Goal: Book appointment/travel/reservation

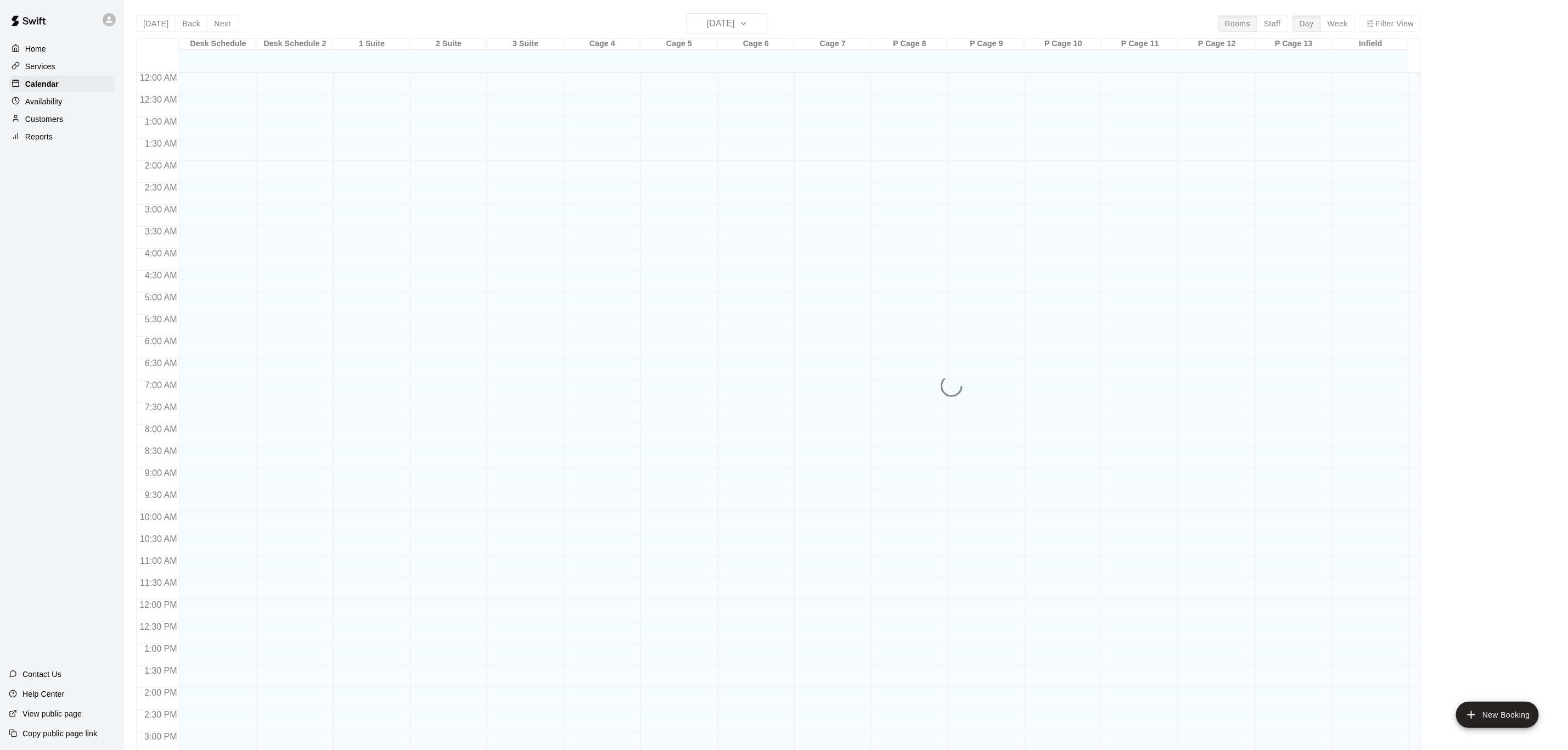
scroll to position [332, 0]
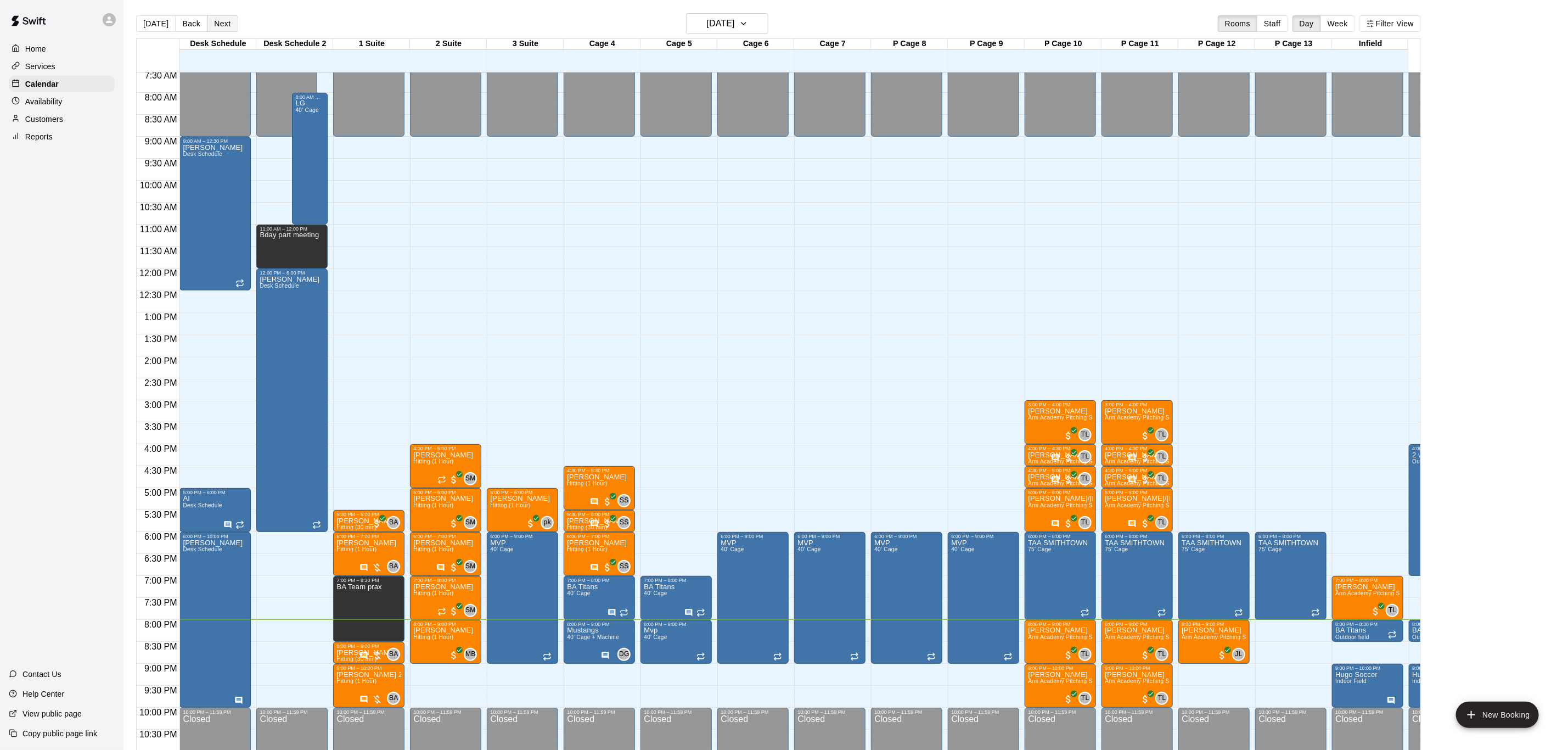
drag, startPoint x: 228, startPoint y: 23, endPoint x: 215, endPoint y: 38, distance: 19.8
click at [227, 23] on button "Next" at bounding box center [221, 24] width 31 height 17
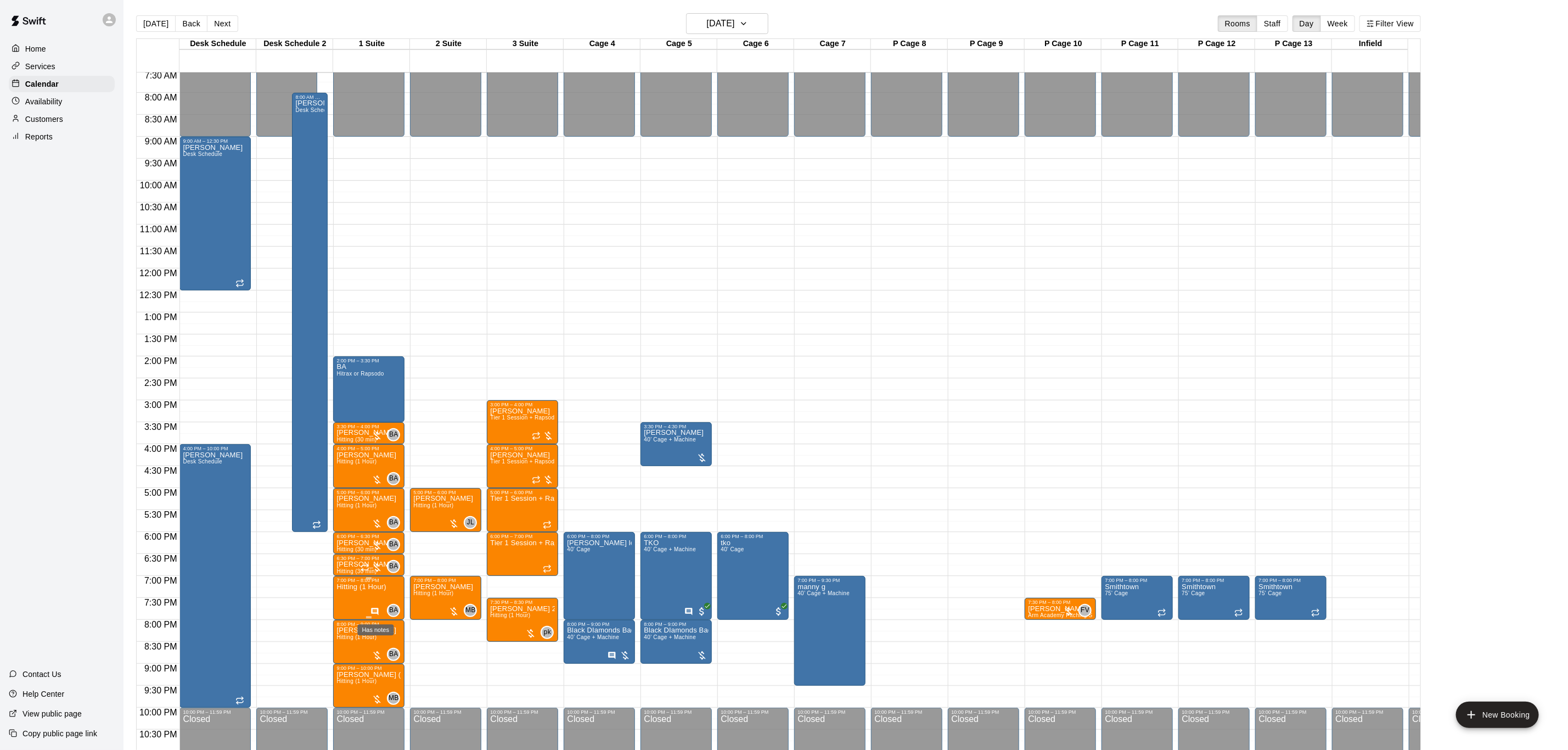
click at [378, 611] on icon "Has notes" at bounding box center [375, 612] width 7 height 7
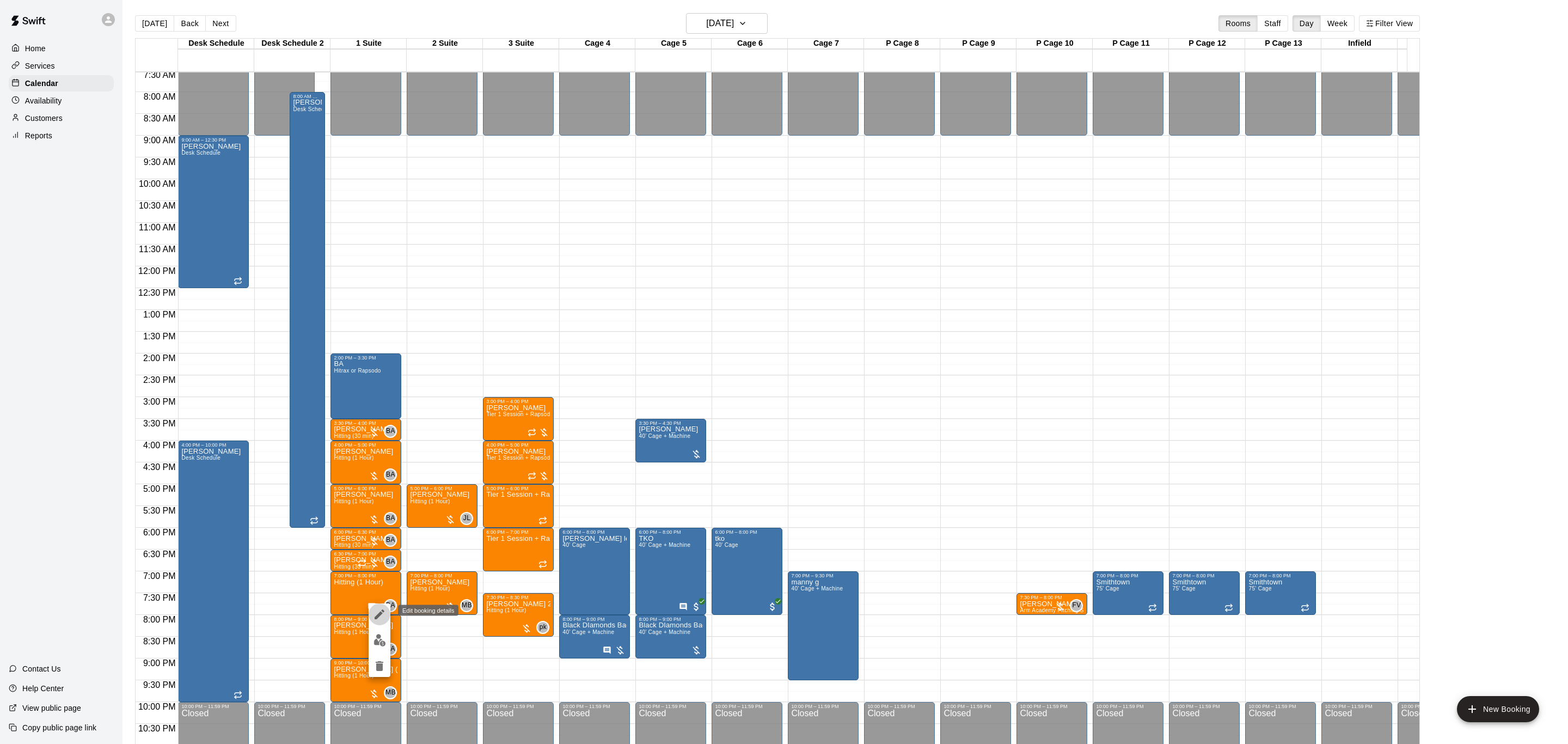
click at [381, 623] on button "edit" at bounding box center [380, 614] width 22 height 22
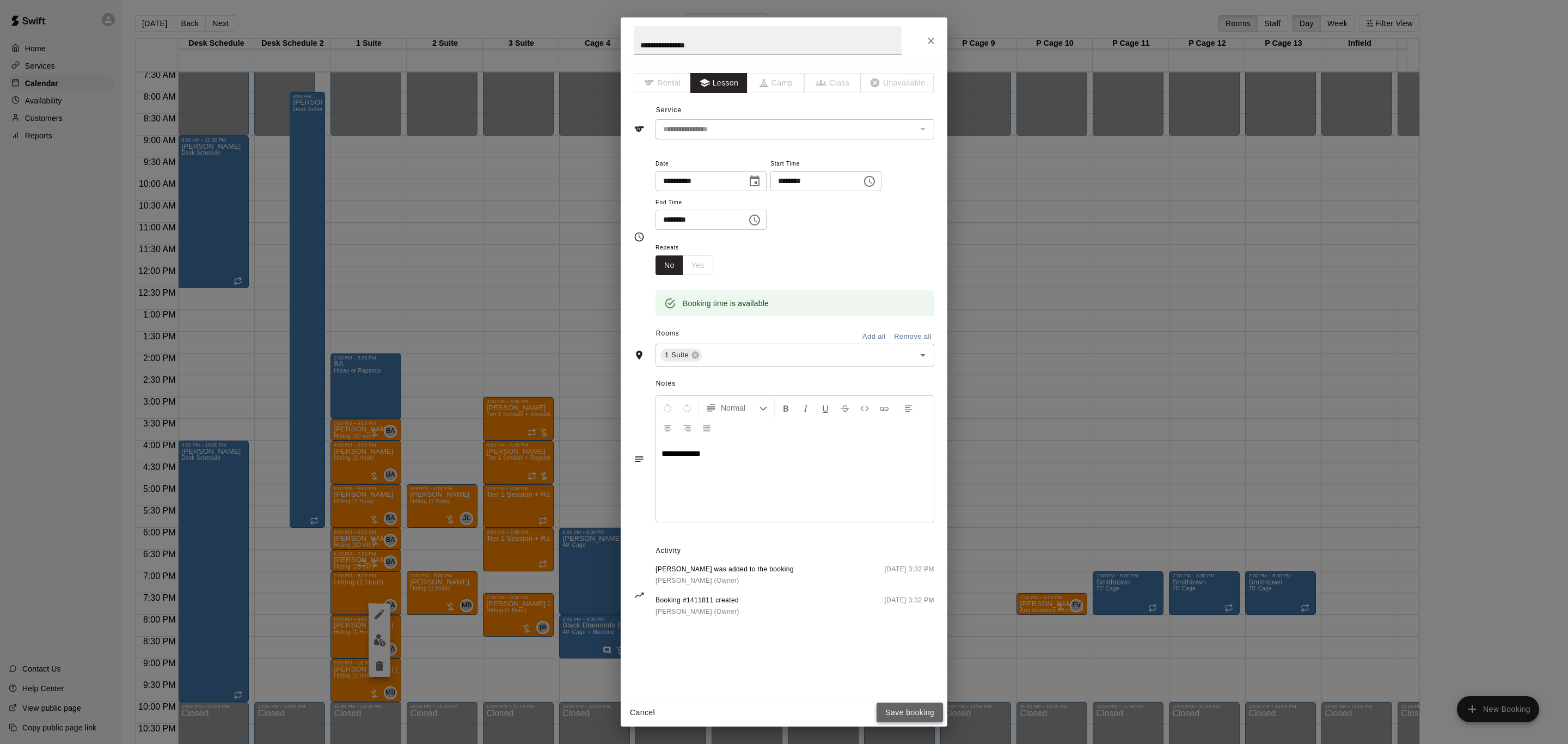
click at [927, 719] on button "Save booking" at bounding box center [910, 713] width 66 height 20
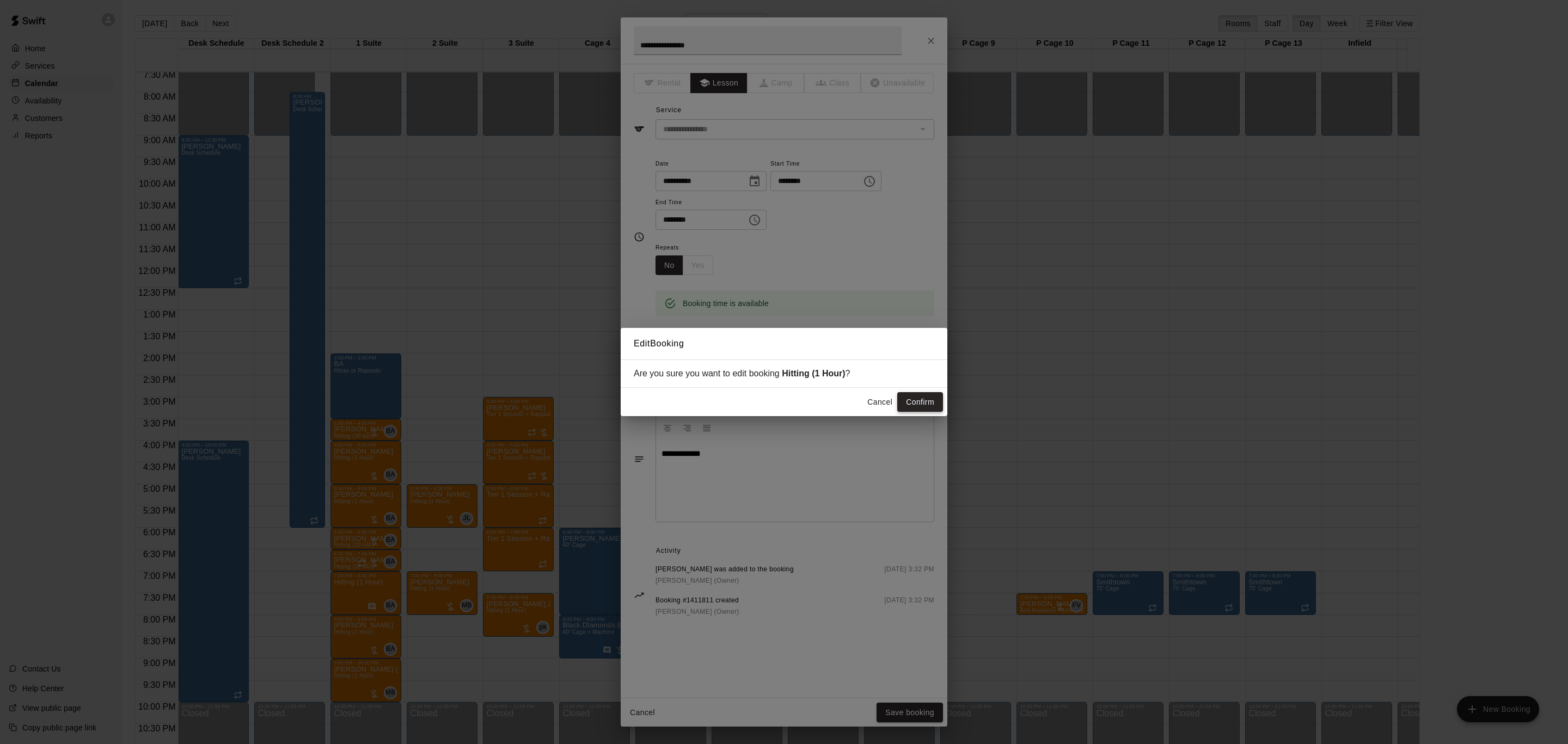
click at [915, 400] on button "Confirm" at bounding box center [920, 402] width 46 height 20
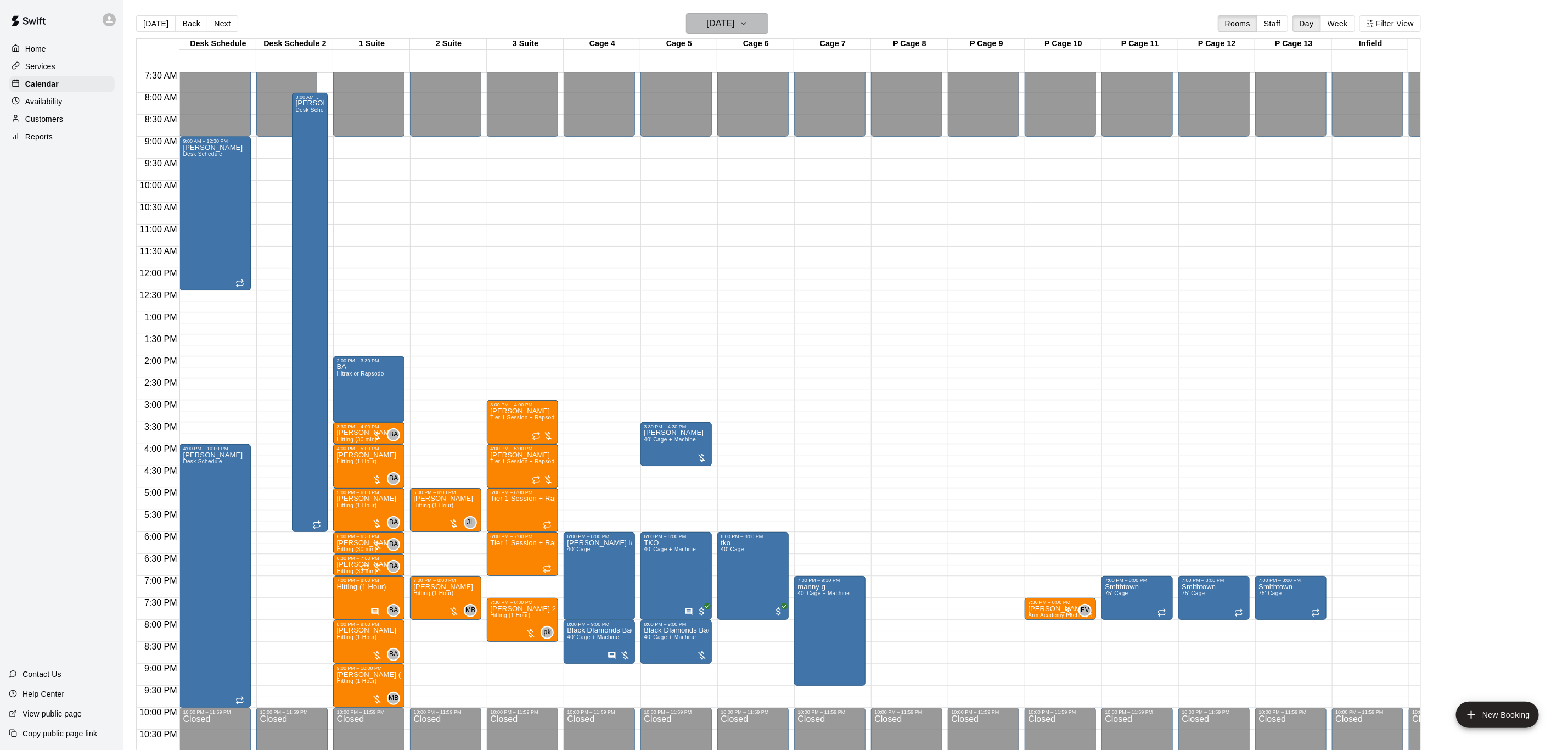
click at [710, 29] on h6 "[DATE]" at bounding box center [721, 23] width 28 height 16
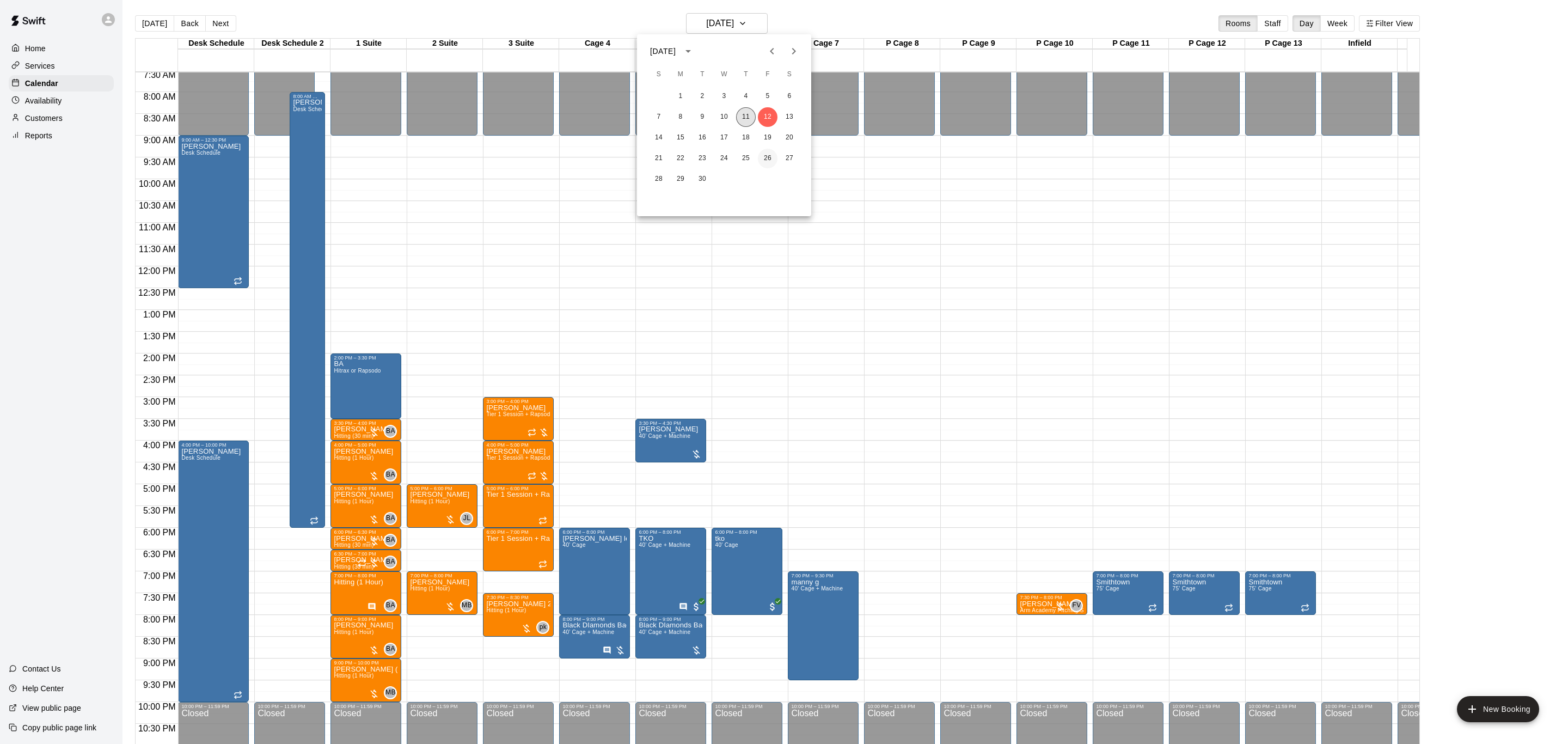
click at [744, 120] on button "11" at bounding box center [745, 117] width 19 height 19
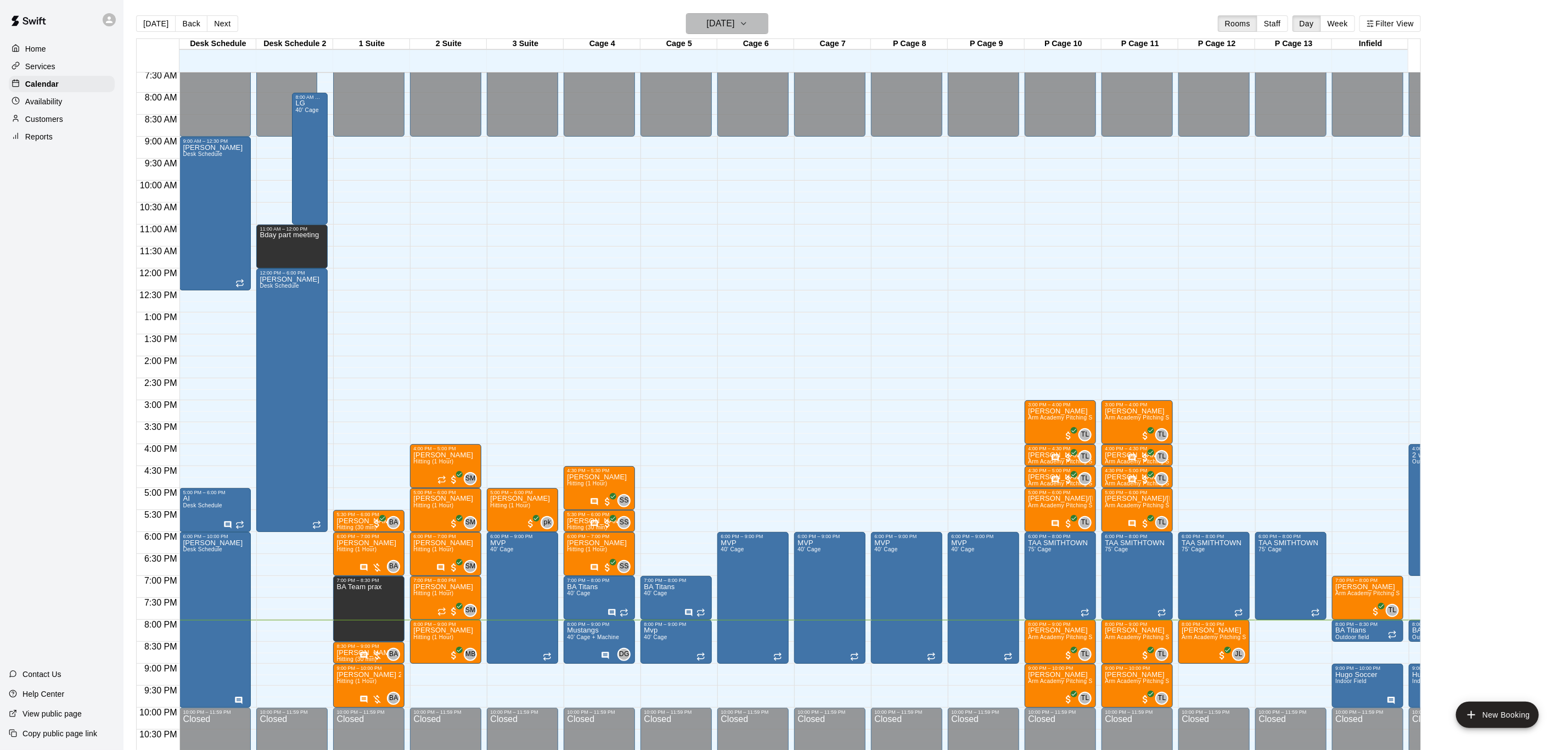
click at [735, 20] on h6 "[DATE]" at bounding box center [721, 23] width 28 height 16
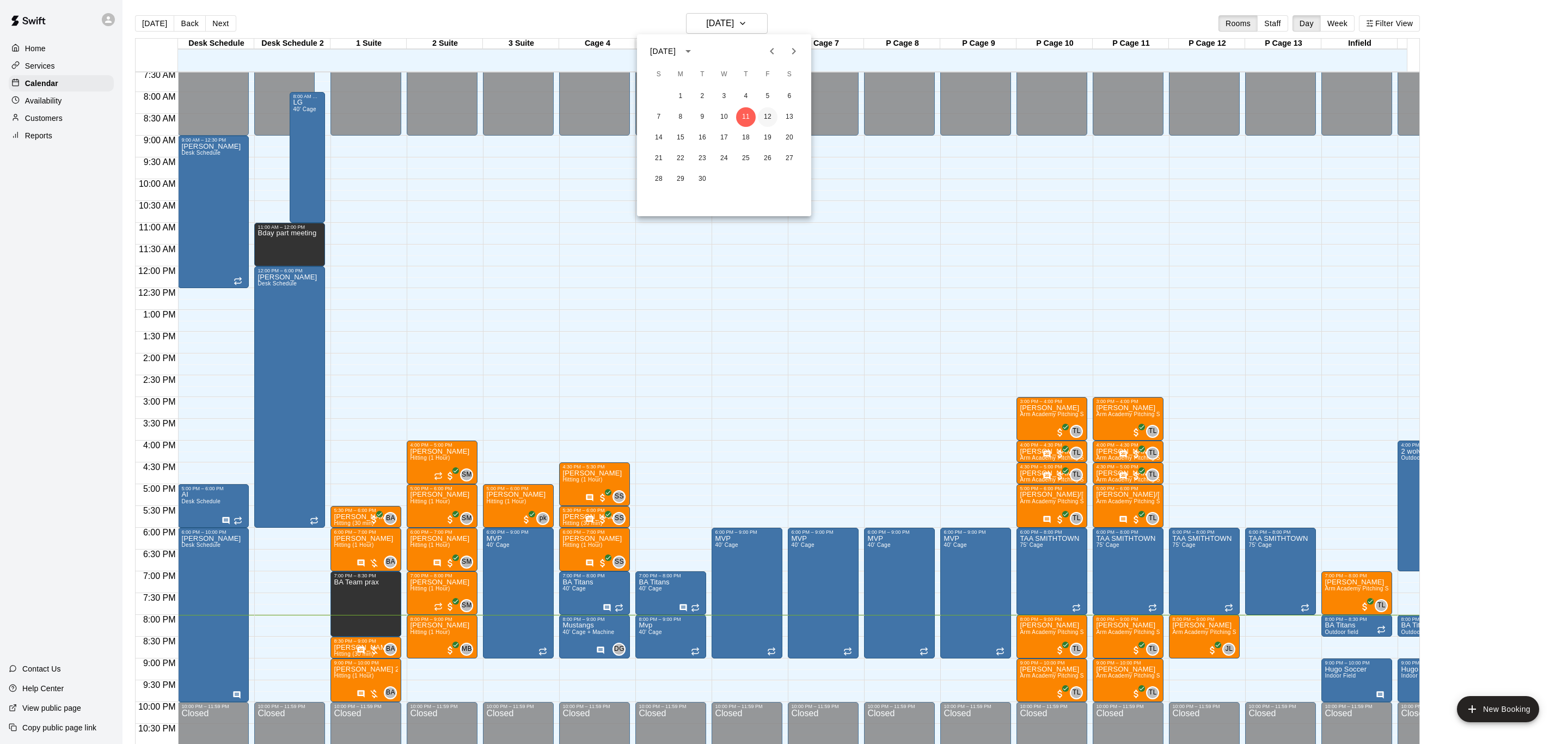
click at [775, 120] on button "12" at bounding box center [767, 117] width 19 height 19
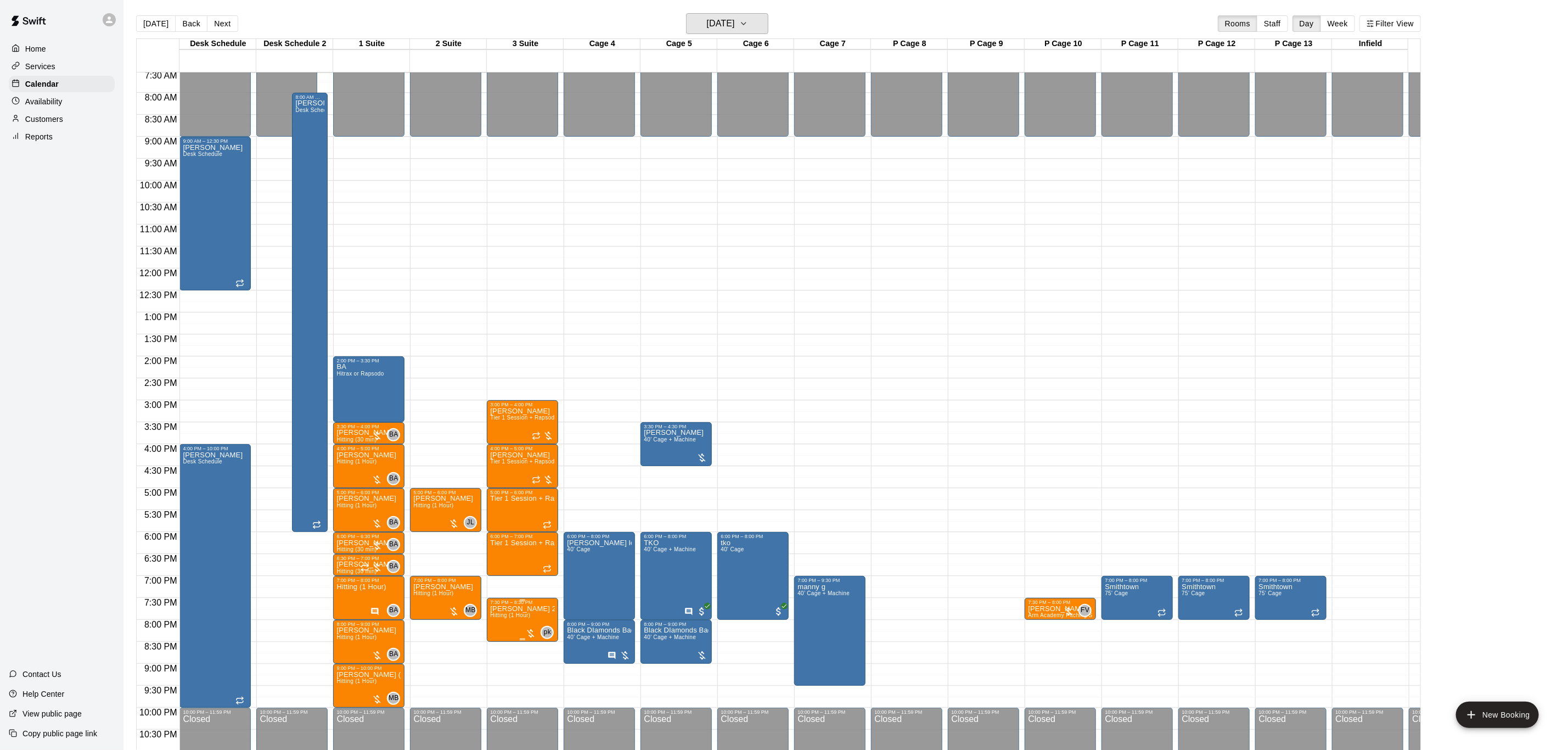
click at [735, 31] on h6 "[DATE]" at bounding box center [721, 23] width 28 height 16
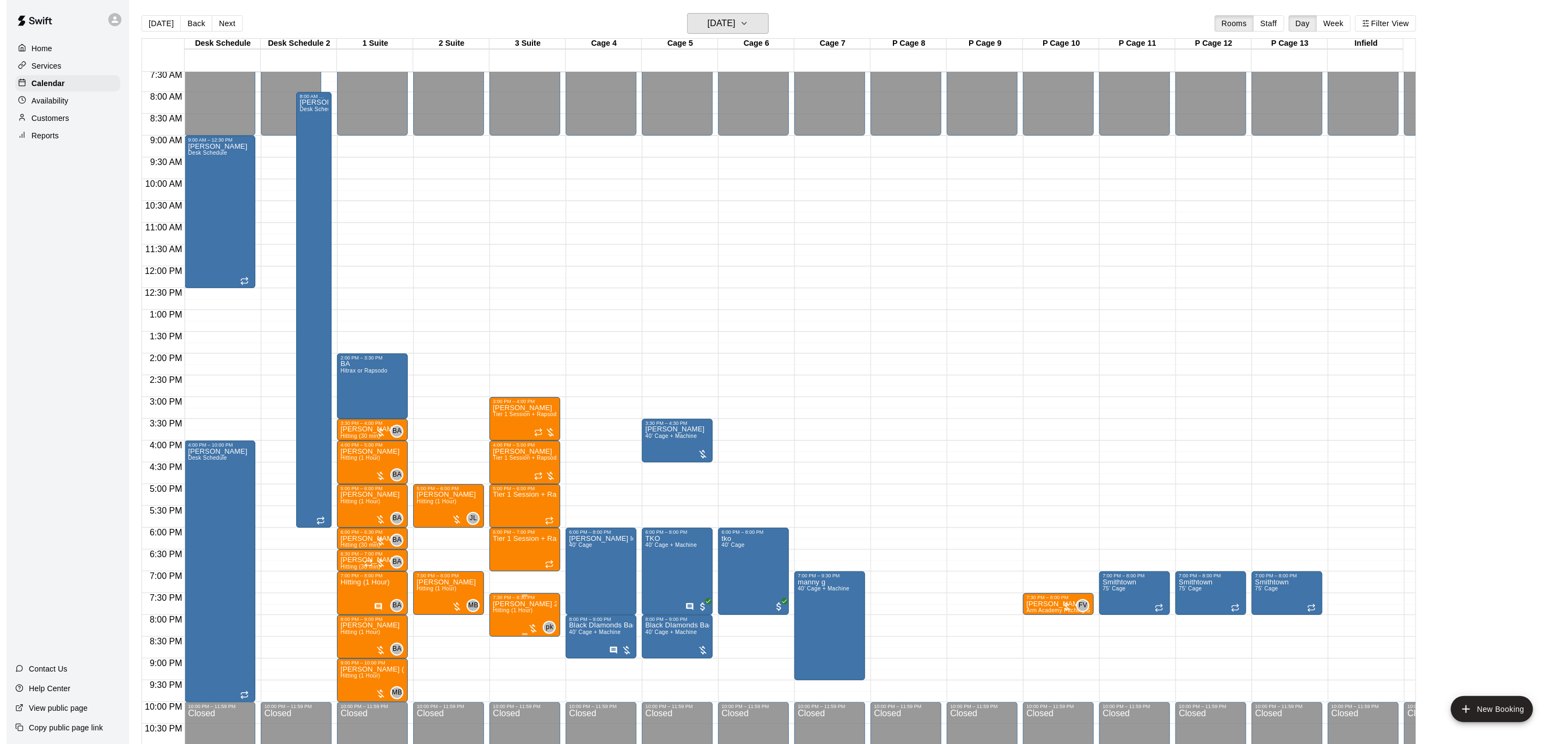
click button "15"
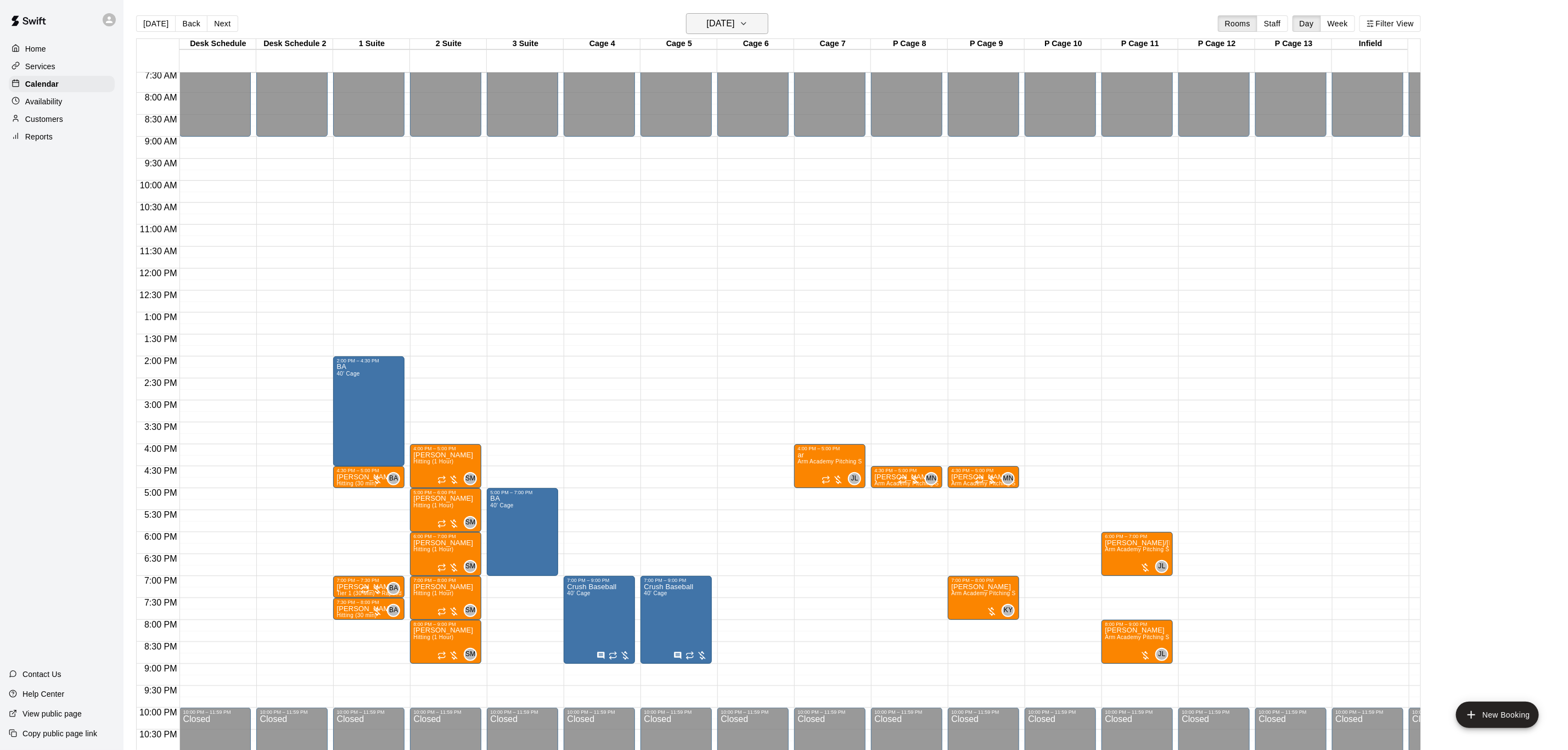
click at [707, 21] on h6 "[DATE]" at bounding box center [721, 23] width 28 height 16
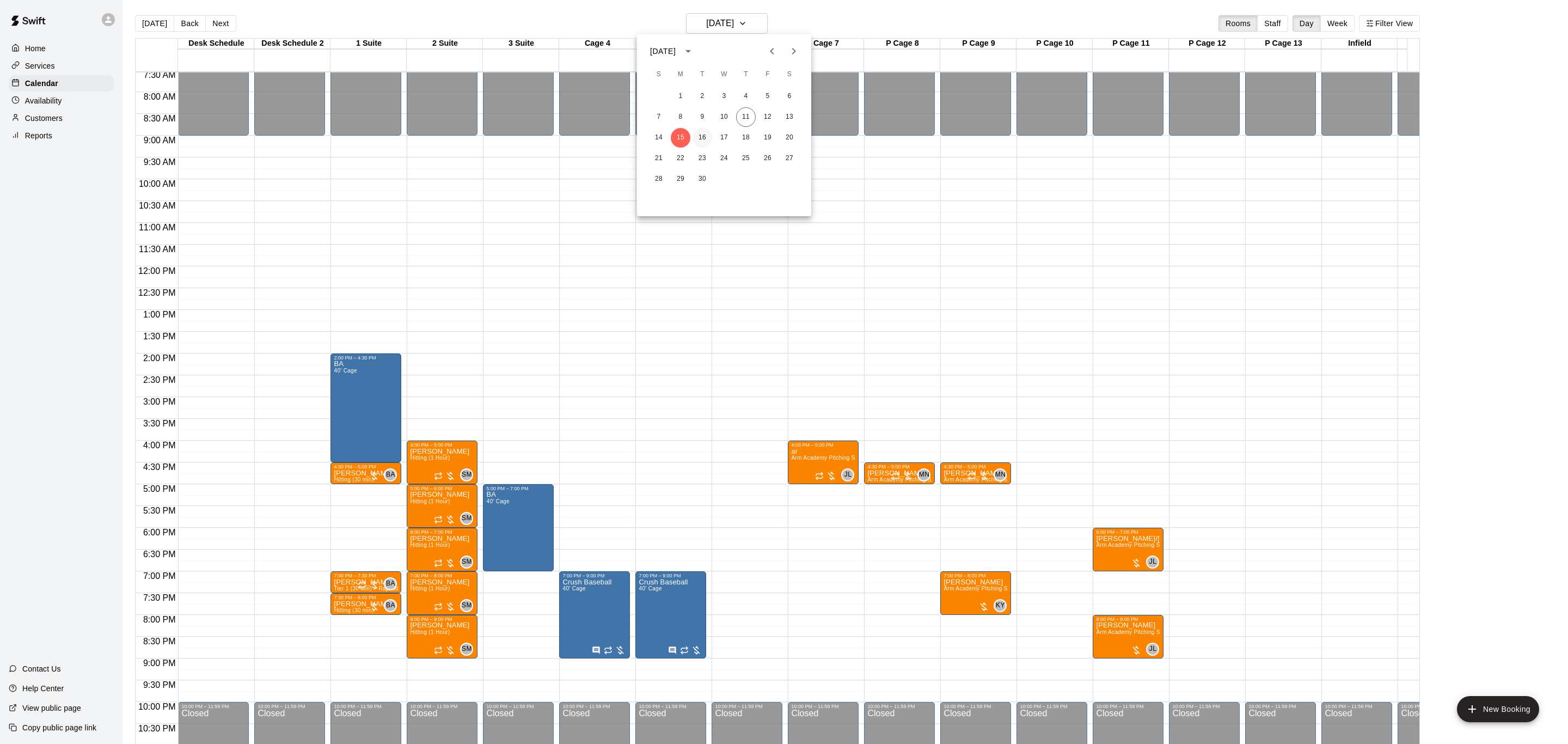
click at [706, 137] on button "16" at bounding box center [701, 137] width 19 height 19
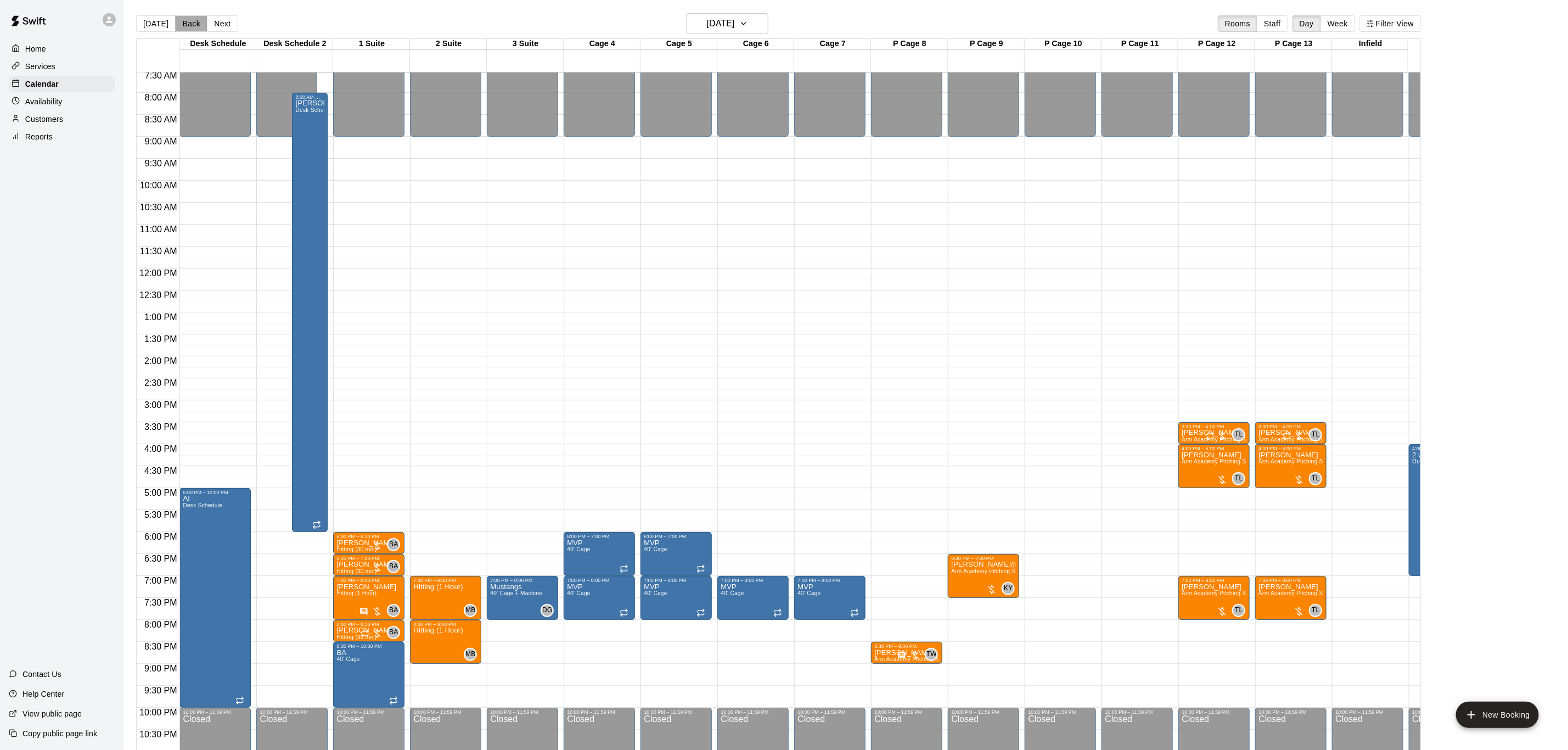
click at [203, 16] on button "Back" at bounding box center [191, 24] width 32 height 17
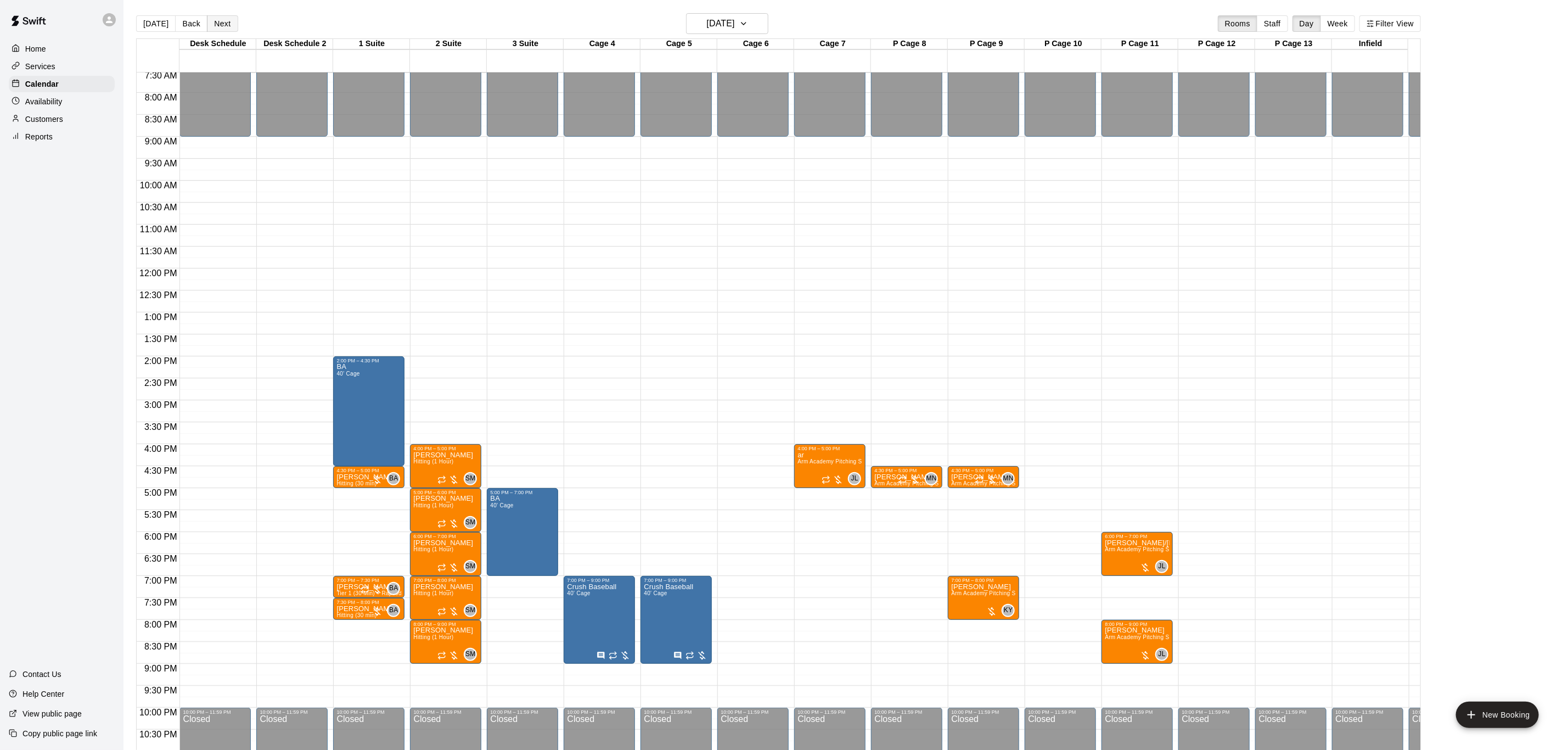
click at [216, 20] on button "Next" at bounding box center [221, 24] width 31 height 17
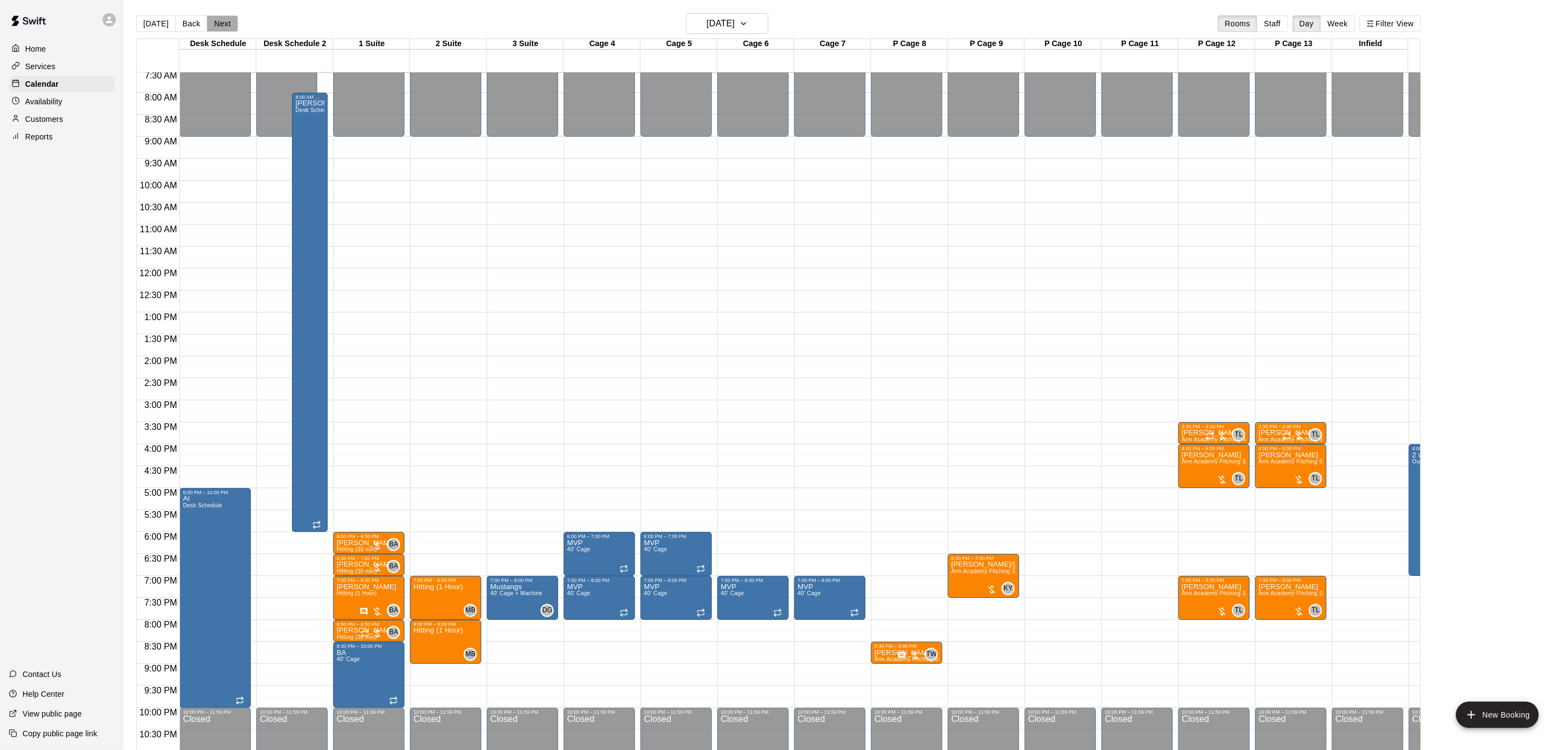
click at [224, 27] on button "Next" at bounding box center [221, 24] width 31 height 17
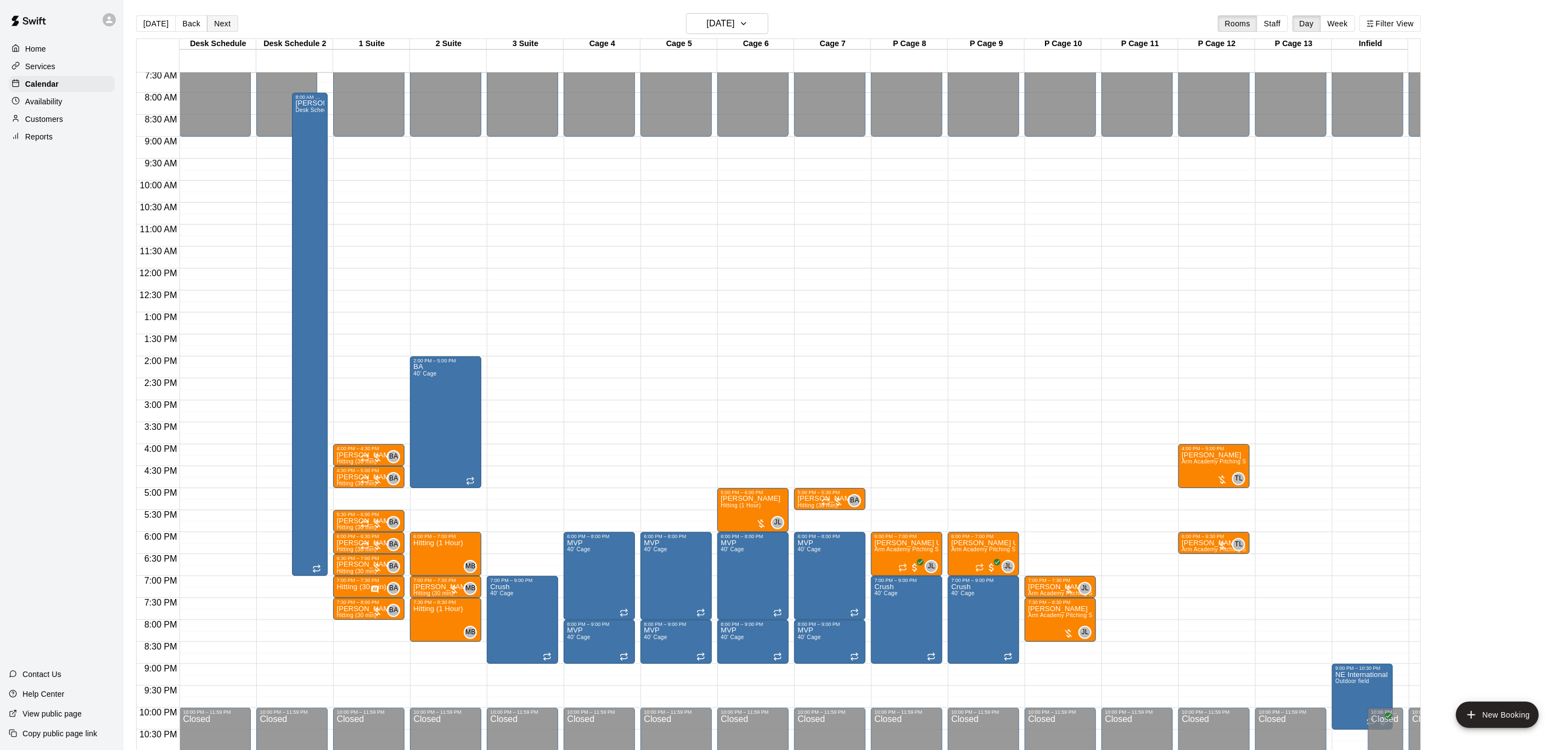
click at [224, 27] on button "Next" at bounding box center [221, 24] width 31 height 17
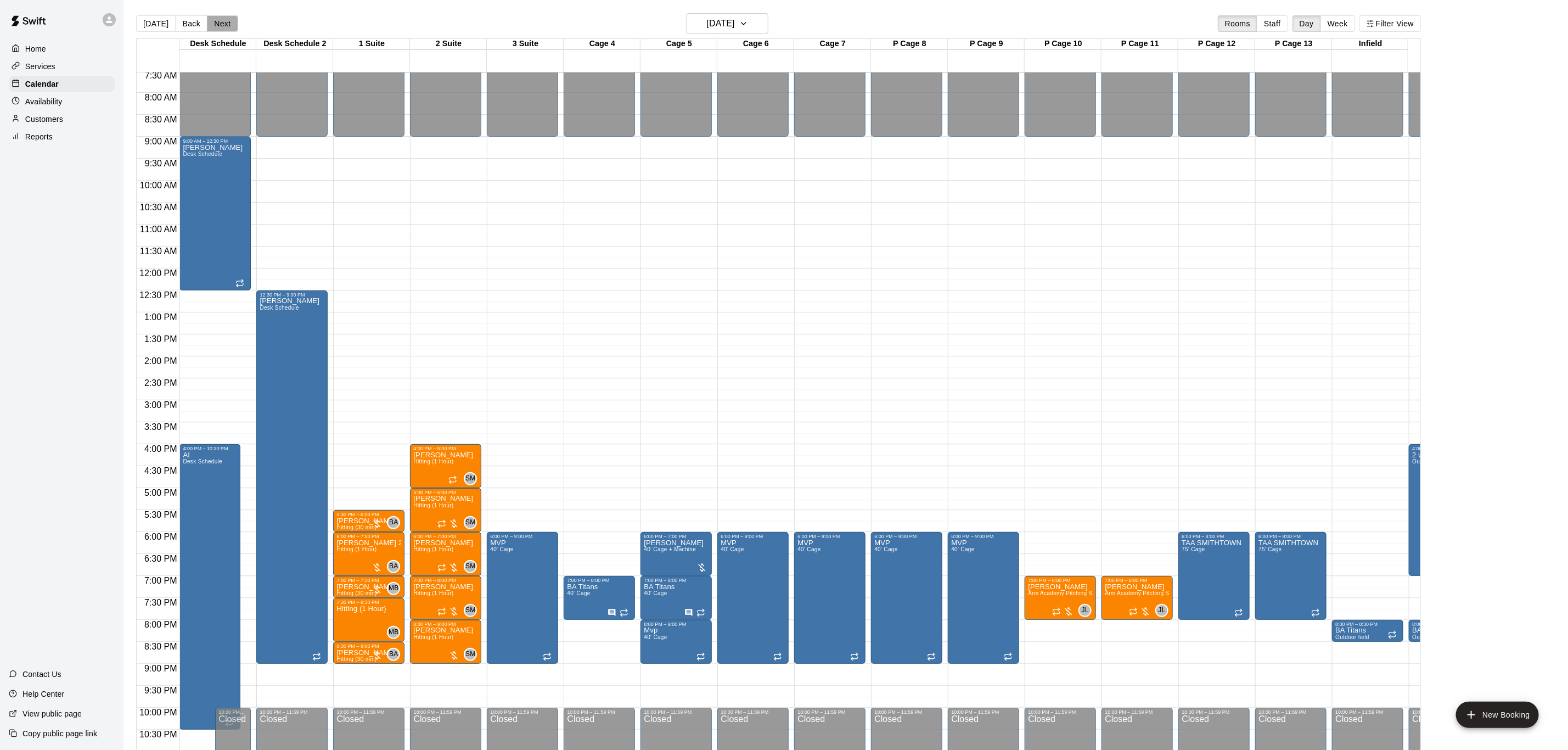
click at [207, 21] on button "Next" at bounding box center [221, 24] width 31 height 17
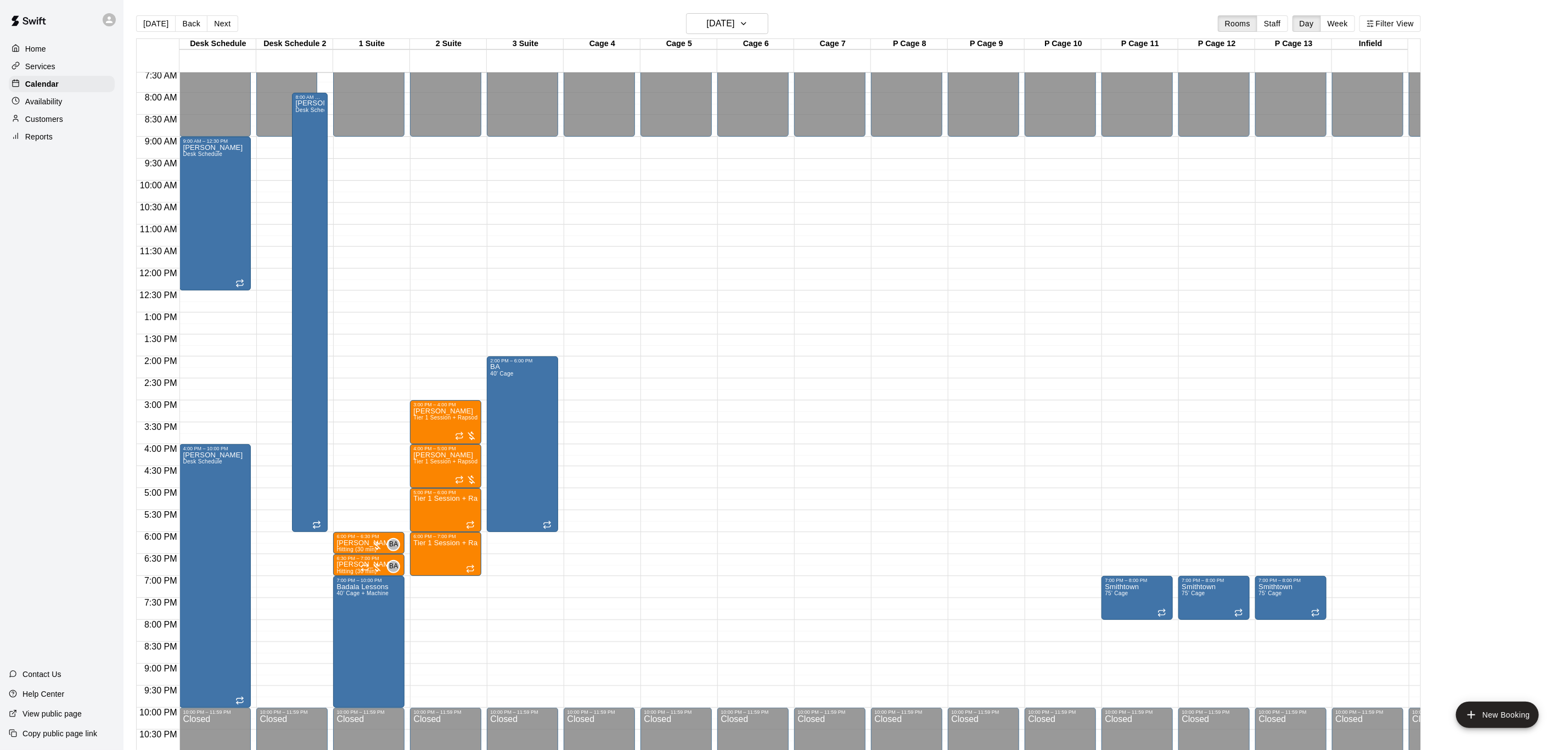
click at [191, 20] on button "Back" at bounding box center [191, 24] width 32 height 17
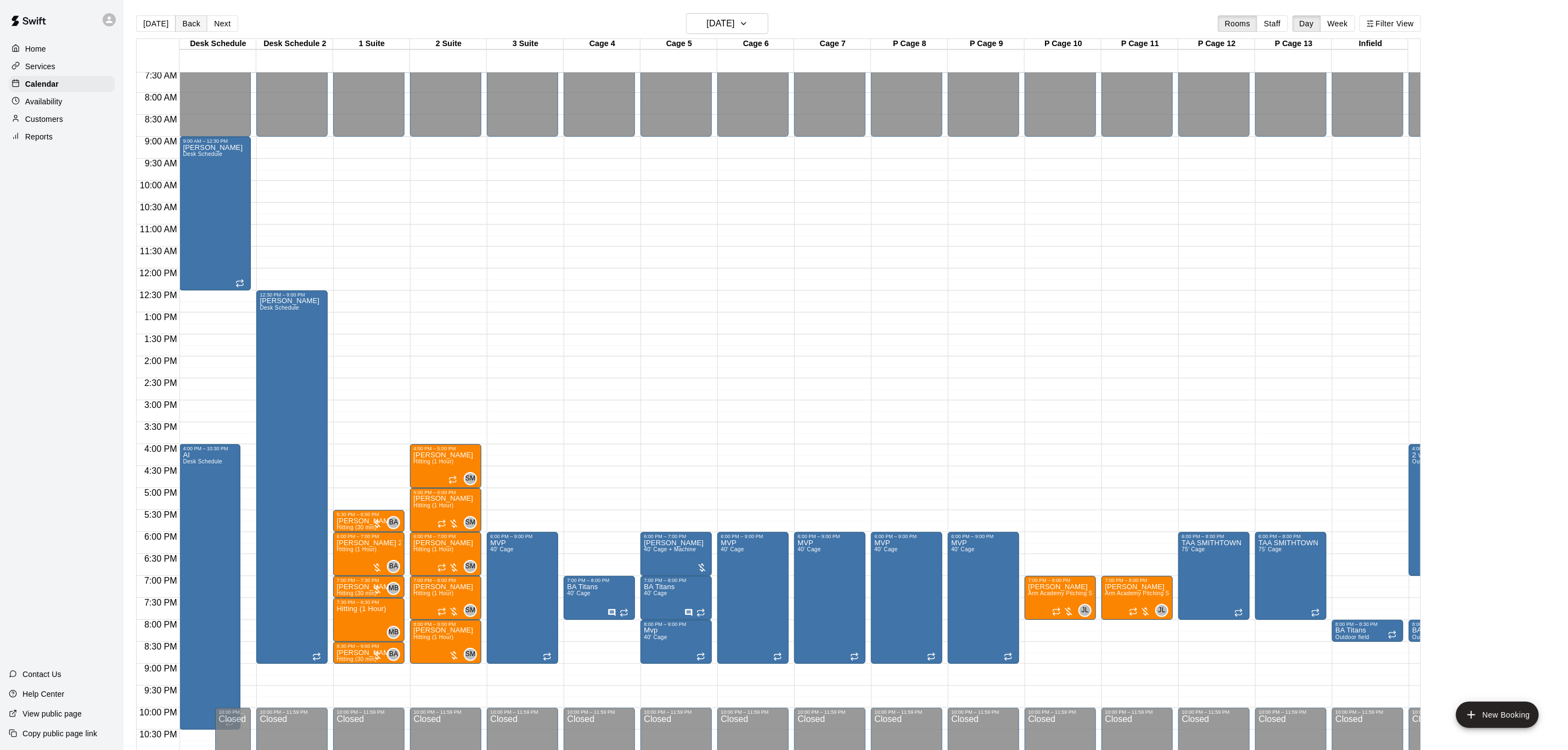
click at [190, 20] on button "Back" at bounding box center [191, 24] width 32 height 17
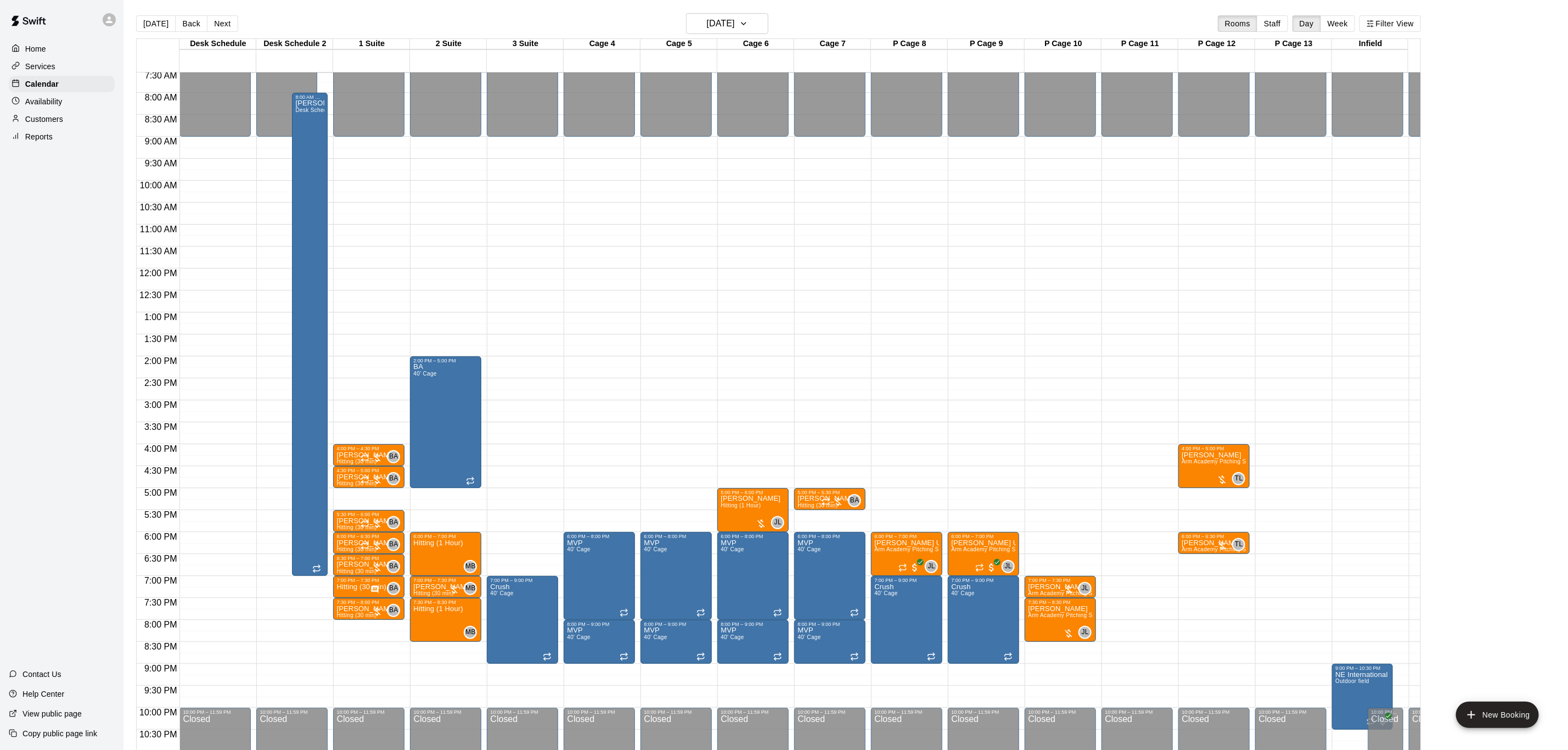
click at [221, 11] on main "[DATE] Back [DATE][DATE] Rooms Staff Day Week Filter View Desk Schedule 17 Wed …" at bounding box center [845, 384] width 1445 height 768
click at [221, 25] on button "Next" at bounding box center [221, 24] width 31 height 17
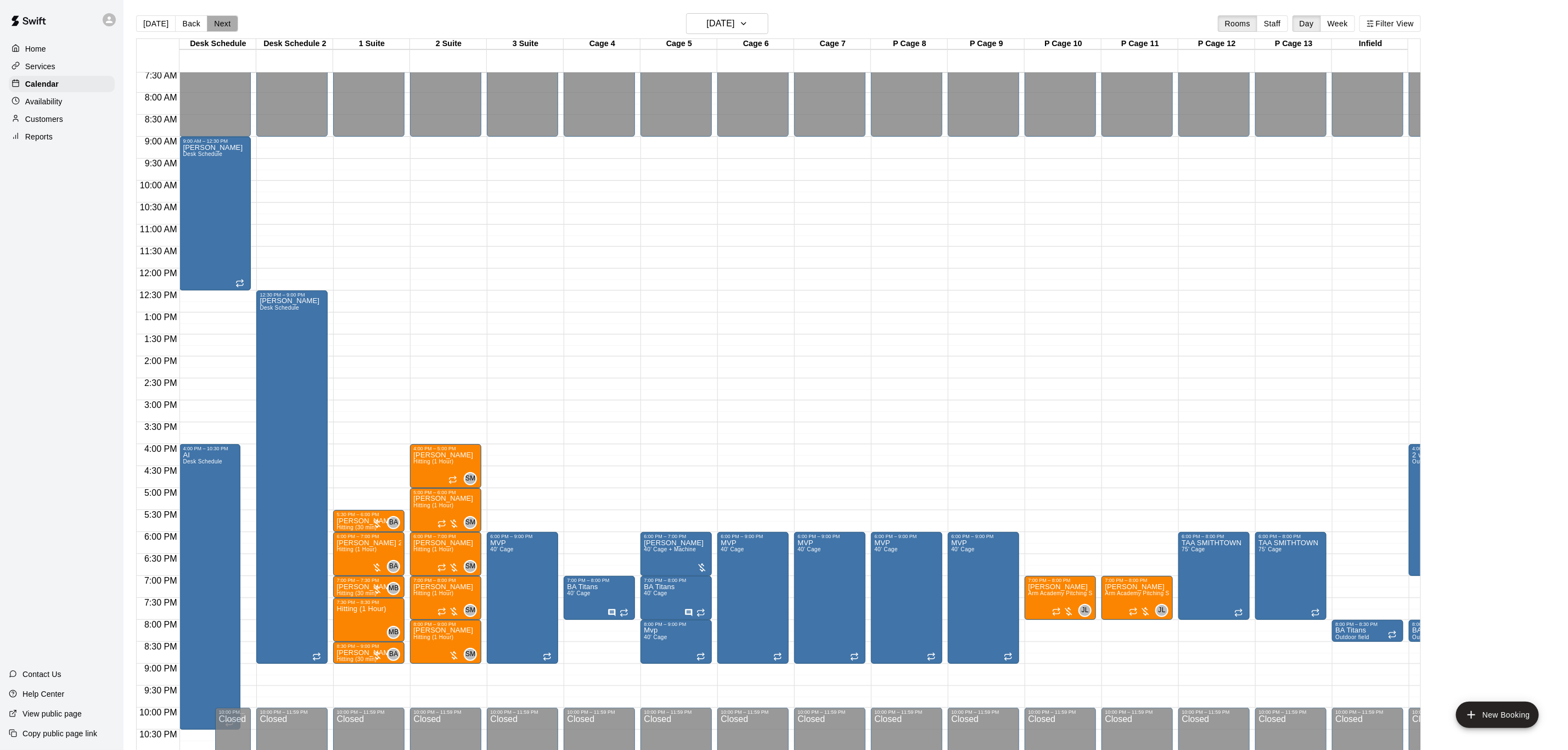
click at [225, 27] on button "Next" at bounding box center [221, 24] width 31 height 17
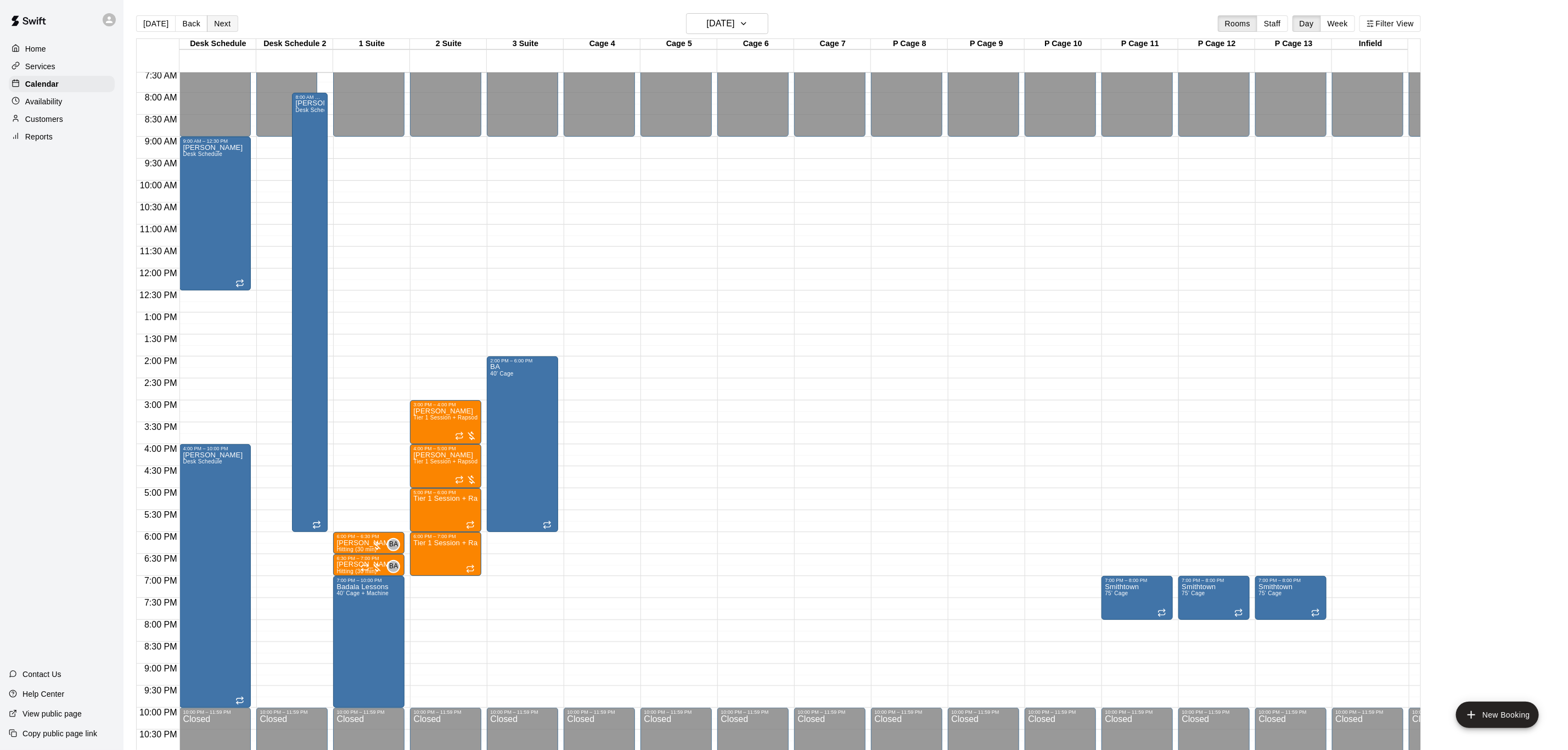
click at [227, 26] on button "Next" at bounding box center [221, 24] width 31 height 17
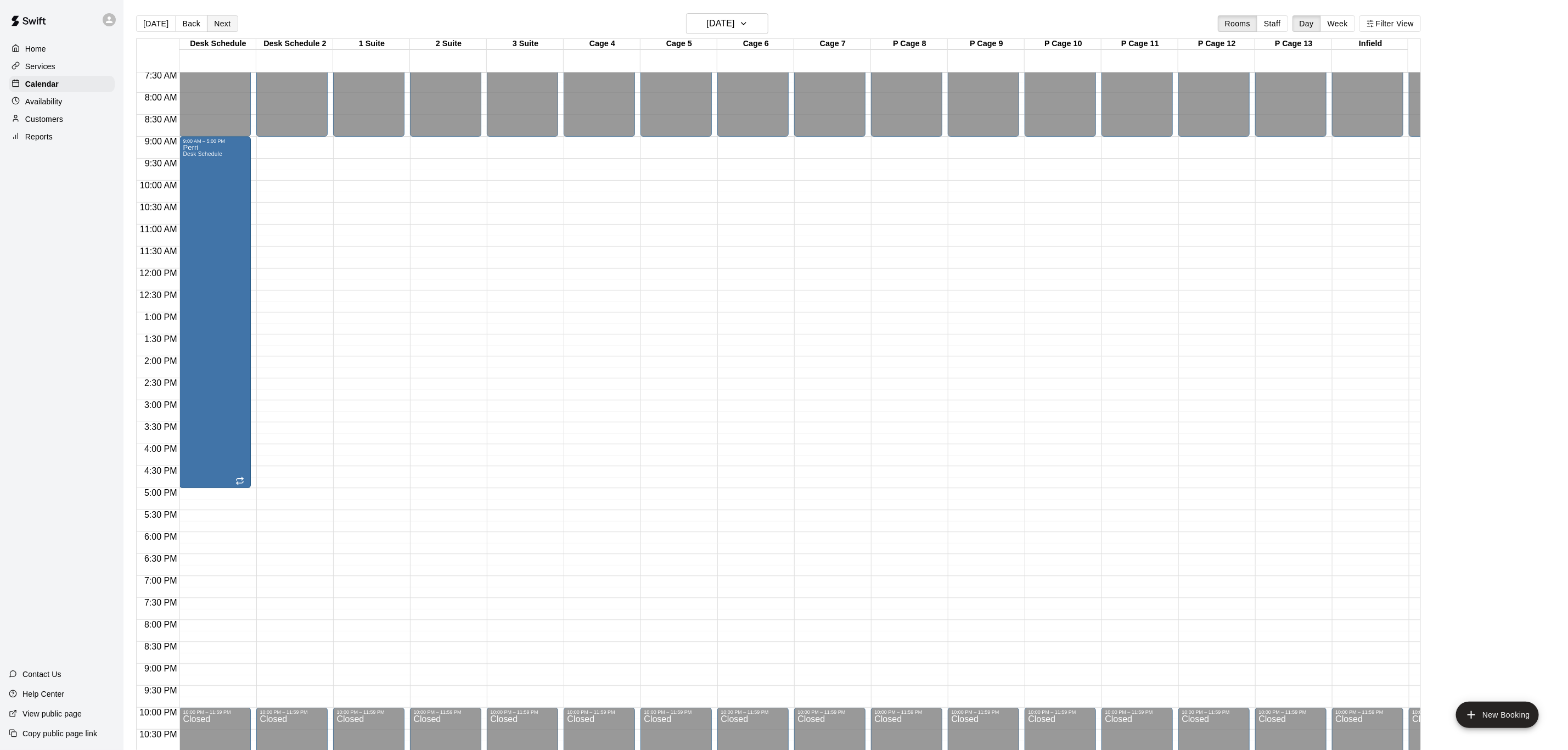
click at [227, 26] on button "Next" at bounding box center [221, 24] width 31 height 17
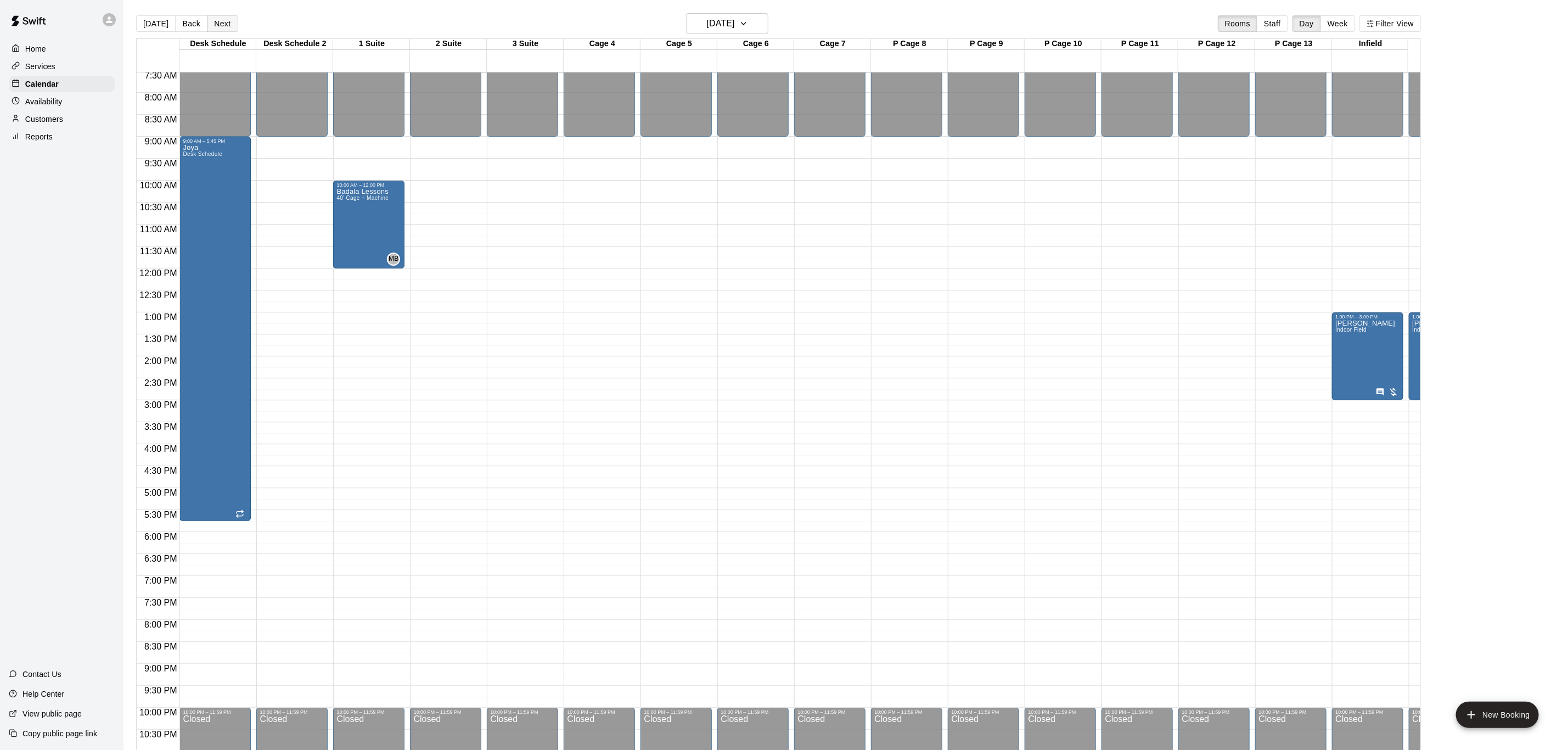
click at [227, 26] on button "Next" at bounding box center [221, 24] width 31 height 17
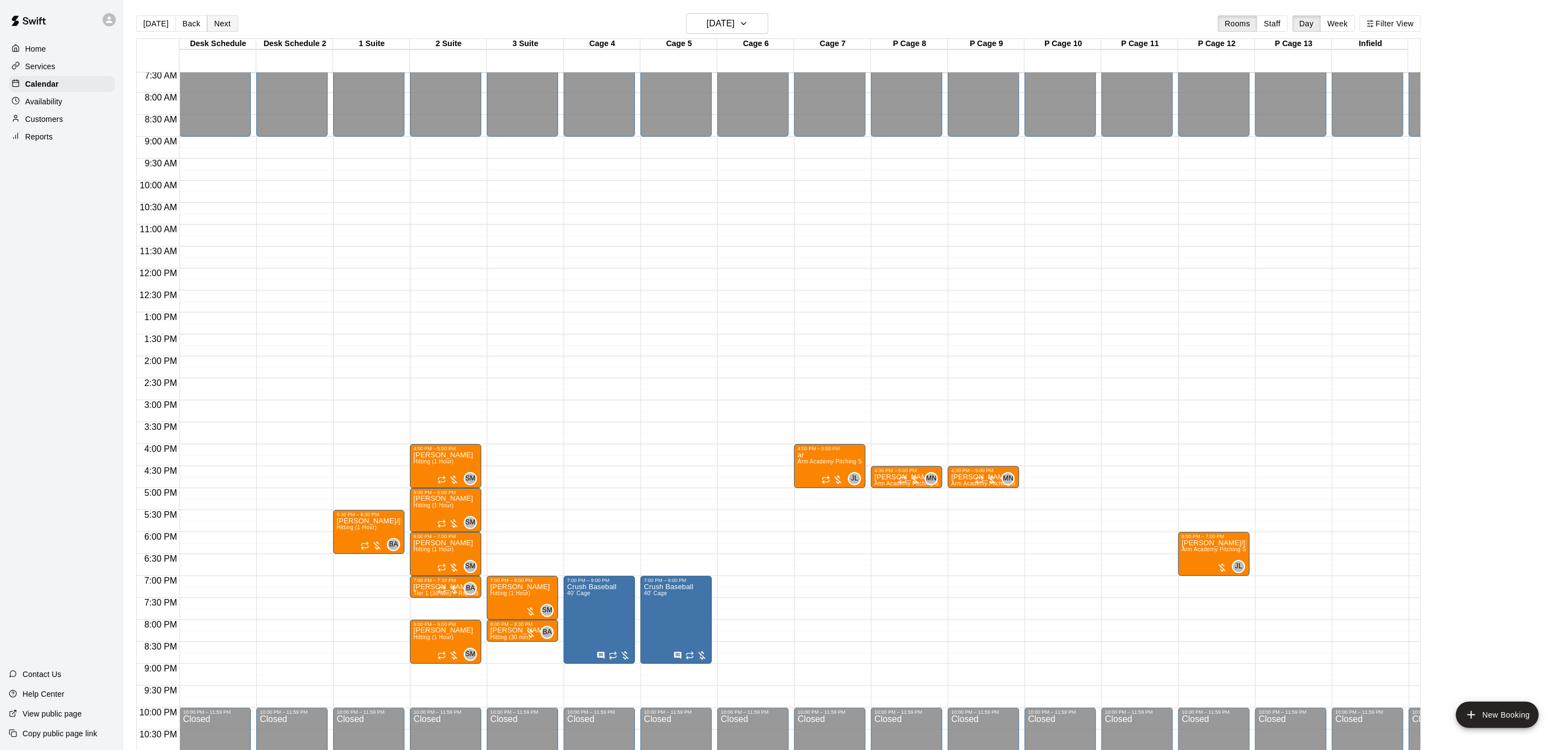
click at [227, 26] on button "Next" at bounding box center [221, 24] width 31 height 17
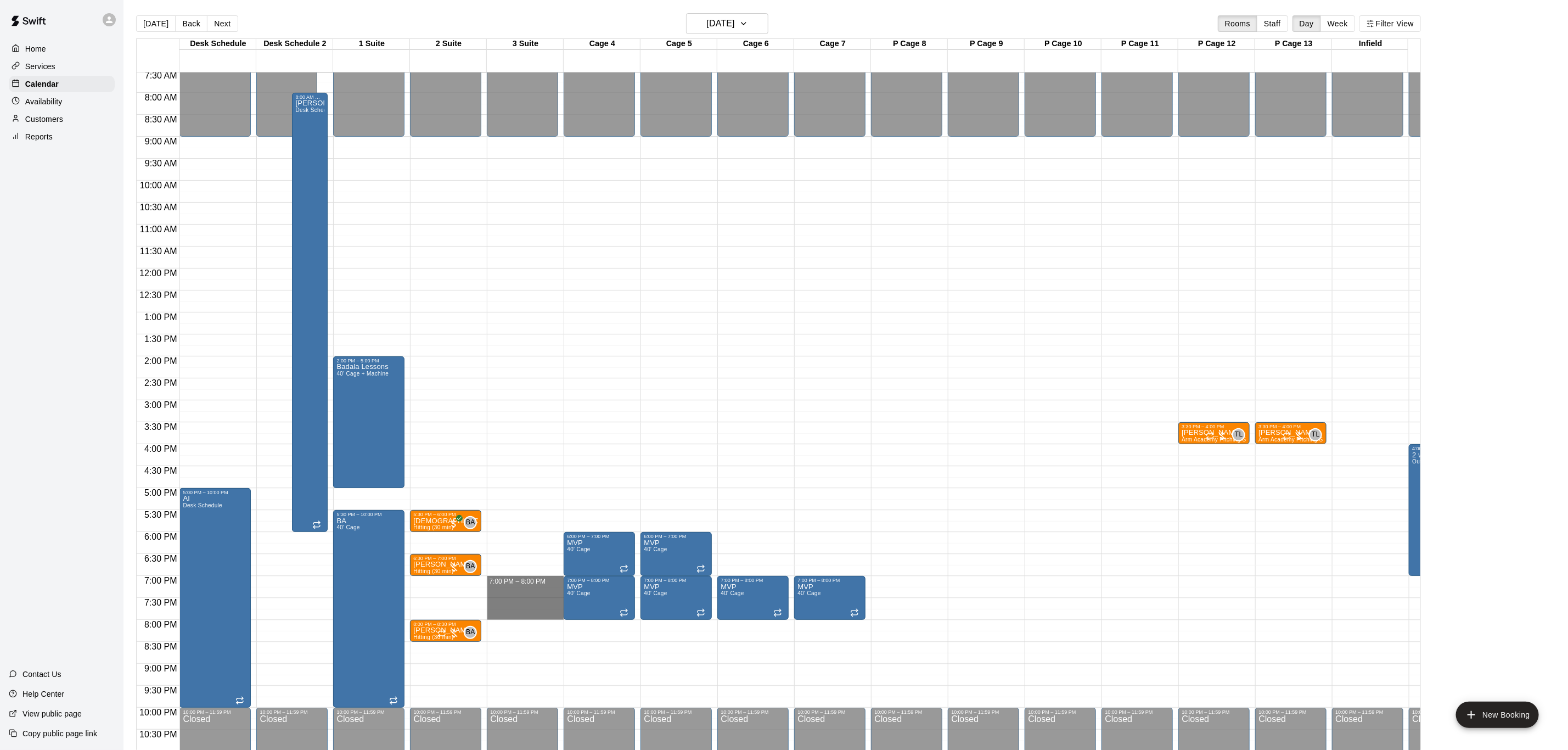
drag, startPoint x: 550, startPoint y: 578, endPoint x: 550, endPoint y: 609, distance: 31.0
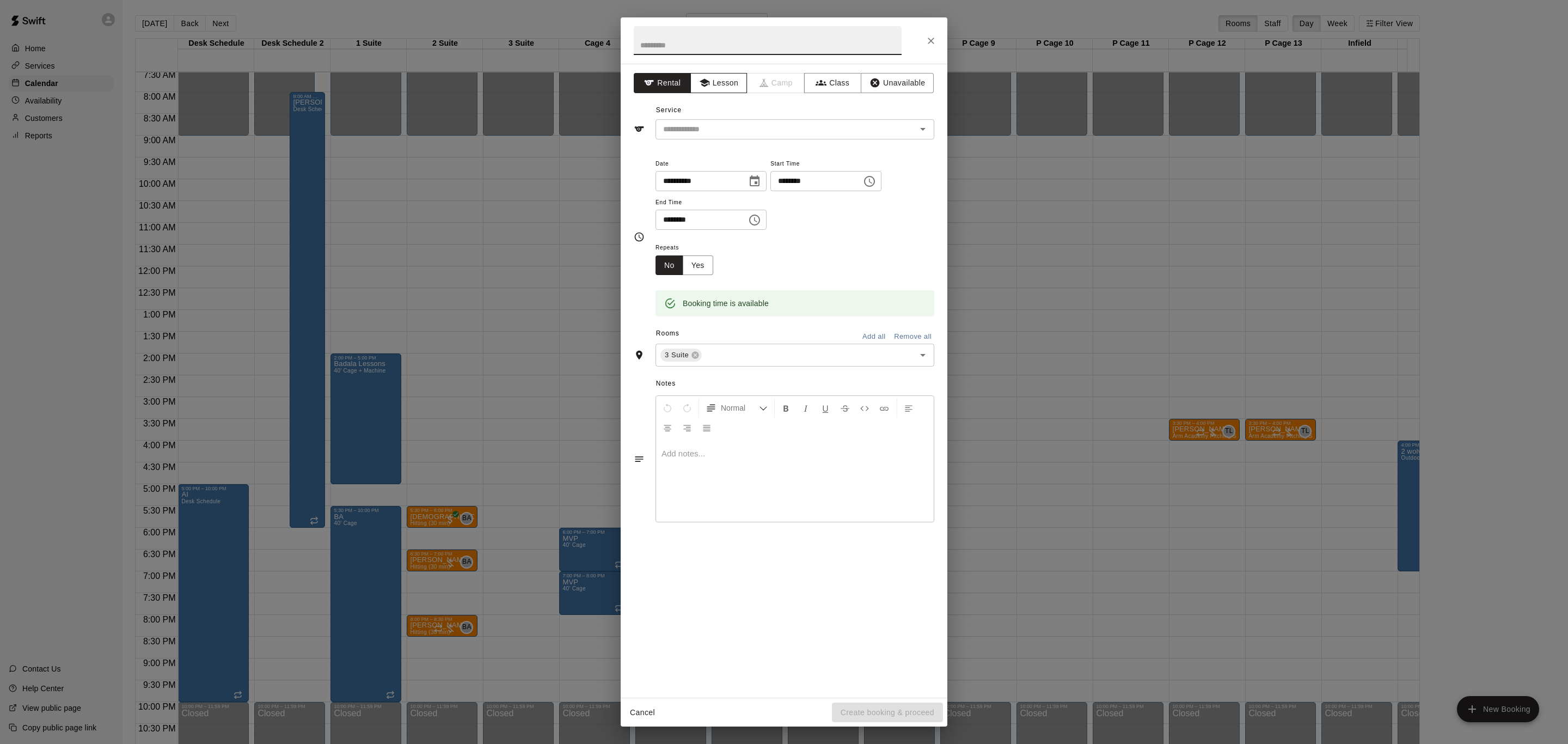
click at [730, 80] on button "Lesson" at bounding box center [719, 83] width 57 height 20
click at [722, 138] on div "​" at bounding box center [794, 130] width 278 height 20
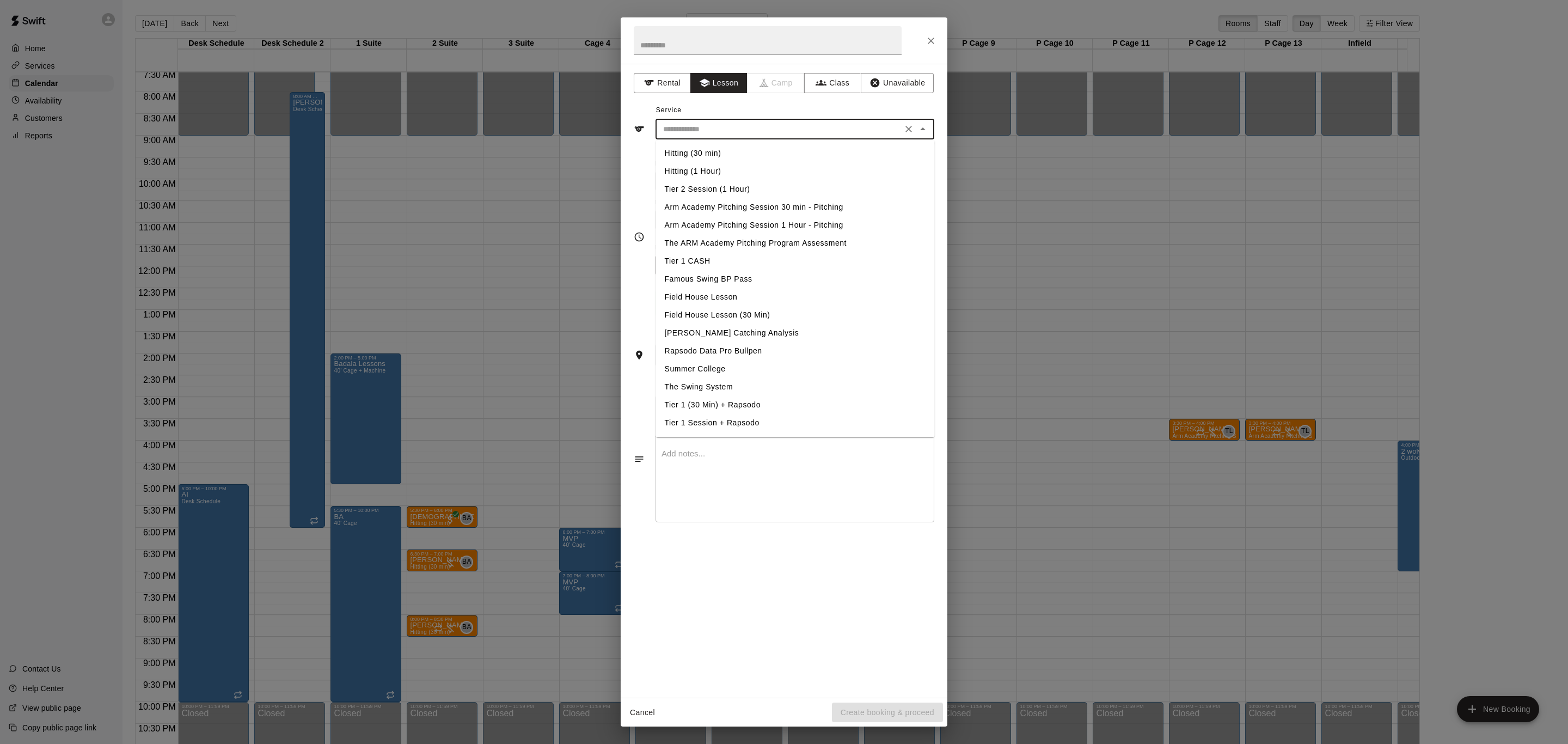
click at [721, 173] on li "Hitting (1 Hour)" at bounding box center [795, 172] width 278 height 18
type input "**********"
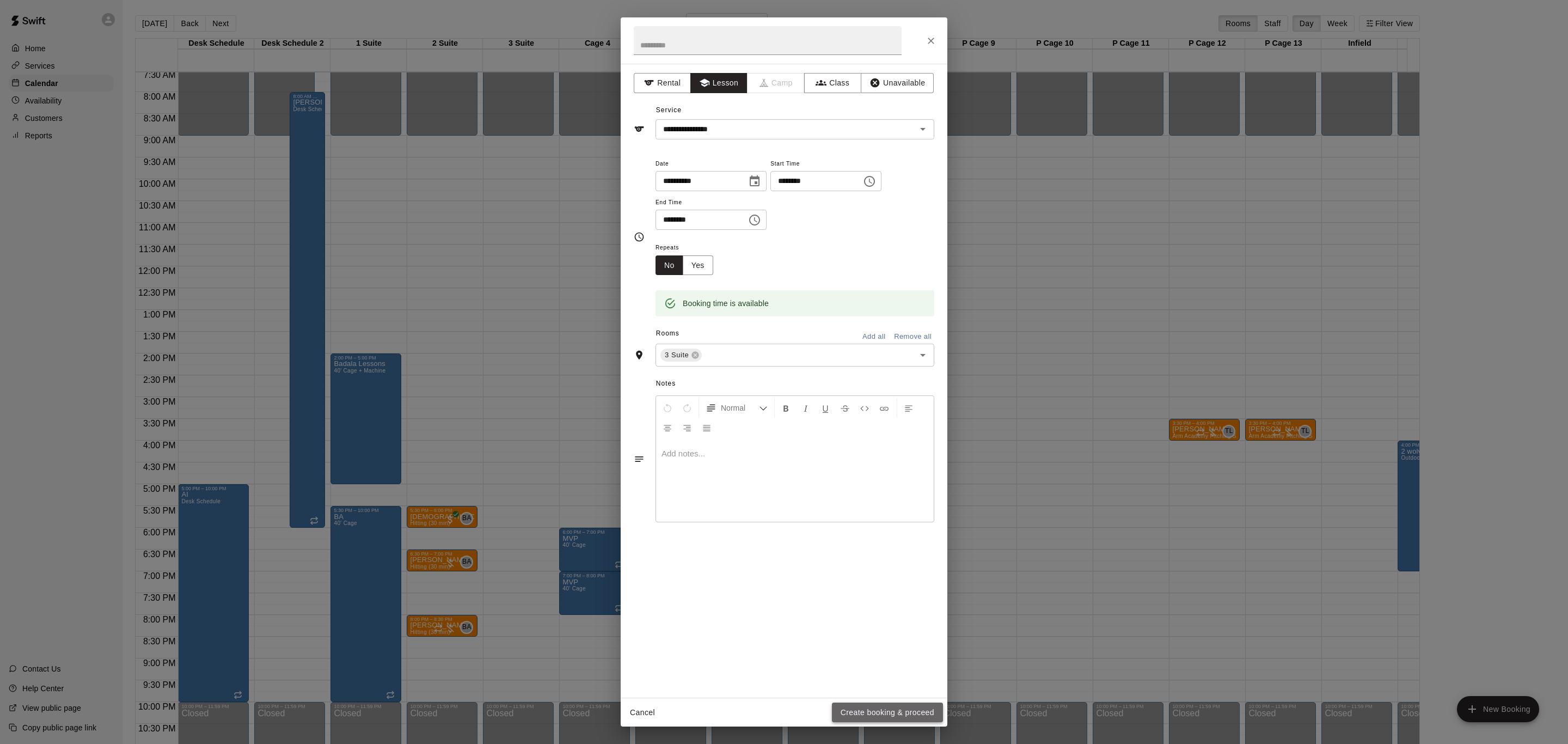
click at [923, 713] on button "Create booking & proceed" at bounding box center [887, 713] width 111 height 20
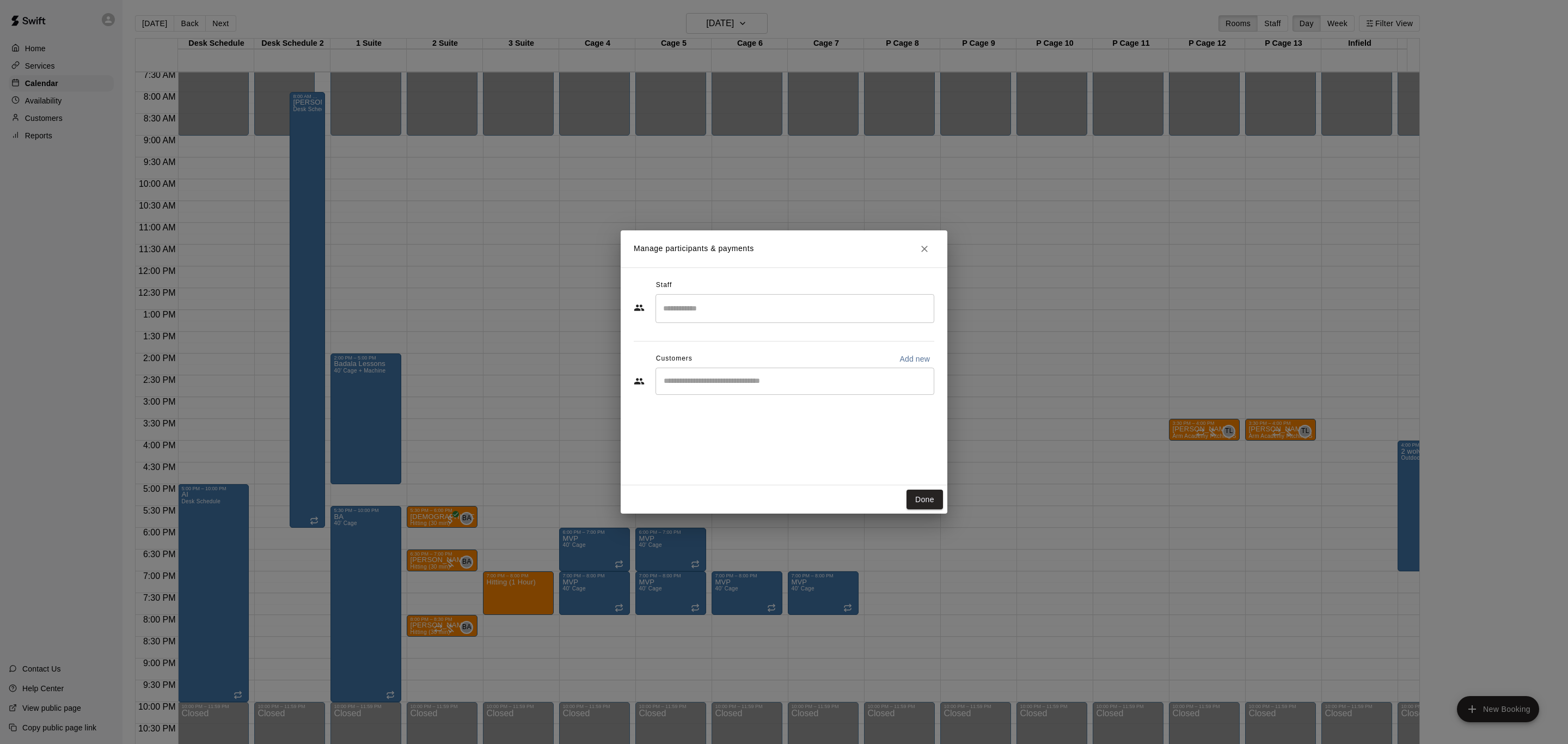
click at [804, 311] on input "Search staff" at bounding box center [794, 308] width 269 height 19
click at [786, 349] on div "[PERSON_NAME] Staff" at bounding box center [805, 345] width 243 height 21
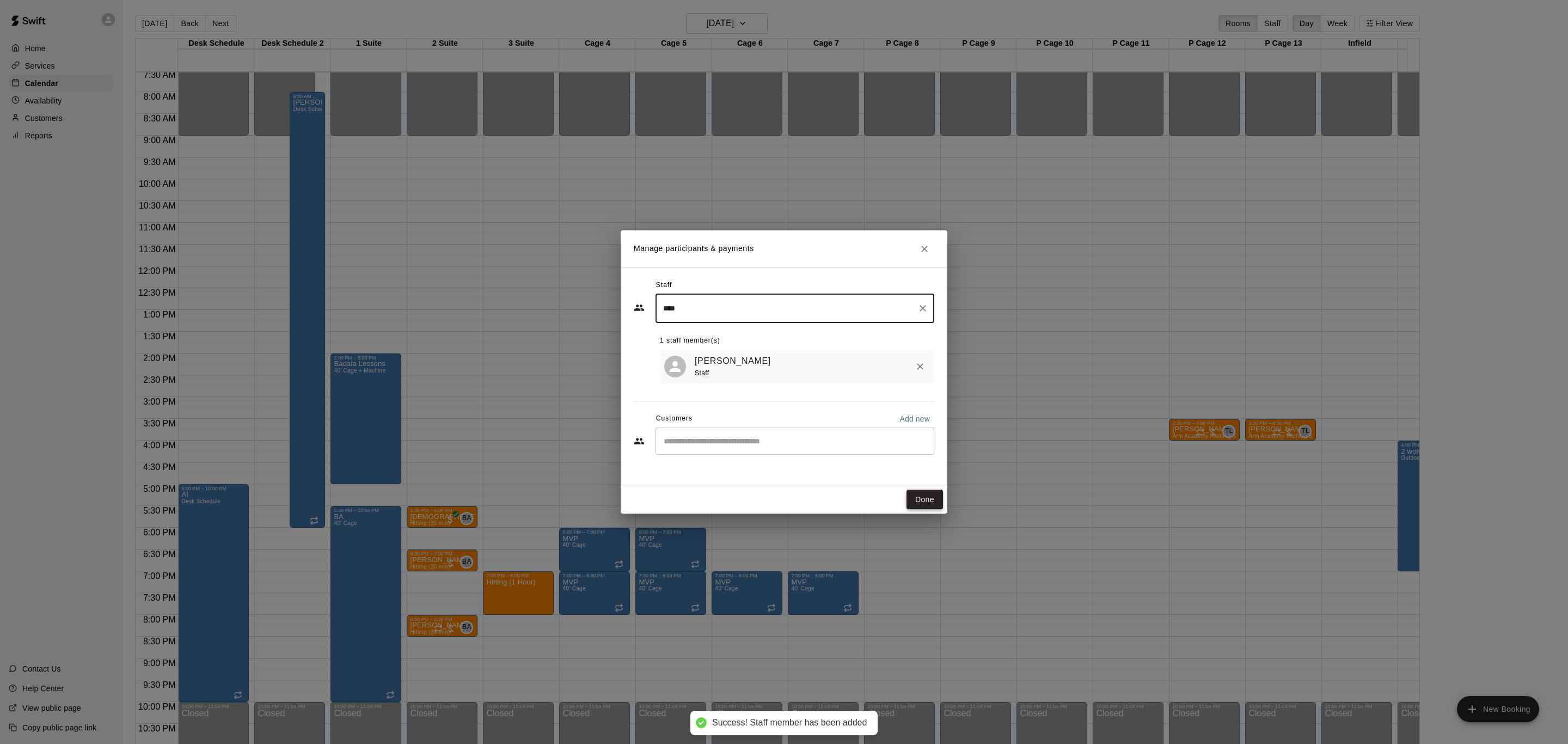
type input "****"
click at [915, 494] on button "Done" at bounding box center [925, 500] width 37 height 20
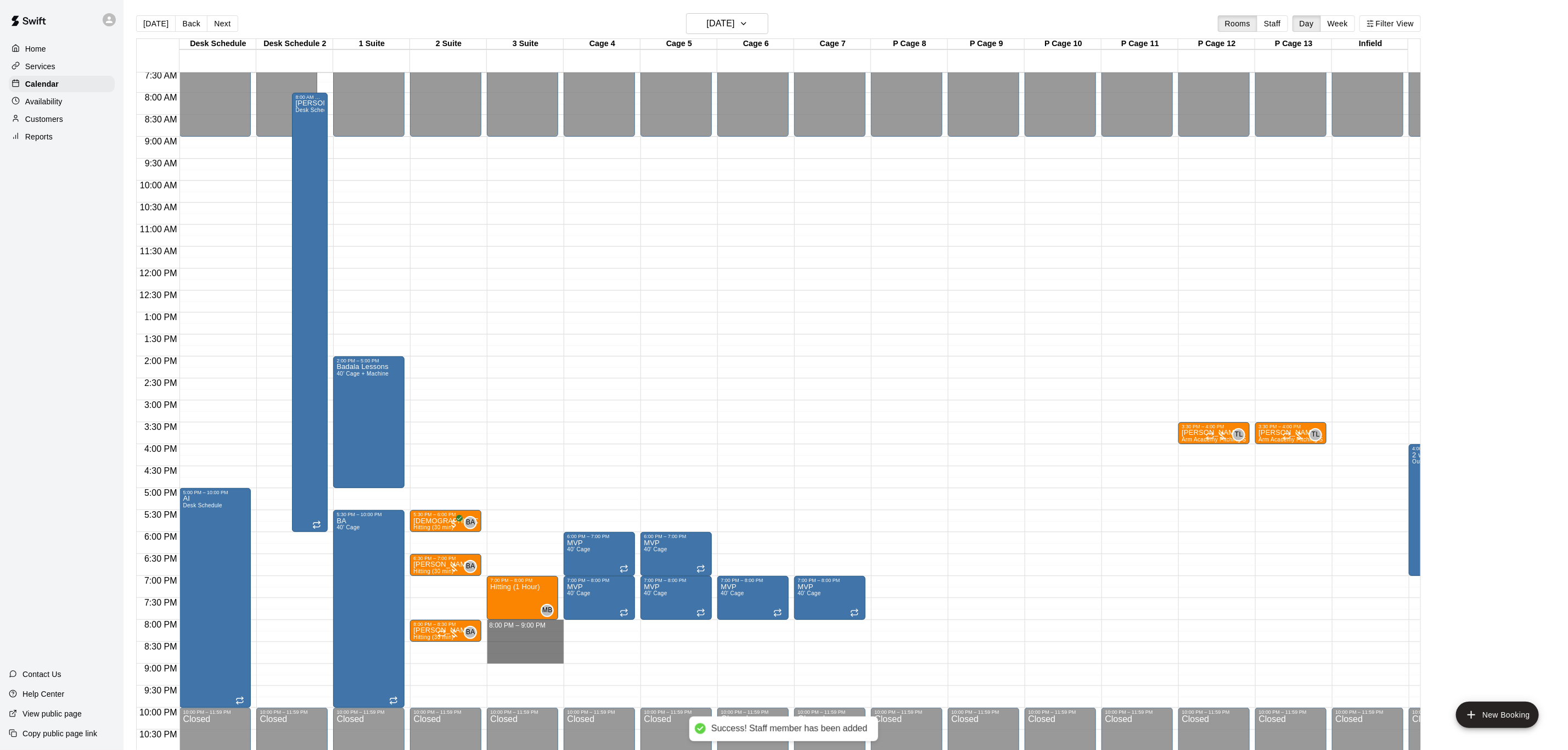
drag, startPoint x: 542, startPoint y: 631, endPoint x: 542, endPoint y: 659, distance: 28.0
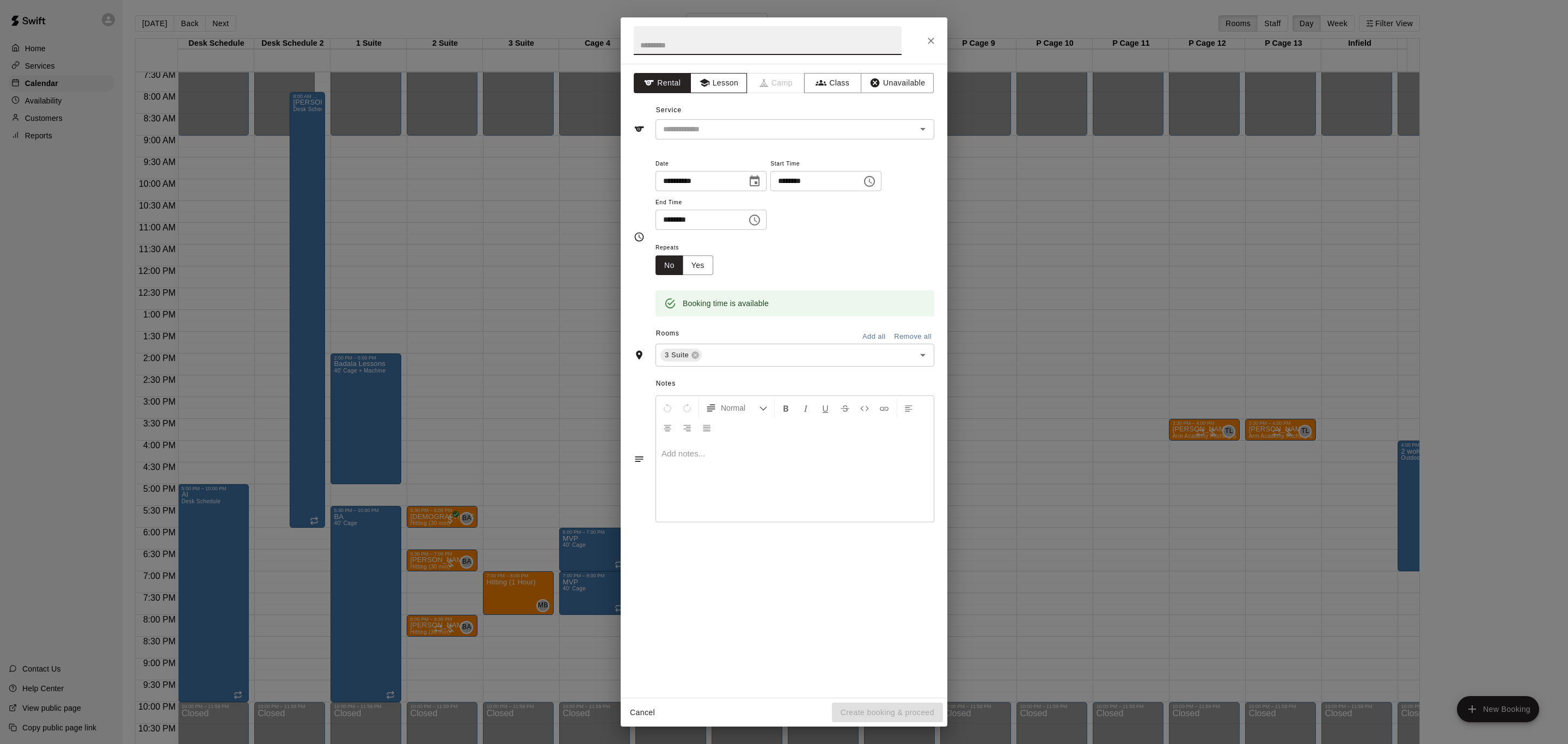
click at [699, 93] on button "Lesson" at bounding box center [719, 83] width 57 height 20
click at [716, 135] on input "text" at bounding box center [778, 129] width 240 height 14
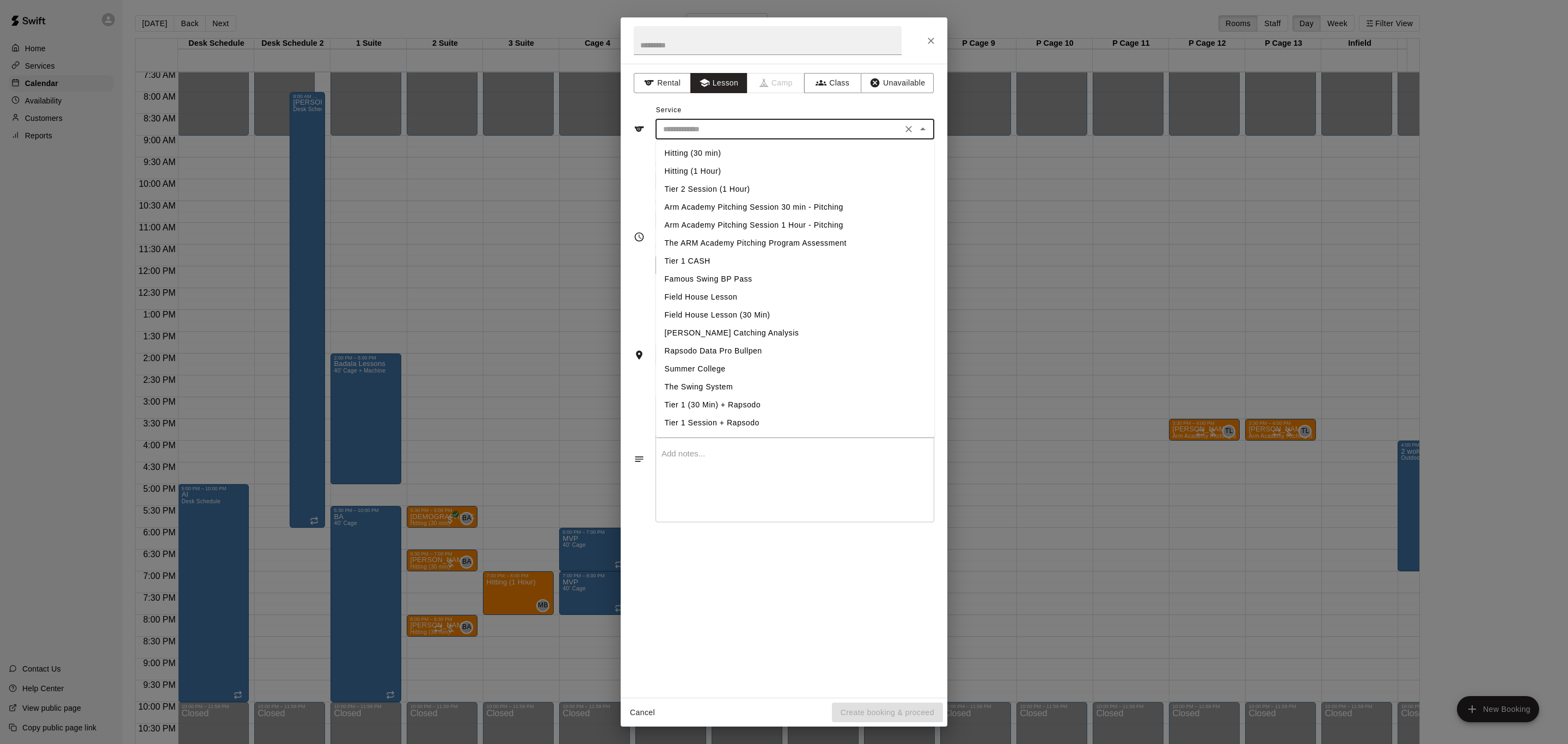
click at [722, 173] on li "Hitting (1 Hour)" at bounding box center [795, 172] width 278 height 18
type input "**********"
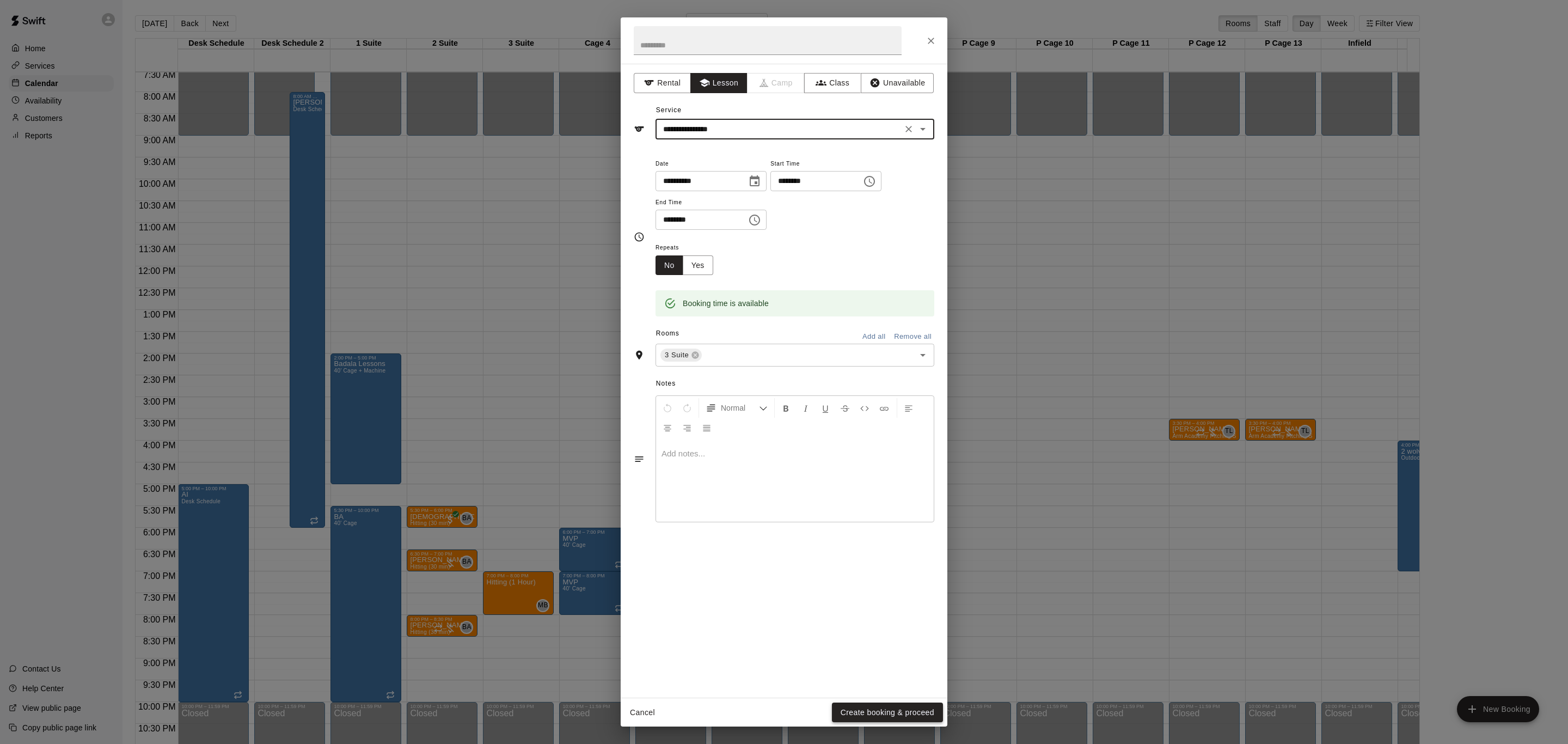
click at [935, 711] on button "Create booking & proceed" at bounding box center [887, 713] width 111 height 20
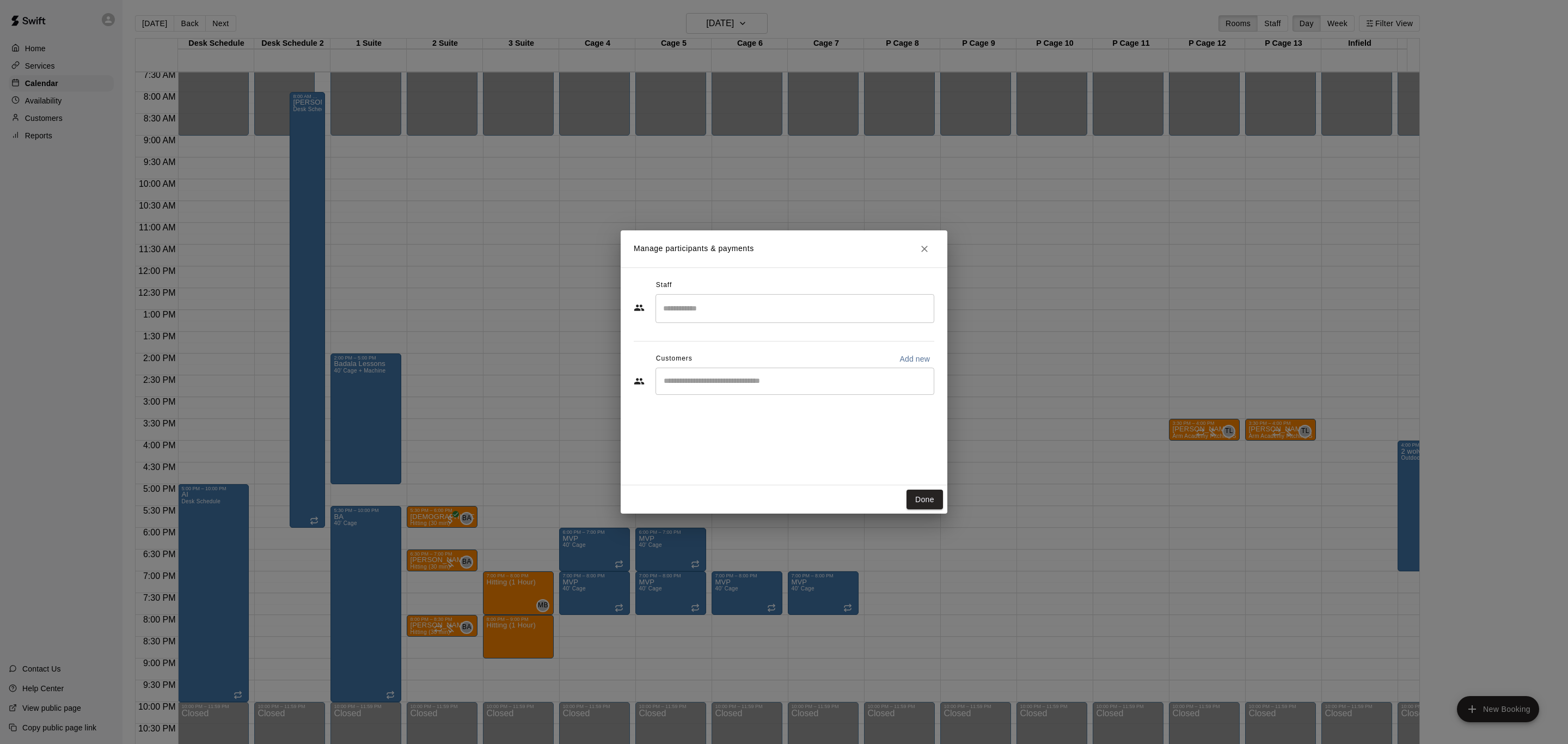
drag, startPoint x: 814, startPoint y: 298, endPoint x: 822, endPoint y: 309, distance: 13.6
click at [814, 304] on div "​" at bounding box center [794, 308] width 278 height 29
click at [790, 349] on div "[PERSON_NAME] Staff" at bounding box center [805, 345] width 243 height 21
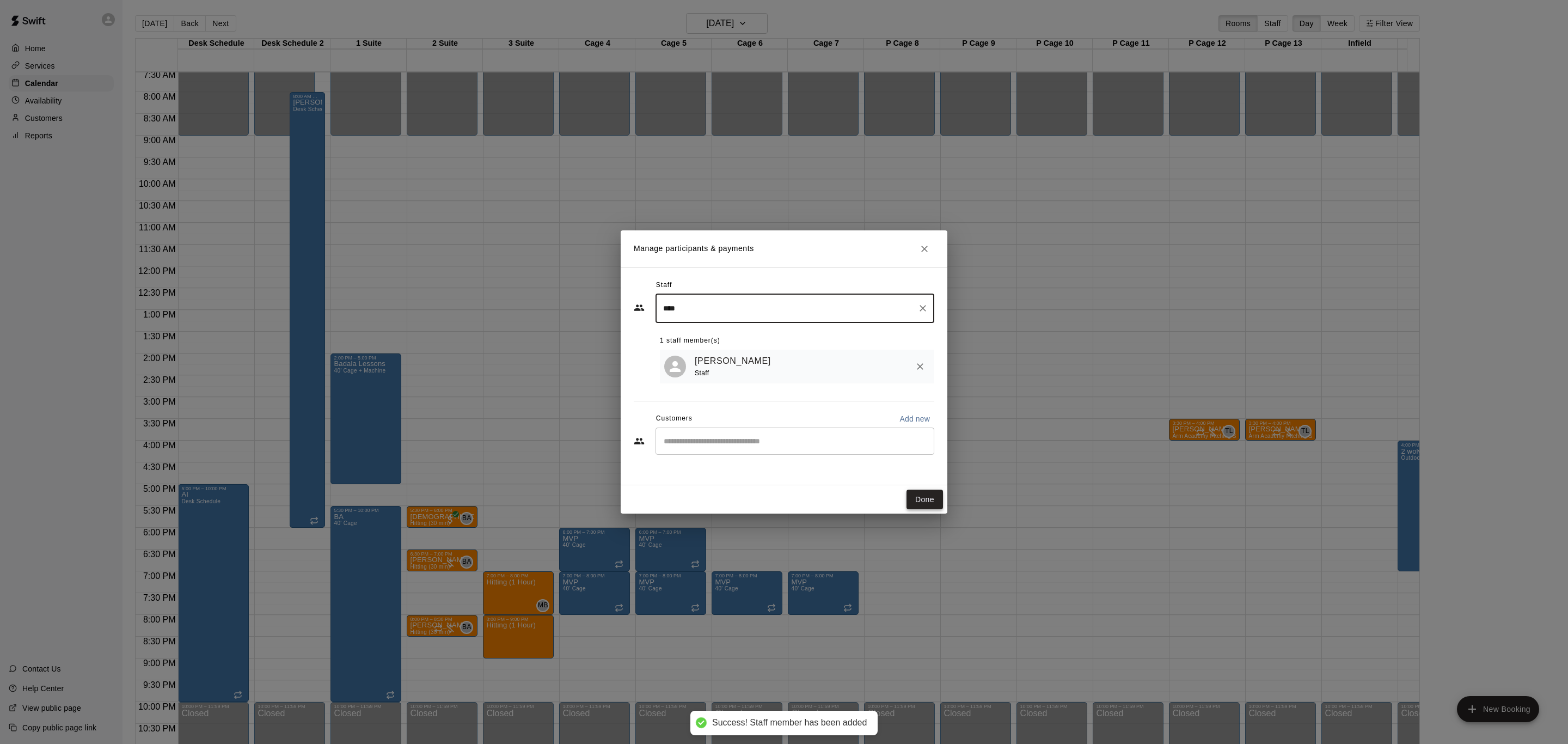
type input "****"
click at [916, 506] on button "Done" at bounding box center [925, 500] width 37 height 20
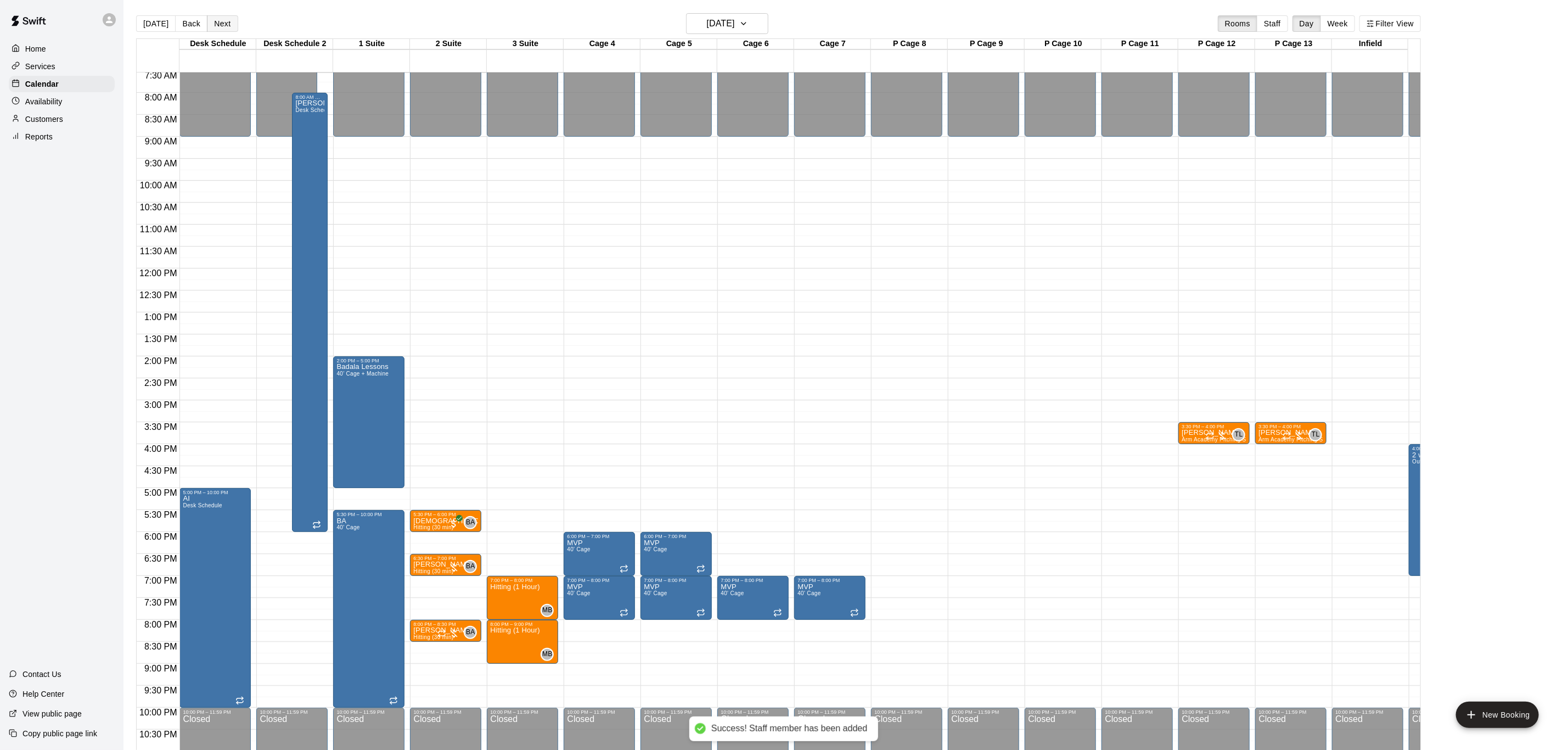
click at [225, 19] on button "Next" at bounding box center [221, 24] width 31 height 17
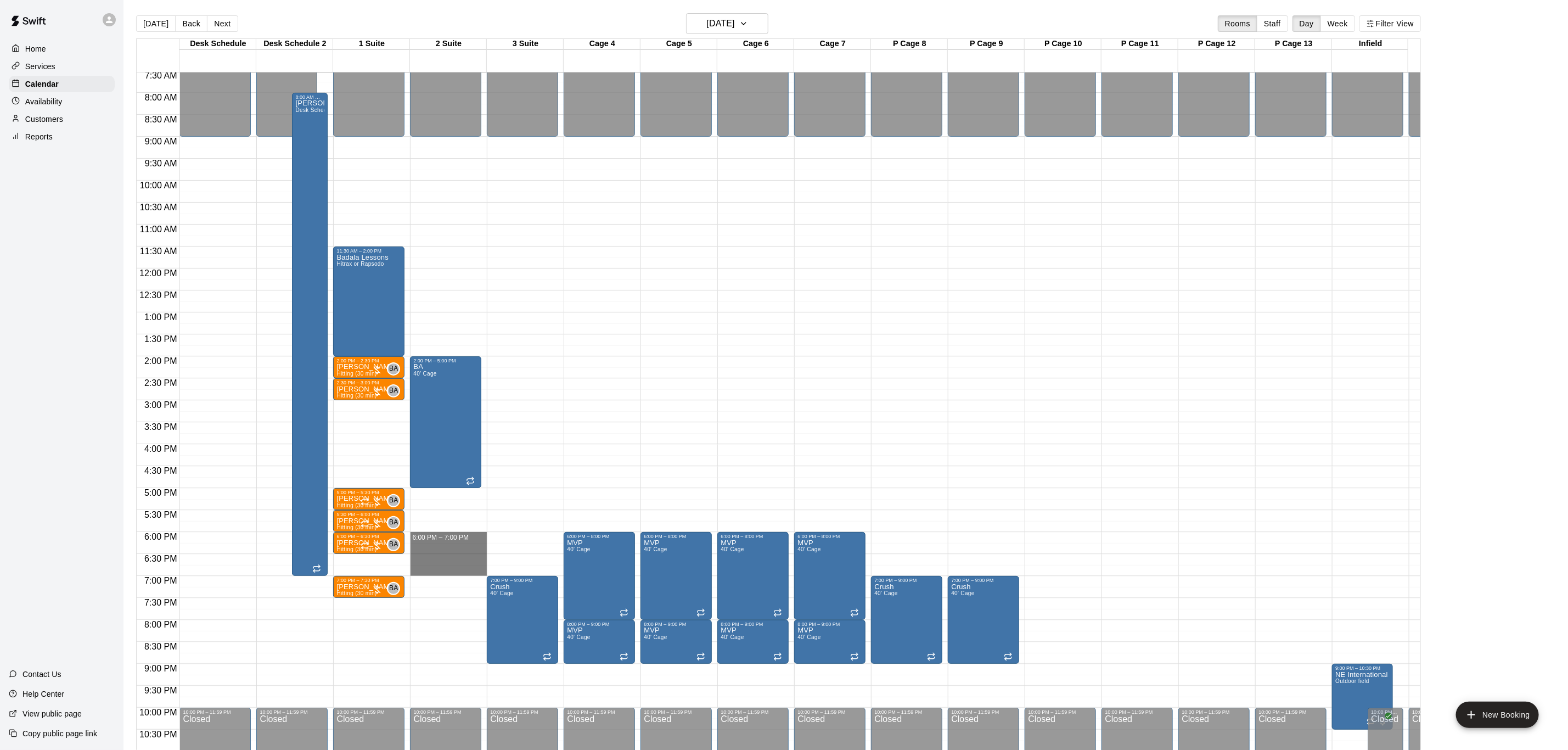
drag, startPoint x: 449, startPoint y: 536, endPoint x: 454, endPoint y: 569, distance: 33.4
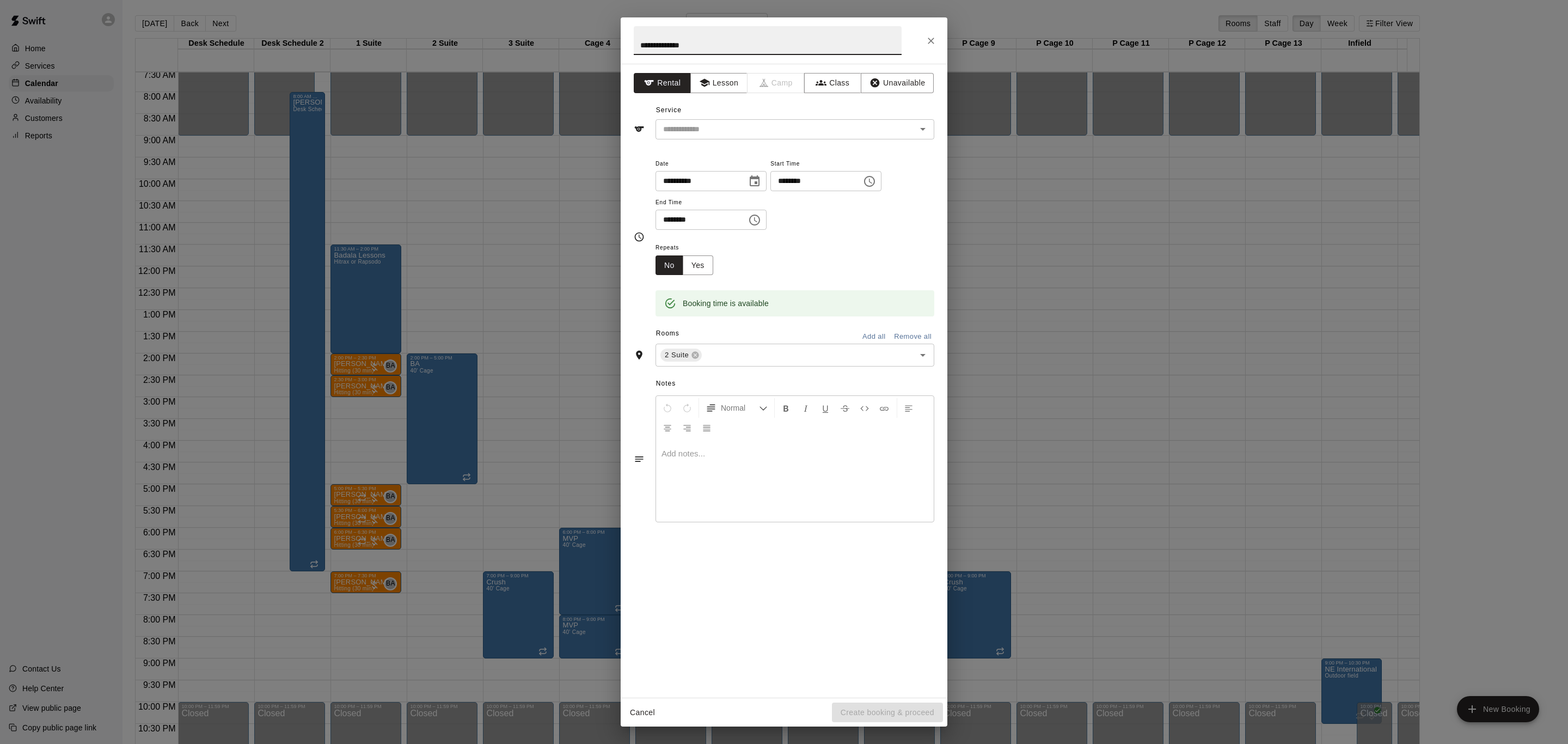
type input "**********"
click at [670, 213] on input "********" at bounding box center [697, 220] width 84 height 20
type input "********"
click at [737, 130] on input "text" at bounding box center [778, 129] width 240 height 14
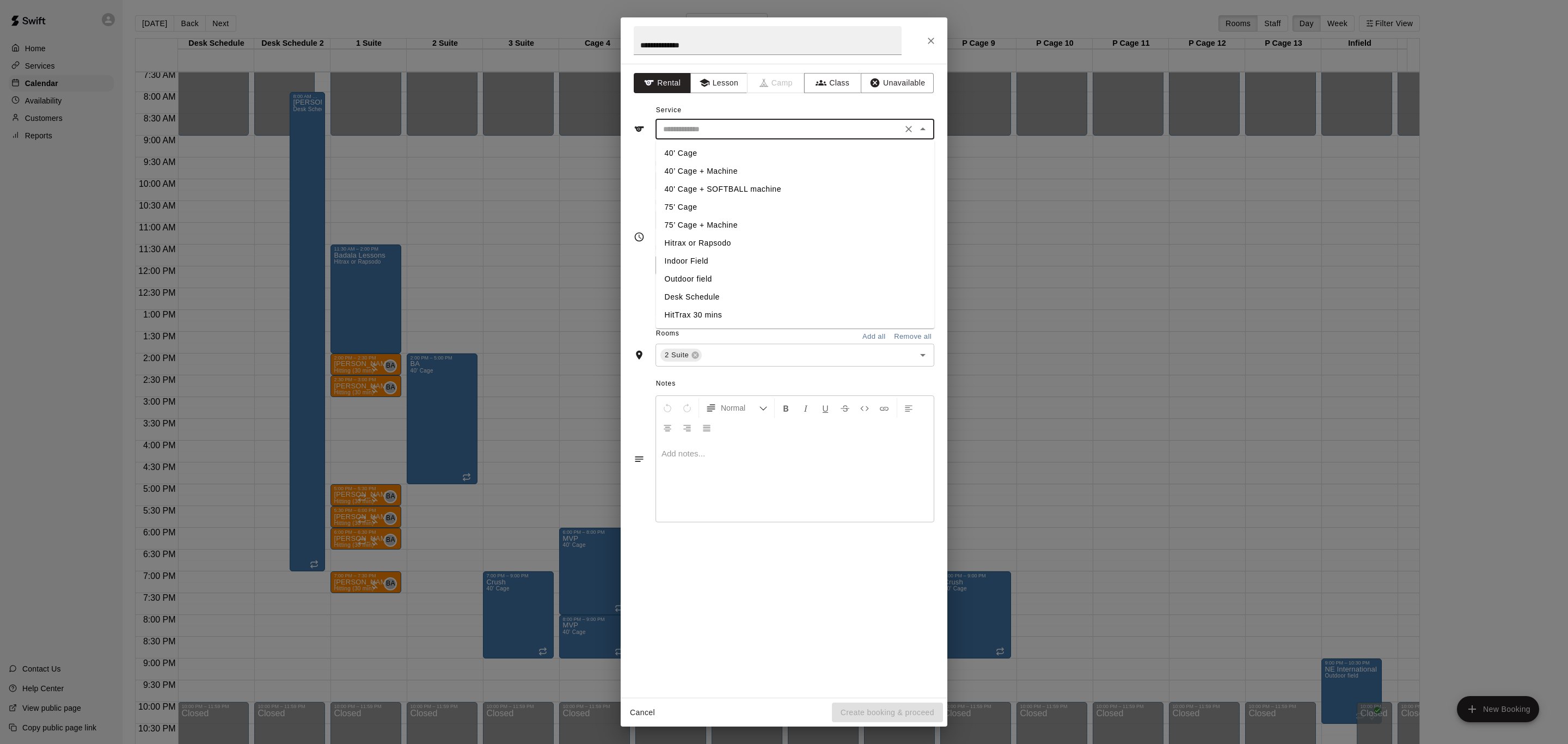
click at [718, 224] on li "75’ Cage + Machine" at bounding box center [795, 225] width 278 height 18
type input "**********"
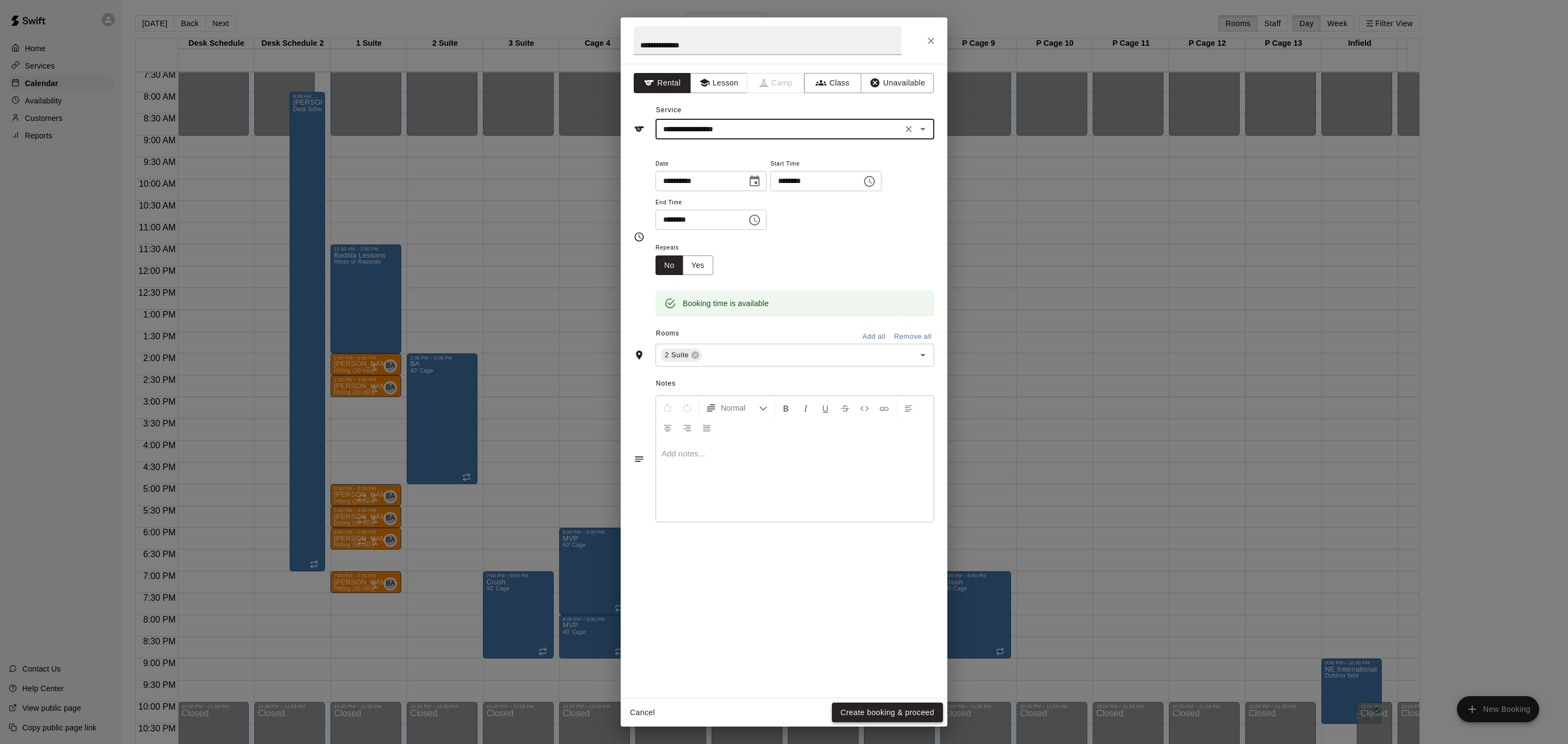
click at [898, 708] on button "Create booking & proceed" at bounding box center [887, 713] width 111 height 20
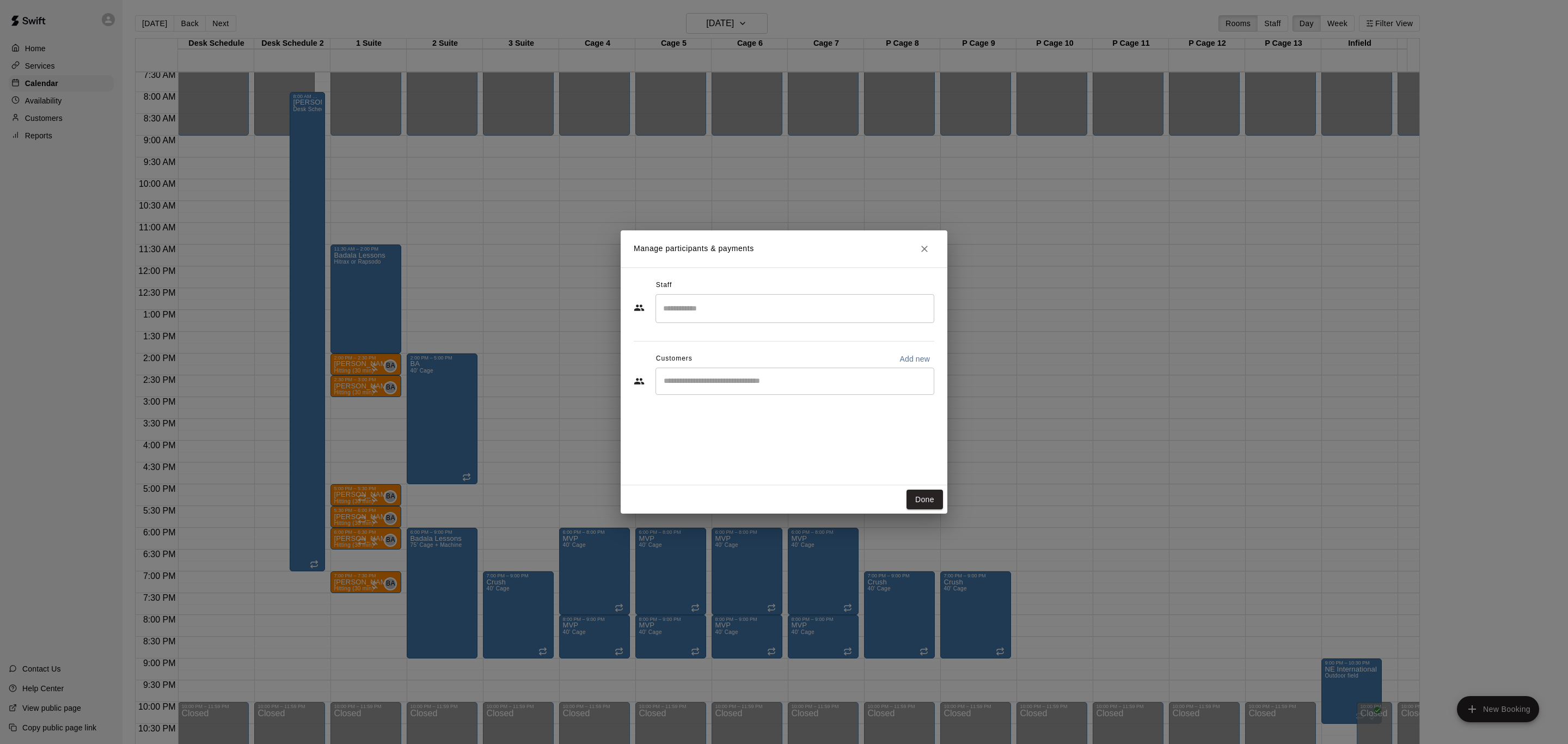
click at [913, 486] on div "Done" at bounding box center [783, 499] width 326 height 29
drag, startPoint x: 918, startPoint y: 497, endPoint x: 924, endPoint y: 502, distance: 7.8
click at [922, 498] on button "Done" at bounding box center [925, 500] width 37 height 20
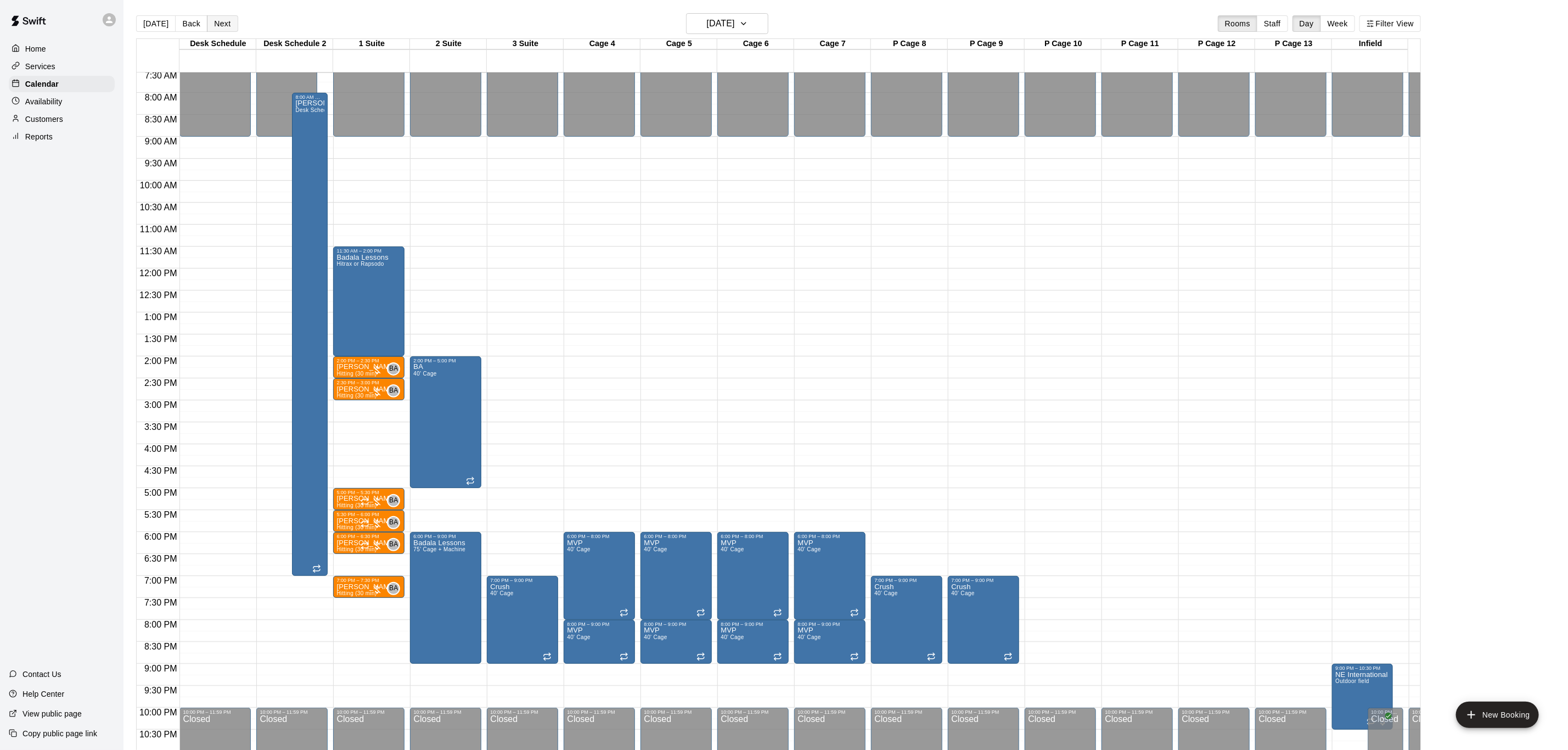
click at [227, 23] on button "Next" at bounding box center [221, 24] width 31 height 17
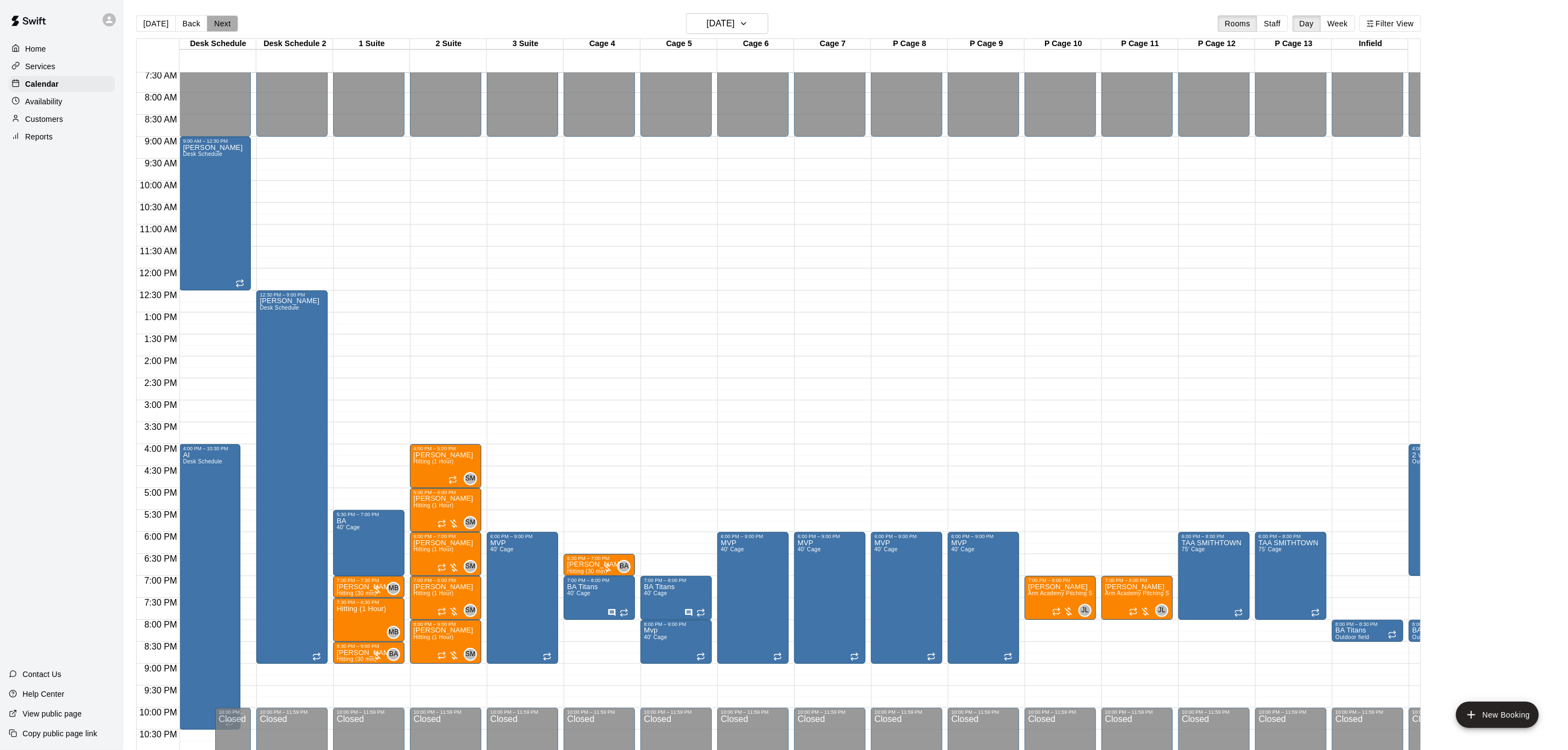
click at [228, 16] on button "Next" at bounding box center [221, 24] width 31 height 17
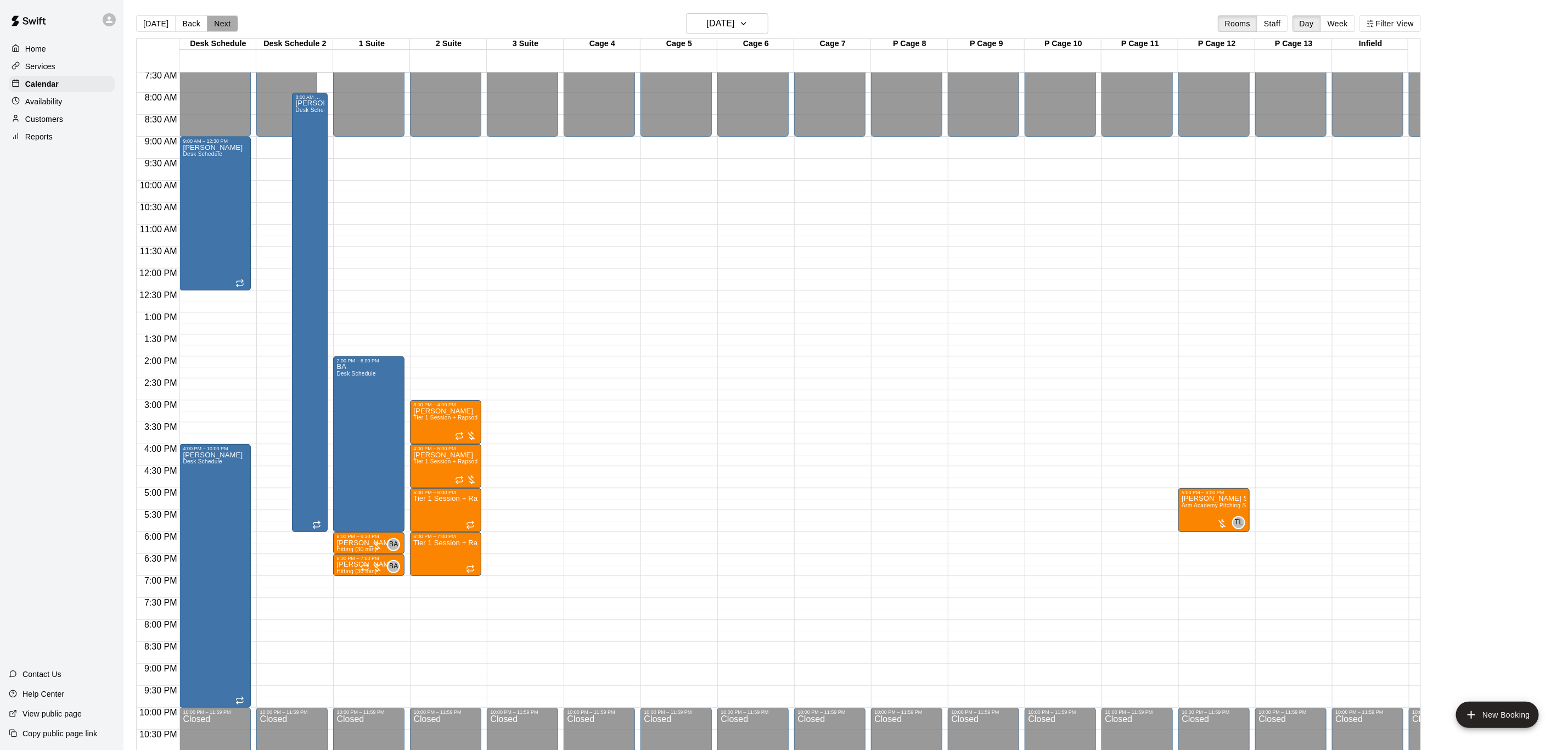
click at [226, 19] on button "Next" at bounding box center [221, 24] width 31 height 17
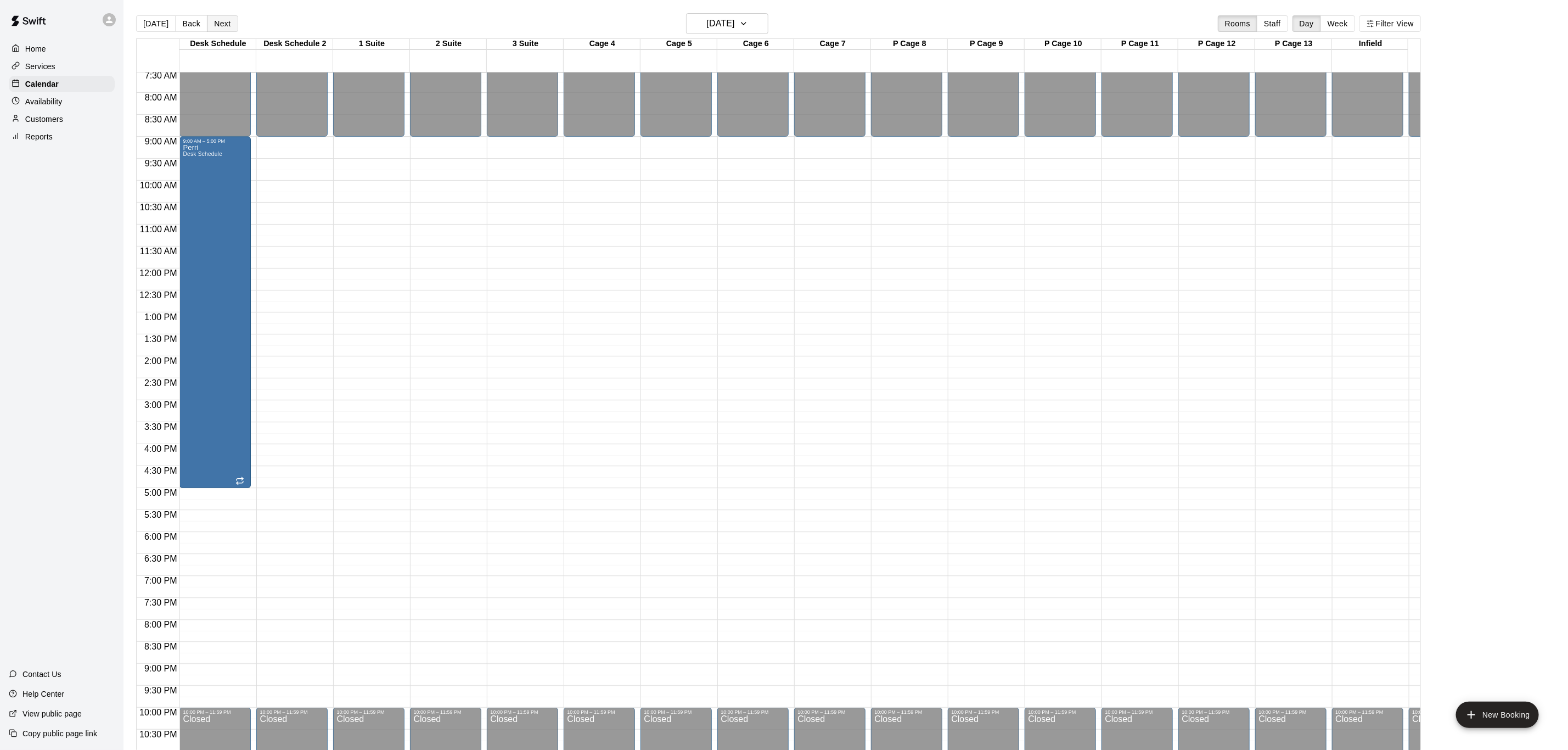
click at [226, 19] on button "Next" at bounding box center [221, 24] width 31 height 17
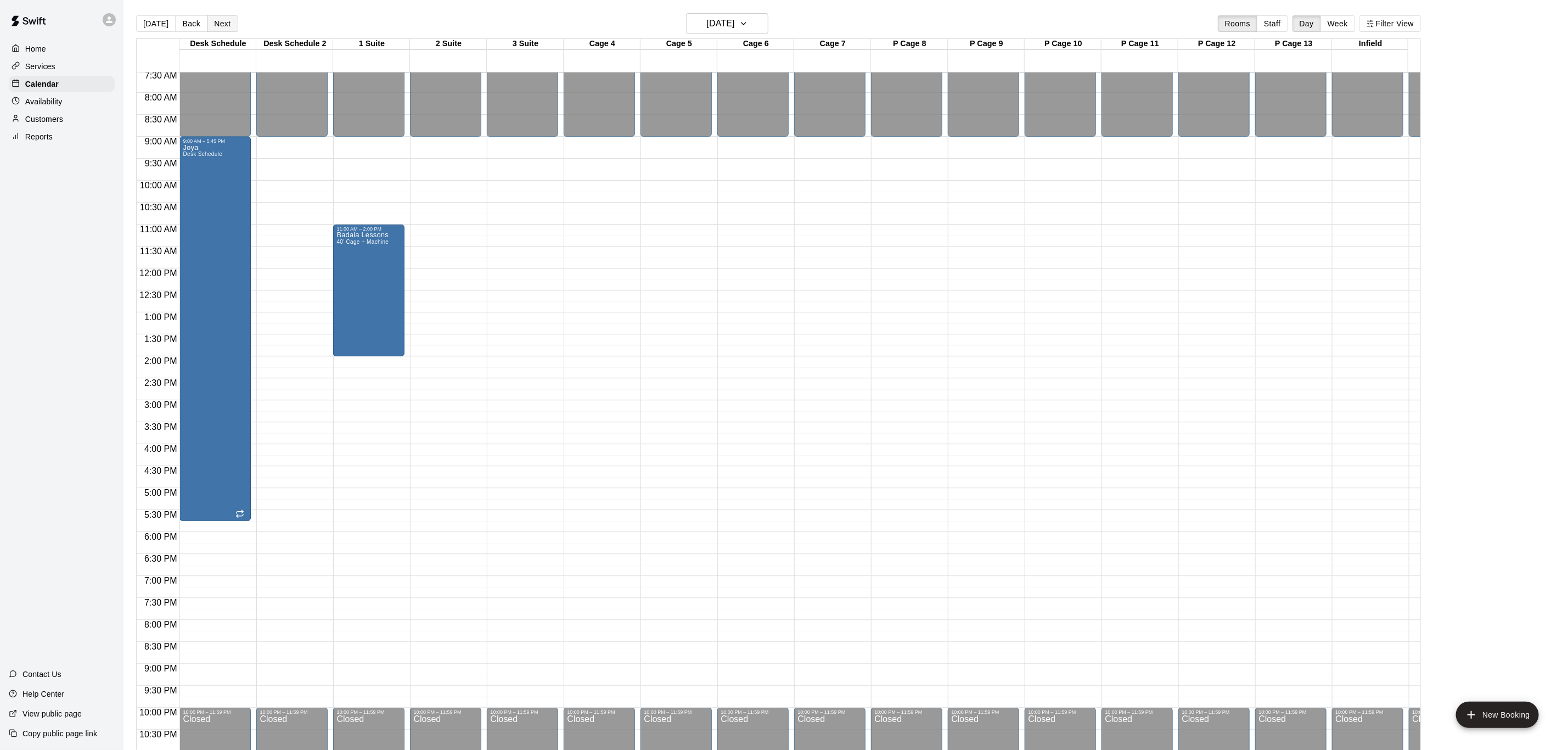
click at [221, 25] on button "Next" at bounding box center [221, 24] width 31 height 17
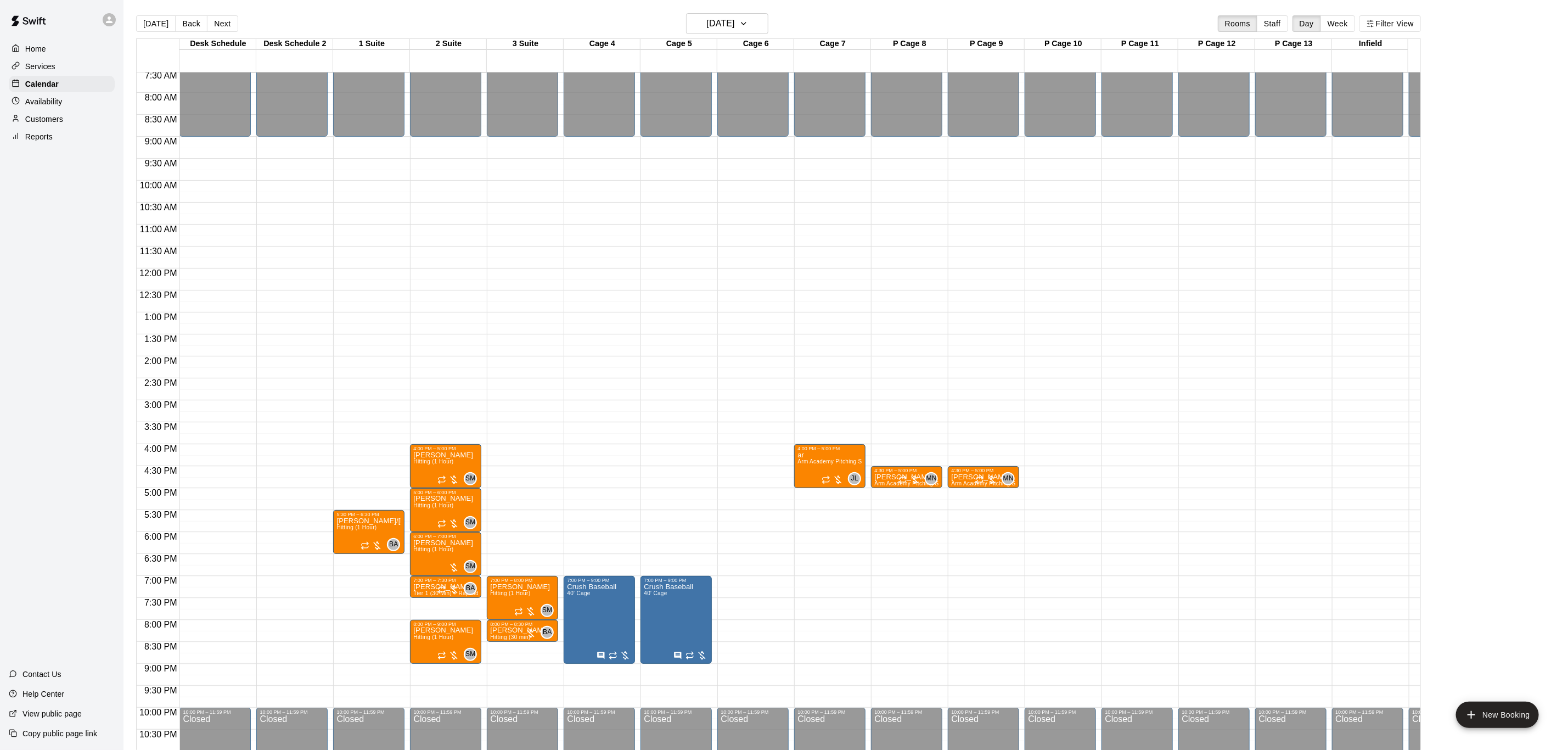
click at [237, 26] on div "[DATE] Back [DATE][DATE] Rooms Staff Day Week Filter View" at bounding box center [778, 25] width 1285 height 25
click at [227, 23] on button "Next" at bounding box center [221, 24] width 31 height 17
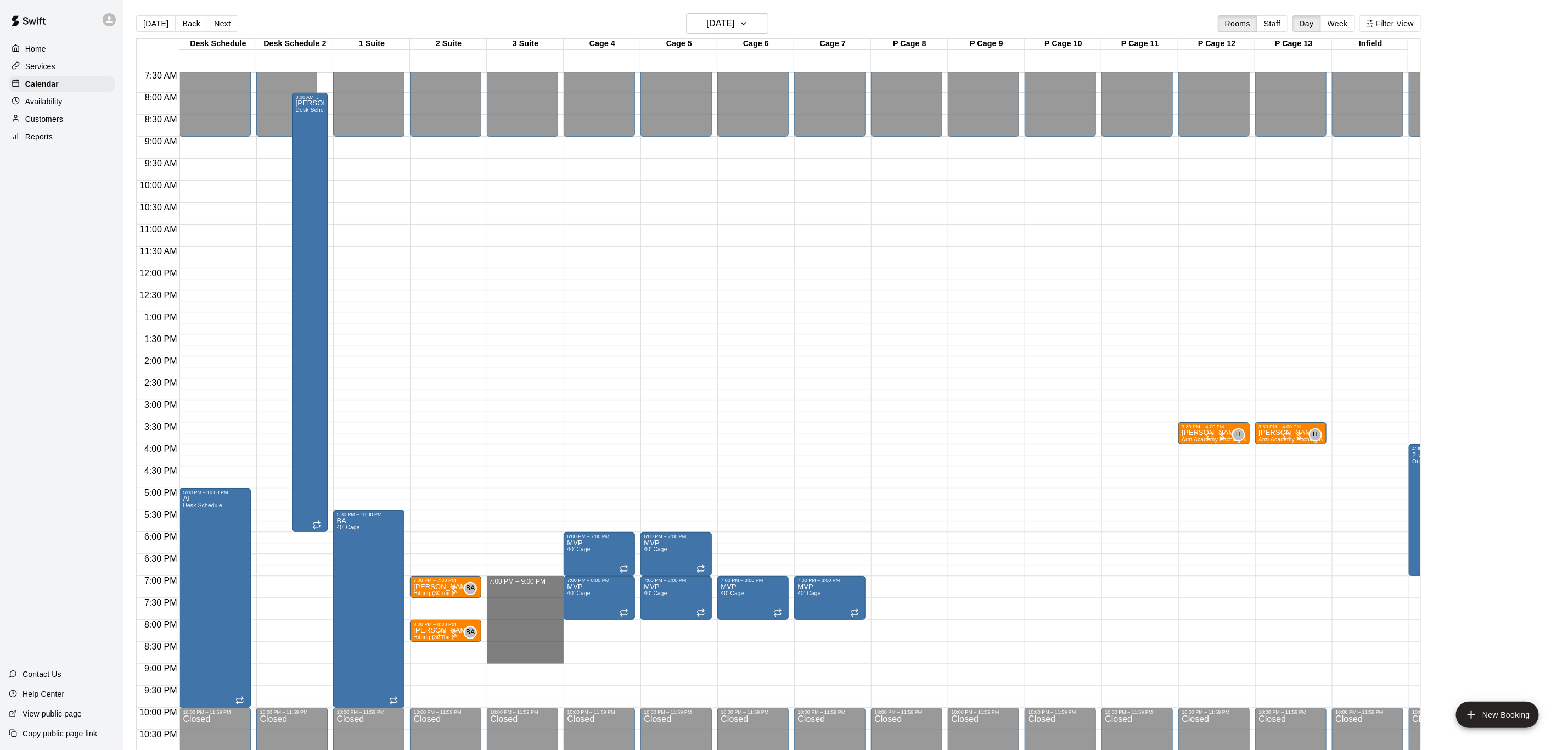
drag, startPoint x: 511, startPoint y: 580, endPoint x: 525, endPoint y: 656, distance: 77.3
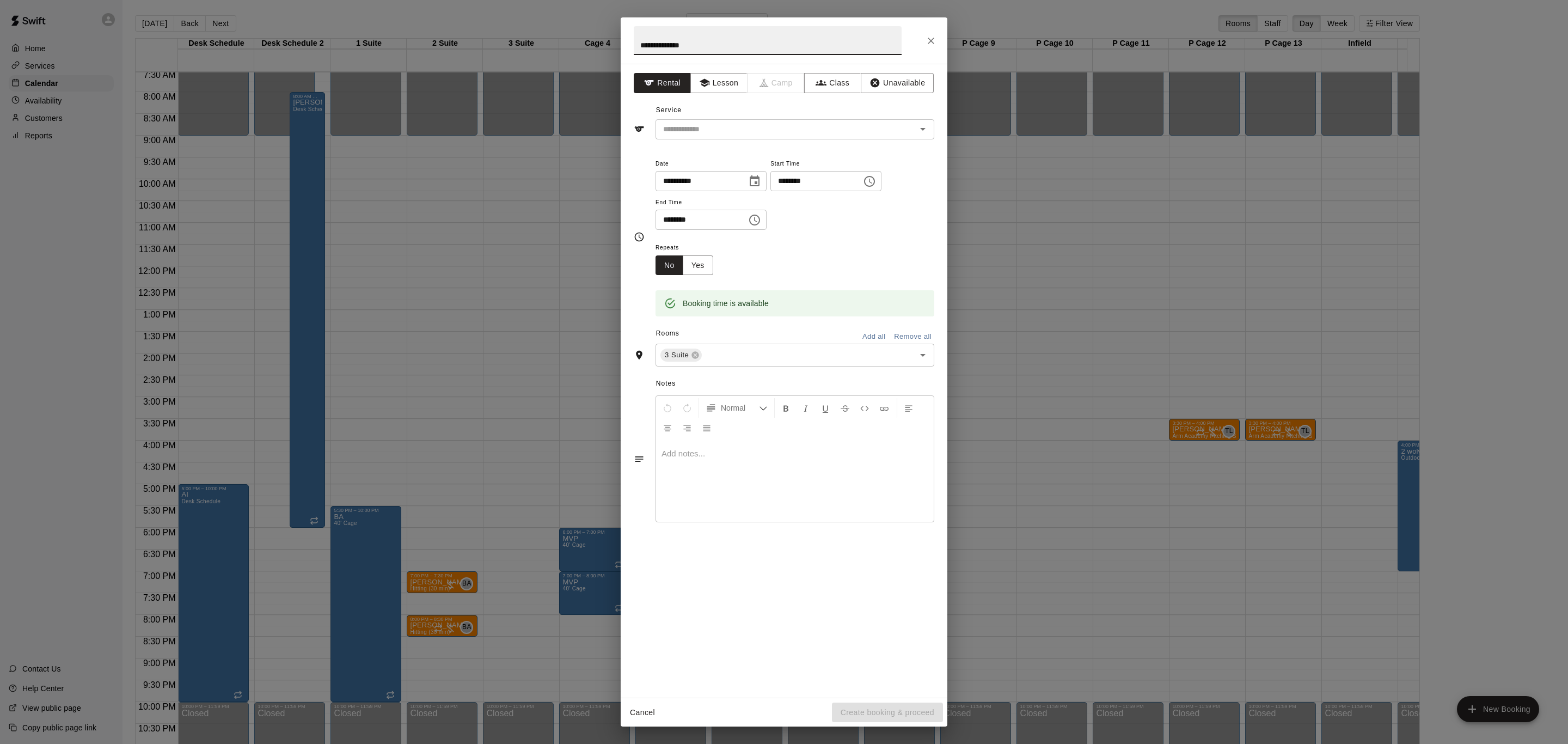
type input "**********"
click at [717, 117] on div "Service ​" at bounding box center [783, 120] width 301 height 38
click at [715, 126] on input "text" at bounding box center [778, 129] width 240 height 14
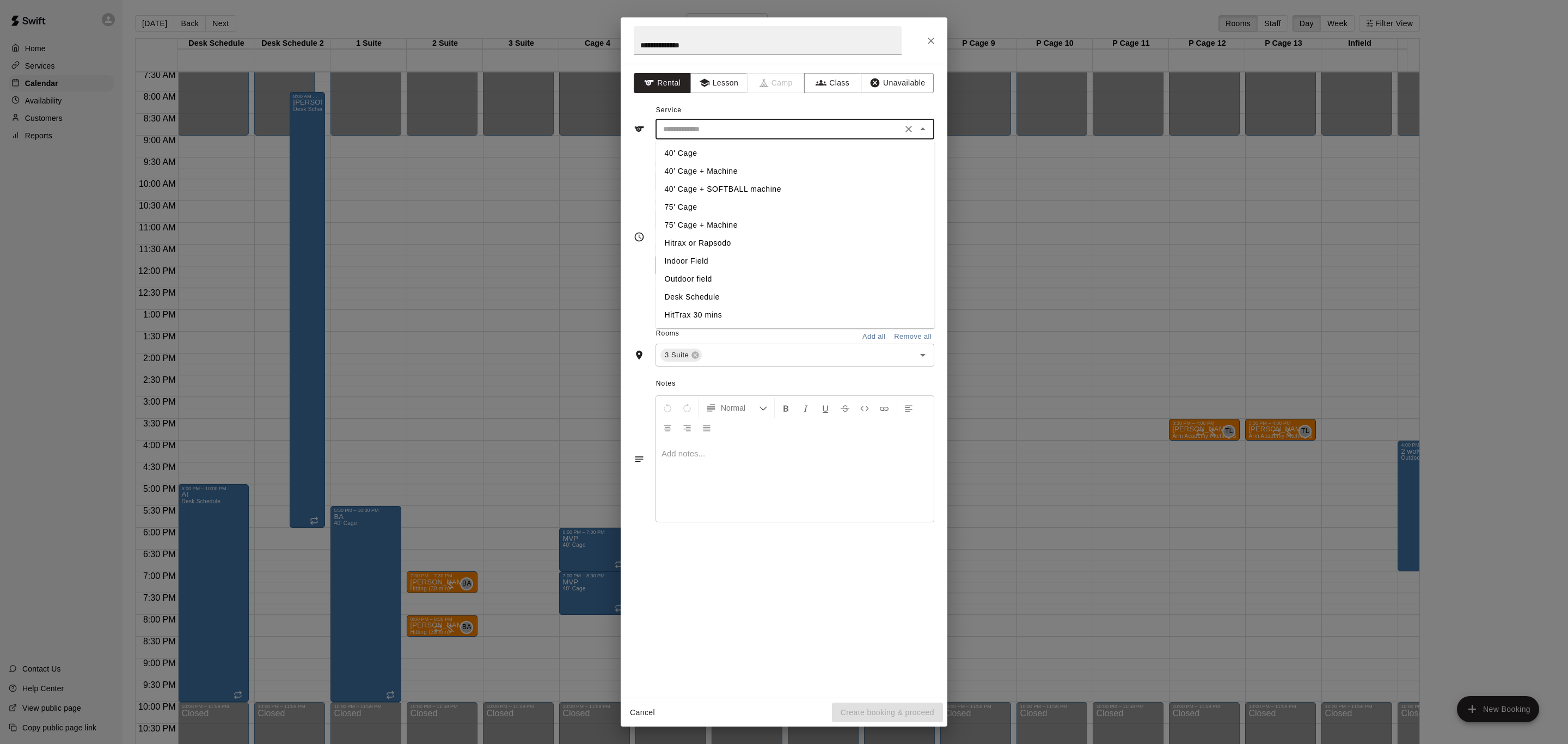
click at [727, 229] on li "75’ Cage + Machine" at bounding box center [795, 225] width 278 height 18
type input "**********"
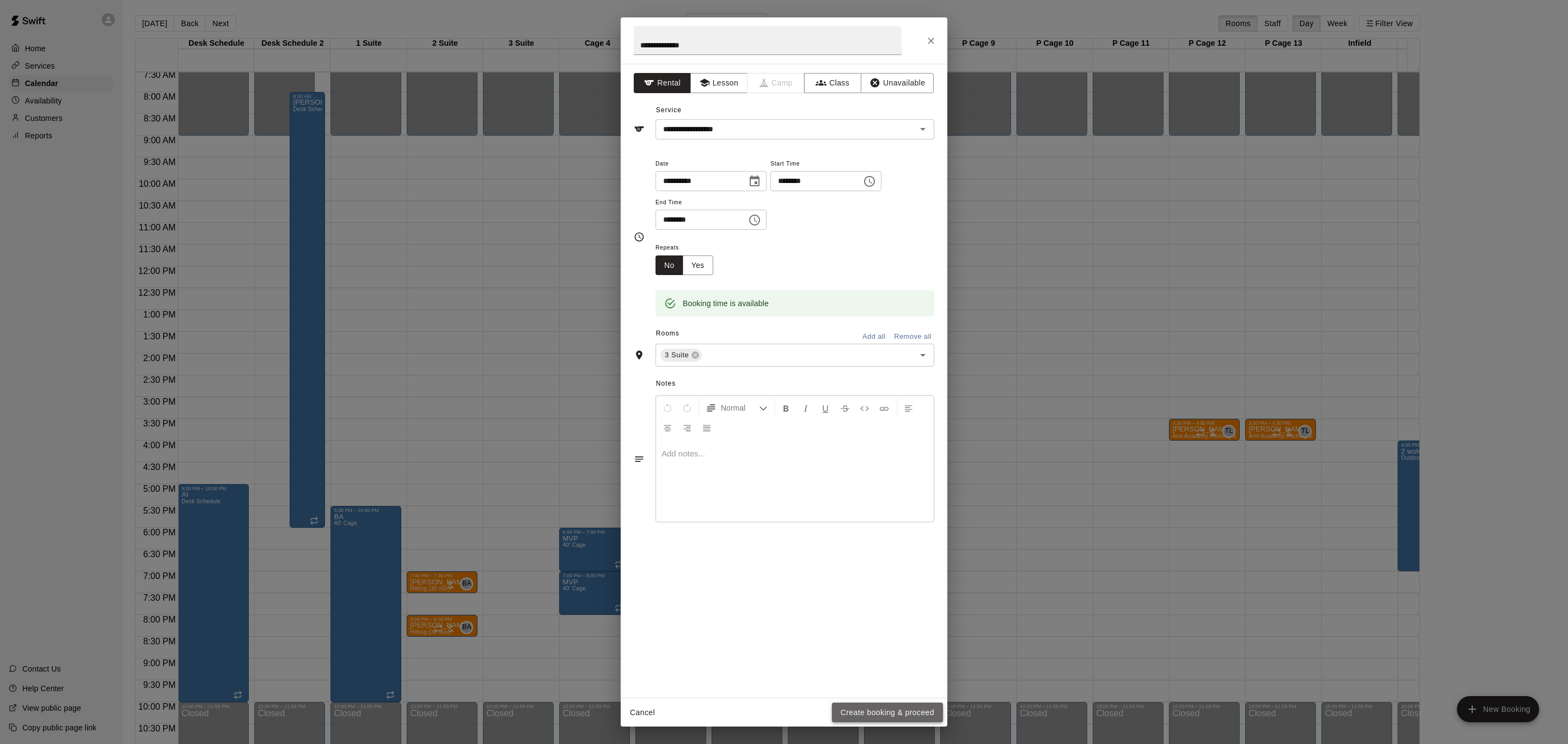
click at [882, 704] on button "Create booking & proceed" at bounding box center [887, 713] width 111 height 20
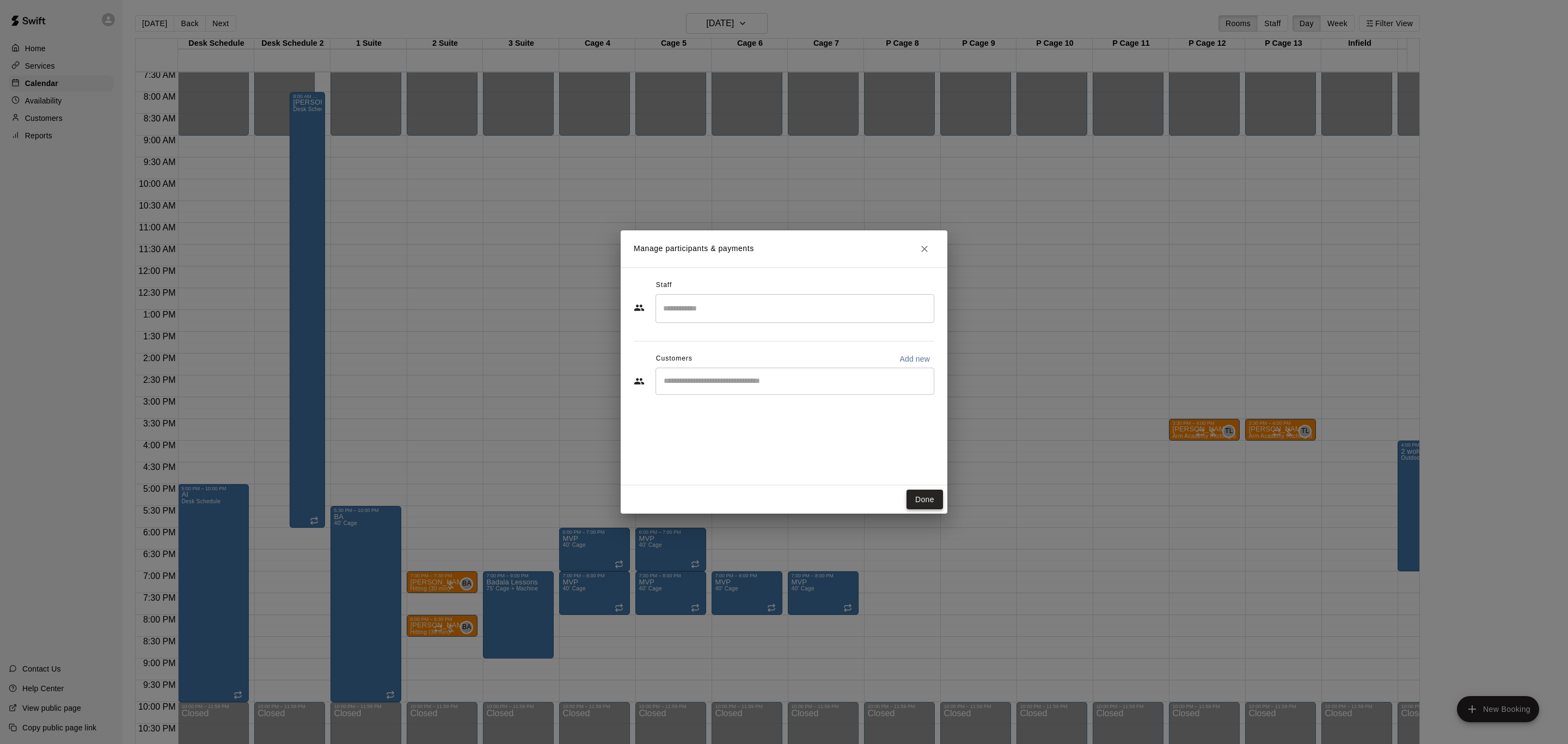
click at [929, 497] on button "Done" at bounding box center [925, 500] width 37 height 20
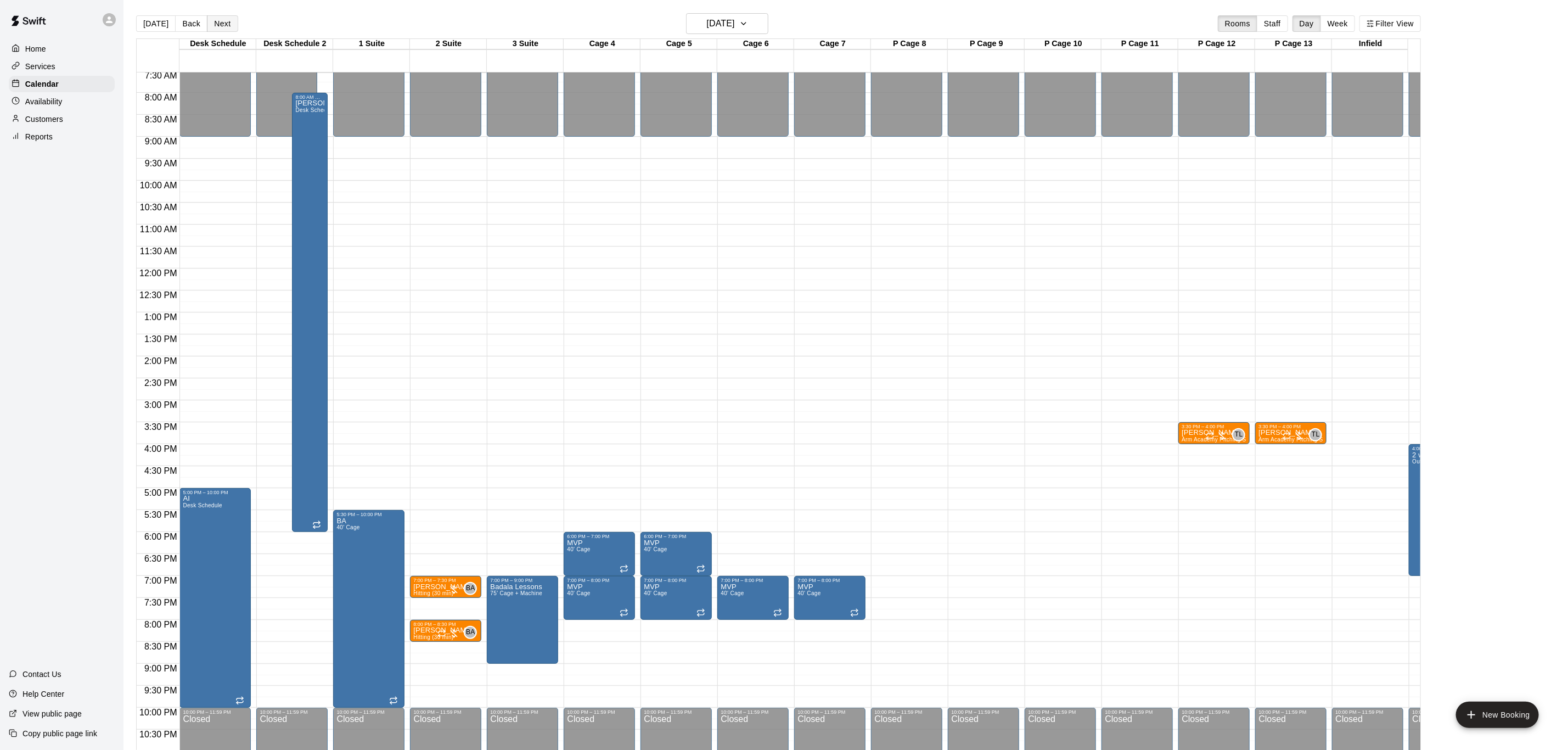
click at [234, 25] on button "Next" at bounding box center [221, 24] width 31 height 17
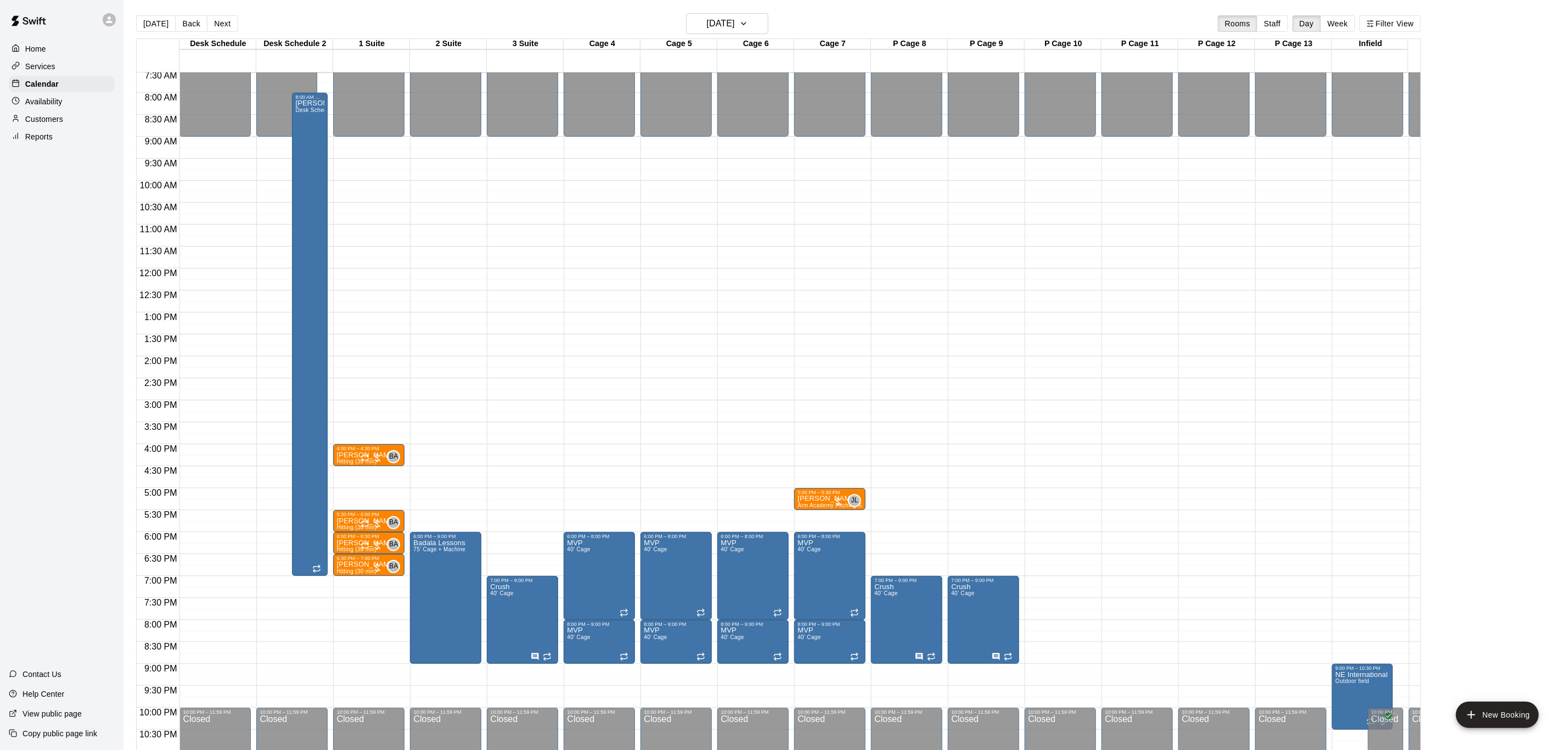
click at [208, 27] on button "Next" at bounding box center [221, 24] width 31 height 17
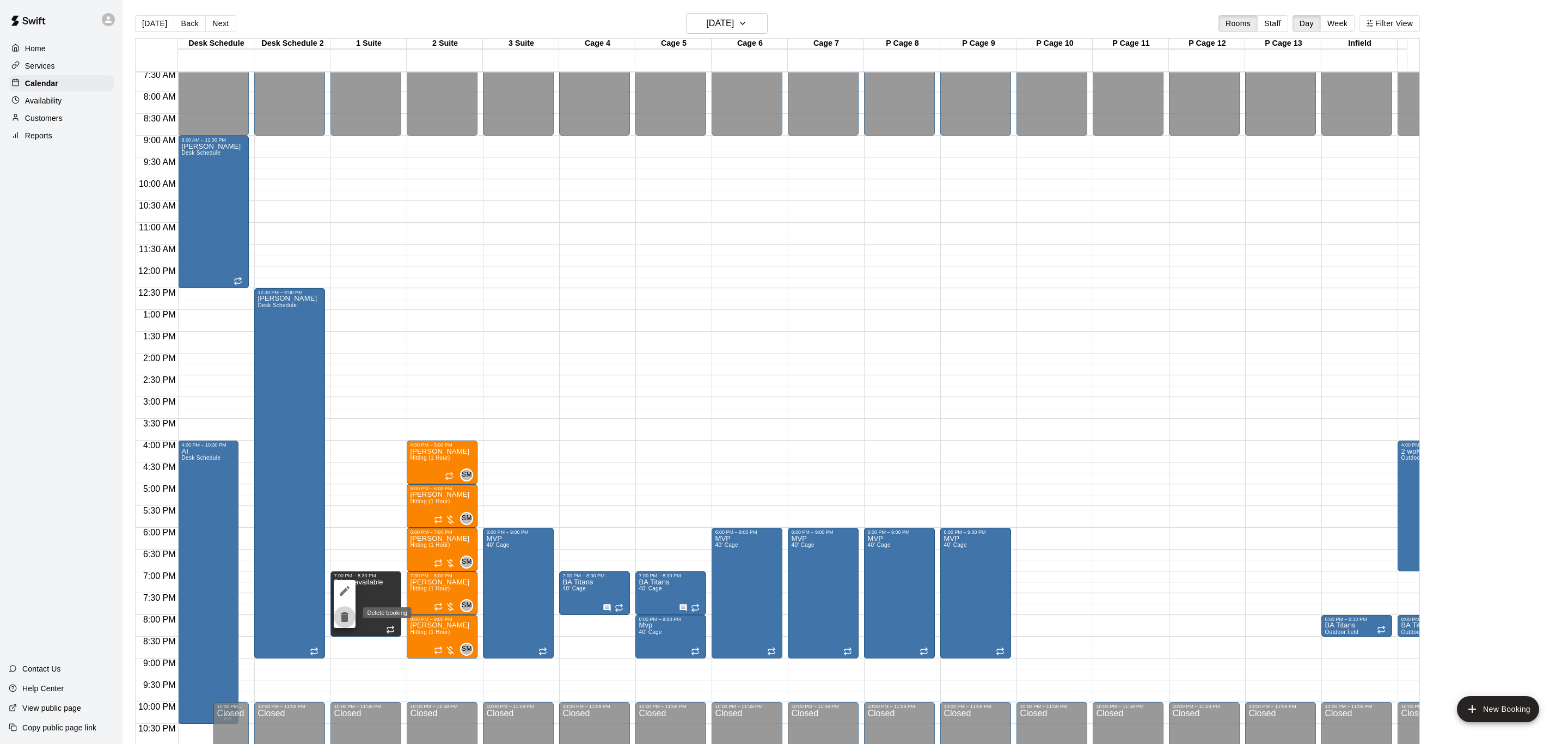
click at [348, 617] on icon "delete" at bounding box center [345, 617] width 13 height 13
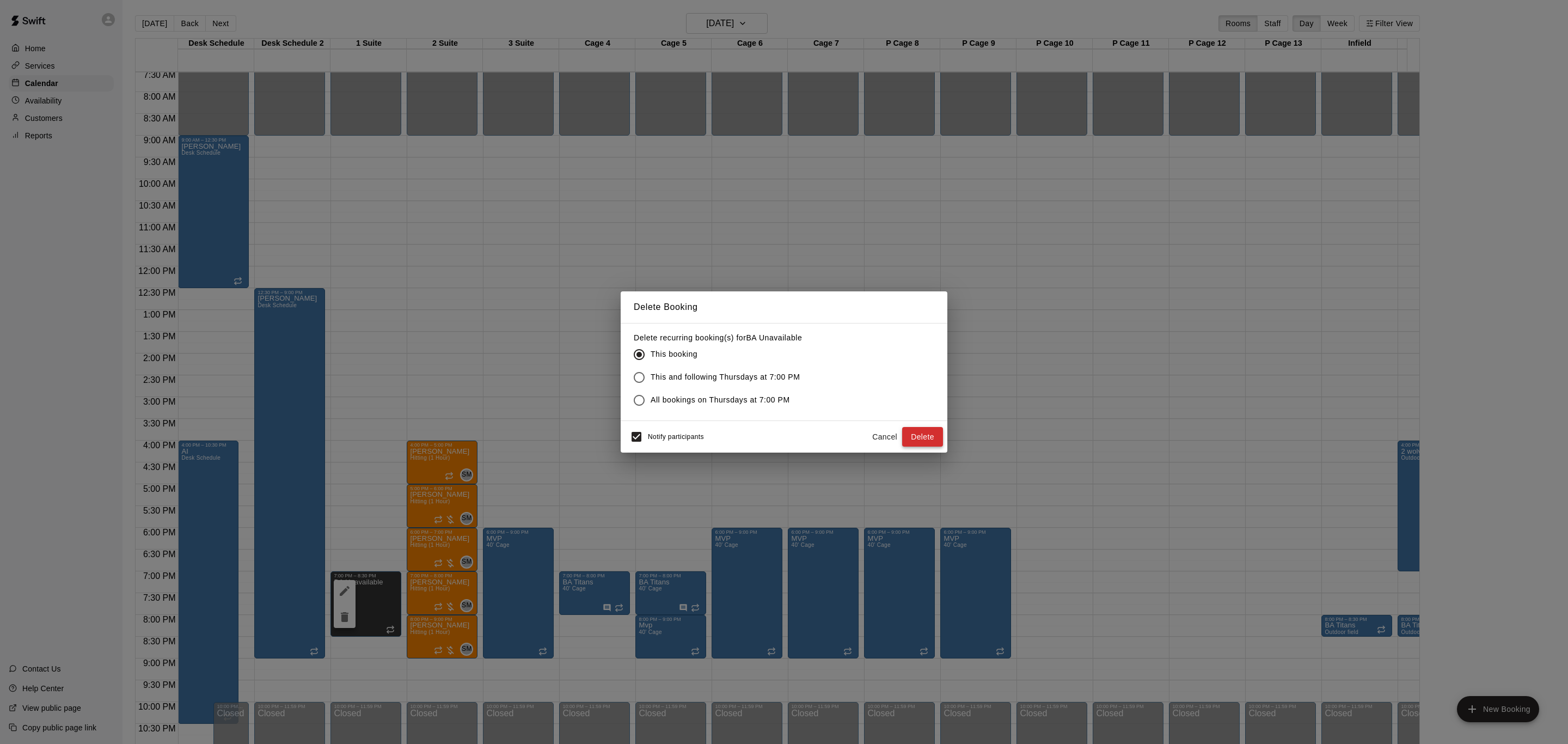
click at [925, 437] on button "Delete" at bounding box center [922, 437] width 40 height 20
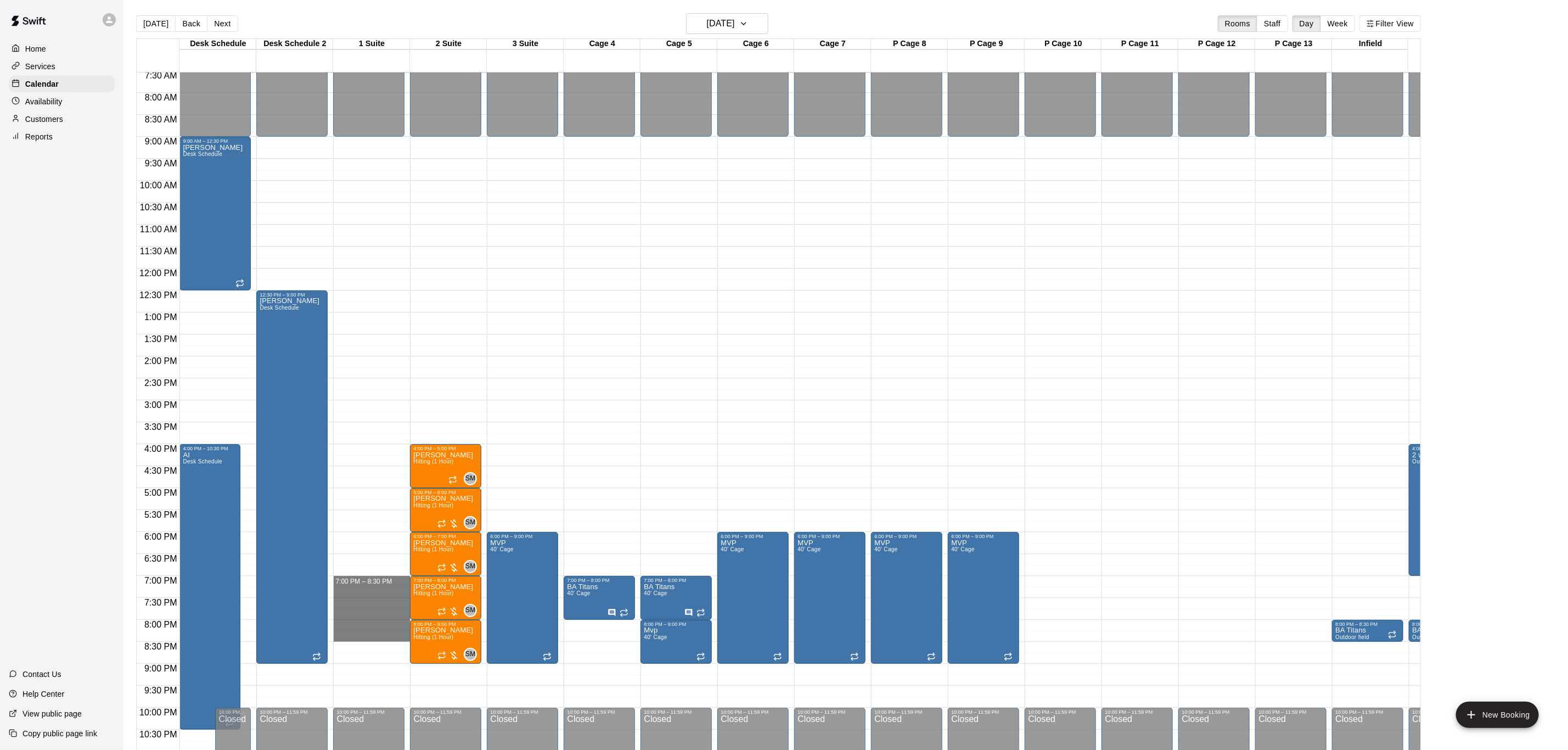
drag, startPoint x: 371, startPoint y: 583, endPoint x: 371, endPoint y: 632, distance: 49.0
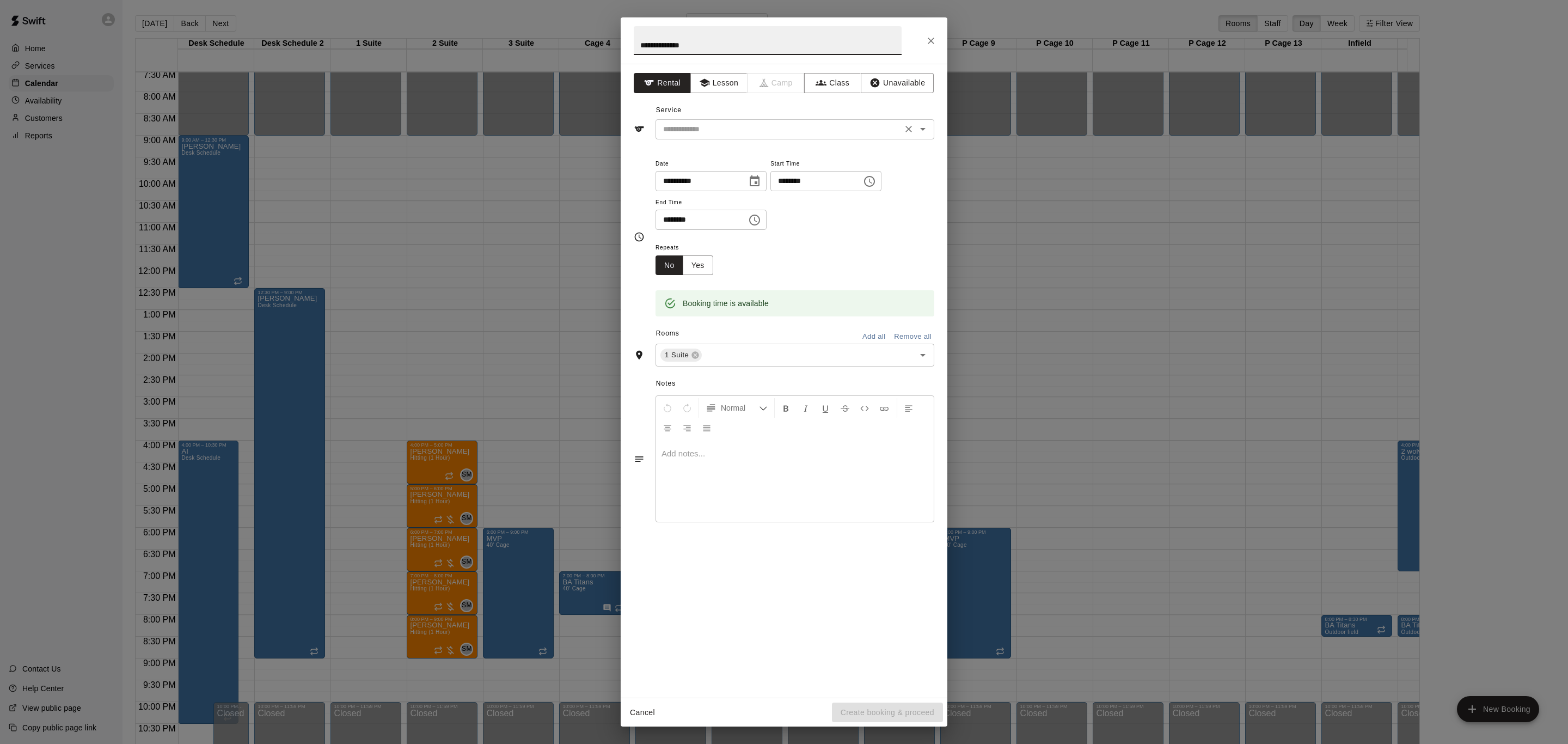
click at [722, 121] on div "​" at bounding box center [794, 130] width 278 height 20
type input "**********"
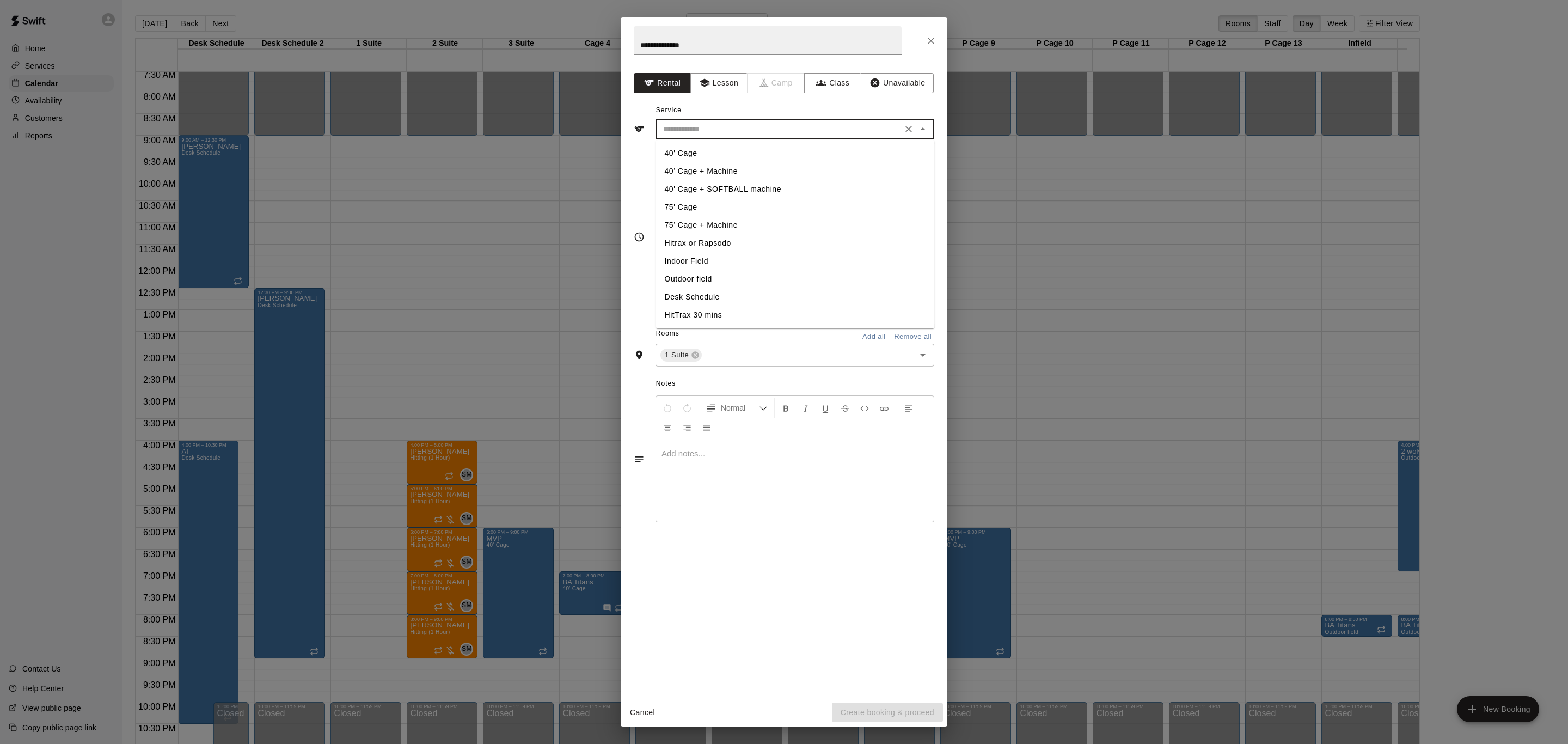
click at [727, 172] on li "40’ Cage + Machine" at bounding box center [795, 172] width 278 height 18
type input "**********"
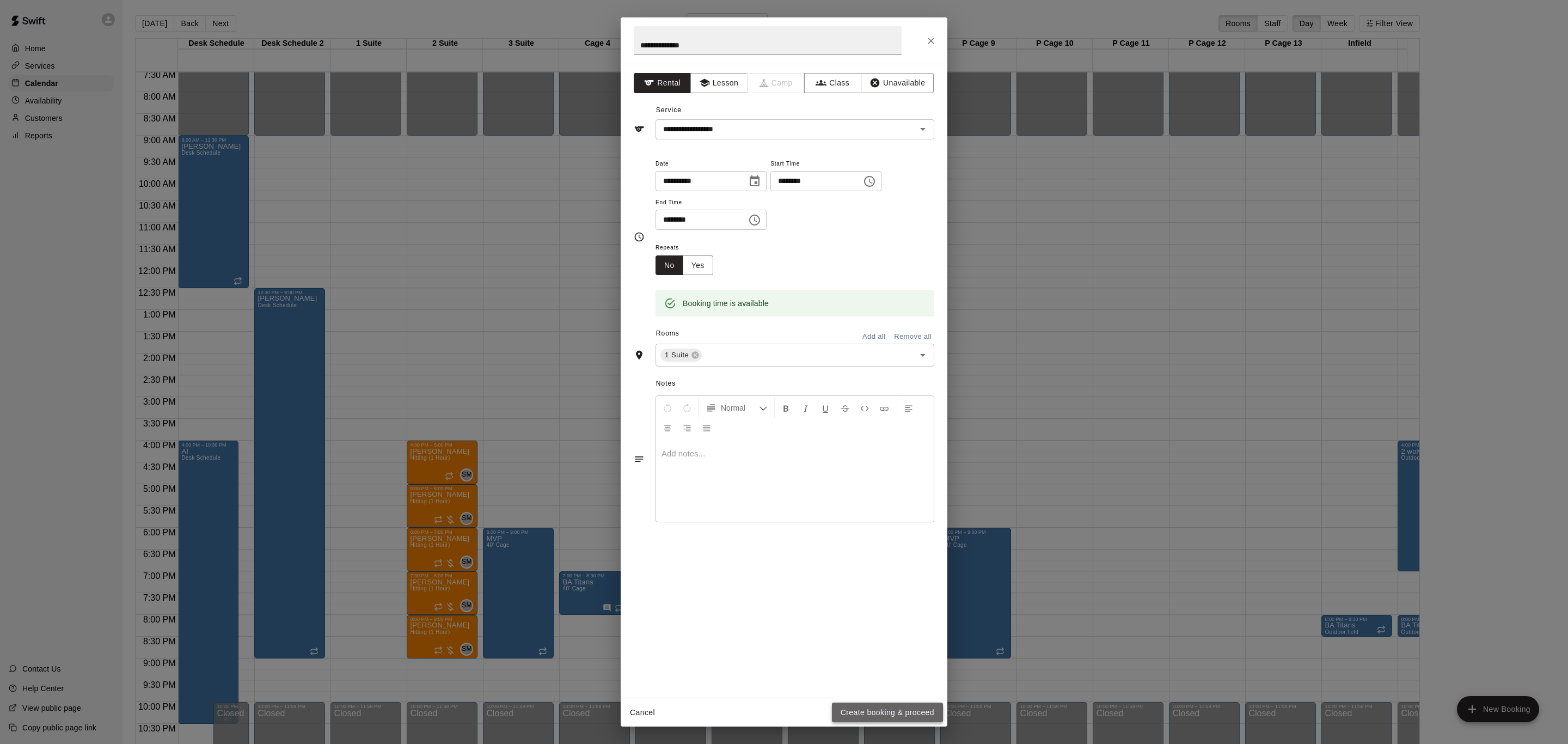
click at [906, 711] on button "Create booking & proceed" at bounding box center [887, 713] width 111 height 20
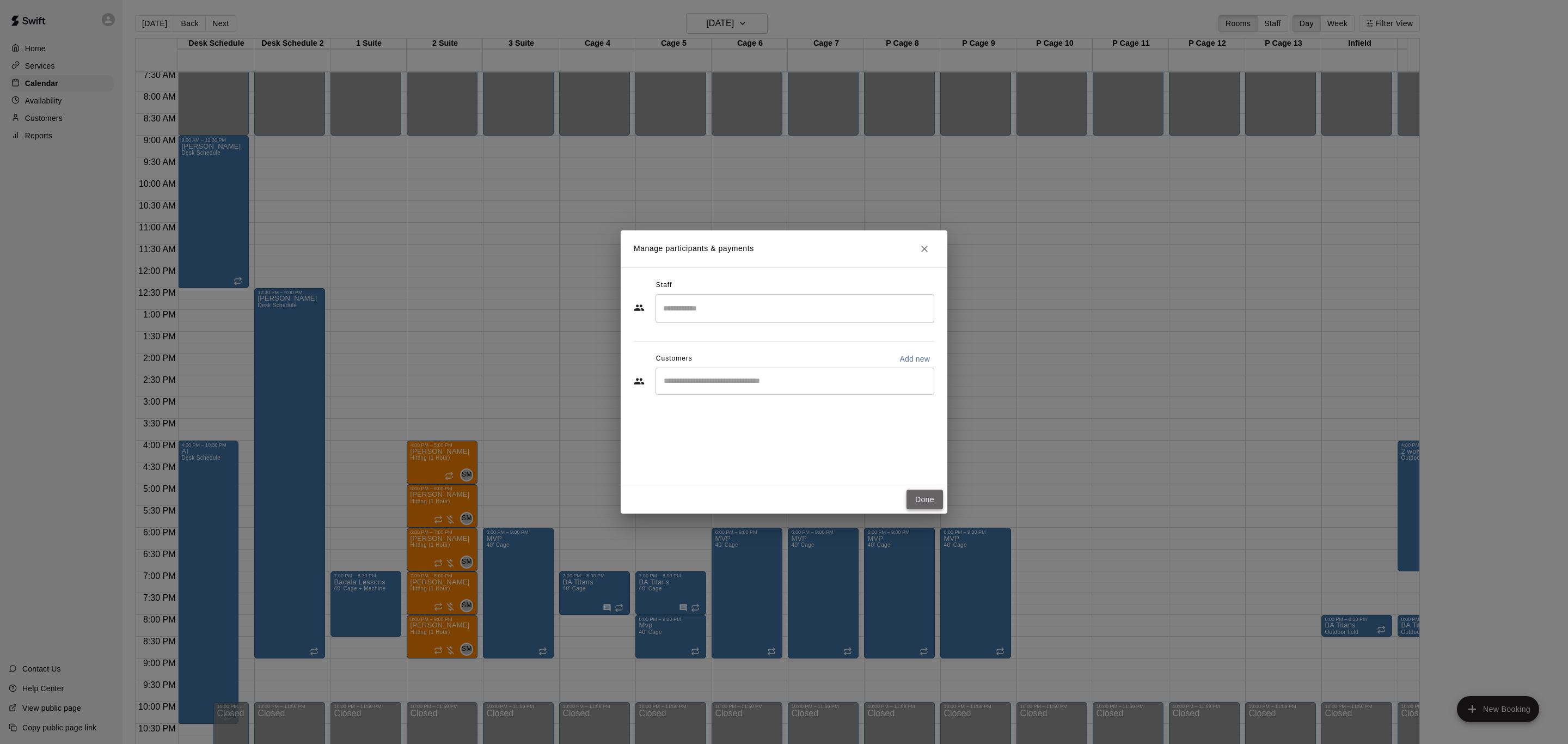
click at [931, 498] on button "Done" at bounding box center [925, 500] width 37 height 20
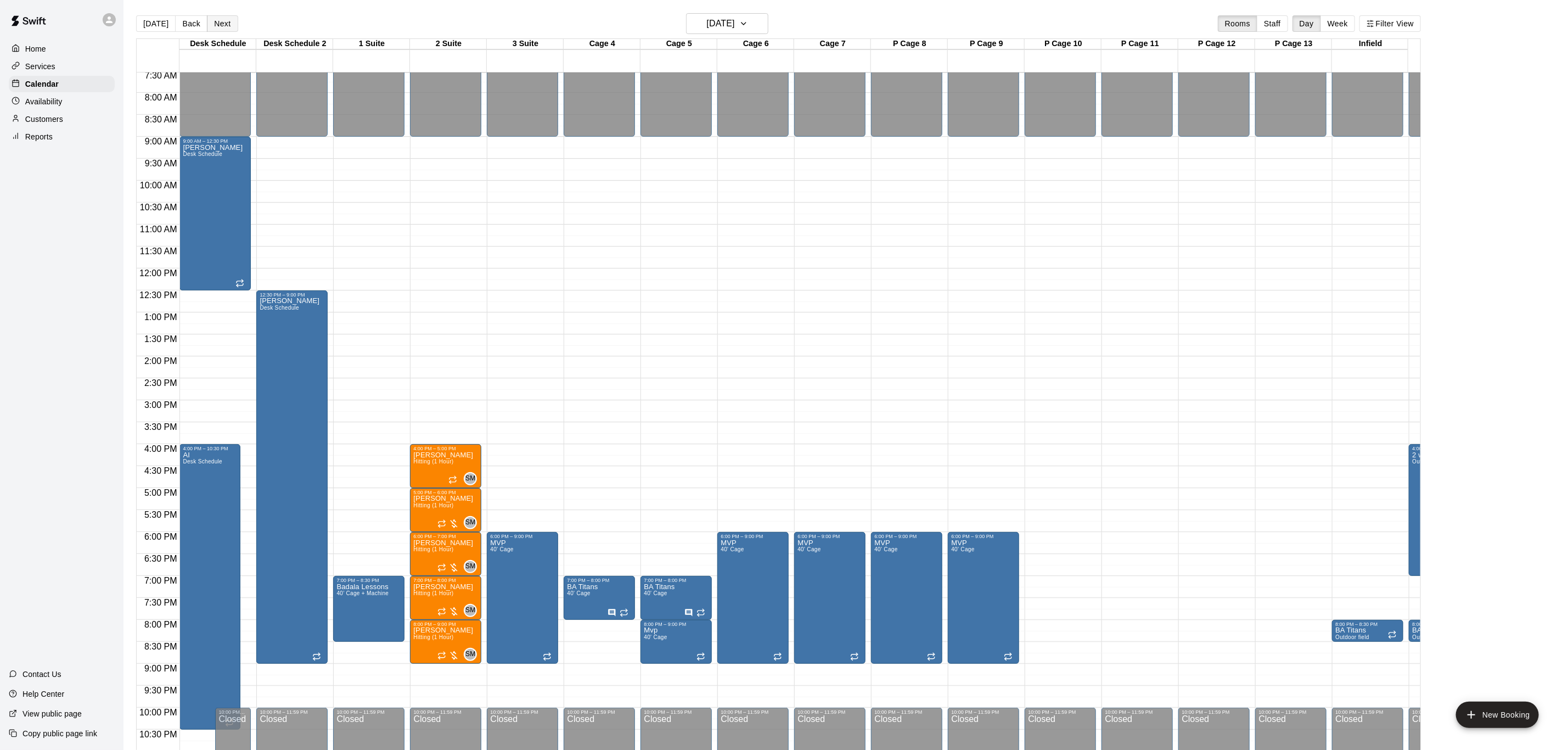
click at [222, 26] on button "Next" at bounding box center [221, 24] width 31 height 17
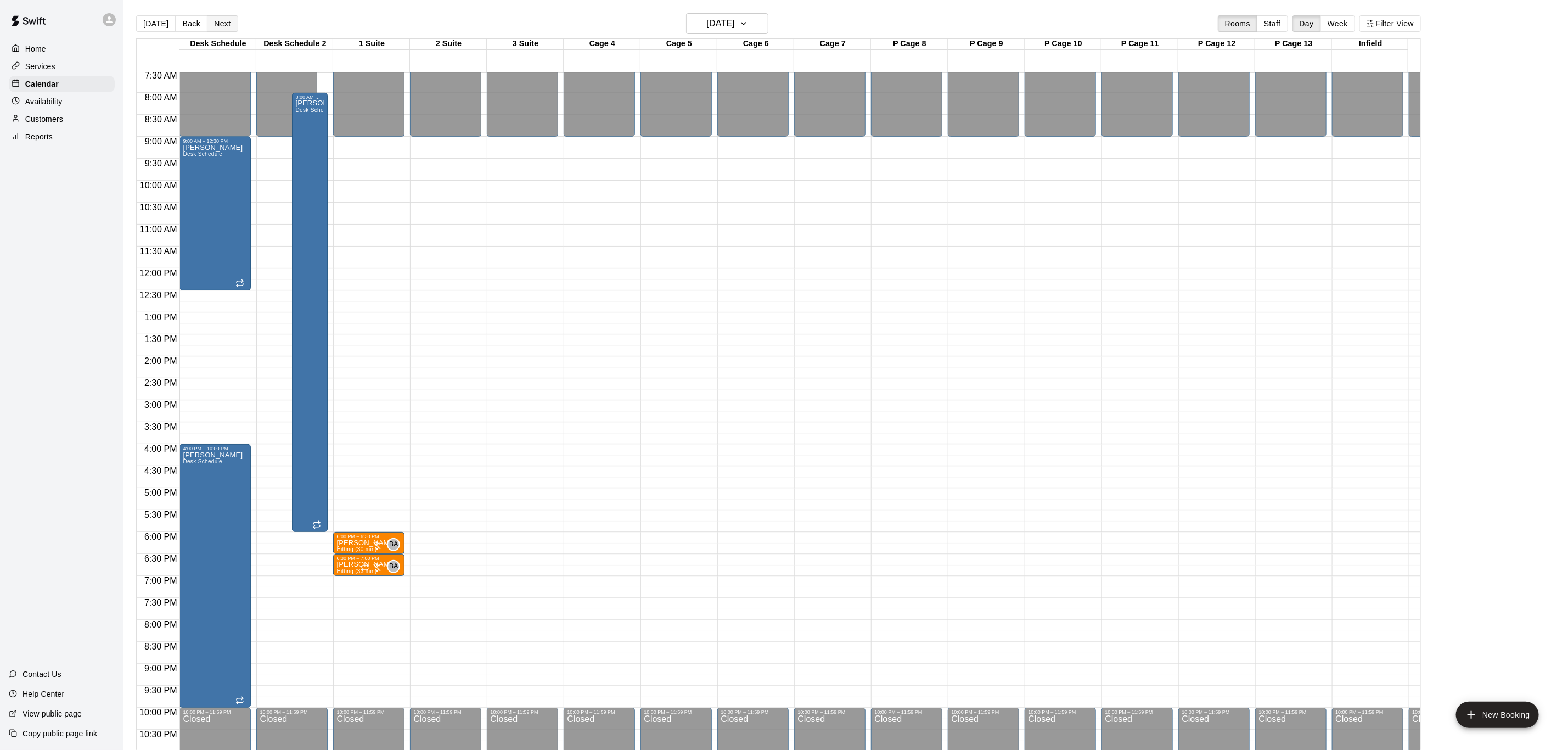
click at [222, 26] on button "Next" at bounding box center [221, 24] width 31 height 17
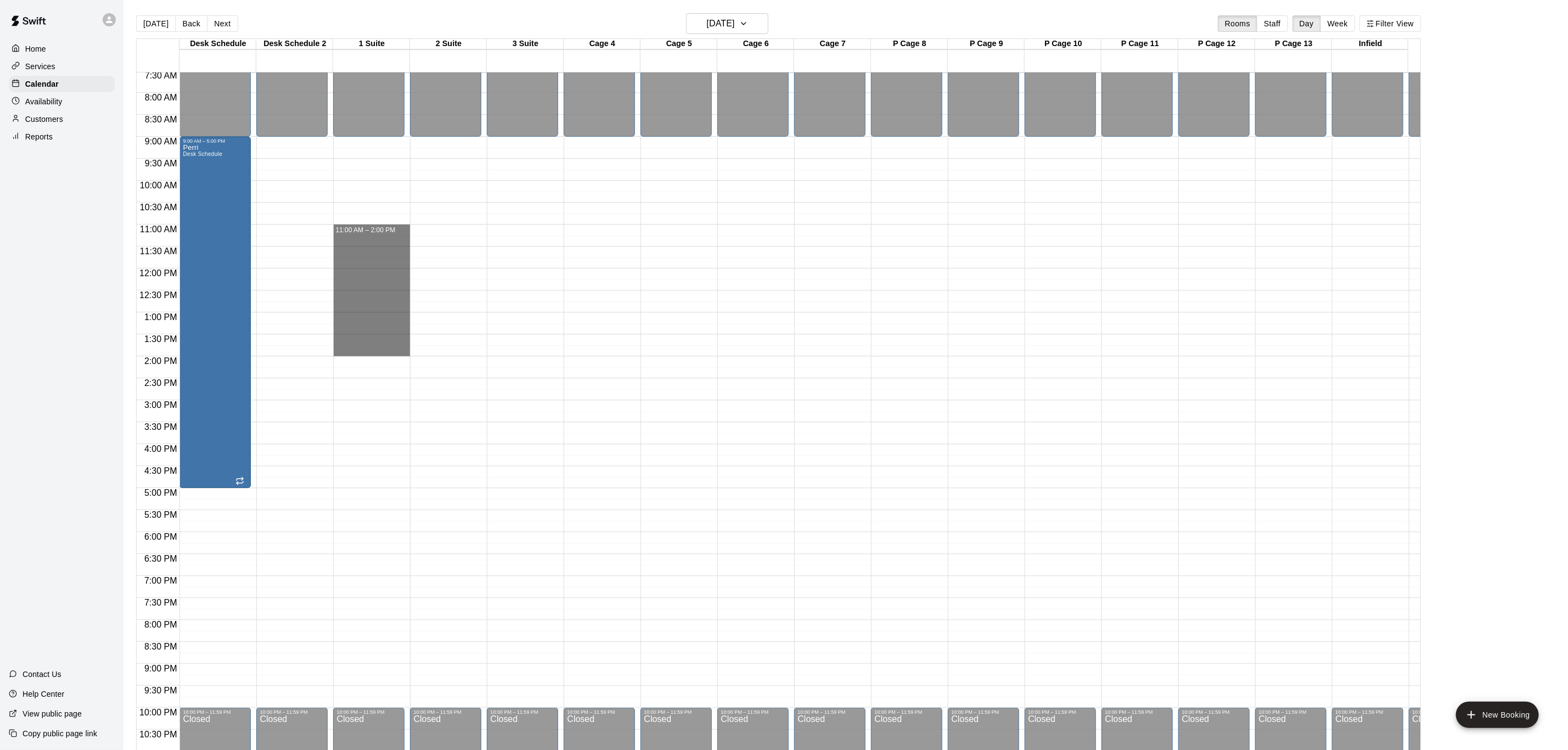
drag, startPoint x: 365, startPoint y: 226, endPoint x: 376, endPoint y: 349, distance: 123.5
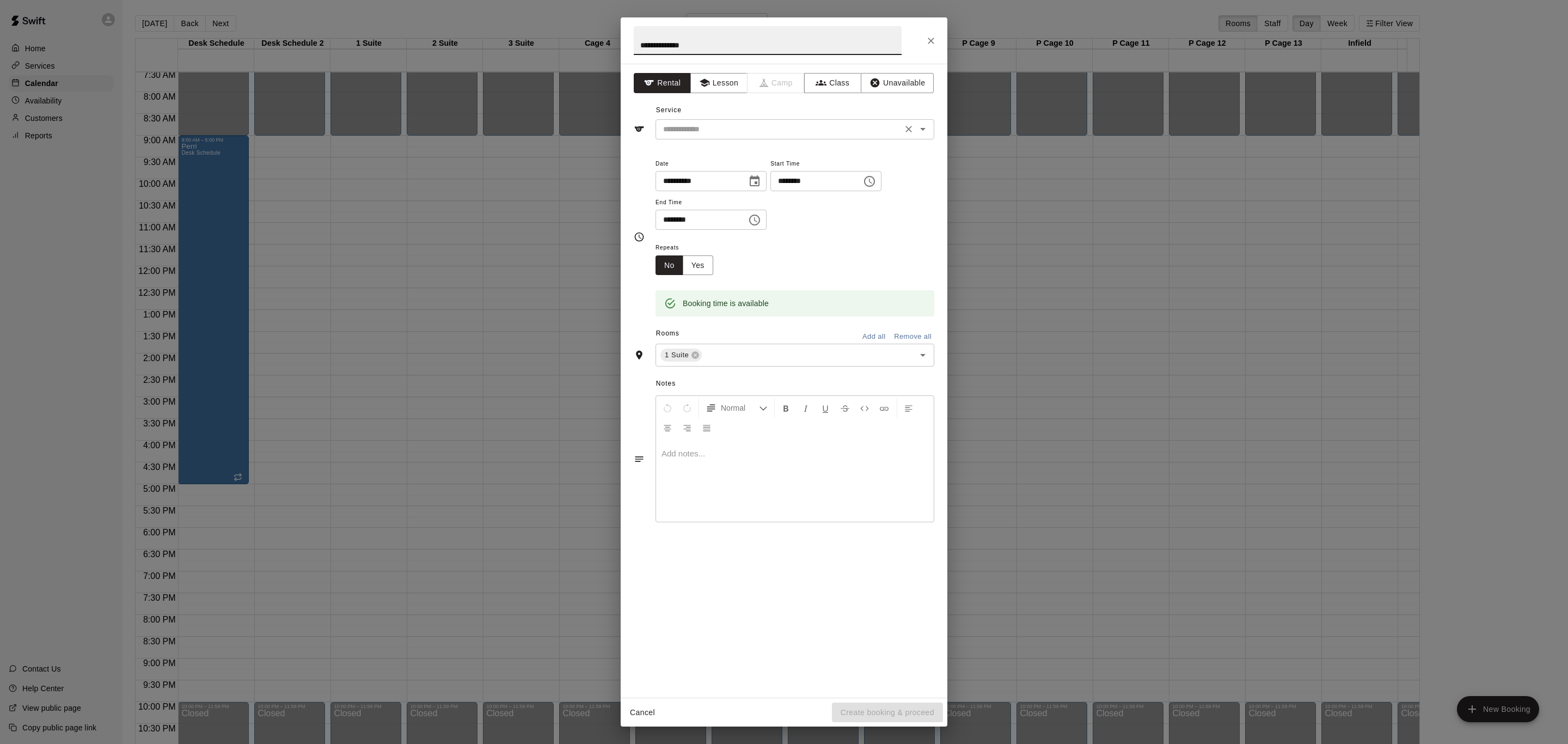
type input "**********"
click at [722, 134] on input "text" at bounding box center [778, 129] width 240 height 14
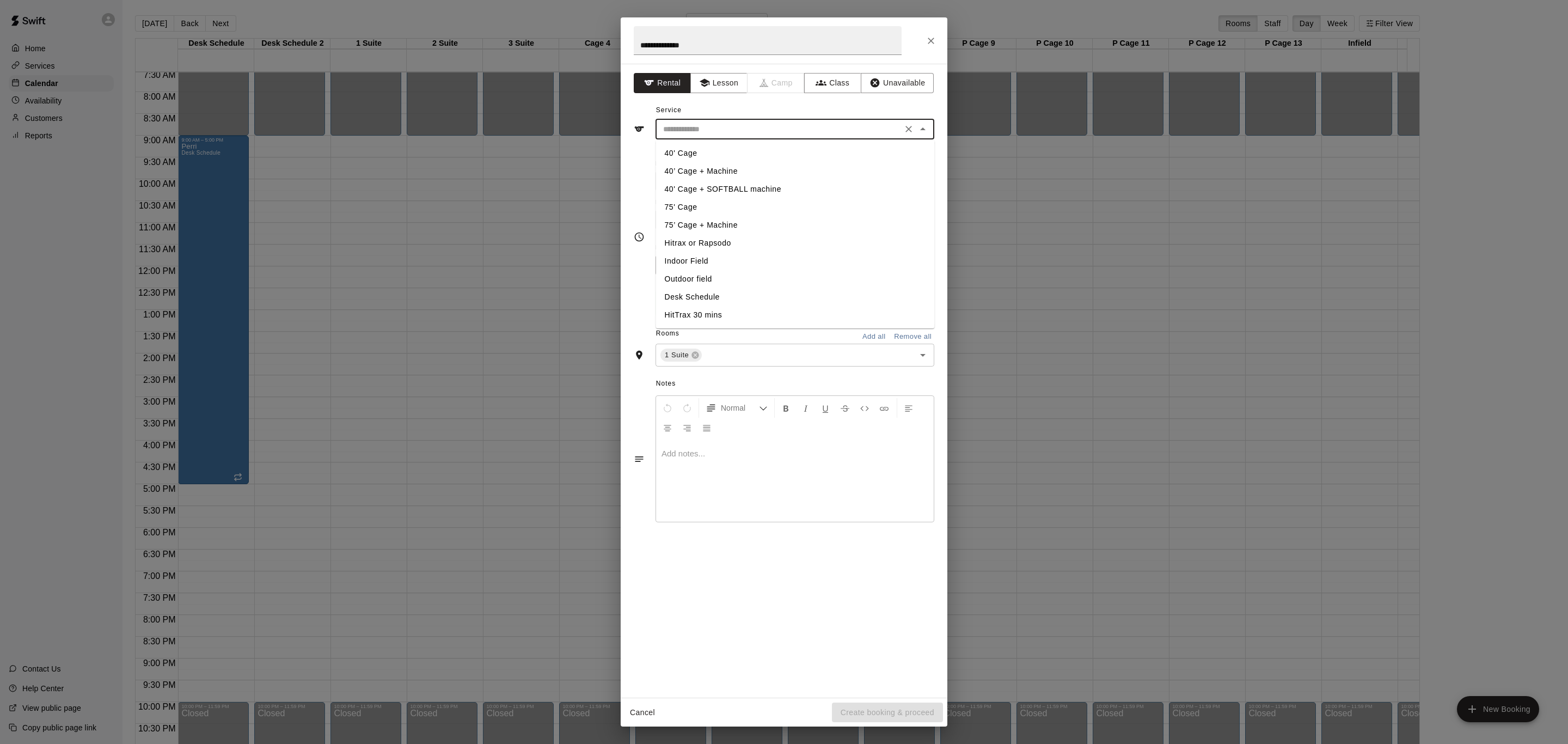
click at [729, 166] on li "40’ Cage + Machine" at bounding box center [795, 172] width 278 height 18
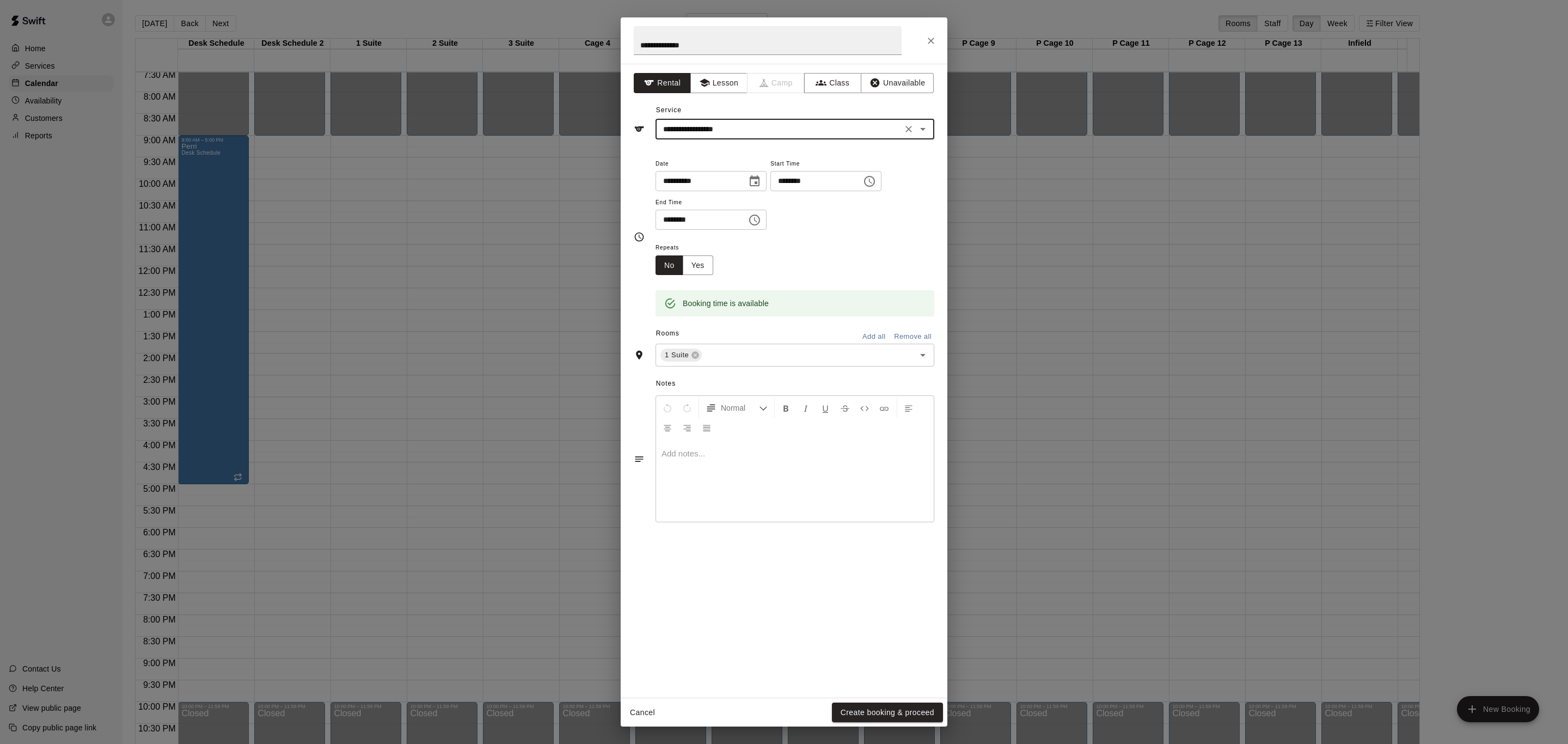
click at [756, 146] on div "**********" at bounding box center [783, 380] width 326 height 634
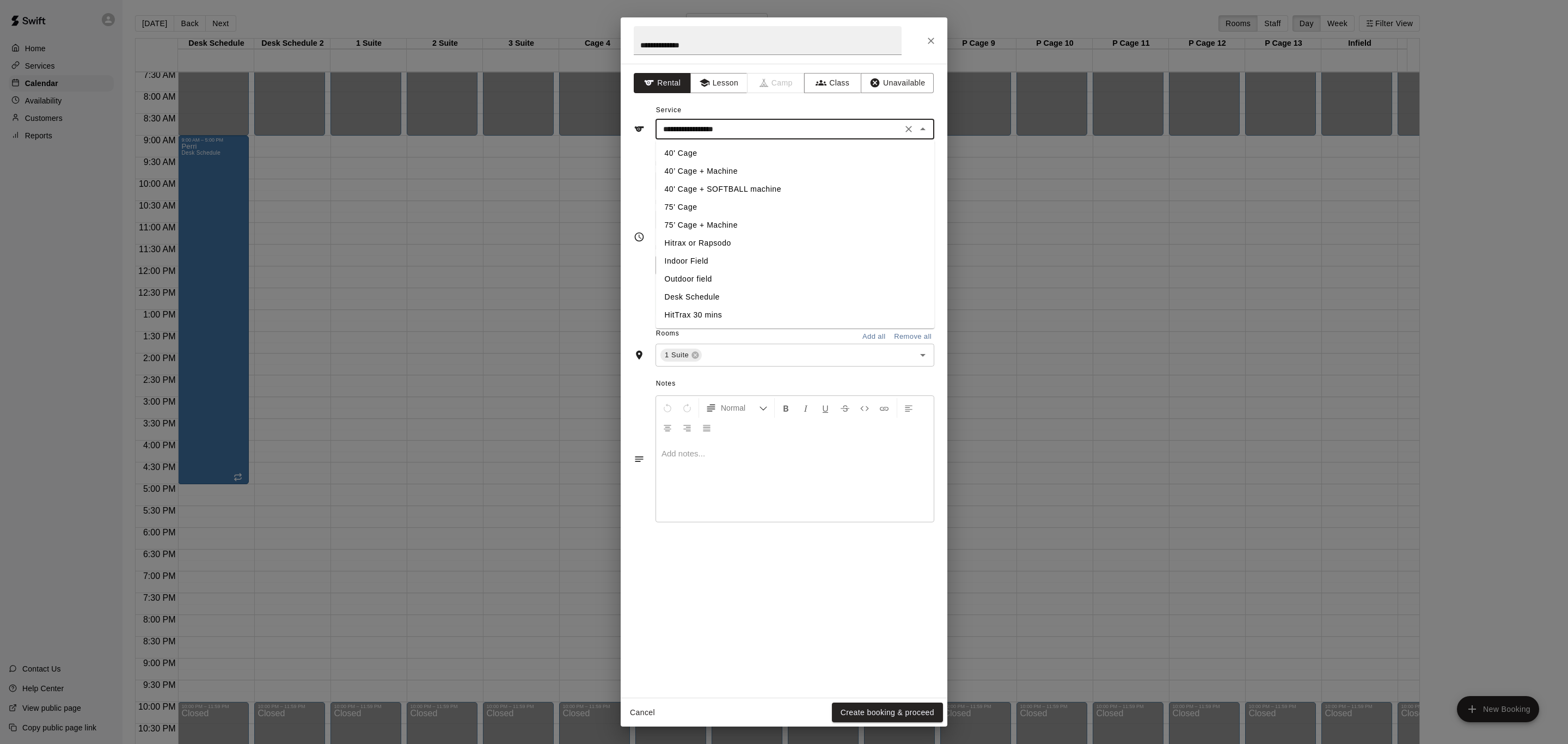
click at [763, 130] on input "**********" at bounding box center [778, 129] width 240 height 14
click at [731, 240] on li "Hitrax or Rapsodo" at bounding box center [795, 244] width 278 height 18
type input "**********"
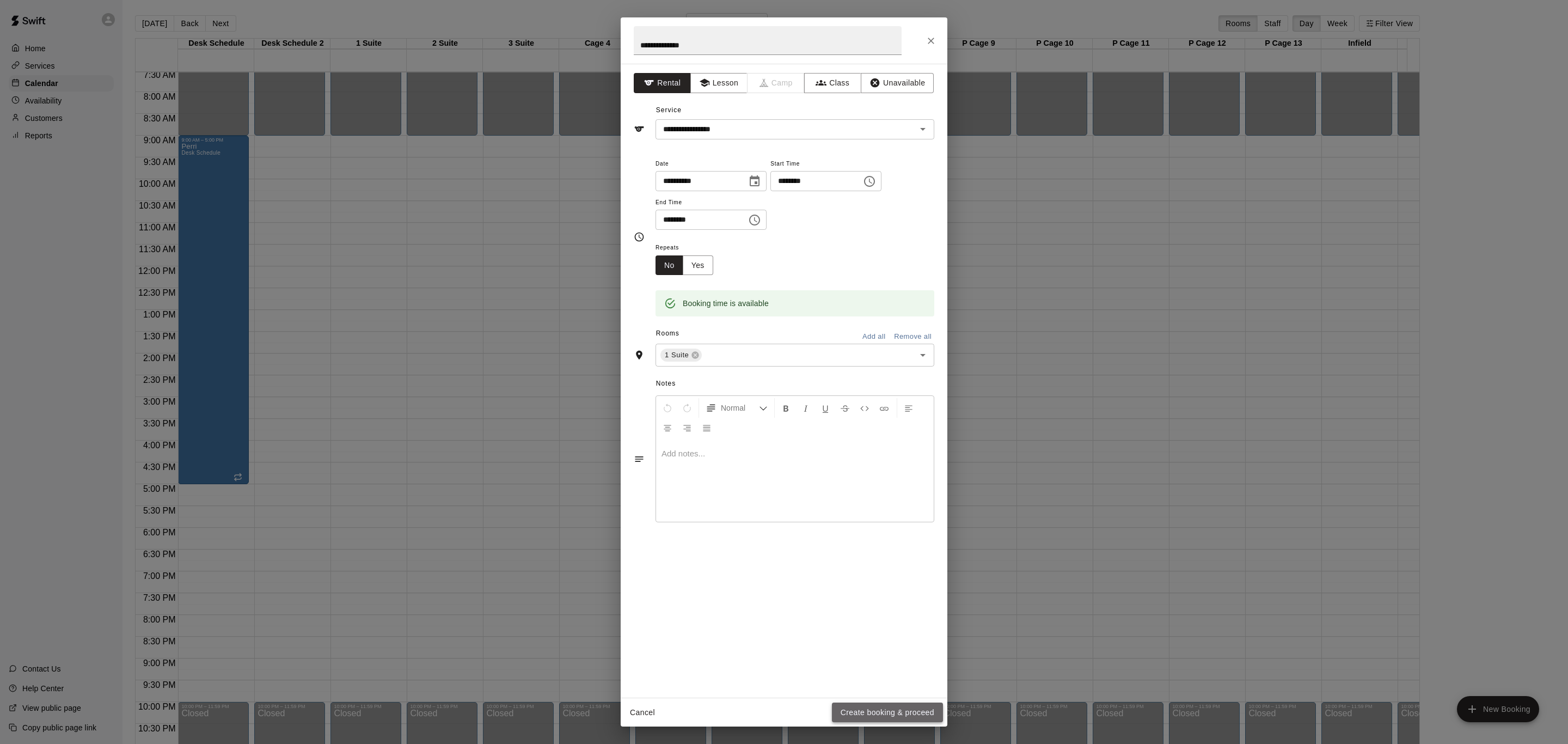
click at [883, 706] on button "Create booking & proceed" at bounding box center [887, 713] width 111 height 20
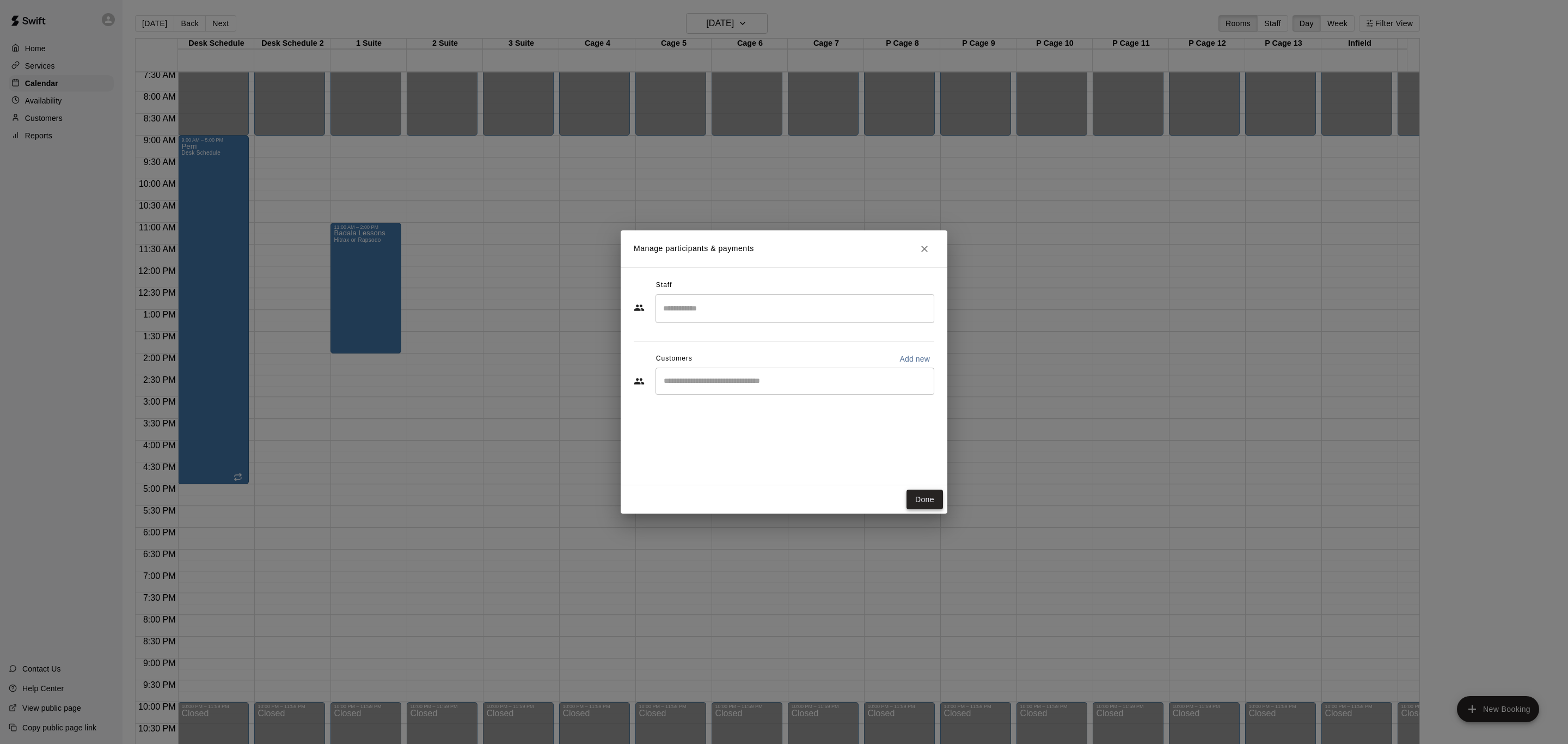
click at [922, 494] on button "Done" at bounding box center [925, 500] width 37 height 20
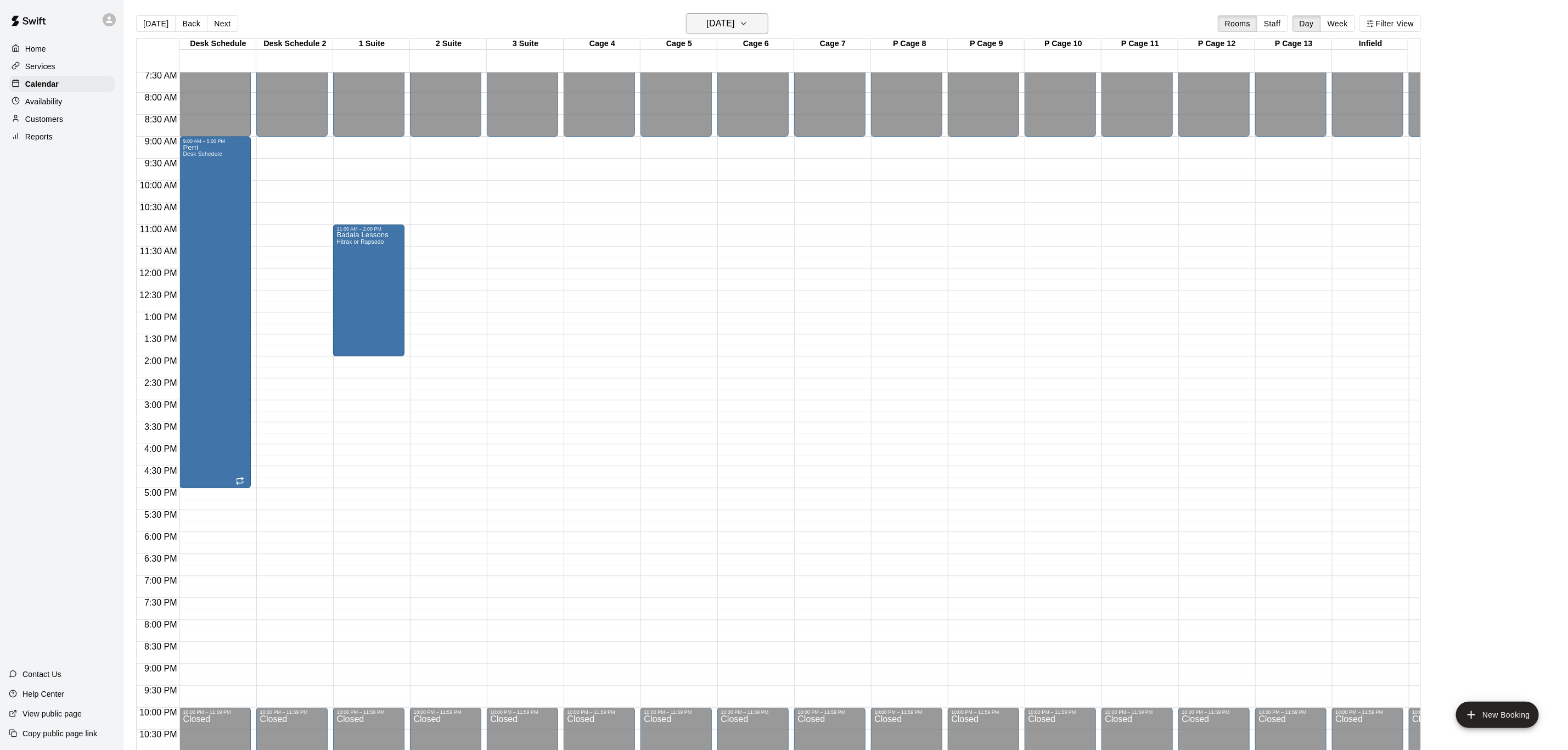
click at [757, 17] on button "[DATE]" at bounding box center [727, 23] width 82 height 21
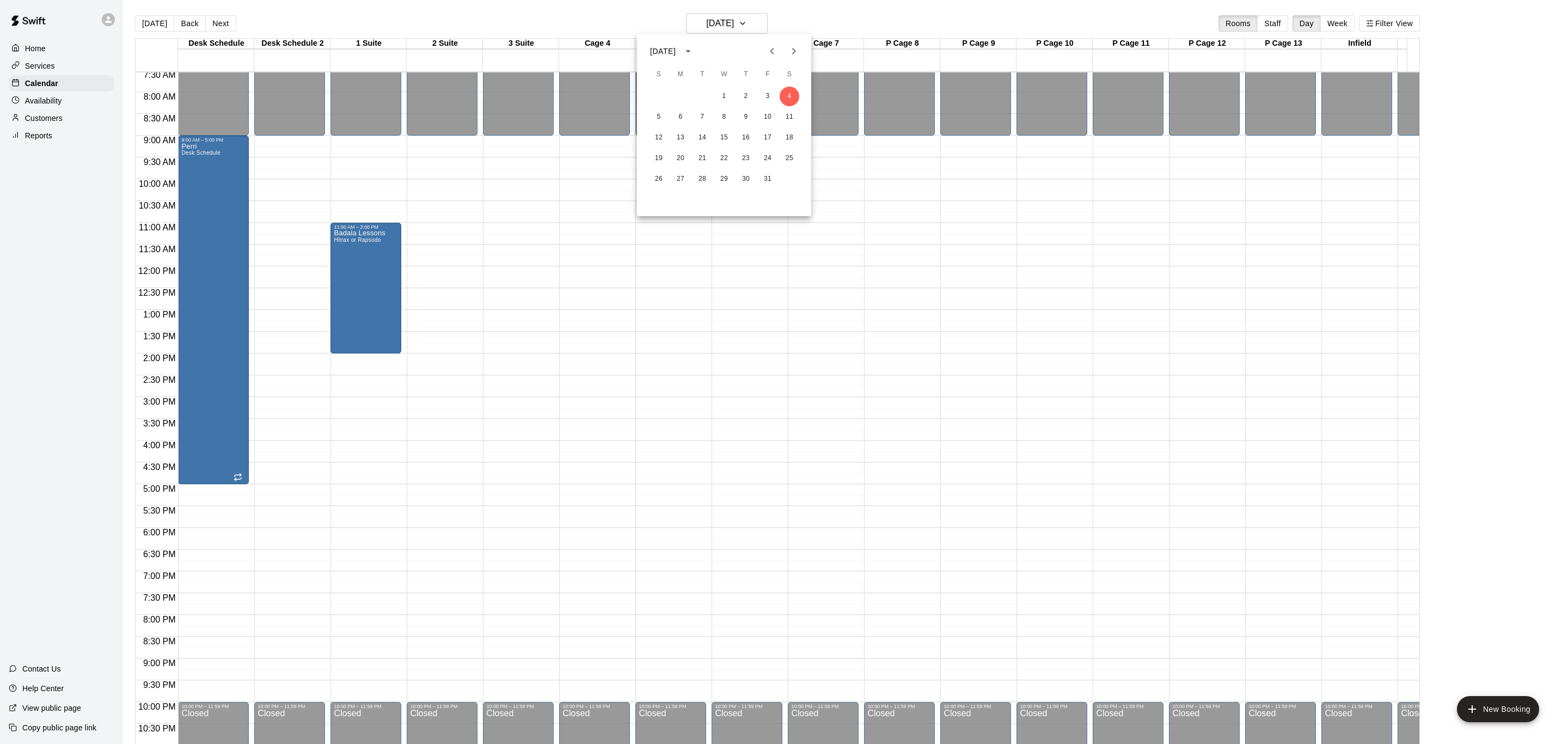
click at [231, 23] on div at bounding box center [784, 372] width 1568 height 744
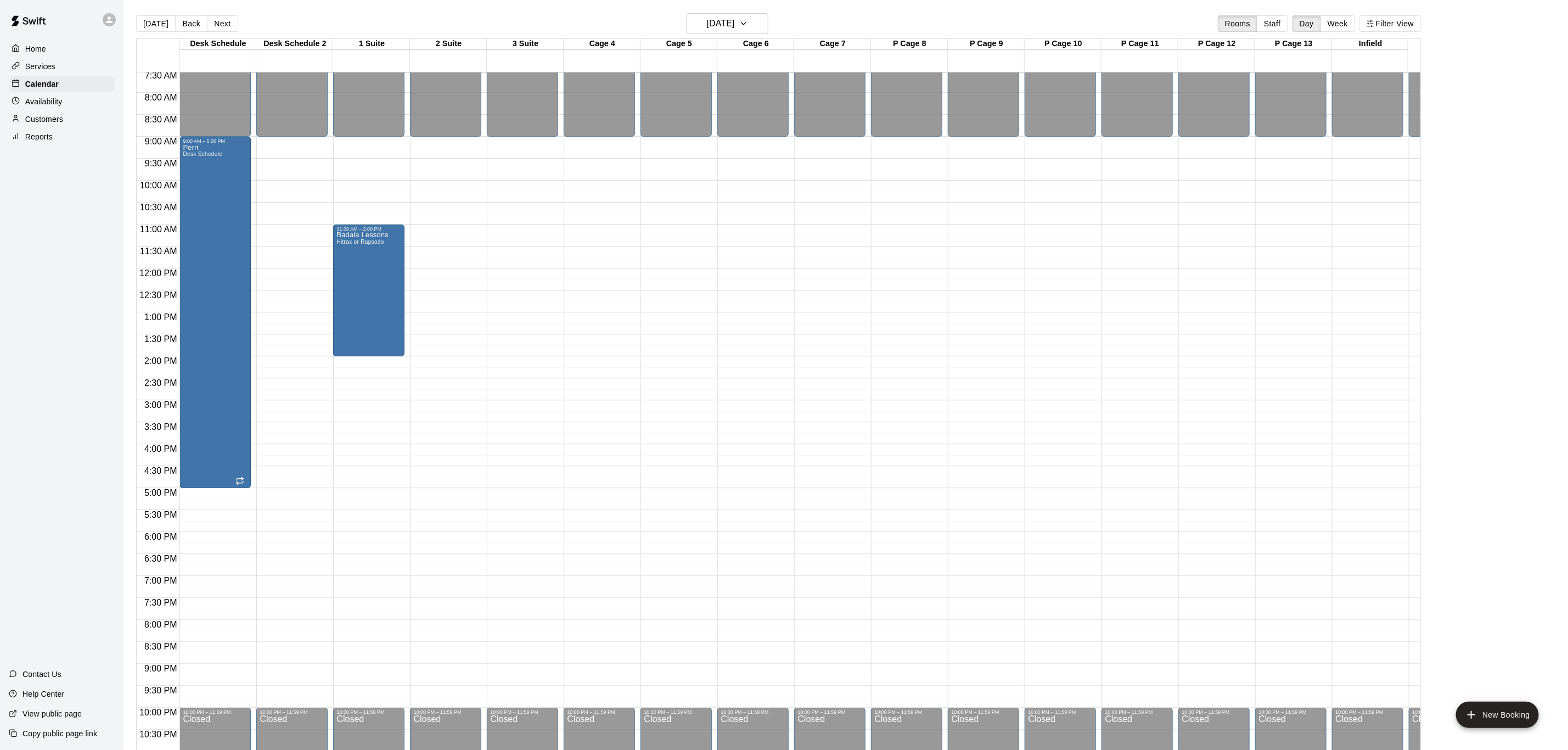
click at [233, 23] on button "Next" at bounding box center [221, 24] width 31 height 17
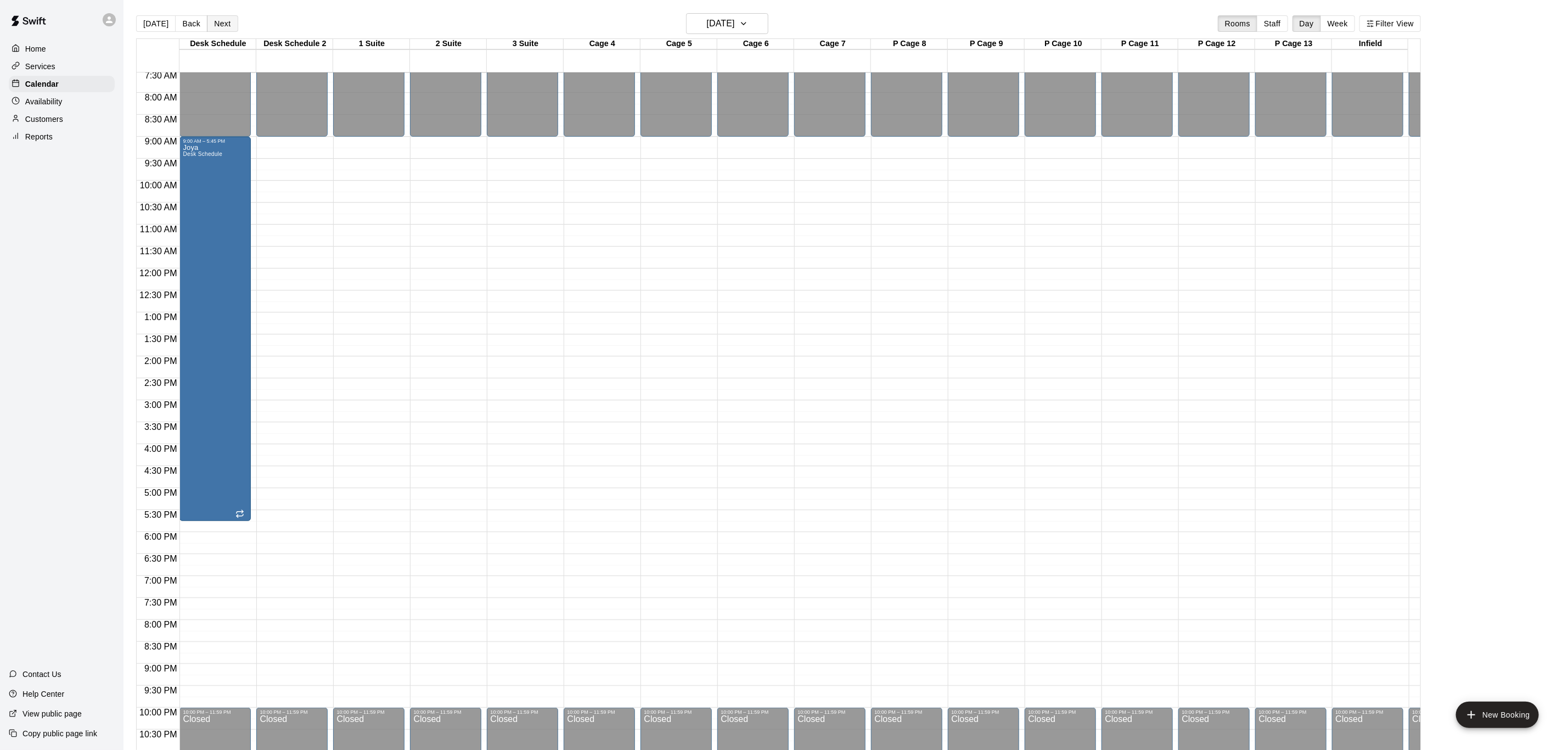
click at [233, 23] on button "Next" at bounding box center [221, 24] width 31 height 17
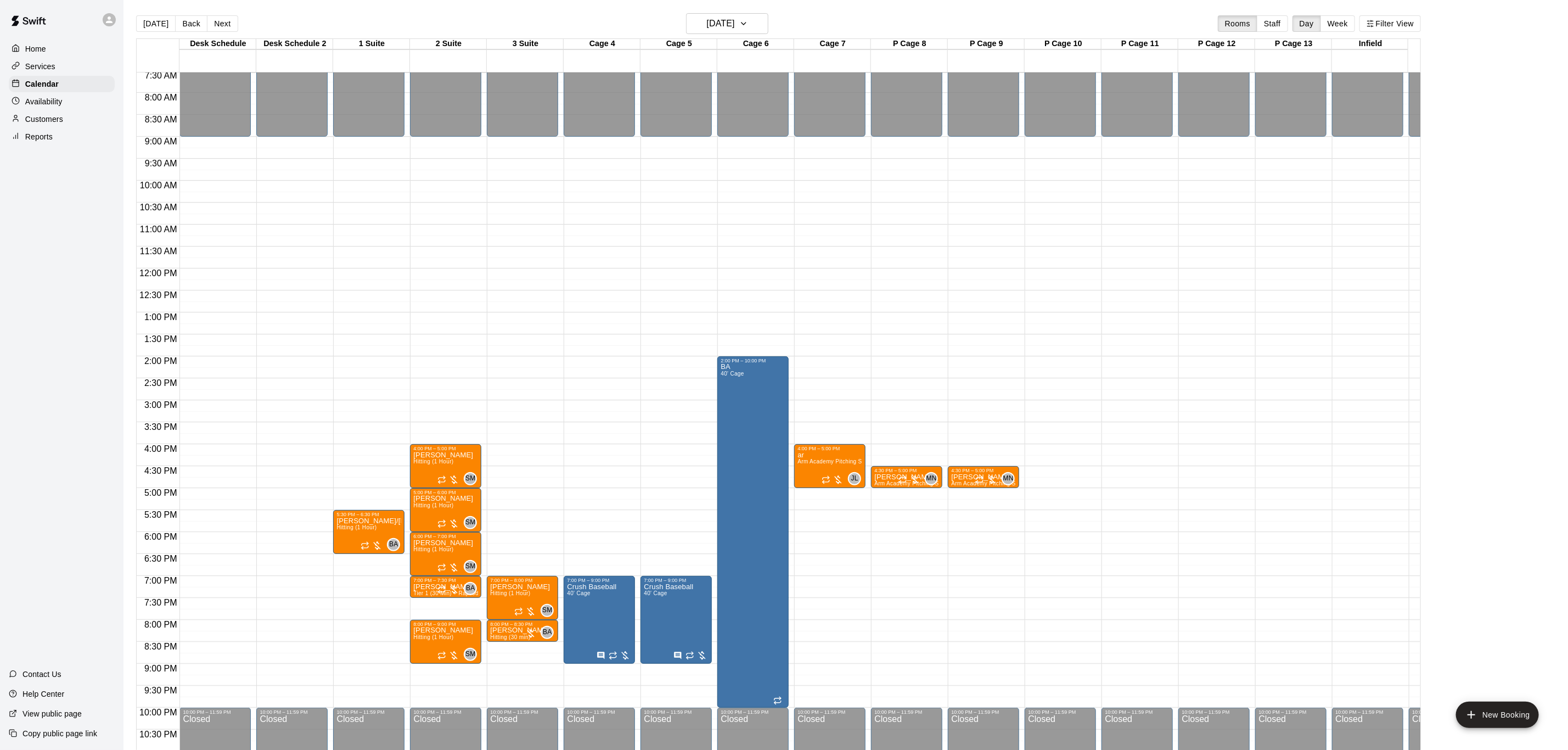
click at [227, 32] on div "[DATE] Back [DATE][DATE] Rooms Staff Day Week Filter View" at bounding box center [778, 25] width 1285 height 25
click at [227, 31] on button "Next" at bounding box center [221, 24] width 31 height 17
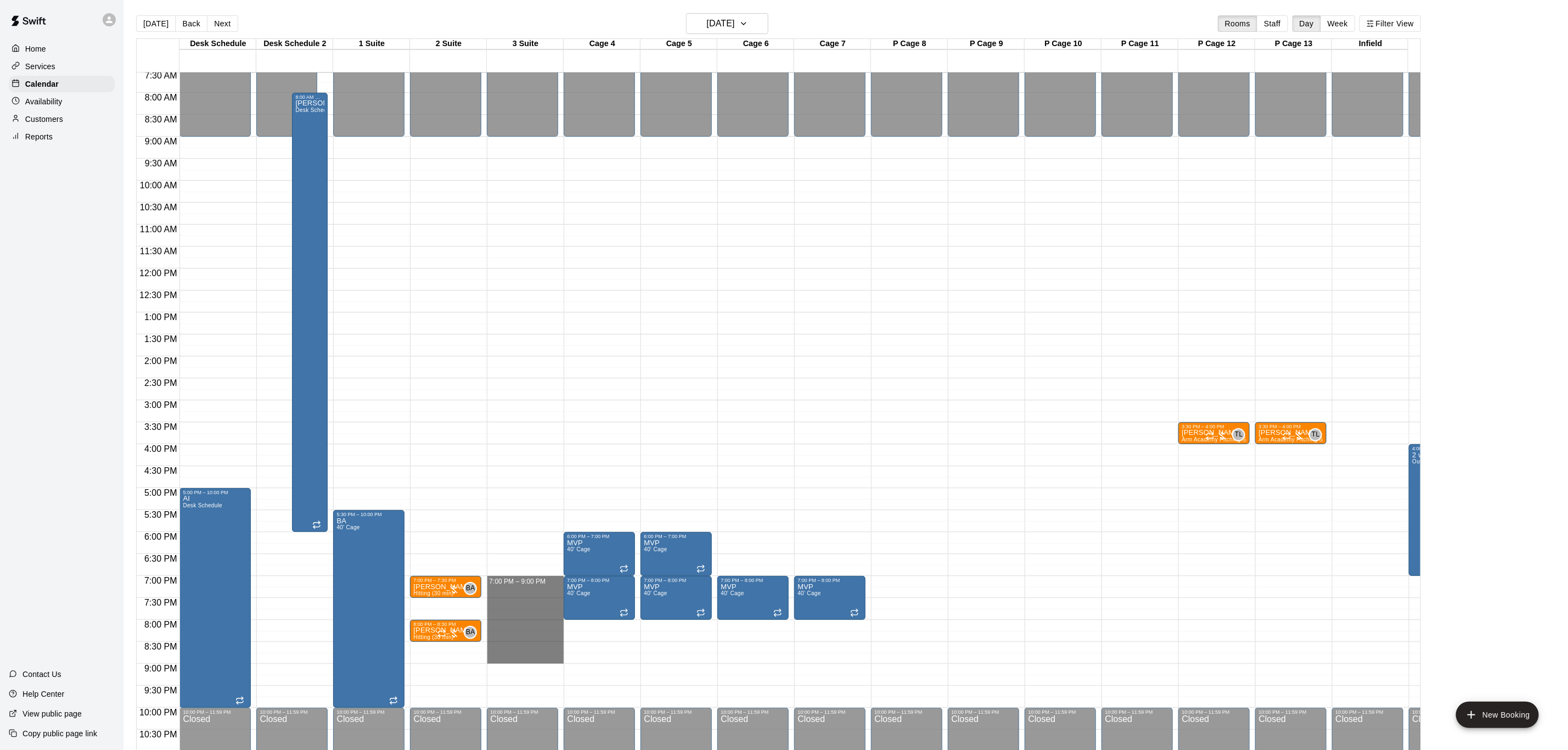
drag, startPoint x: 515, startPoint y: 578, endPoint x: 540, endPoint y: 661, distance: 86.7
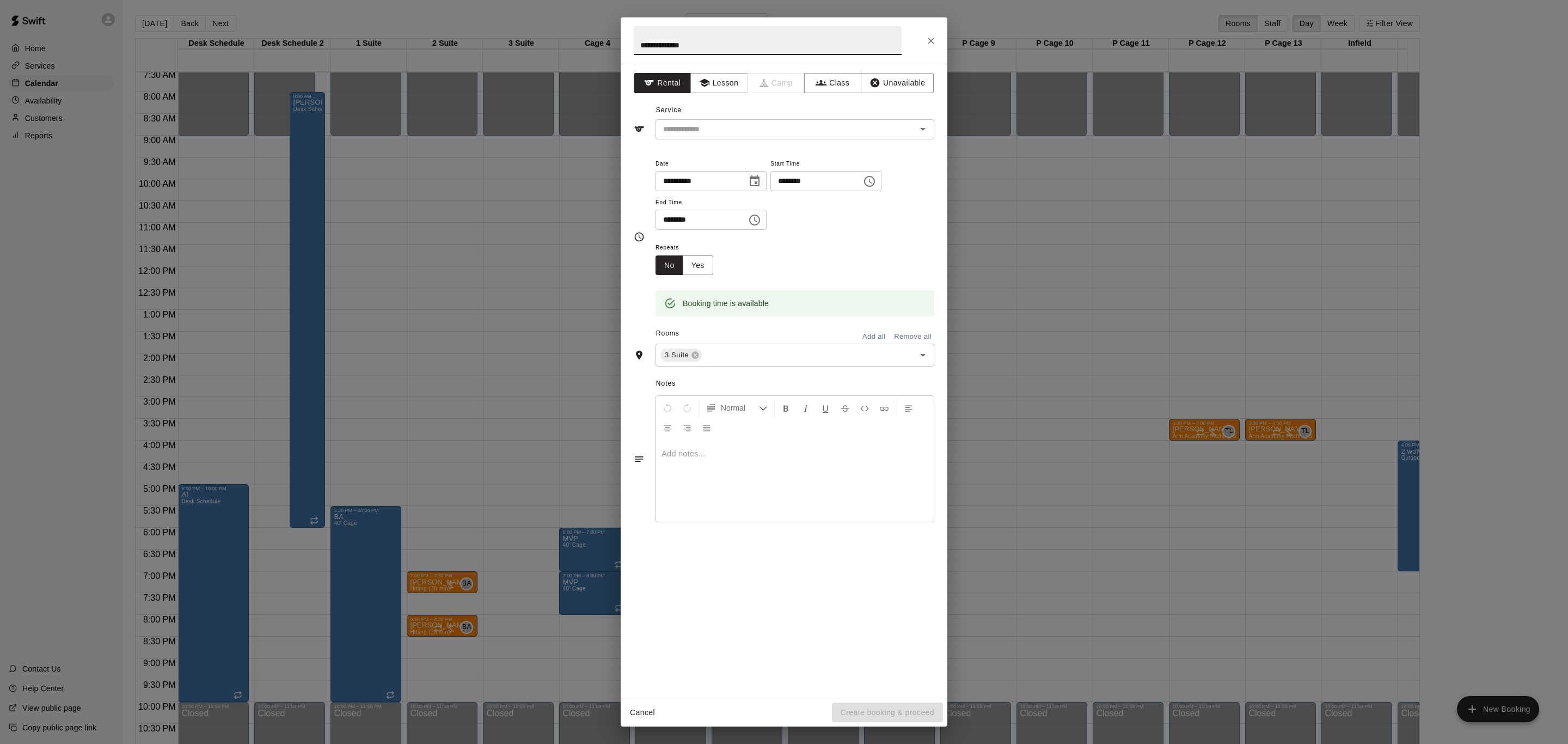
type input "**********"
drag, startPoint x: 711, startPoint y: 116, endPoint x: 714, endPoint y: 121, distance: 5.8
click at [712, 118] on div "Service ​" at bounding box center [783, 120] width 301 height 38
click at [714, 124] on input "text" at bounding box center [778, 129] width 240 height 14
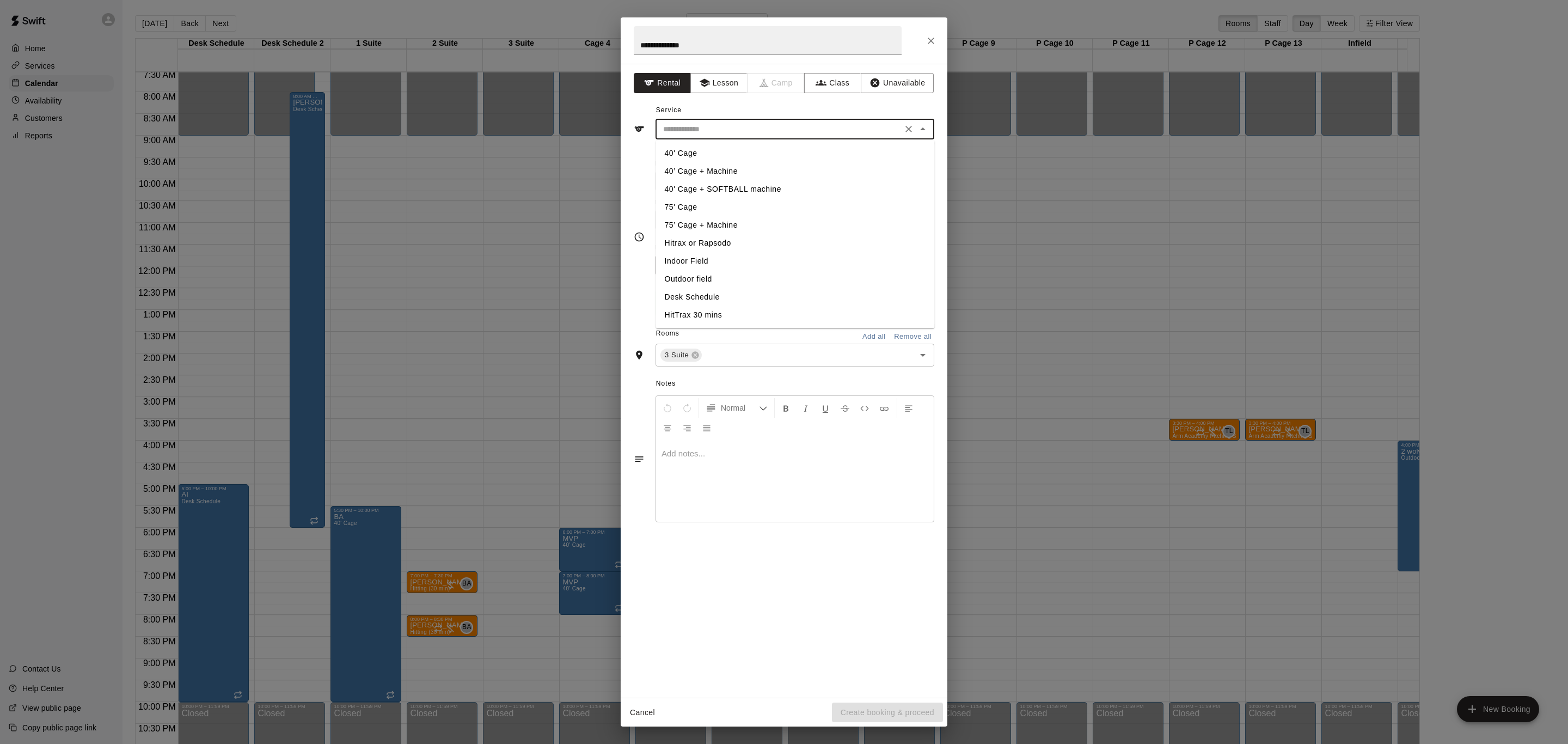
click at [738, 223] on li "75’ Cage + Machine" at bounding box center [795, 225] width 278 height 18
type input "**********"
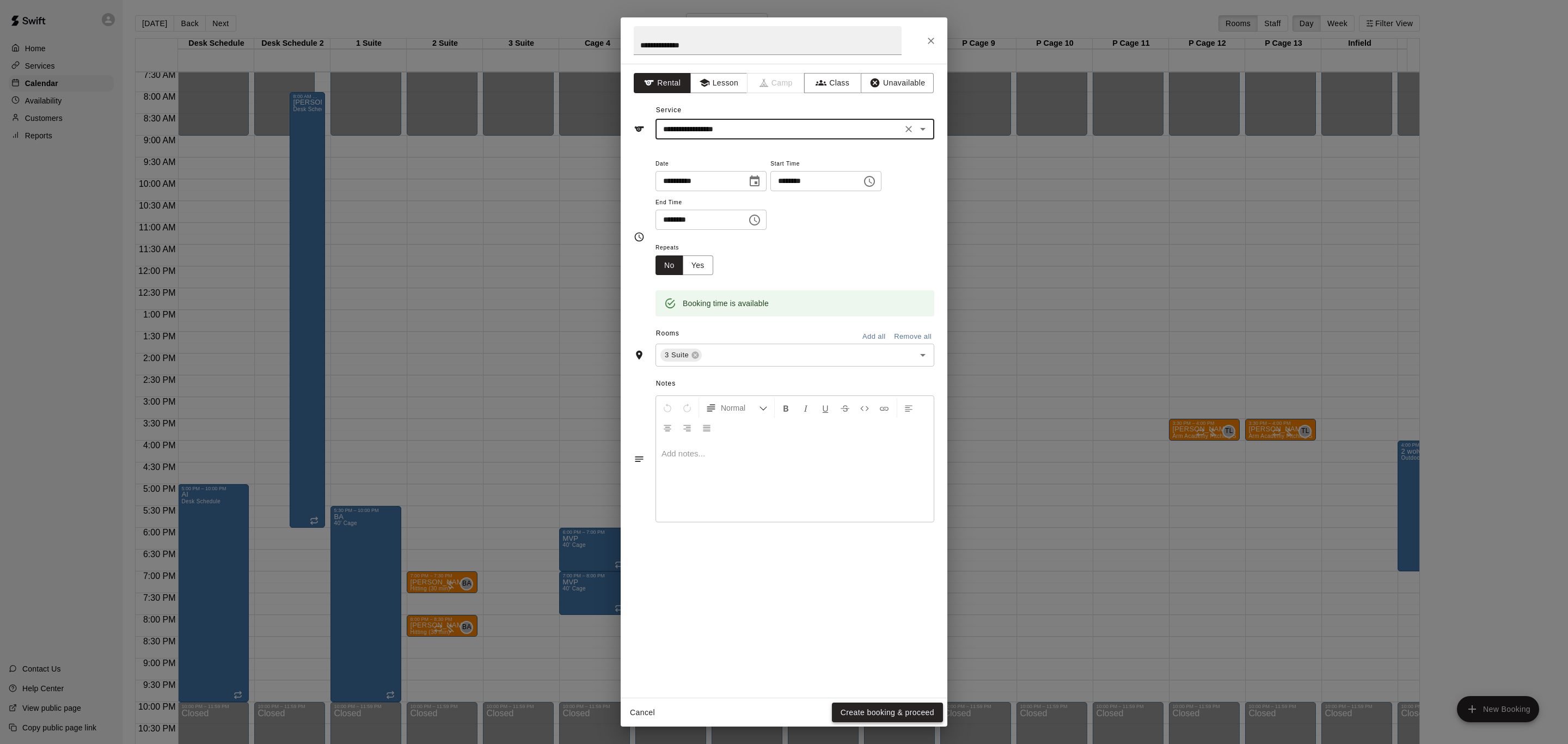
click at [922, 707] on button "Create booking & proceed" at bounding box center [887, 713] width 111 height 20
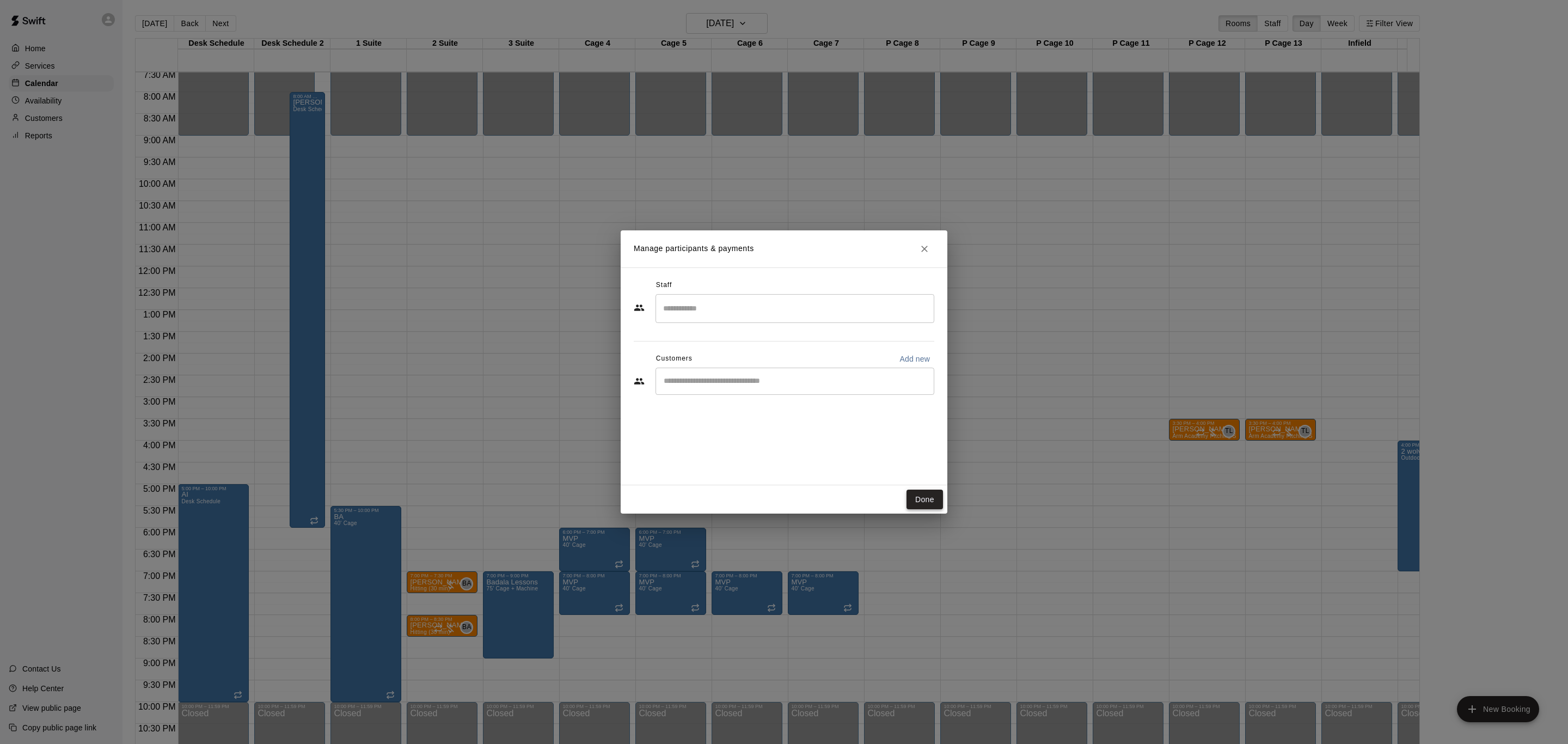
click at [922, 505] on button "Done" at bounding box center [925, 500] width 37 height 20
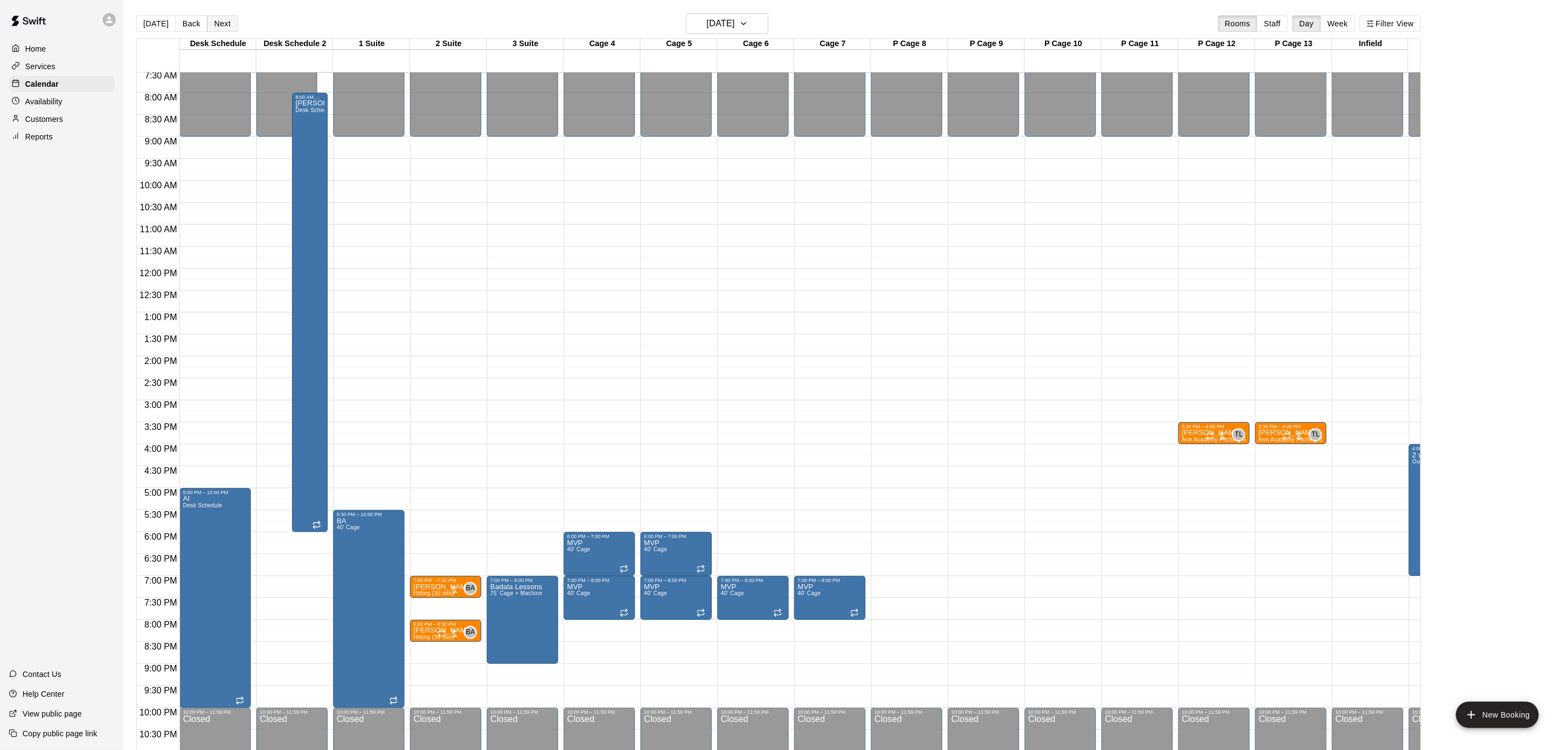
click at [207, 28] on button "Next" at bounding box center [221, 24] width 31 height 17
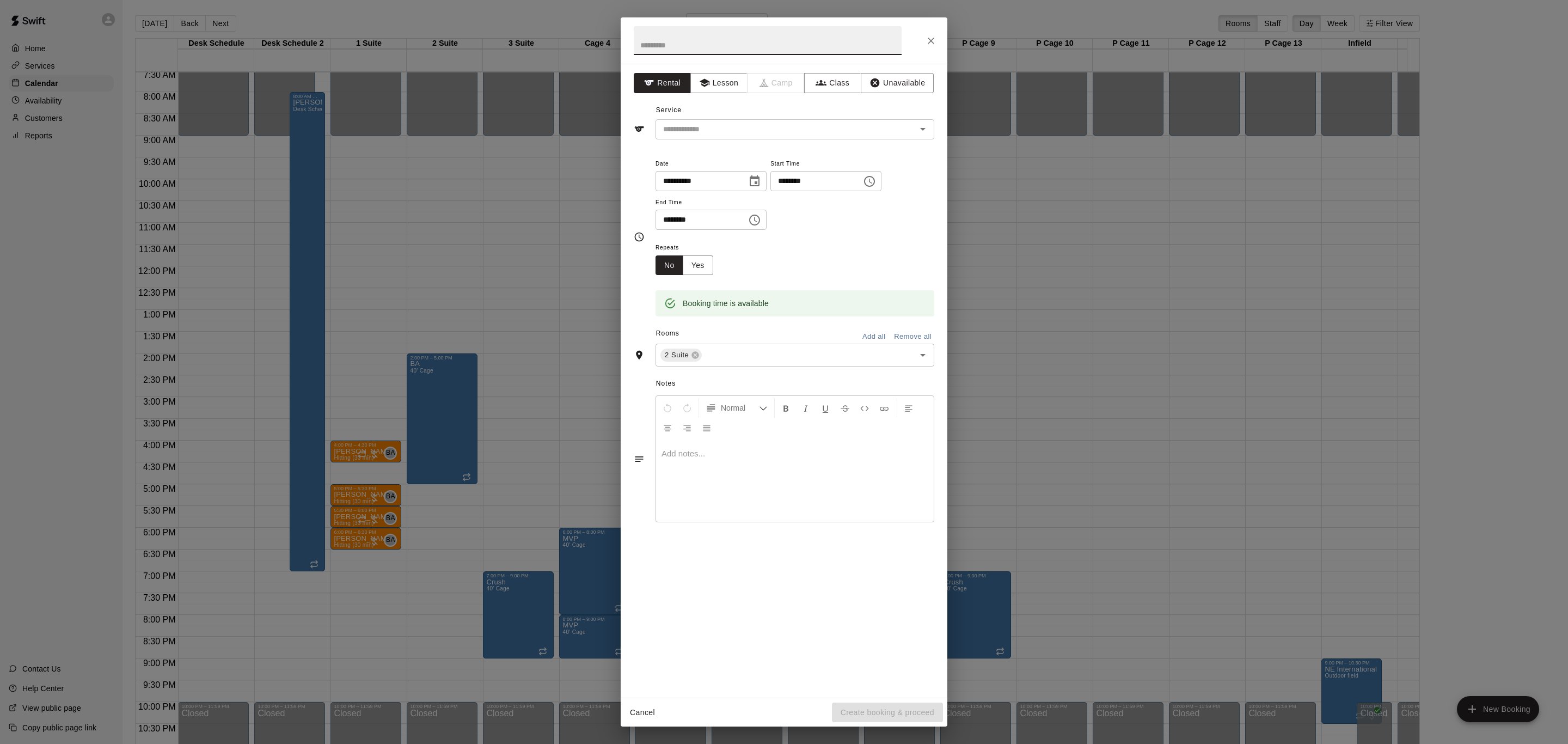
click at [929, 46] on icon "Close" at bounding box center [931, 41] width 11 height 11
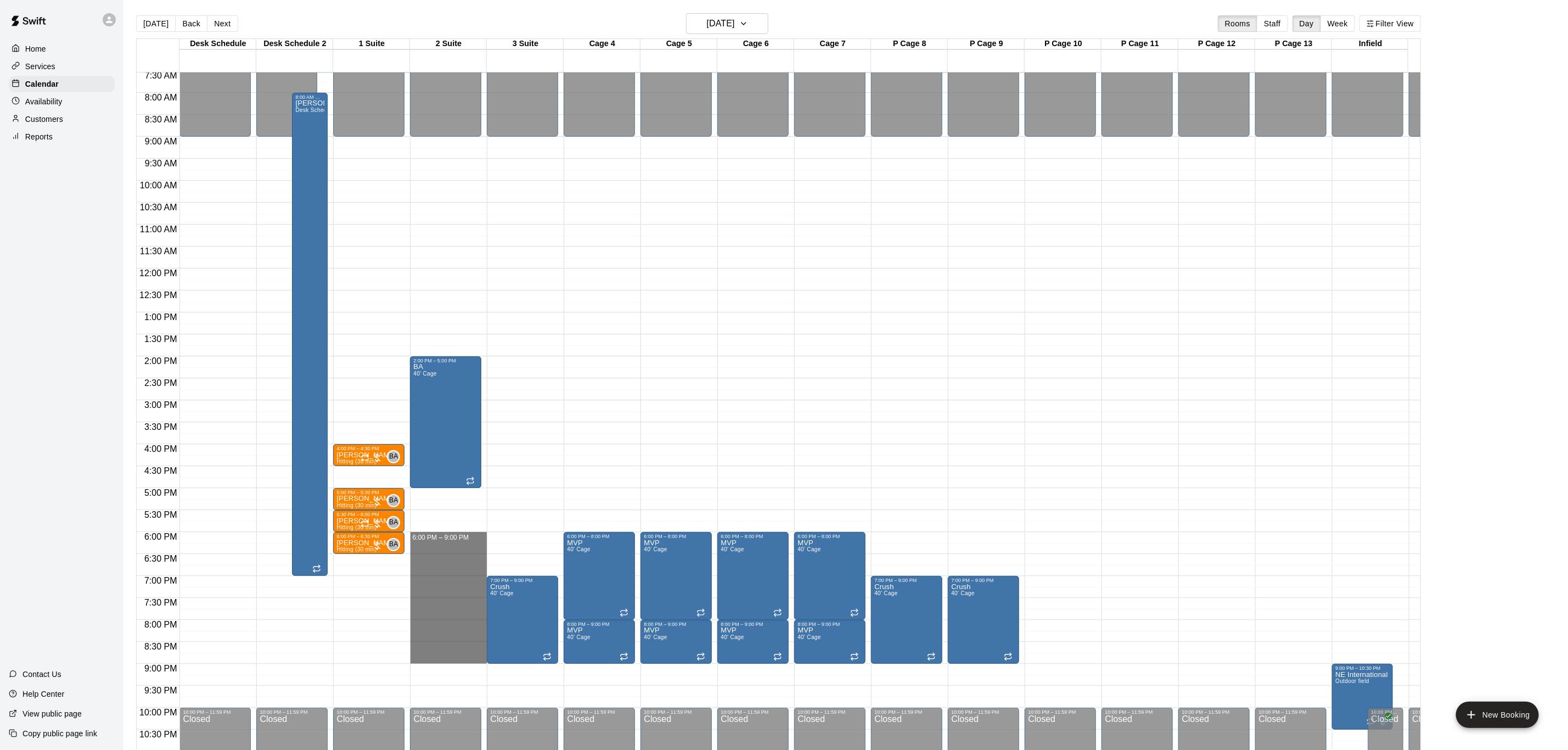
drag, startPoint x: 451, startPoint y: 539, endPoint x: 472, endPoint y: 659, distance: 121.8
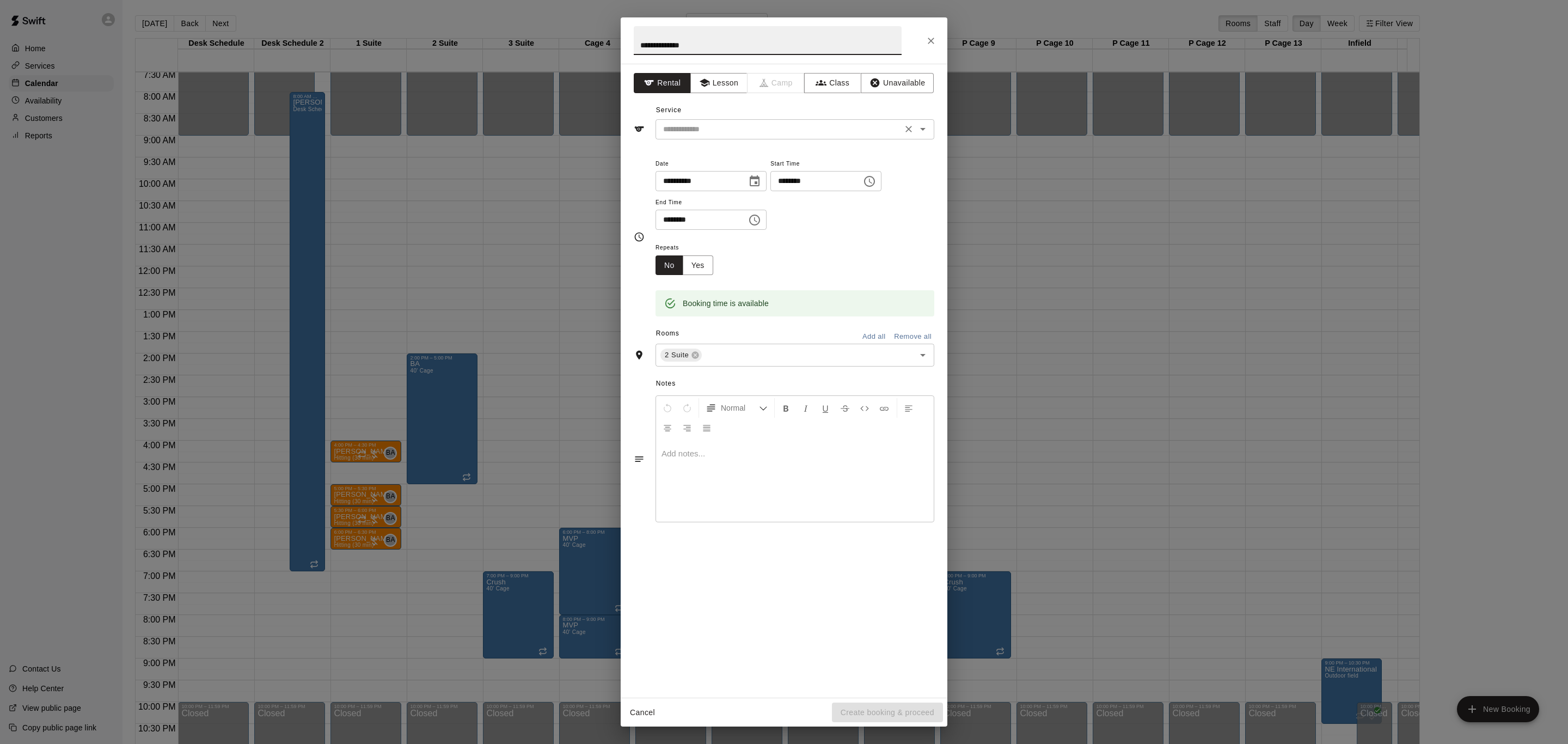
type input "**********"
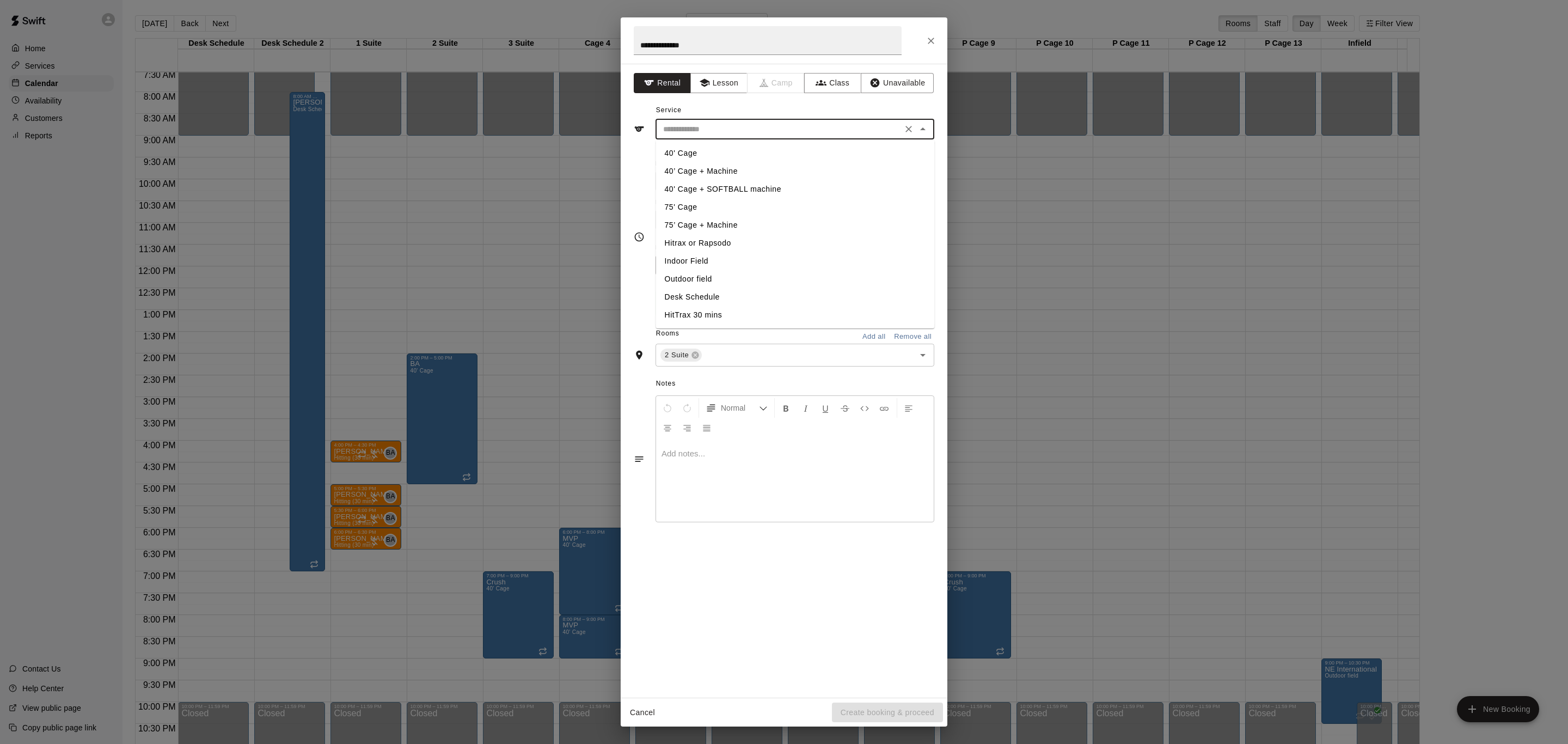
click at [731, 126] on input "text" at bounding box center [778, 129] width 240 height 14
click at [735, 223] on li "75’ Cage + Machine" at bounding box center [795, 225] width 278 height 18
type input "**********"
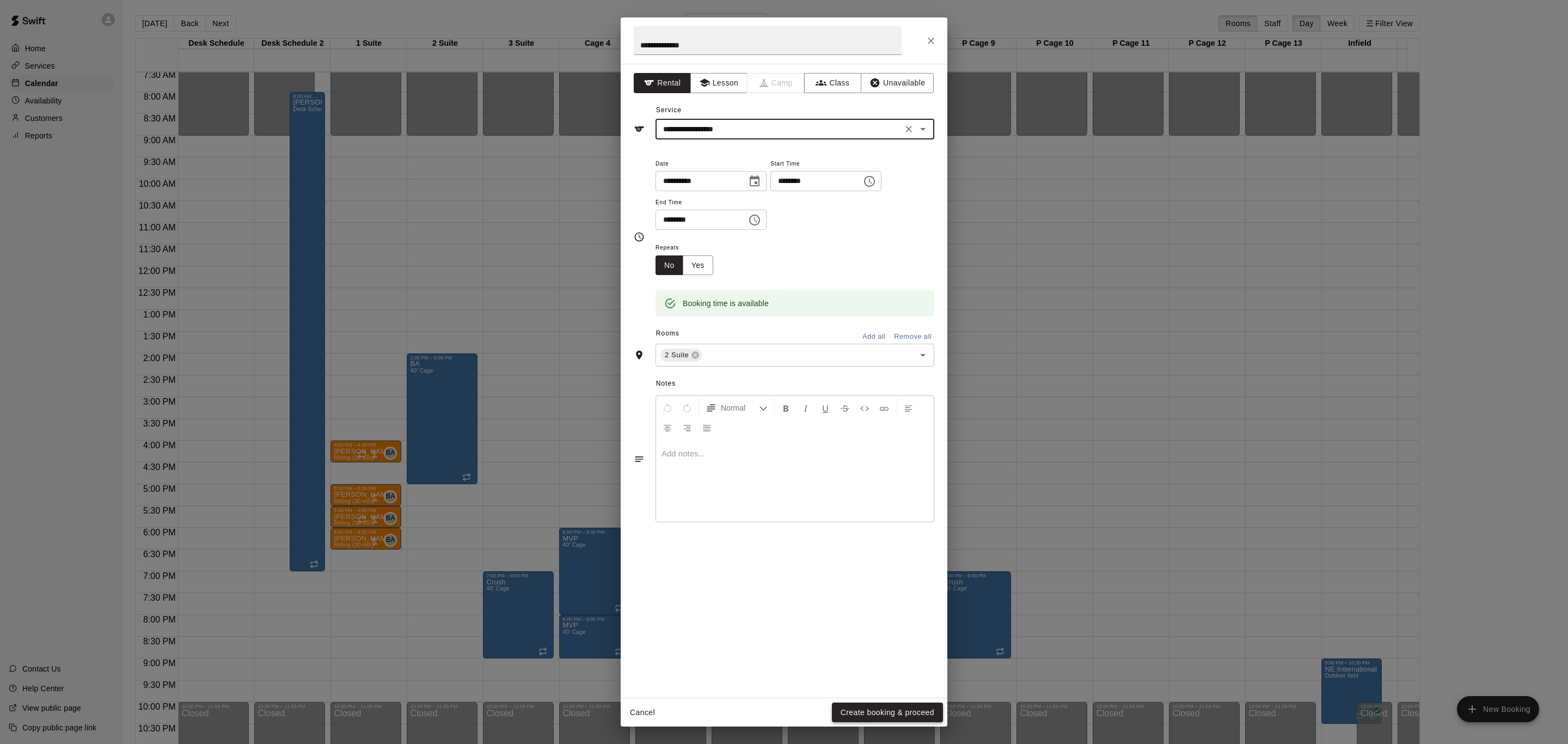
click at [883, 715] on button "Create booking & proceed" at bounding box center [887, 713] width 111 height 20
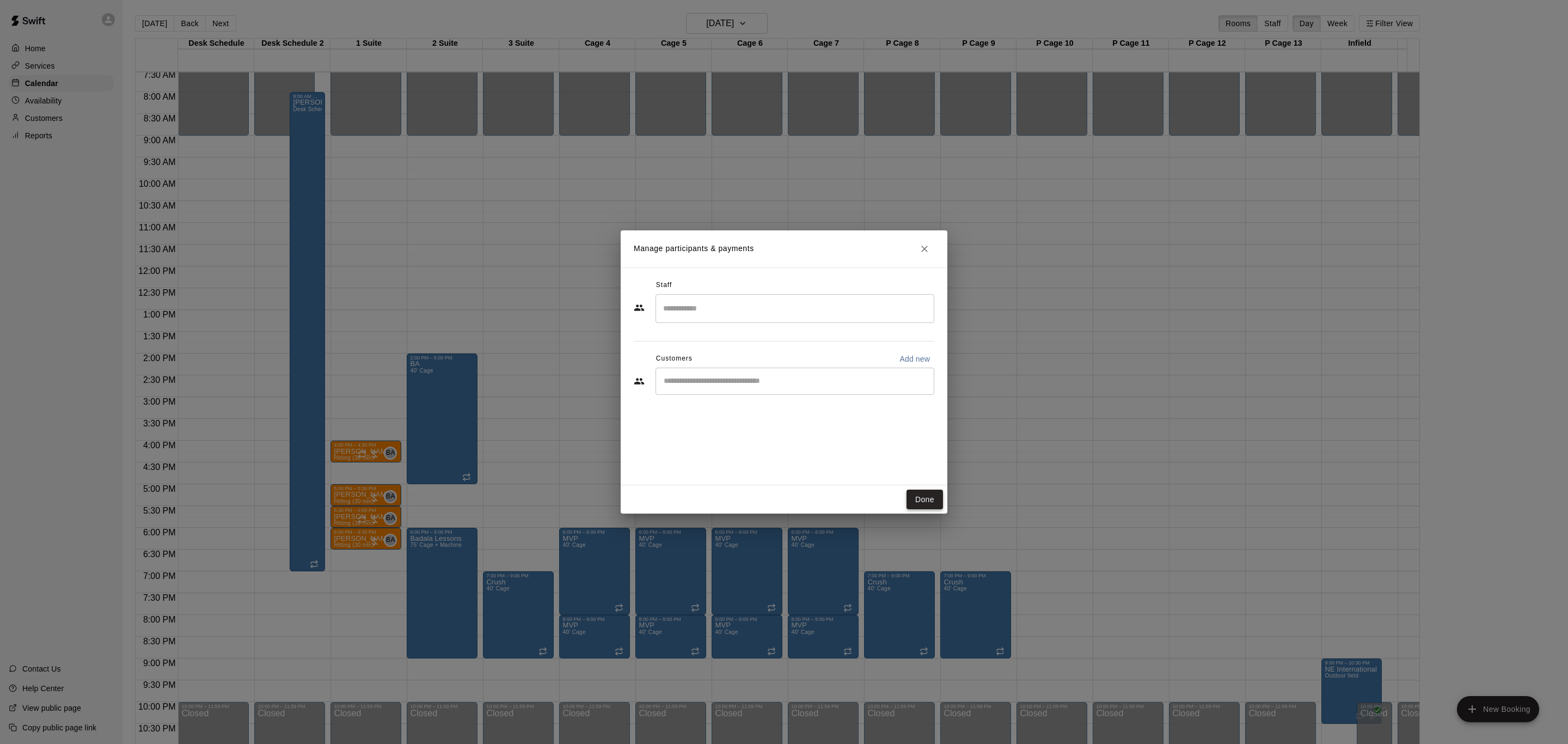
click at [915, 506] on button "Done" at bounding box center [925, 500] width 37 height 20
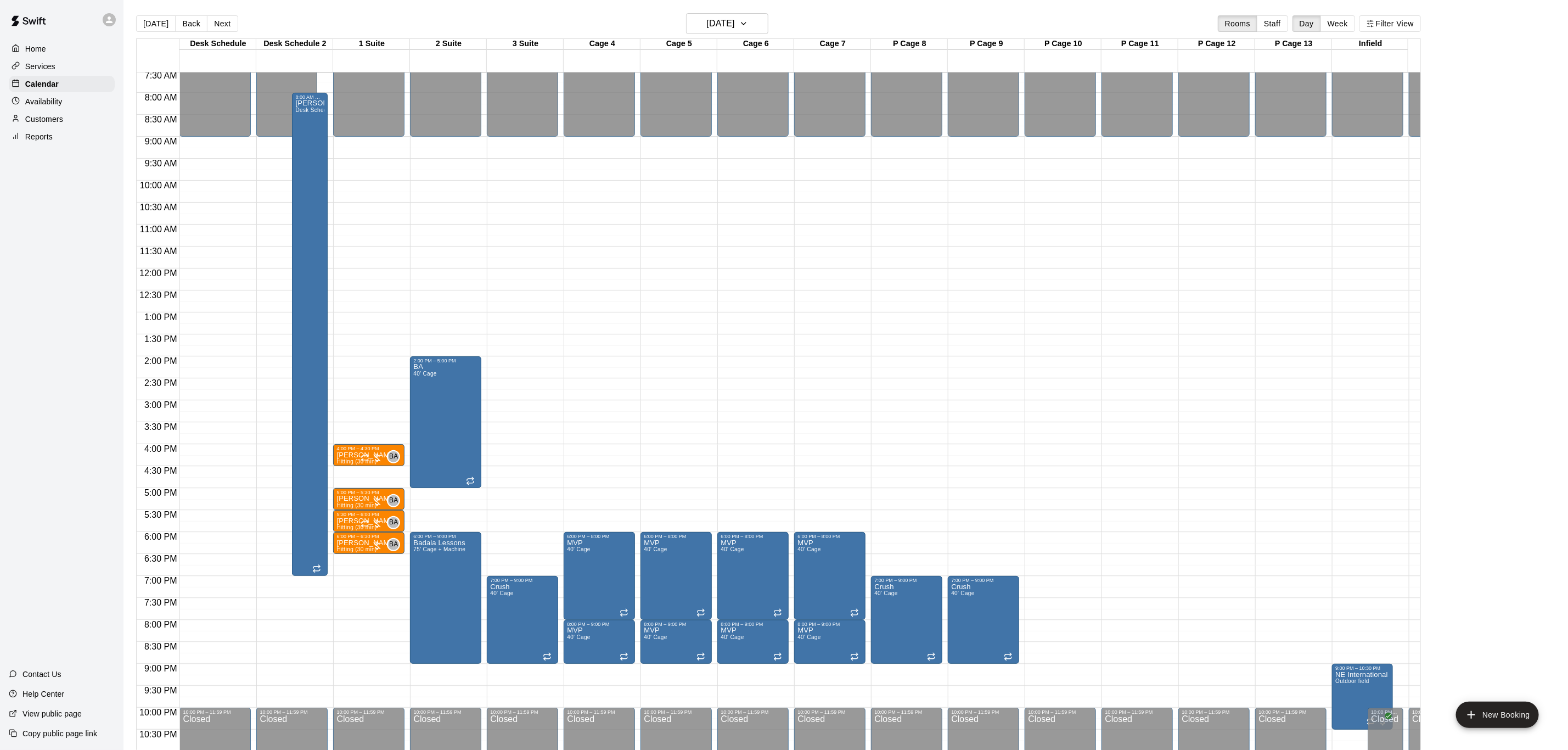
click at [230, 17] on button "Next" at bounding box center [221, 24] width 31 height 17
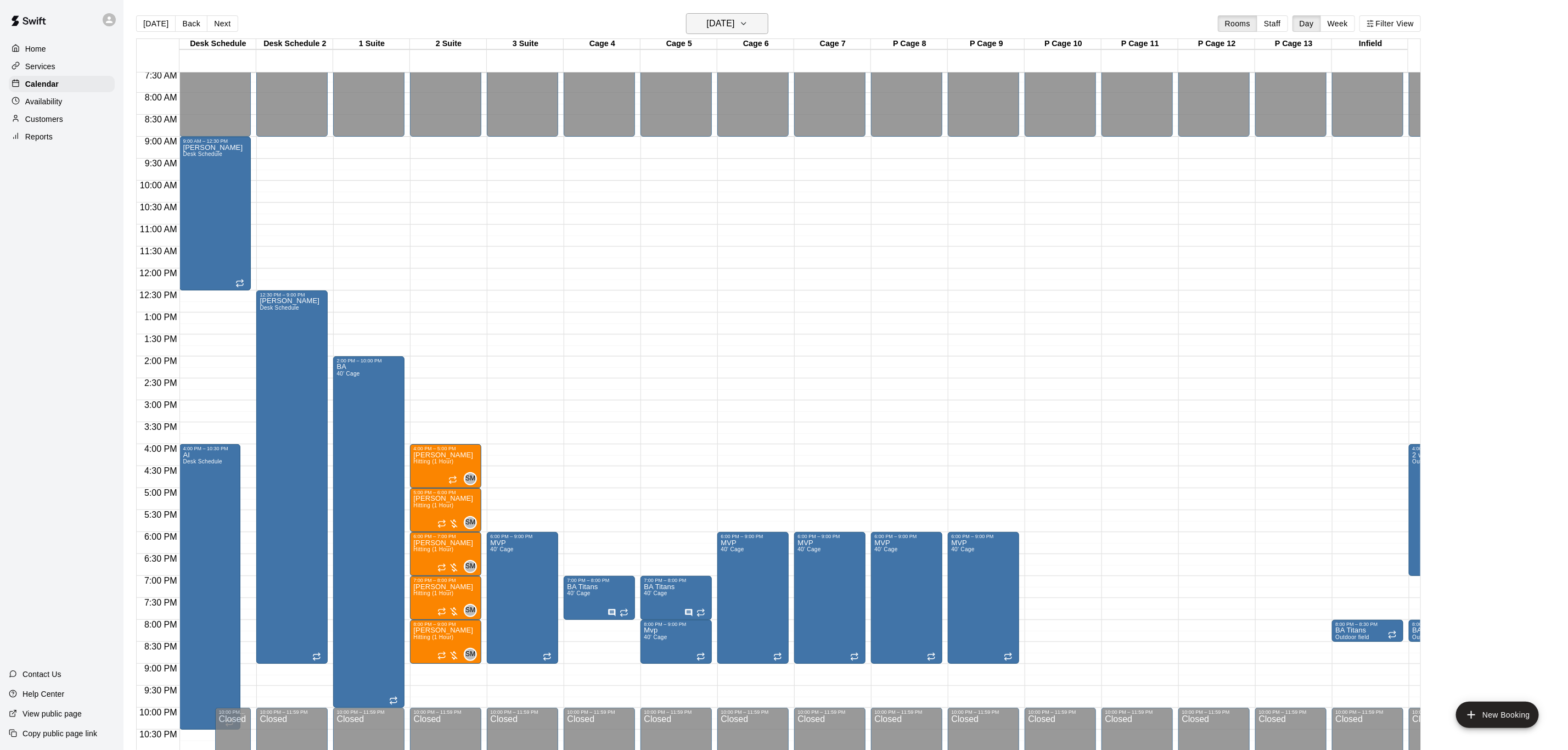
click at [731, 19] on h6 "[DATE]" at bounding box center [721, 23] width 28 height 16
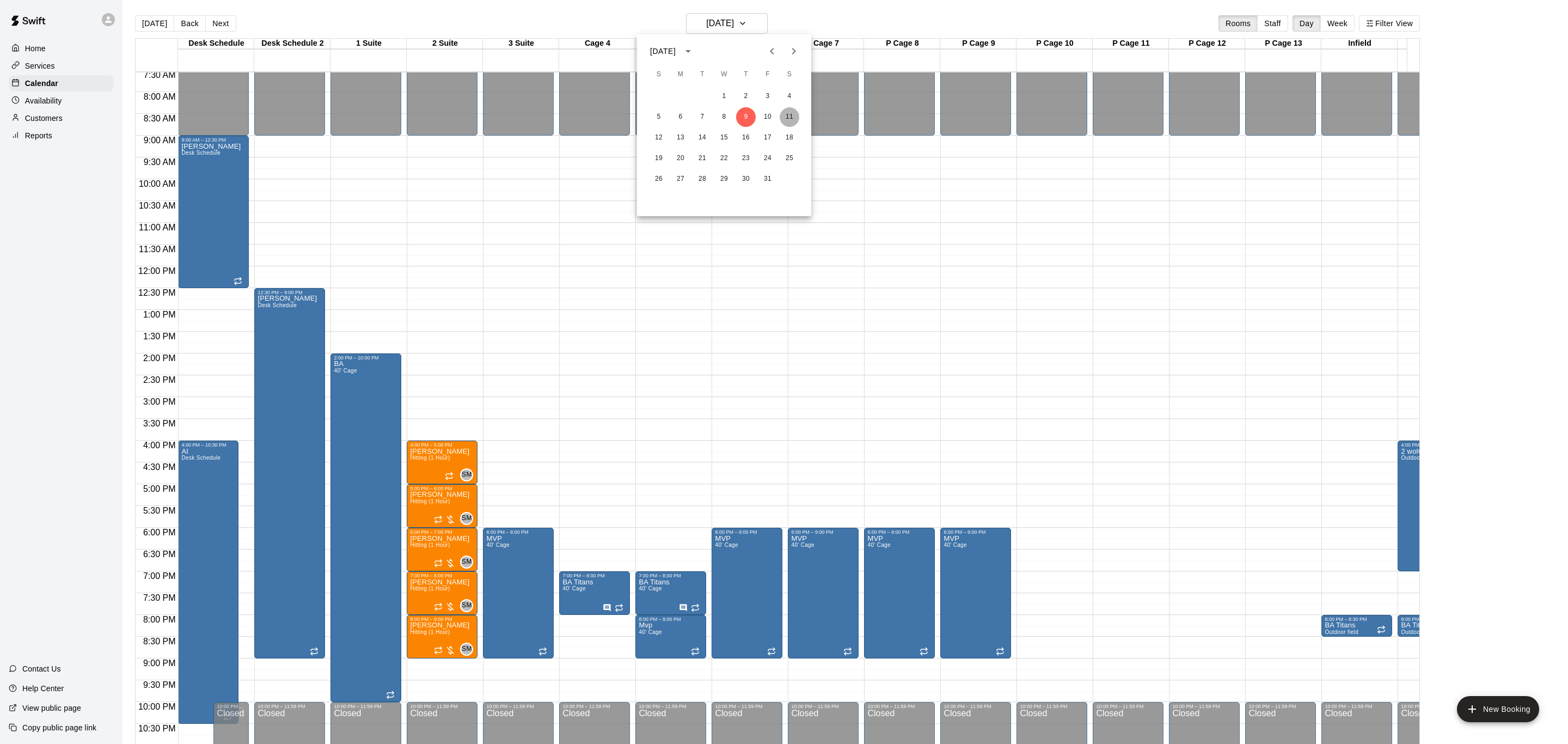
click at [794, 111] on button "11" at bounding box center [789, 117] width 19 height 19
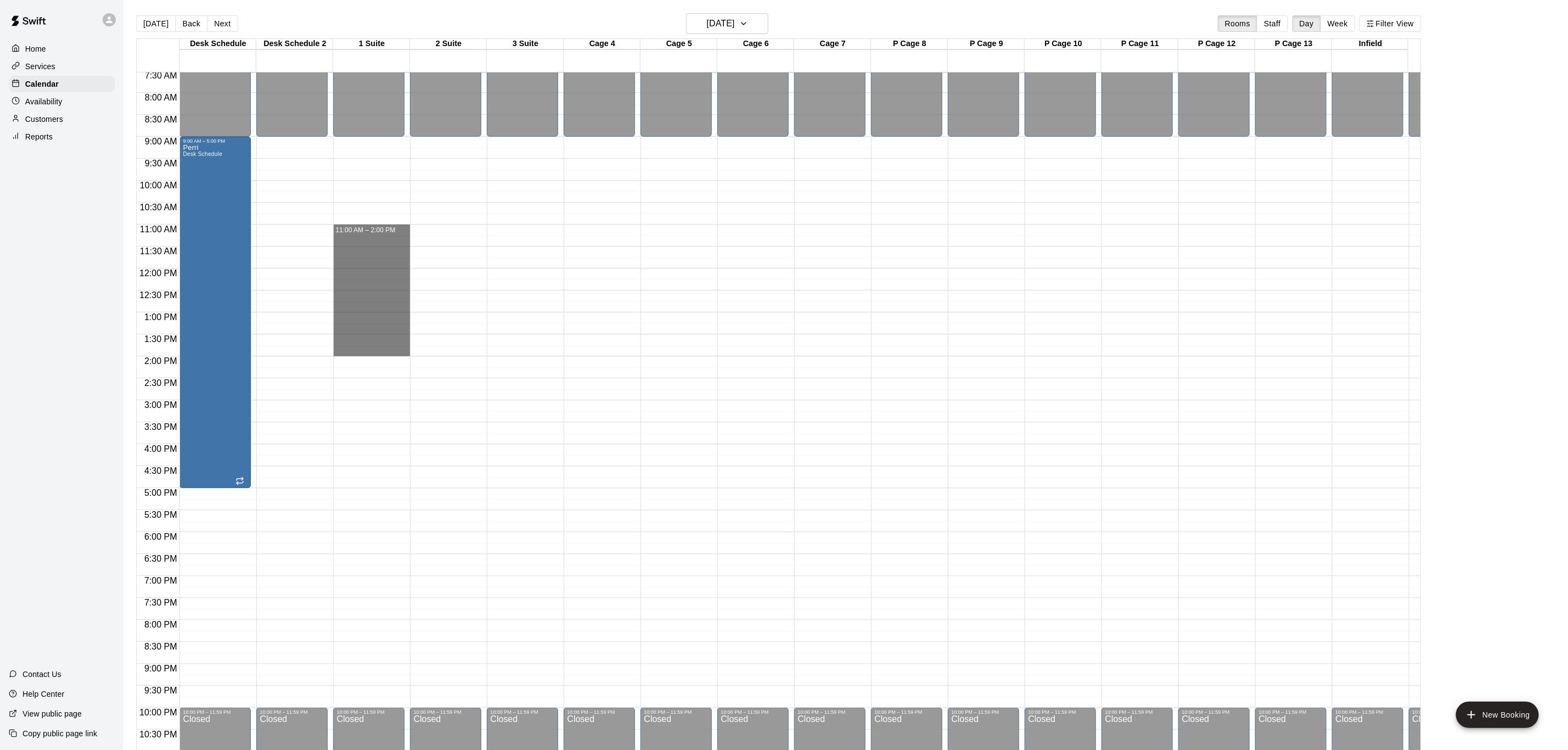
drag, startPoint x: 362, startPoint y: 225, endPoint x: 392, endPoint y: 350, distance: 128.5
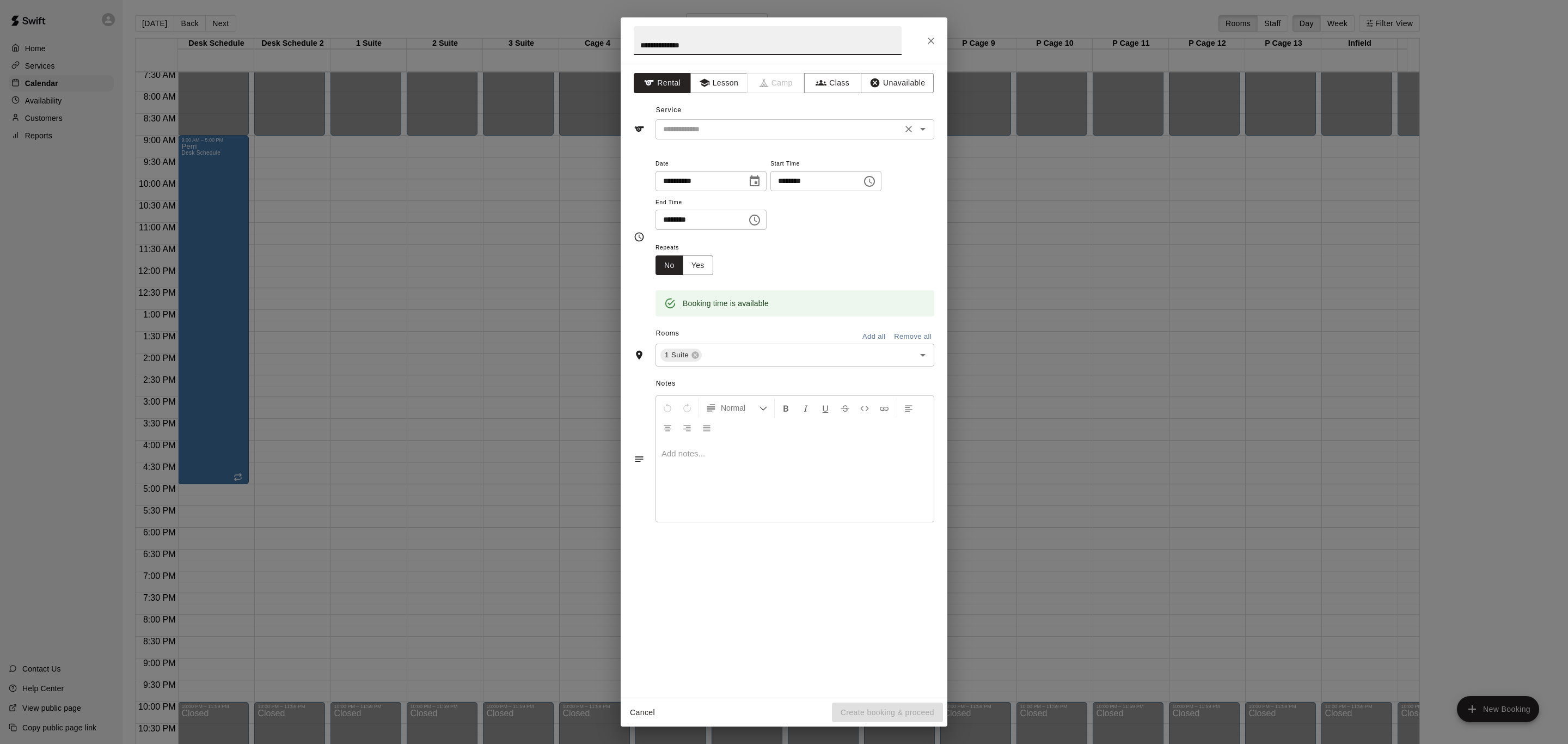
drag, startPoint x: 758, startPoint y: 120, endPoint x: 758, endPoint y: 137, distance: 17.0
click at [758, 122] on div "​" at bounding box center [794, 130] width 278 height 20
type input "**********"
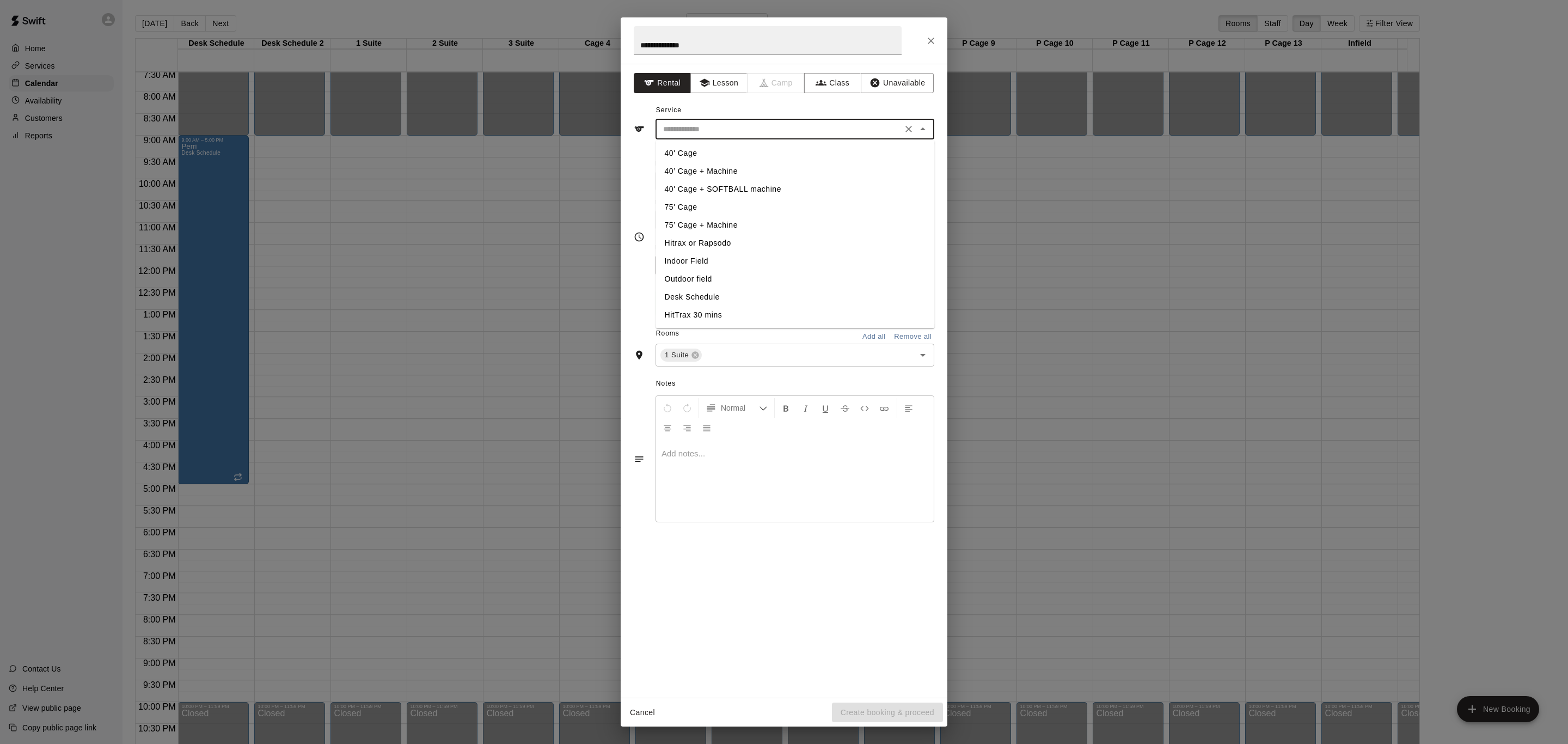
drag, startPoint x: 729, startPoint y: 221, endPoint x: 733, endPoint y: 226, distance: 6.4
click at [731, 221] on li "75’ Cage + Machine" at bounding box center [795, 225] width 278 height 18
click at [765, 134] on input "**********" at bounding box center [778, 129] width 240 height 14
click at [724, 248] on li "Hitrax or Rapsodo" at bounding box center [795, 244] width 278 height 18
type input "**********"
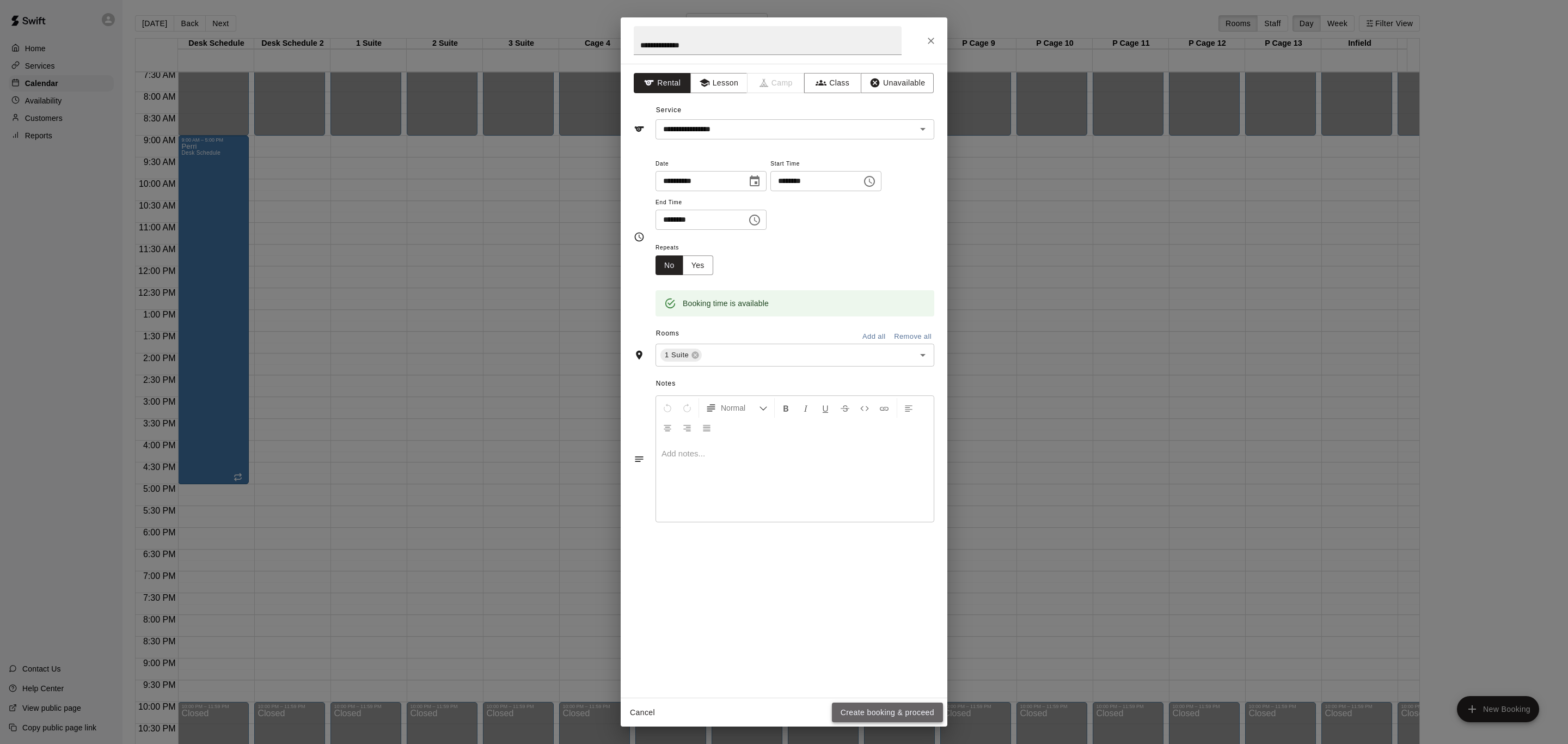
click at [905, 715] on button "Create booking & proceed" at bounding box center [887, 713] width 111 height 20
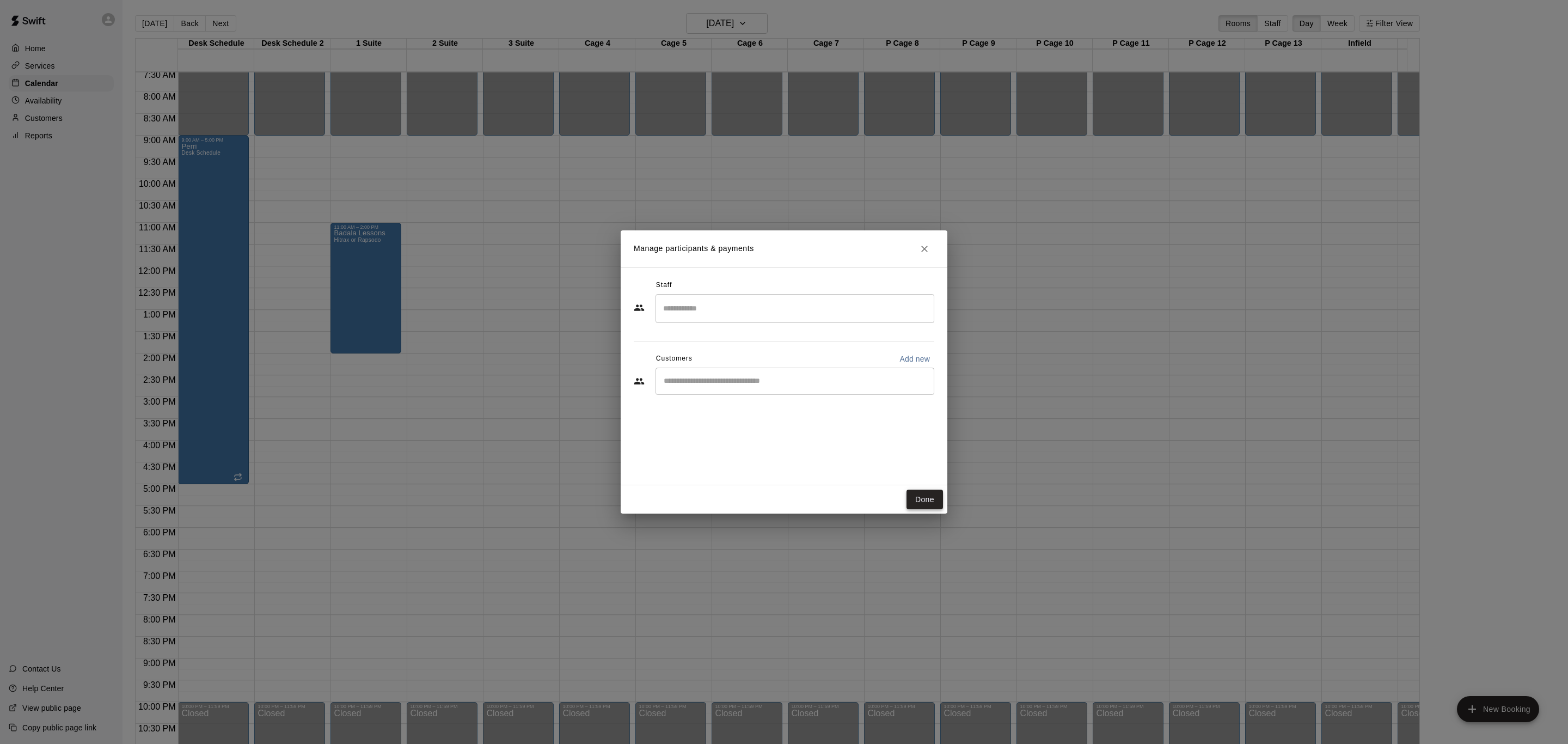
click at [915, 509] on div "Done" at bounding box center [783, 499] width 326 height 29
click at [918, 502] on button "Done" at bounding box center [925, 500] width 37 height 20
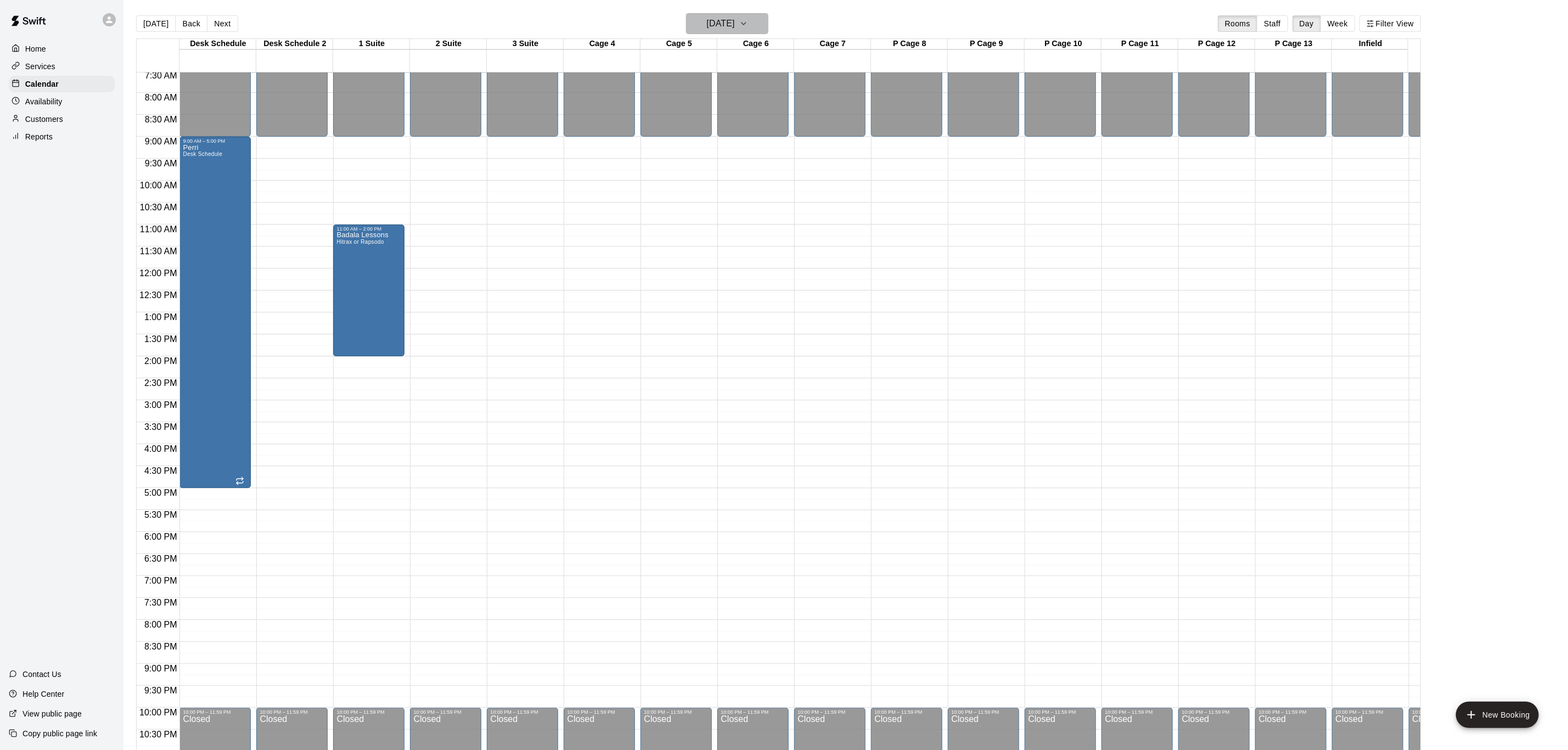
click at [735, 22] on h6 "[DATE]" at bounding box center [721, 23] width 28 height 16
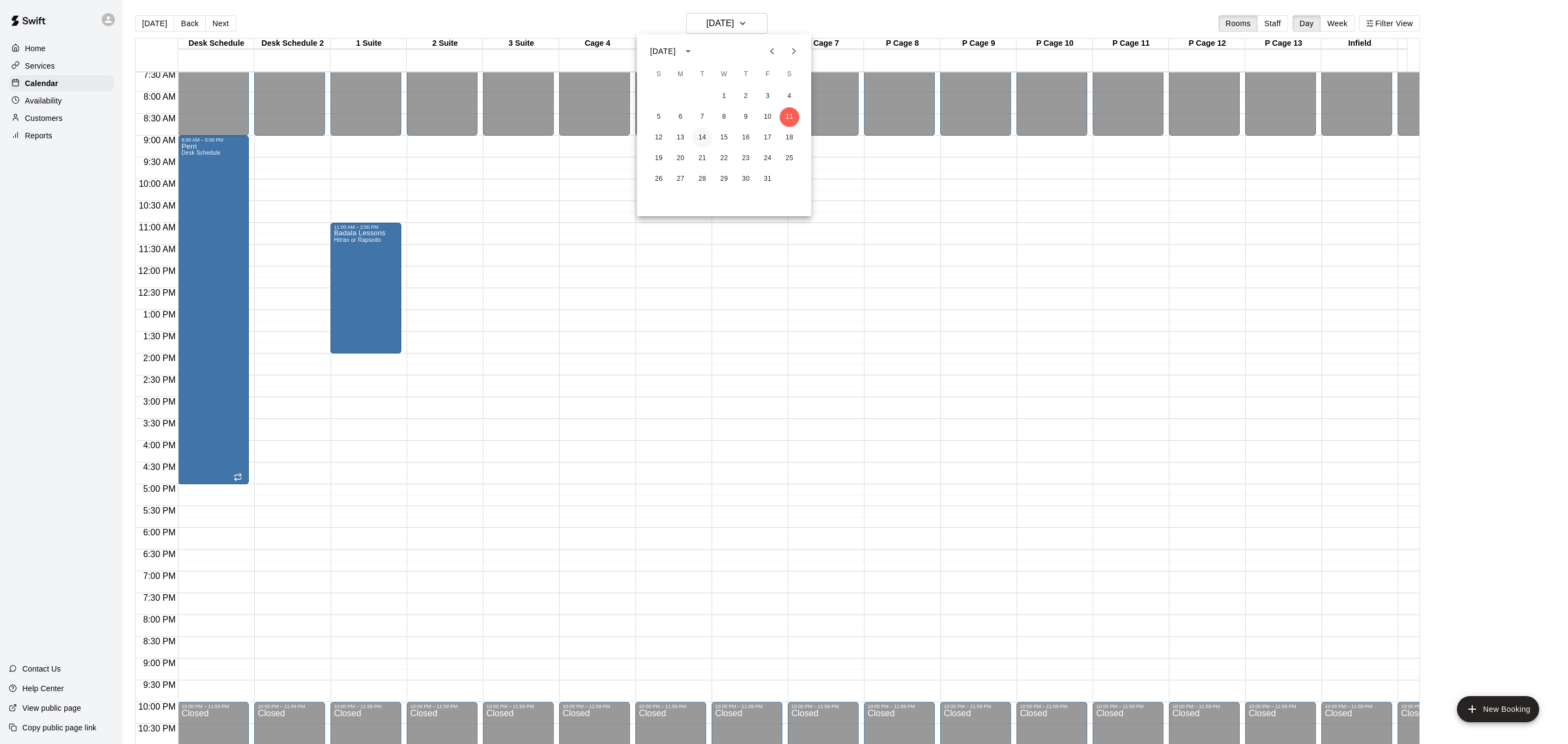
click at [707, 140] on button "14" at bounding box center [701, 137] width 19 height 19
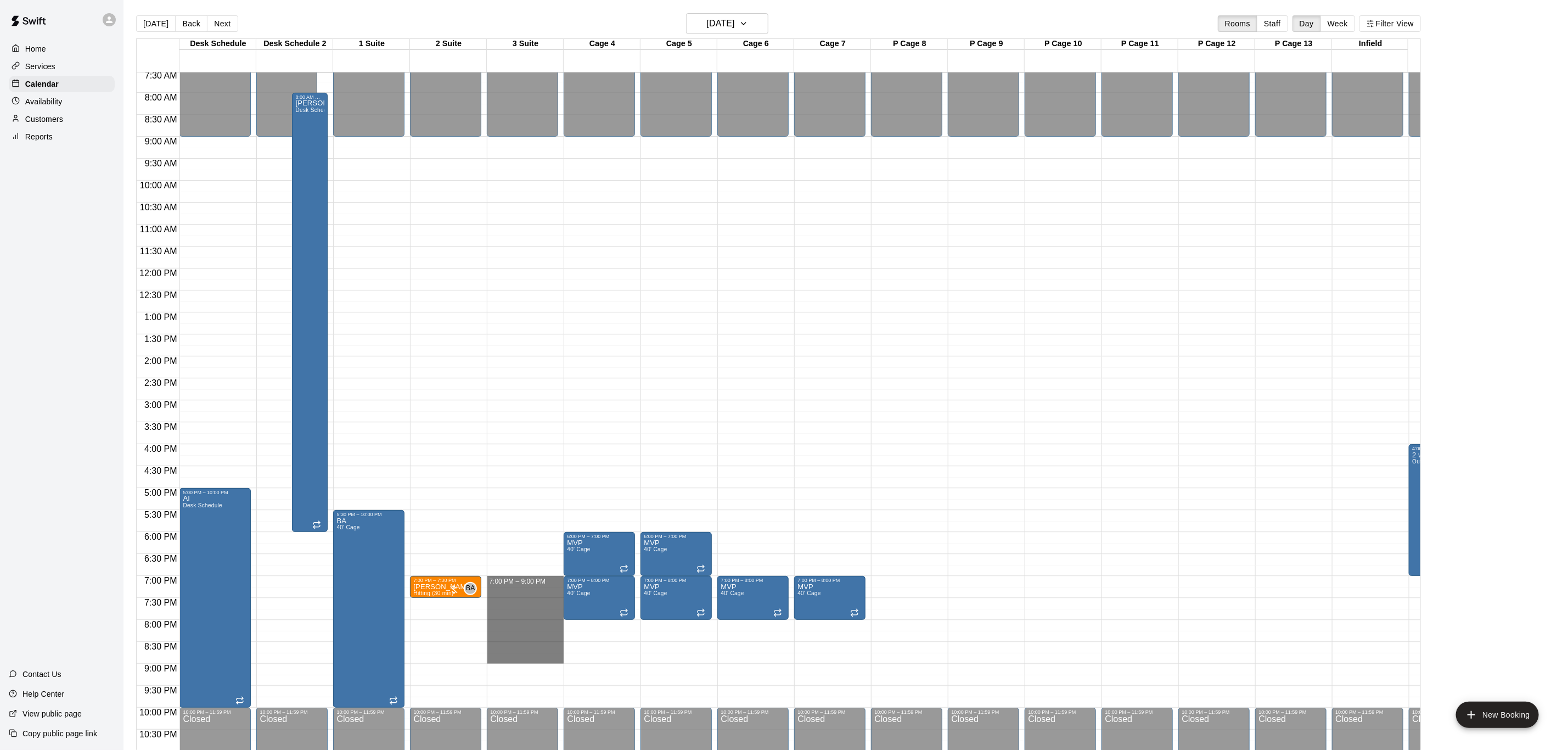
drag, startPoint x: 519, startPoint y: 577, endPoint x: 545, endPoint y: 654, distance: 81.3
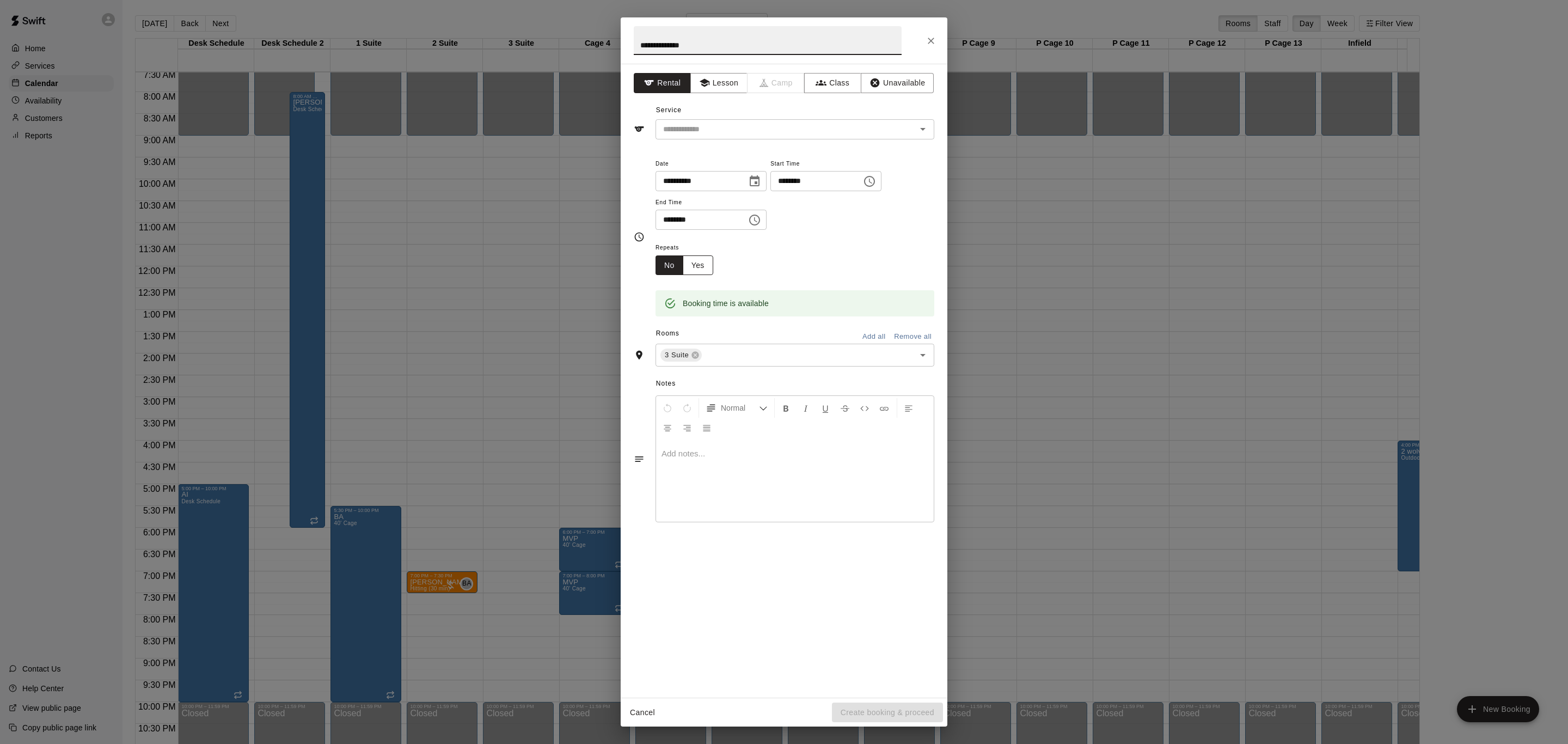
type input "**********"
click at [694, 260] on button "Yes" at bounding box center [698, 266] width 30 height 20
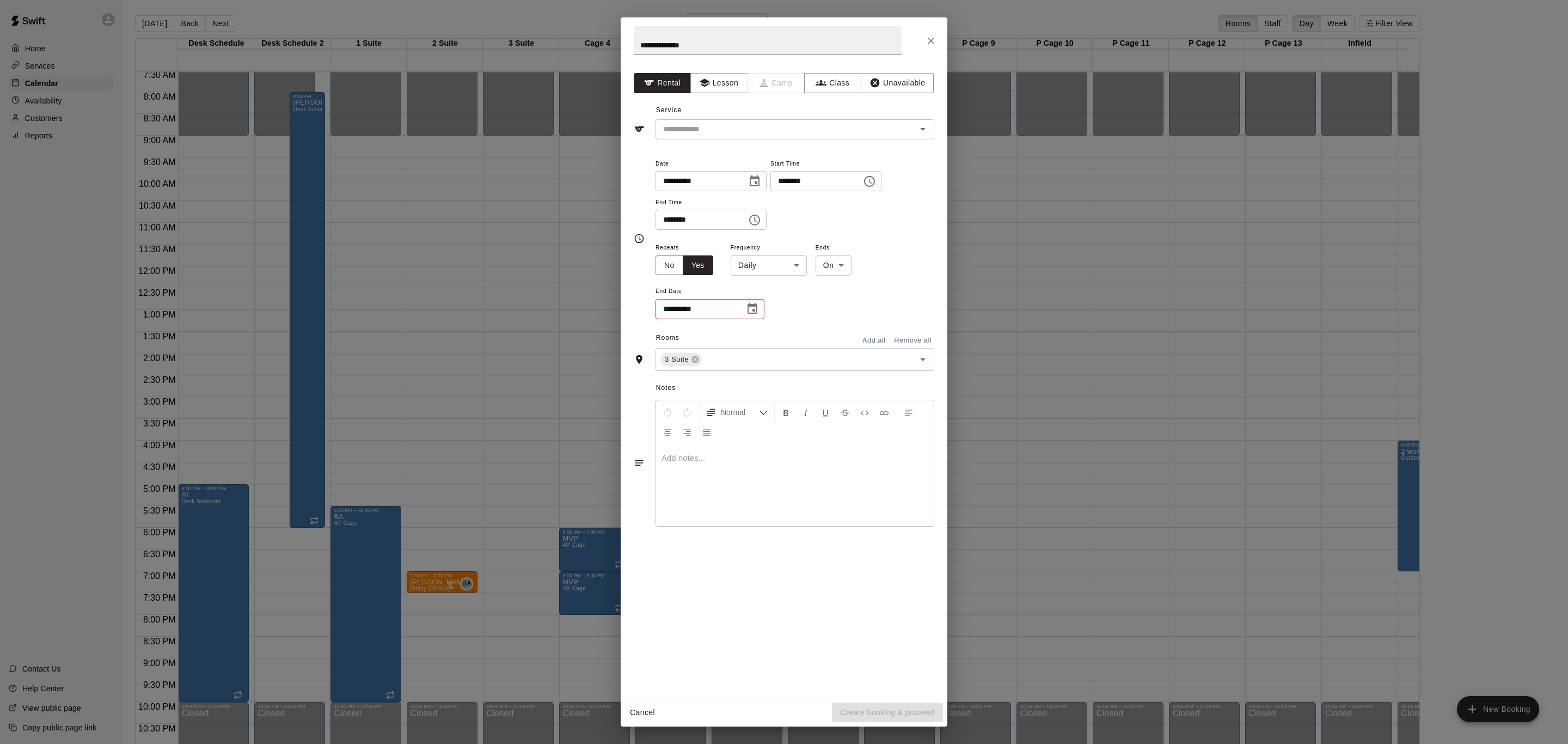
click at [759, 270] on body "Home Services Calendar Availability Customers Reports Contact Us Help Center Vi…" at bounding box center [784, 381] width 1568 height 761
click at [759, 301] on li "Weekly [DATE]" at bounding box center [770, 308] width 136 height 18
type input "******"
click at [750, 308] on icon "Choose date" at bounding box center [752, 309] width 13 height 13
click at [814, 340] on icon "Next month" at bounding box center [812, 337] width 13 height 13
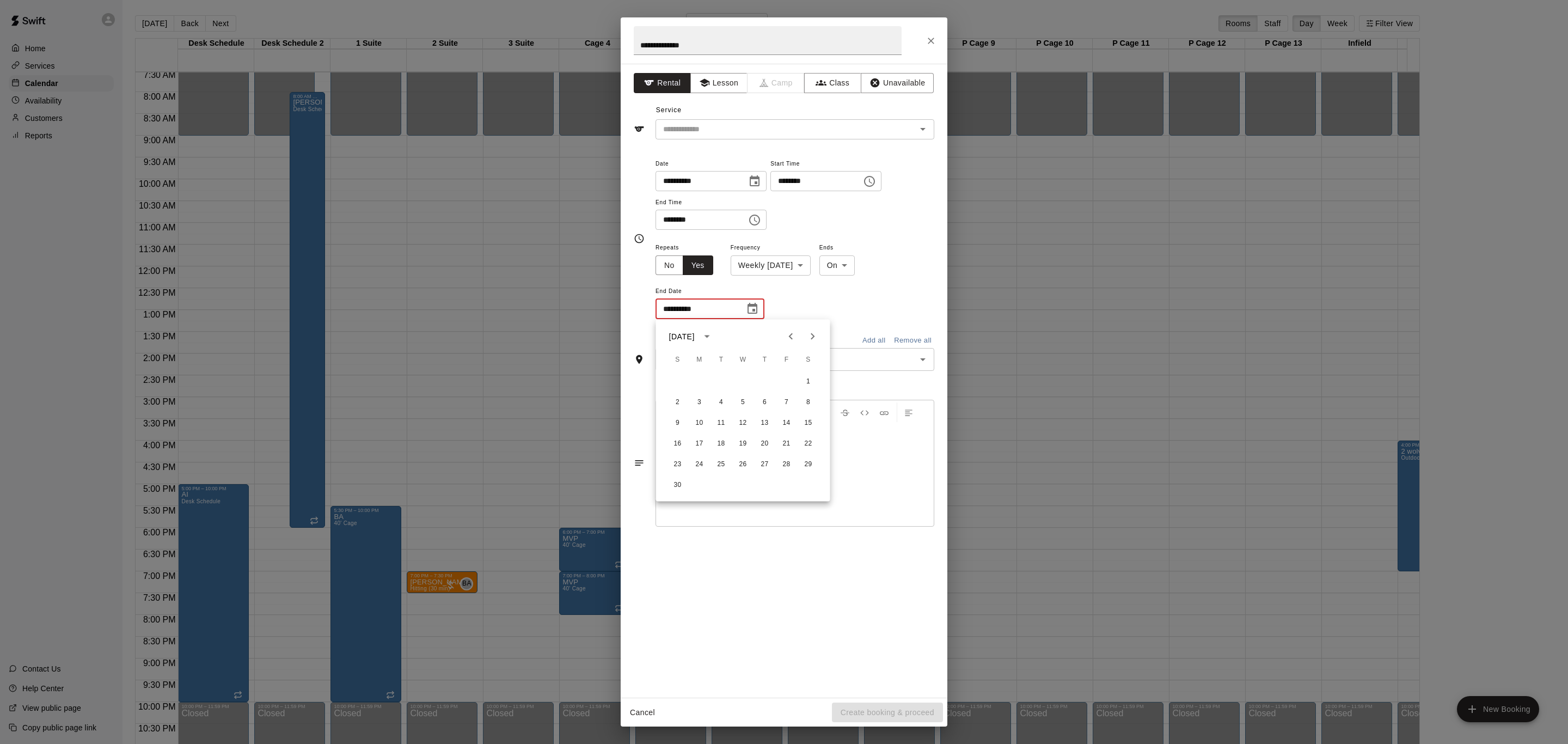
click at [813, 338] on icon "Next month" at bounding box center [812, 337] width 13 height 13
click at [786, 338] on icon "Previous month" at bounding box center [791, 337] width 13 height 13
click at [722, 463] on button "25" at bounding box center [721, 464] width 19 height 19
type input "**********"
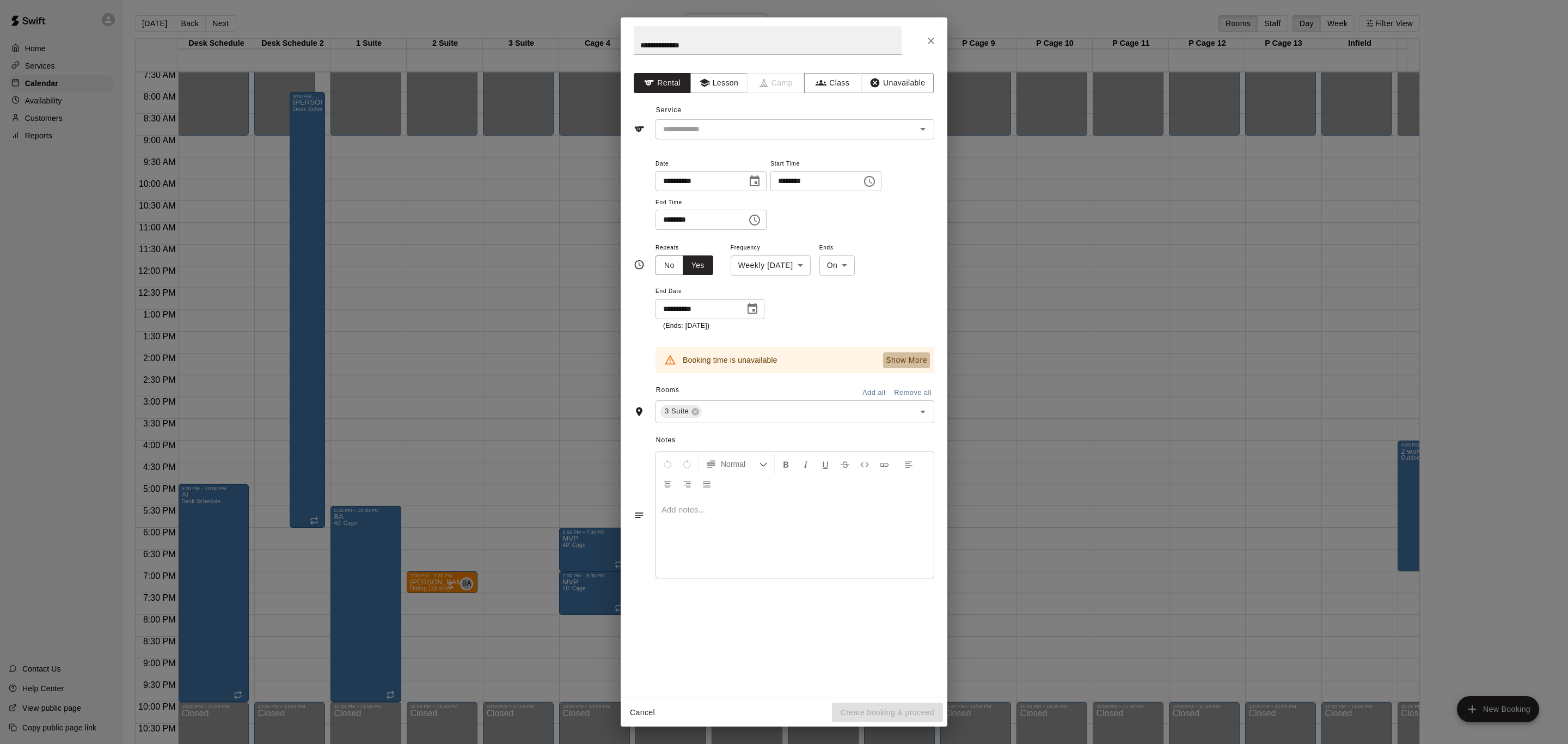
click at [889, 355] on p "Show More" at bounding box center [906, 361] width 41 height 11
click at [942, 37] on div "**********" at bounding box center [783, 40] width 326 height 46
click at [934, 40] on icon "Close" at bounding box center [931, 41] width 11 height 11
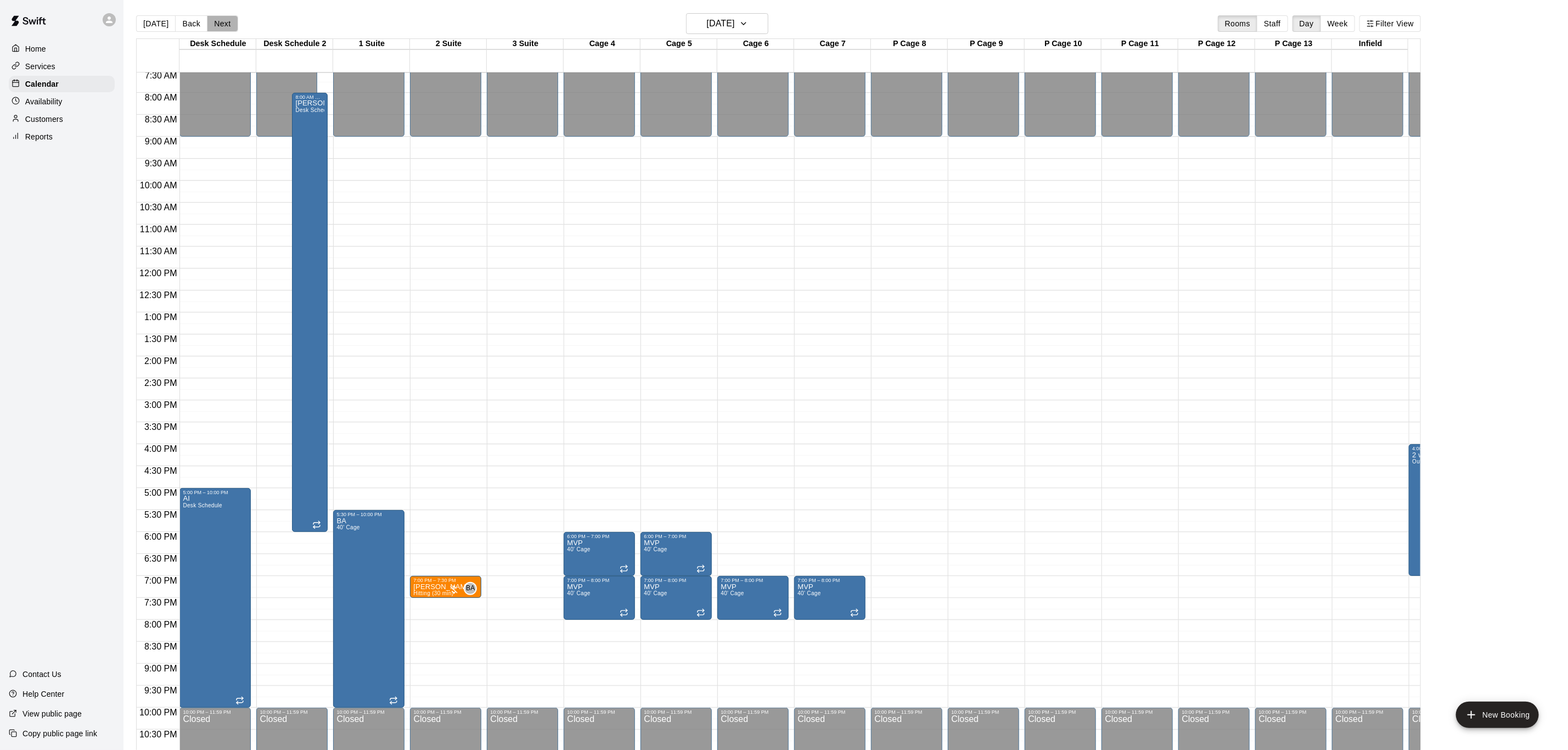
drag, startPoint x: 221, startPoint y: 22, endPoint x: 252, endPoint y: 45, distance: 38.6
click at [227, 22] on button "Next" at bounding box center [221, 24] width 31 height 17
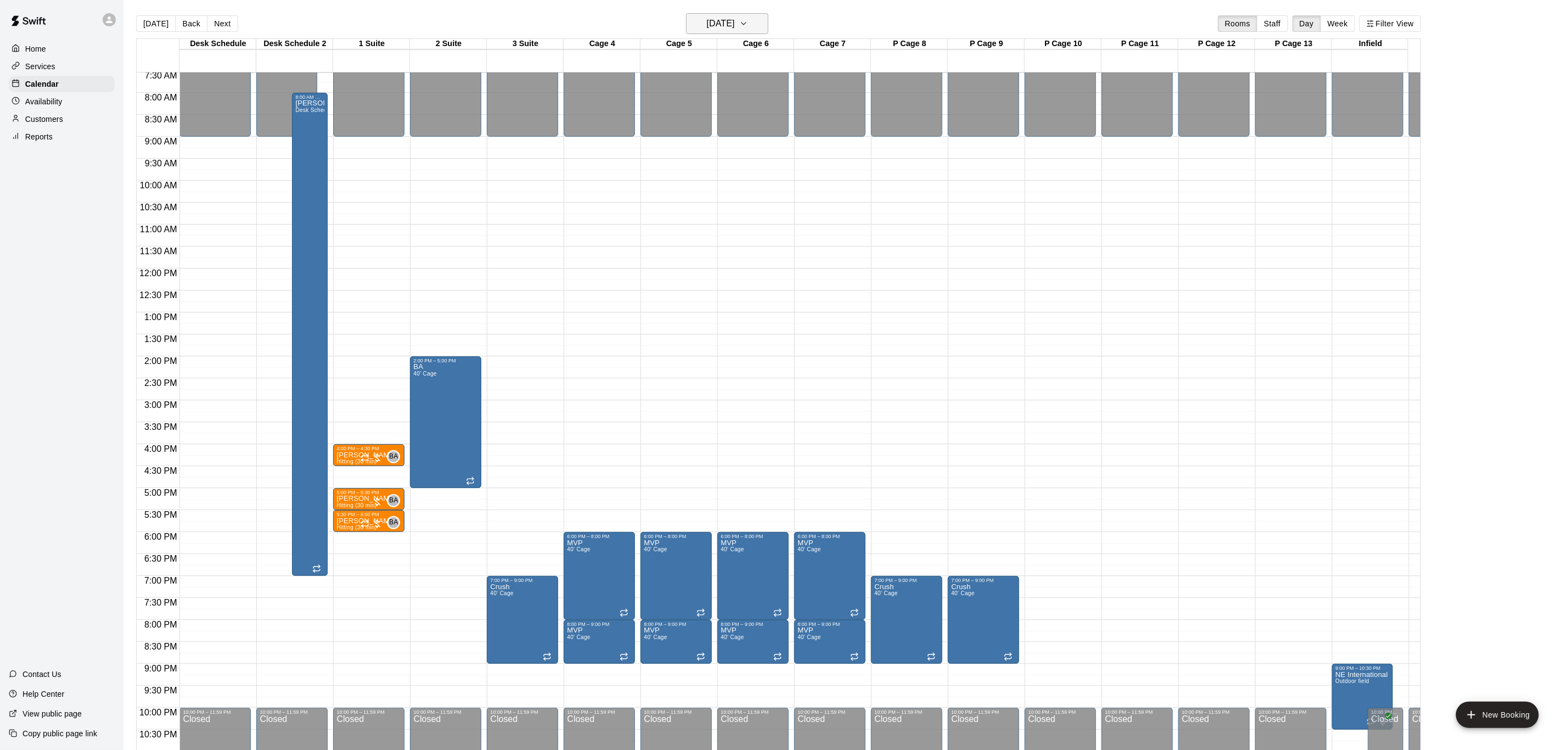
click at [762, 25] on button "[DATE]" at bounding box center [727, 23] width 82 height 21
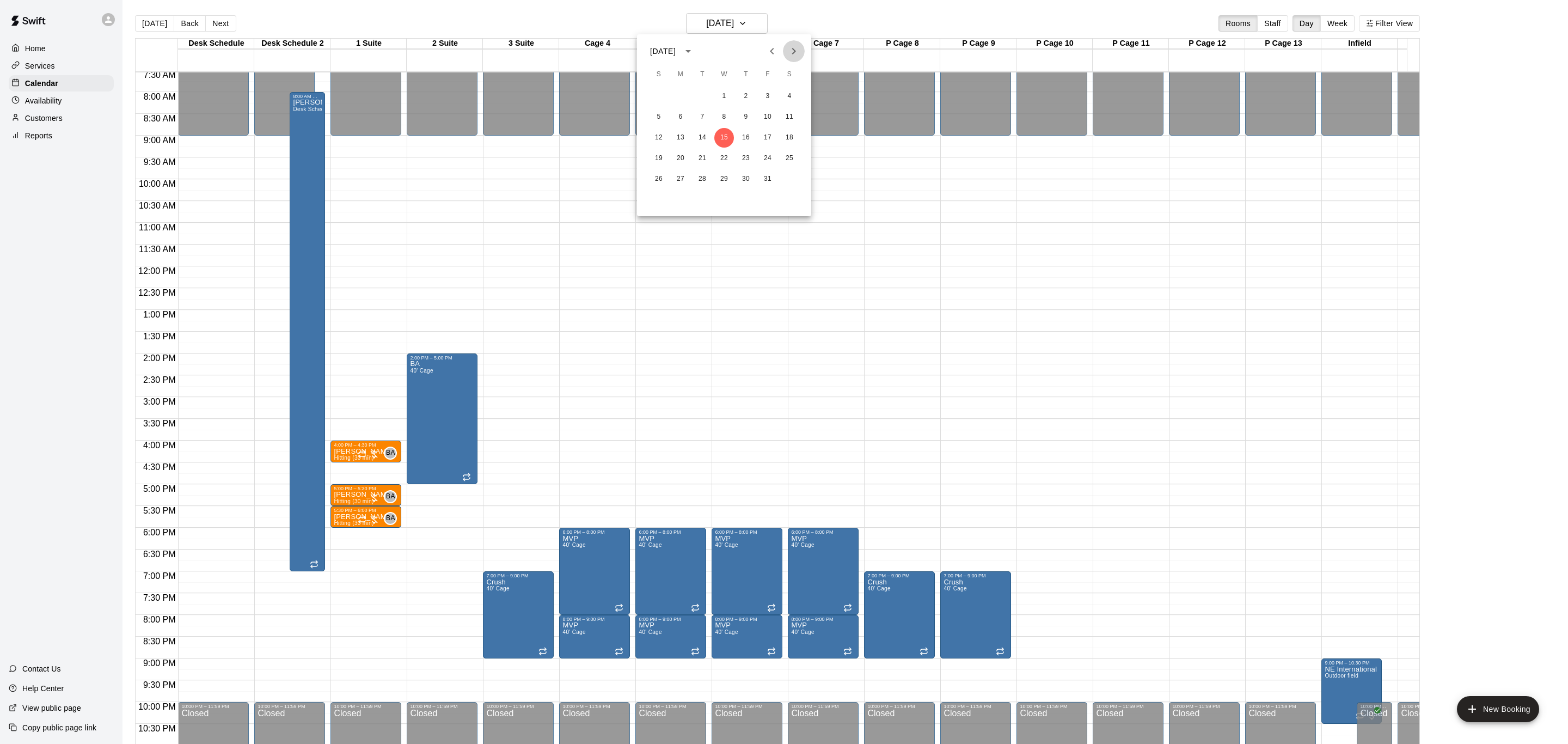
click at [794, 48] on icon "Next month" at bounding box center [794, 52] width 13 height 13
click at [752, 98] on button "1" at bounding box center [745, 96] width 19 height 19
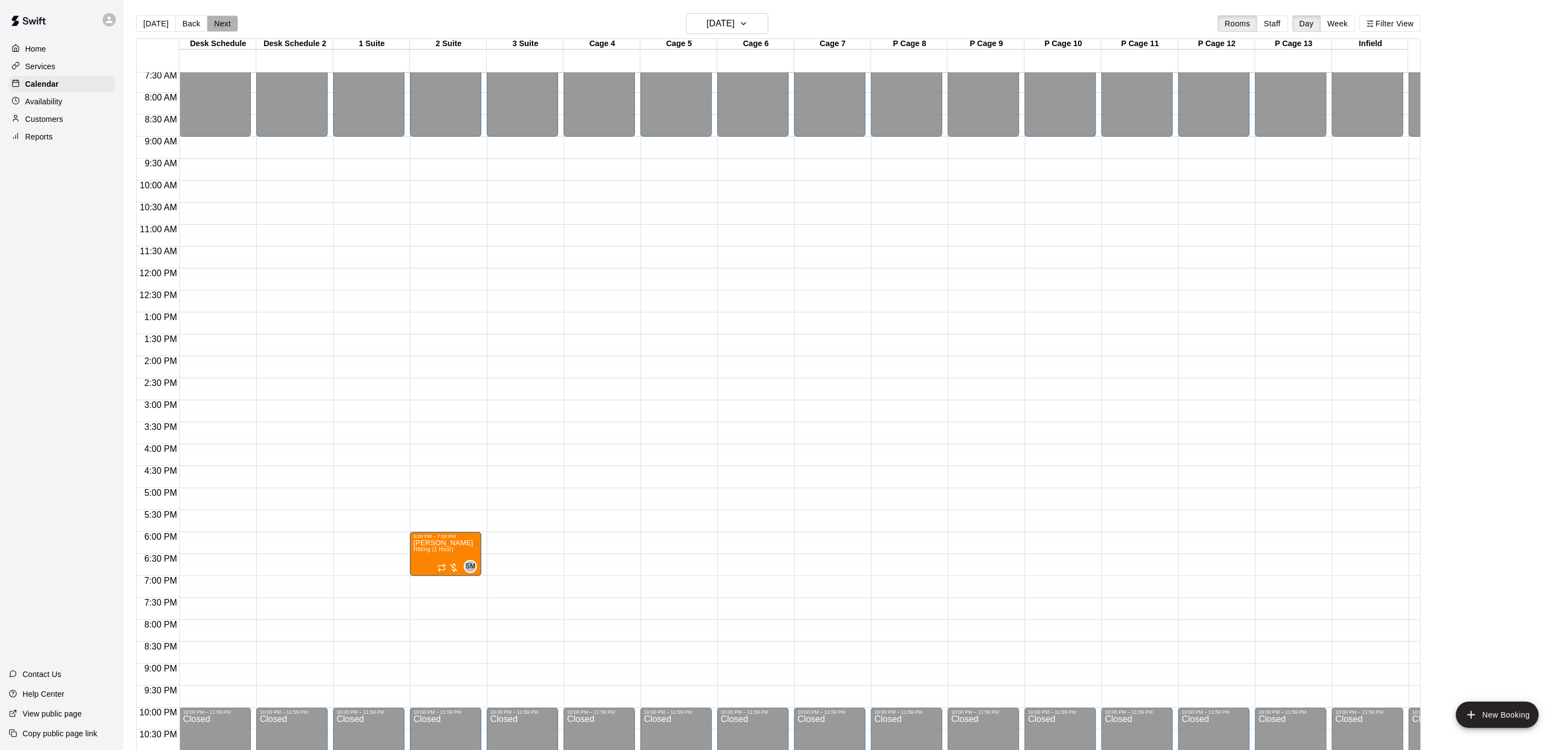
click at [222, 23] on button "Next" at bounding box center [221, 24] width 31 height 17
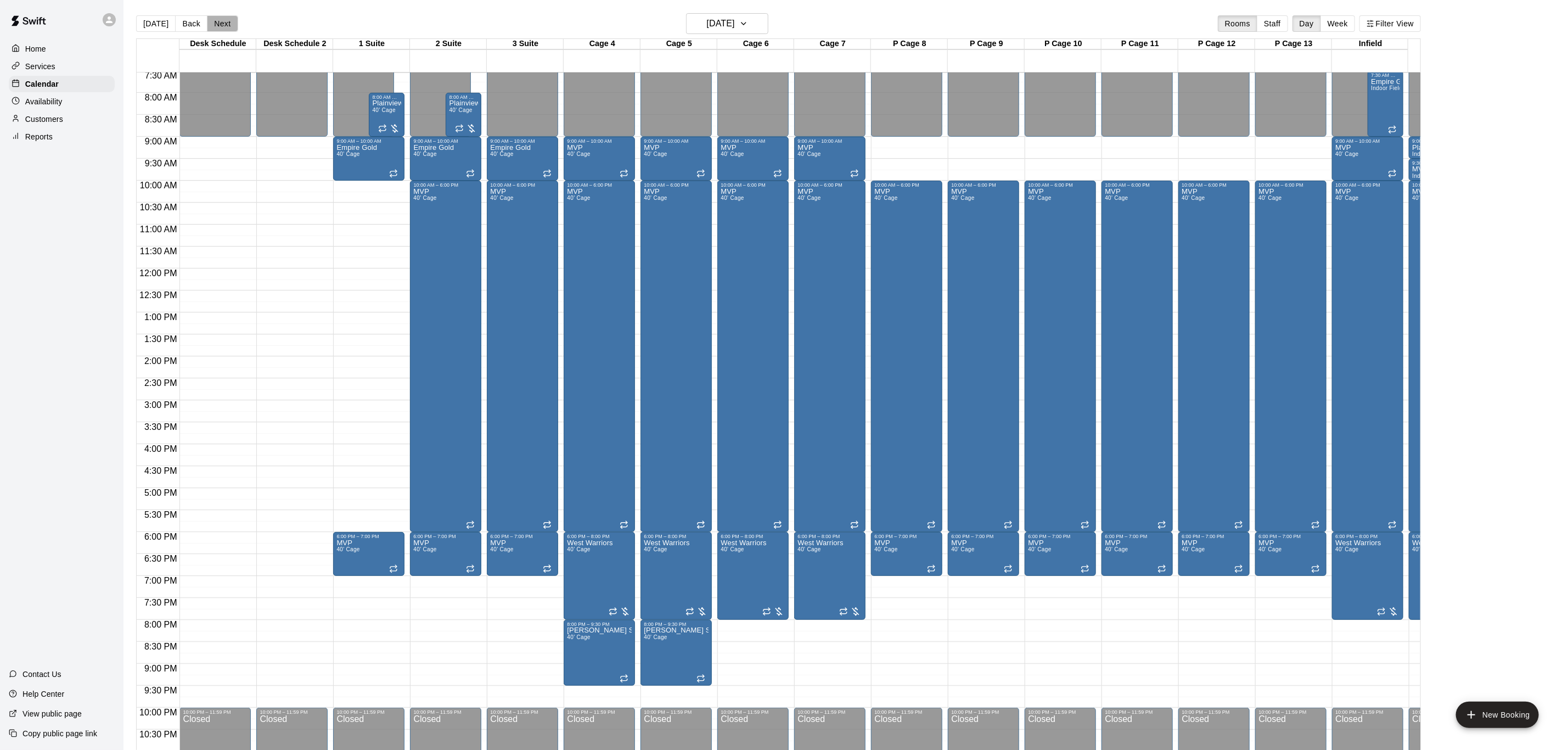
click at [222, 23] on button "Next" at bounding box center [221, 24] width 31 height 17
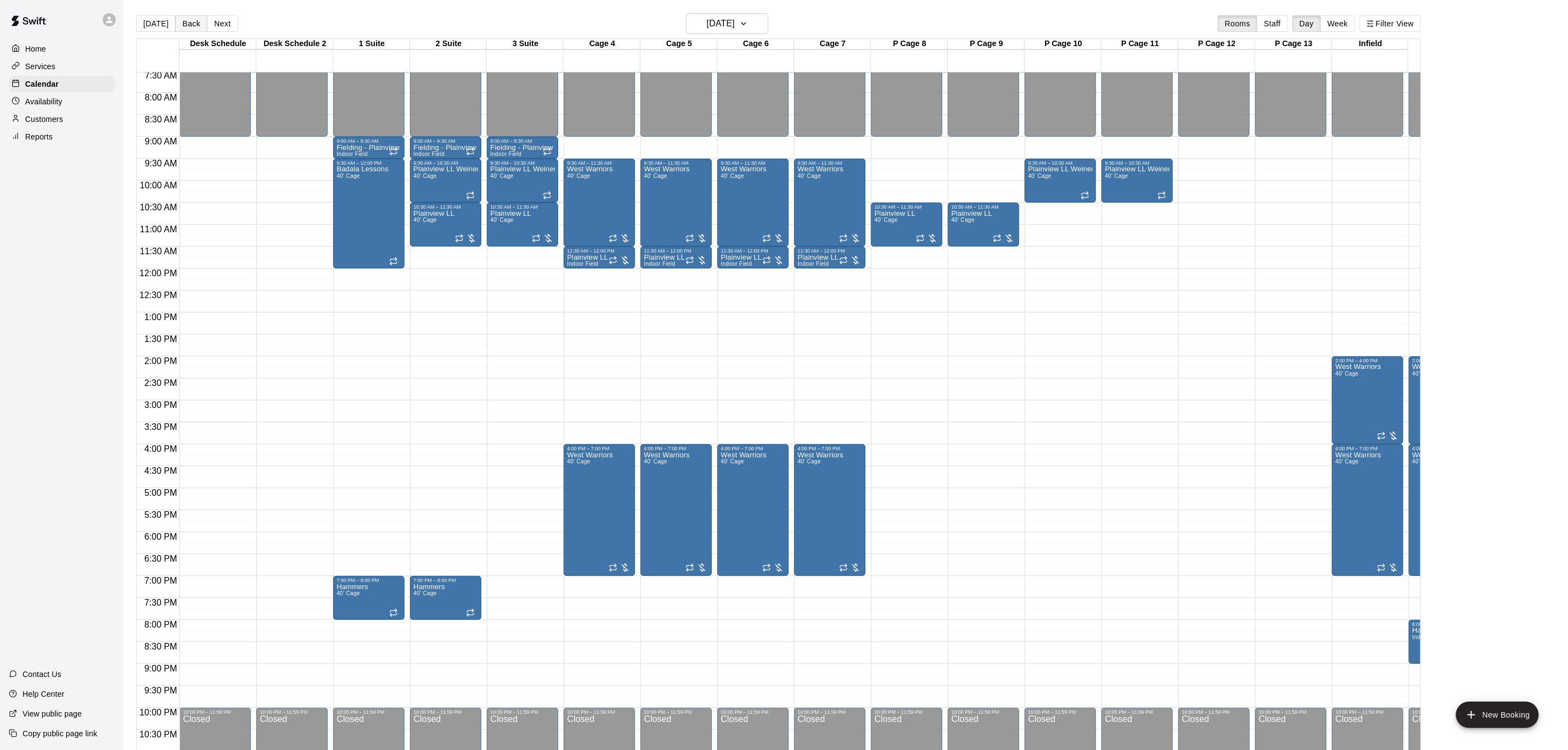
click at [189, 23] on button "Back" at bounding box center [191, 24] width 32 height 17
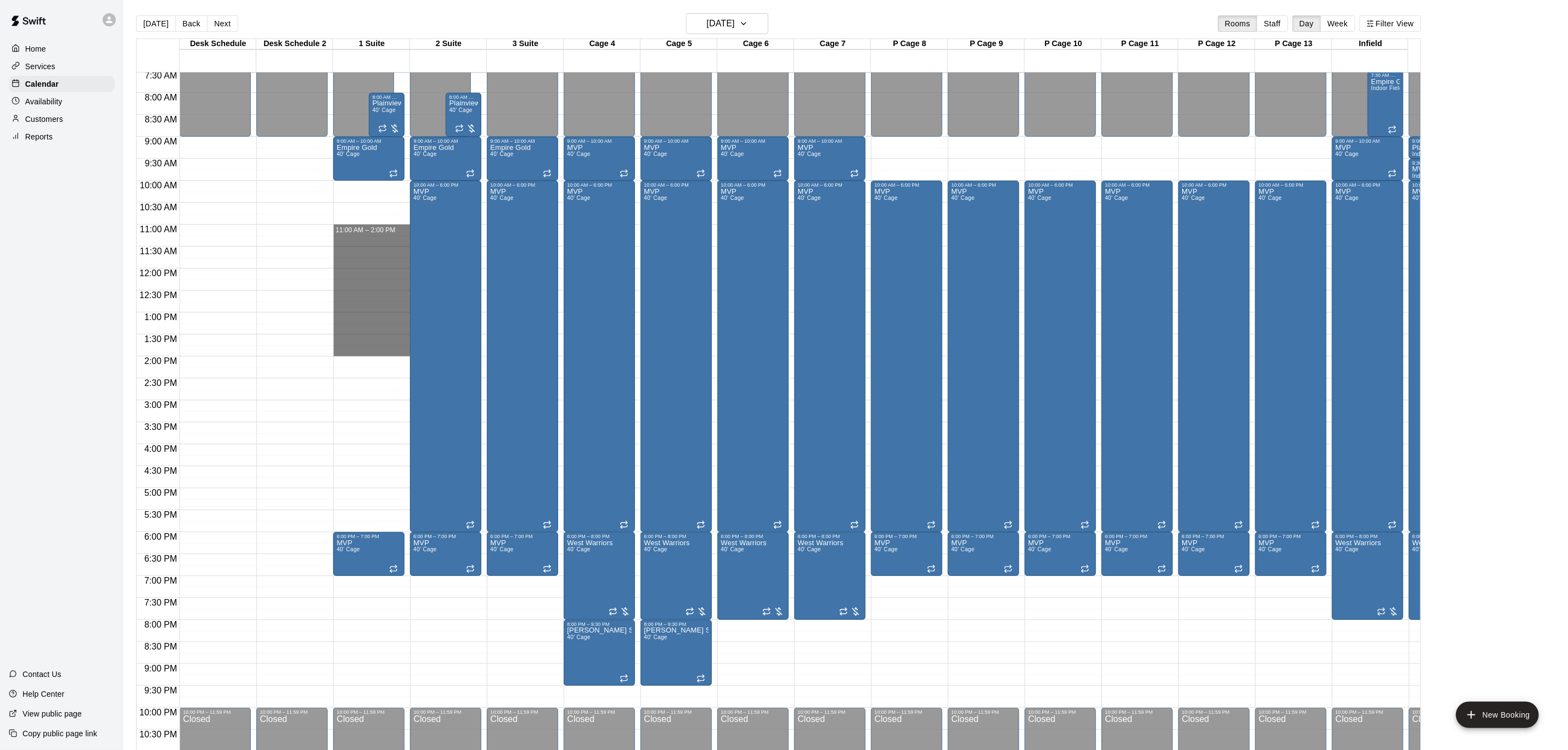
drag, startPoint x: 361, startPoint y: 227, endPoint x: 378, endPoint y: 353, distance: 127.1
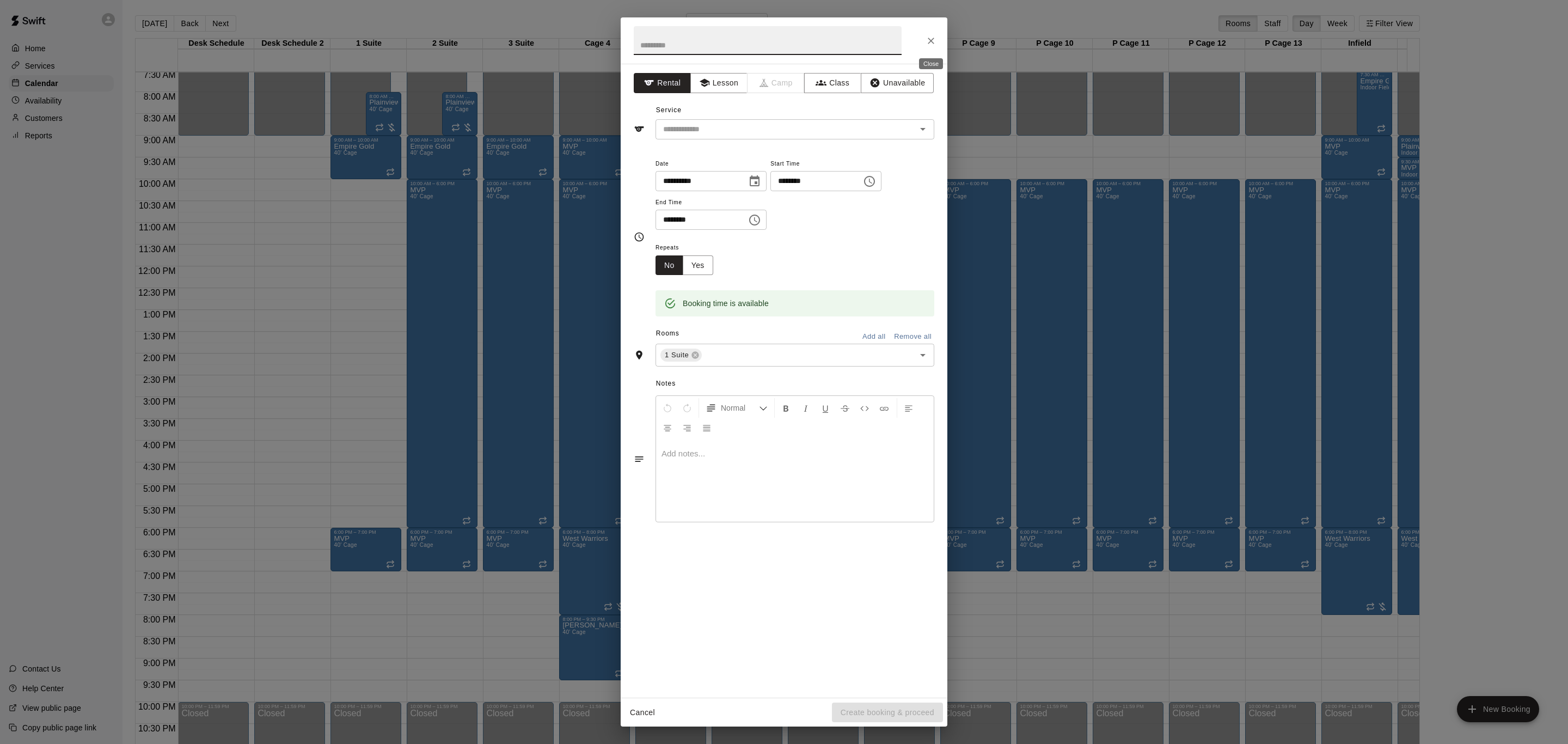
click at [923, 46] on button "Close" at bounding box center [930, 40] width 19 height 19
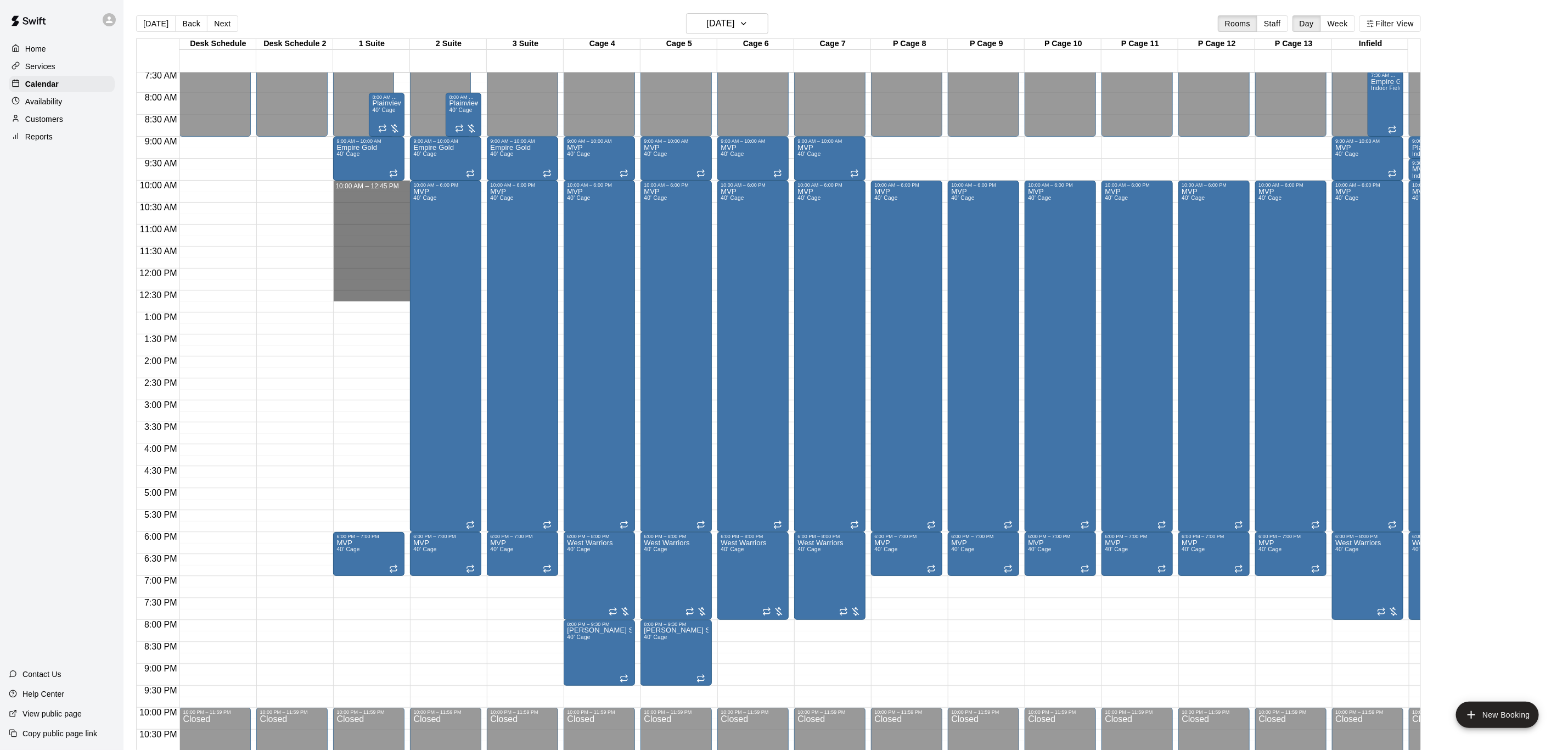
drag, startPoint x: 398, startPoint y: 185, endPoint x: 393, endPoint y: 292, distance: 107.1
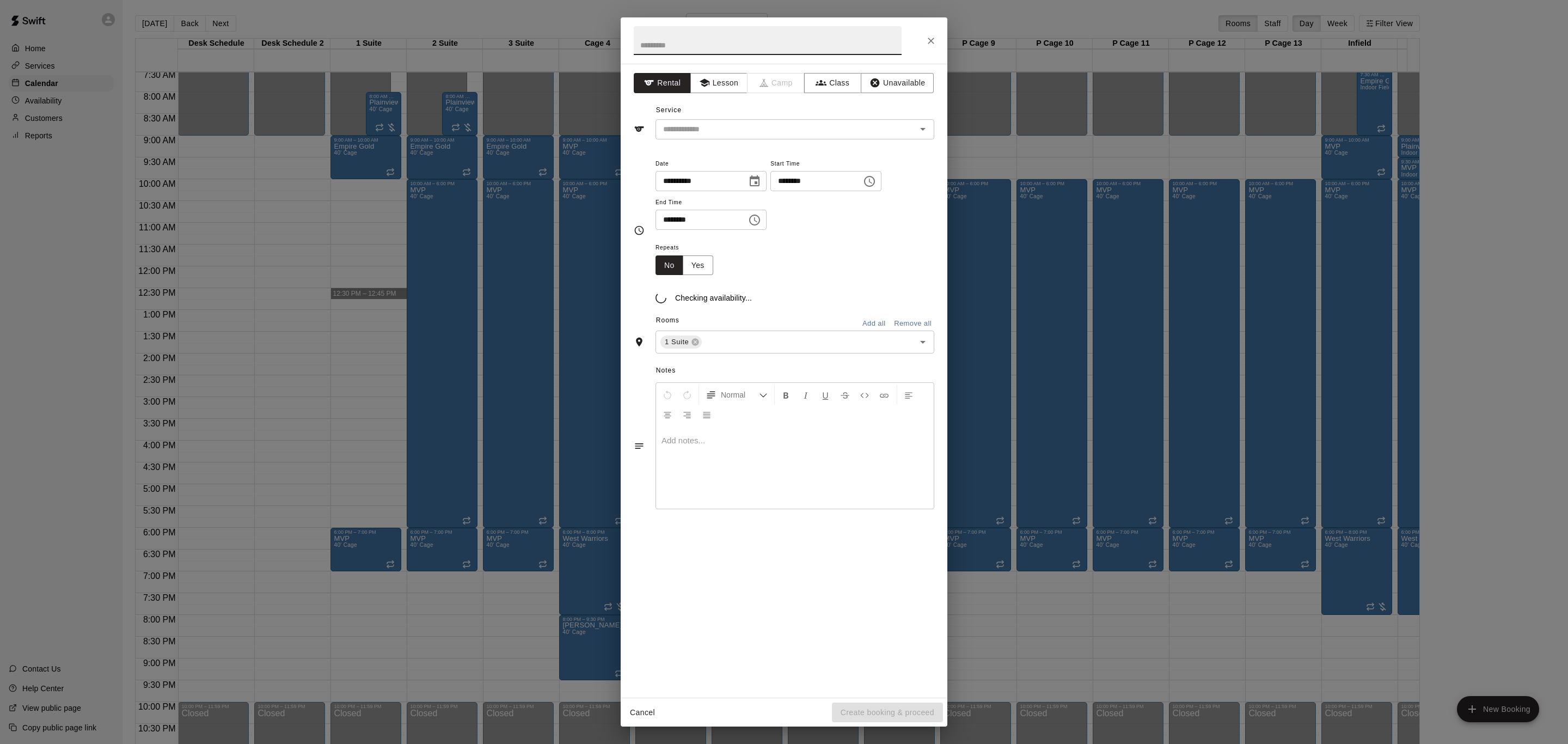
click at [390, 292] on body "Home Services Calendar Availability Customers Reports Contact Us Help Center Vi…" at bounding box center [784, 381] width 1568 height 761
click at [919, 48] on div at bounding box center [783, 40] width 326 height 46
click at [681, 213] on input "********" at bounding box center [697, 220] width 84 height 20
click at [668, 223] on input "********" at bounding box center [697, 220] width 84 height 20
type input "********"
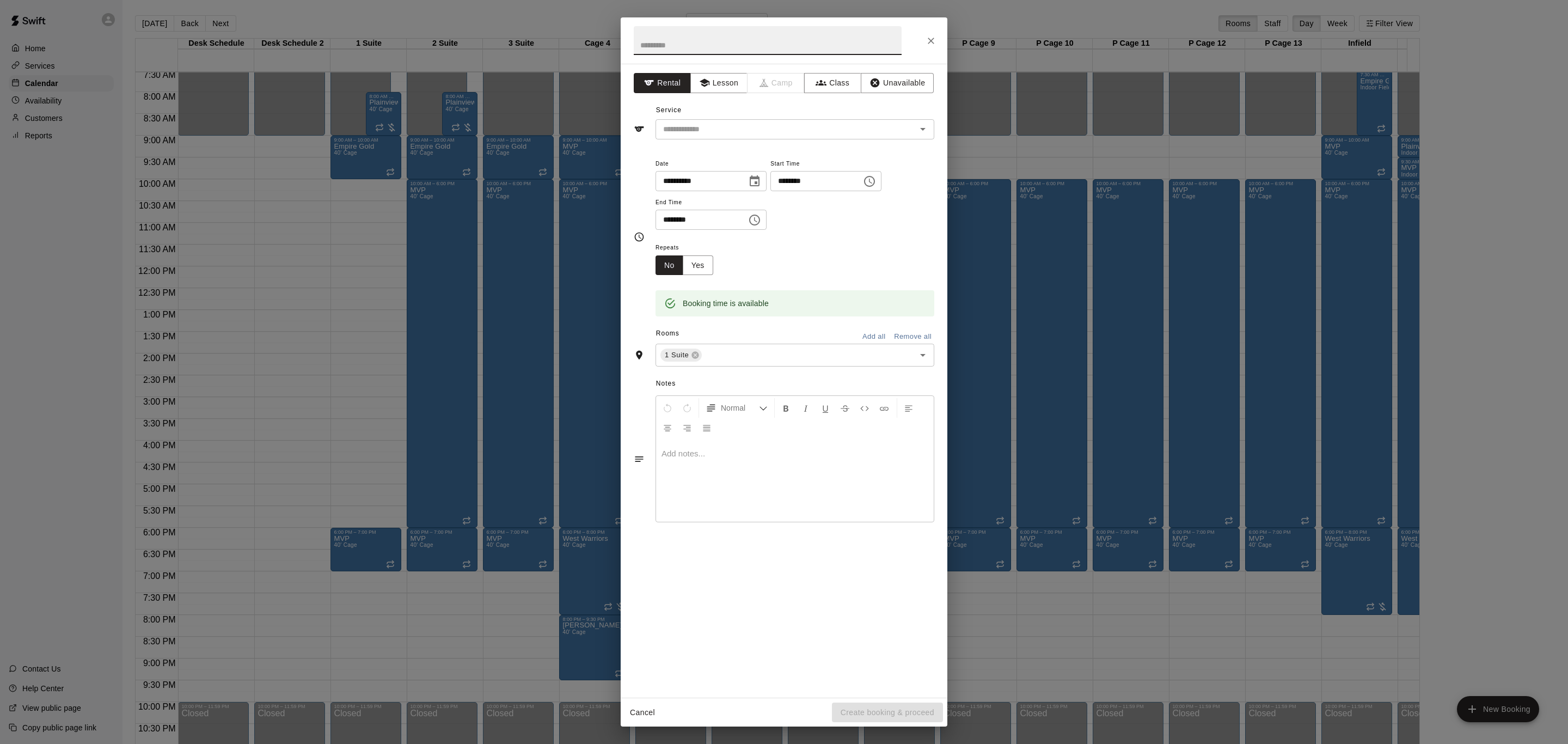
click at [756, 40] on input "text" at bounding box center [767, 40] width 267 height 29
type input "*******"
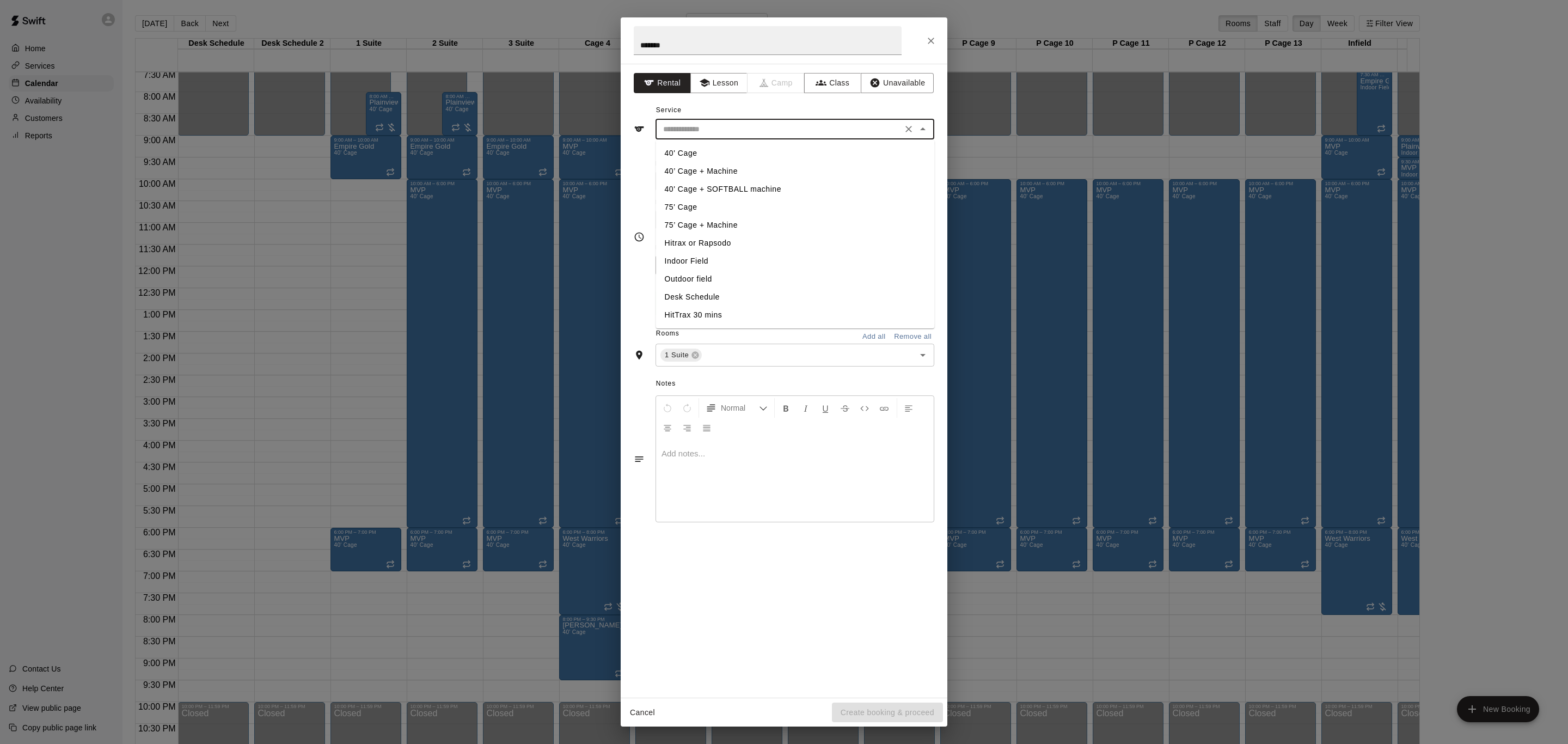
click at [701, 131] on input "text" at bounding box center [778, 129] width 240 height 14
click at [715, 224] on li "75’ Cage + Machine" at bounding box center [795, 225] width 278 height 18
type input "**********"
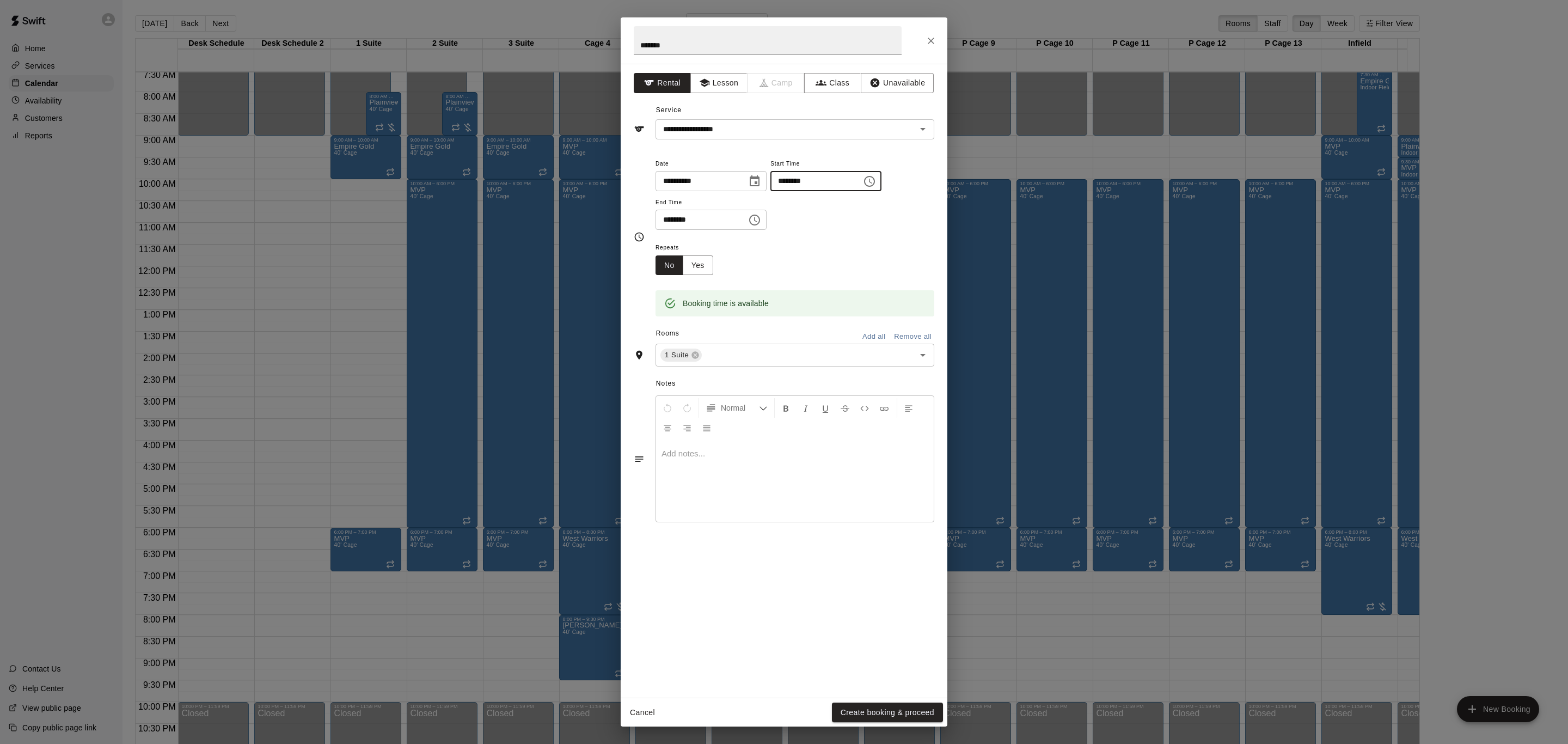
click at [817, 181] on input "********" at bounding box center [812, 181] width 84 height 20
click at [798, 181] on input "********" at bounding box center [812, 181] width 84 height 20
type input "********"
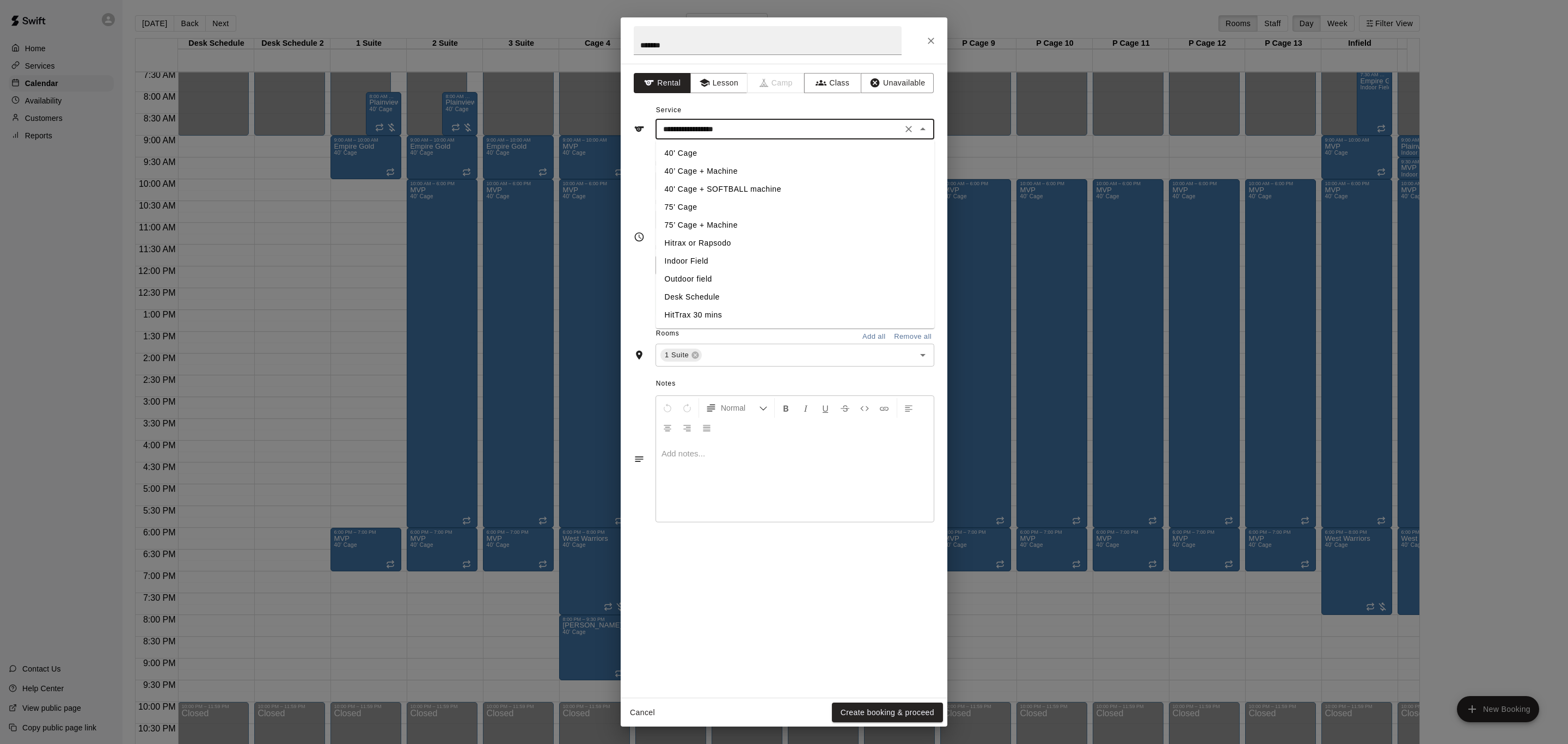
click at [748, 129] on input "**********" at bounding box center [778, 129] width 240 height 14
click at [727, 241] on li "Hitrax or Rapsodo" at bounding box center [795, 244] width 278 height 18
type input "**********"
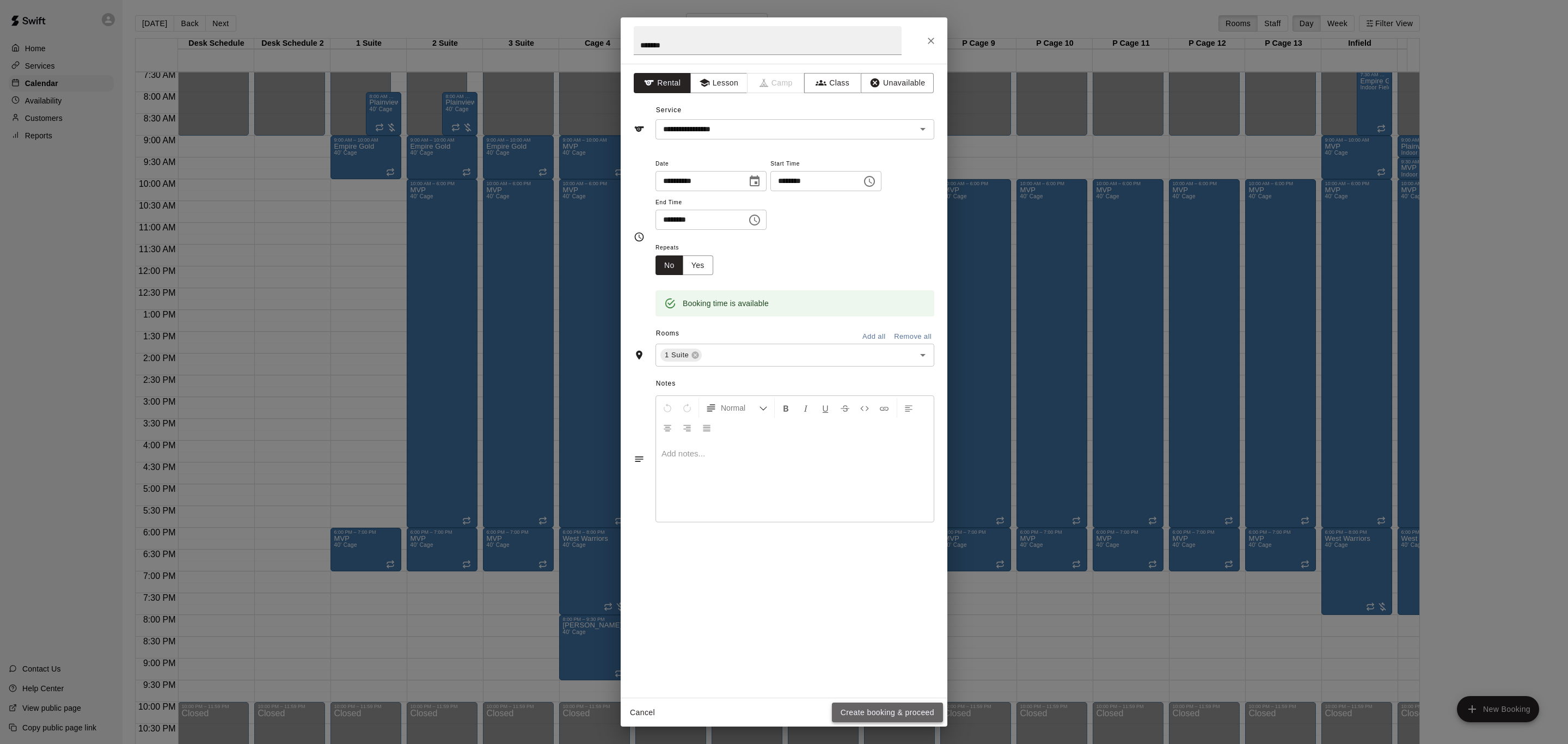
click at [905, 715] on button "Create booking & proceed" at bounding box center [887, 713] width 111 height 20
click at [905, 715] on div "Cancel Create booking & proceed" at bounding box center [783, 712] width 326 height 29
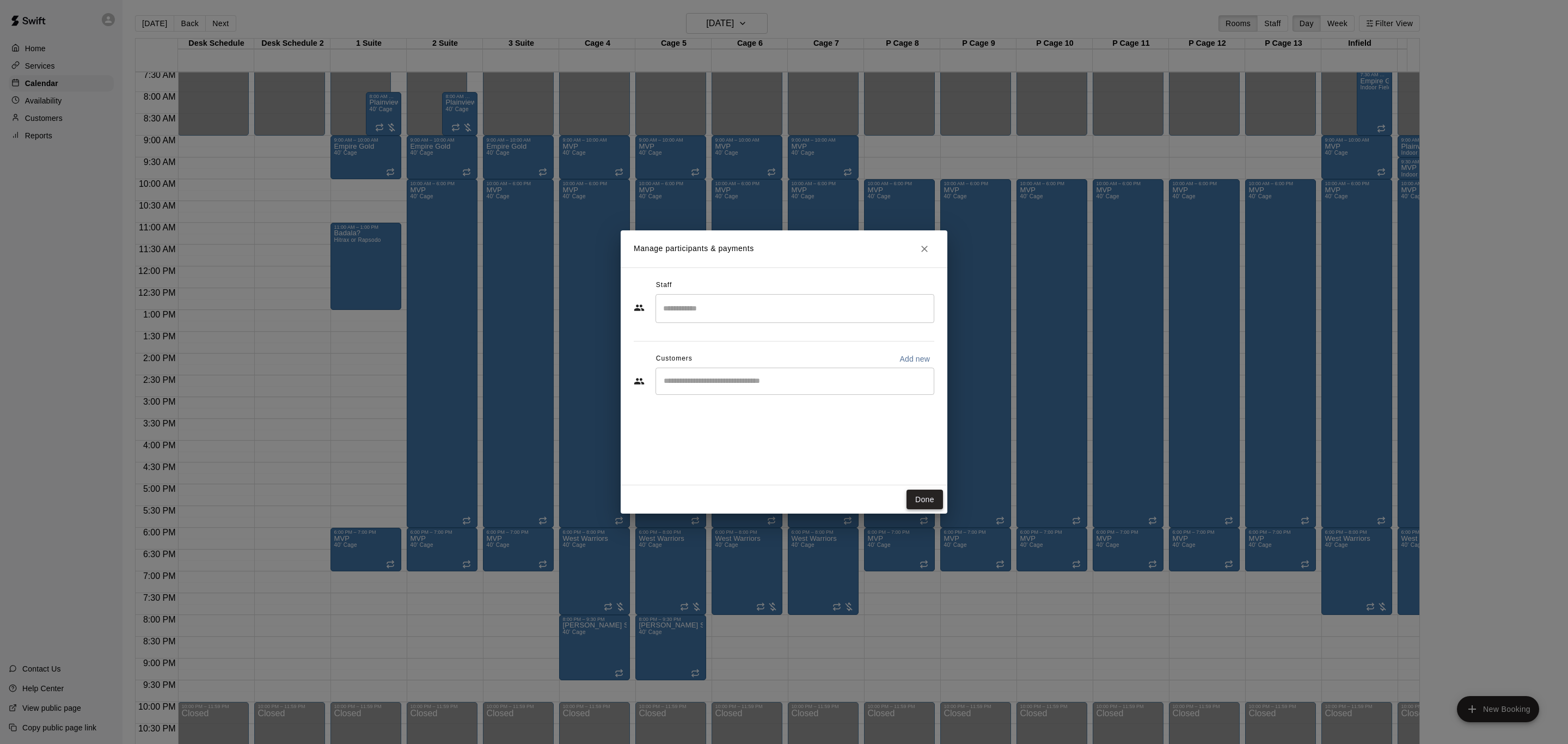
click at [920, 496] on button "Done" at bounding box center [925, 500] width 37 height 20
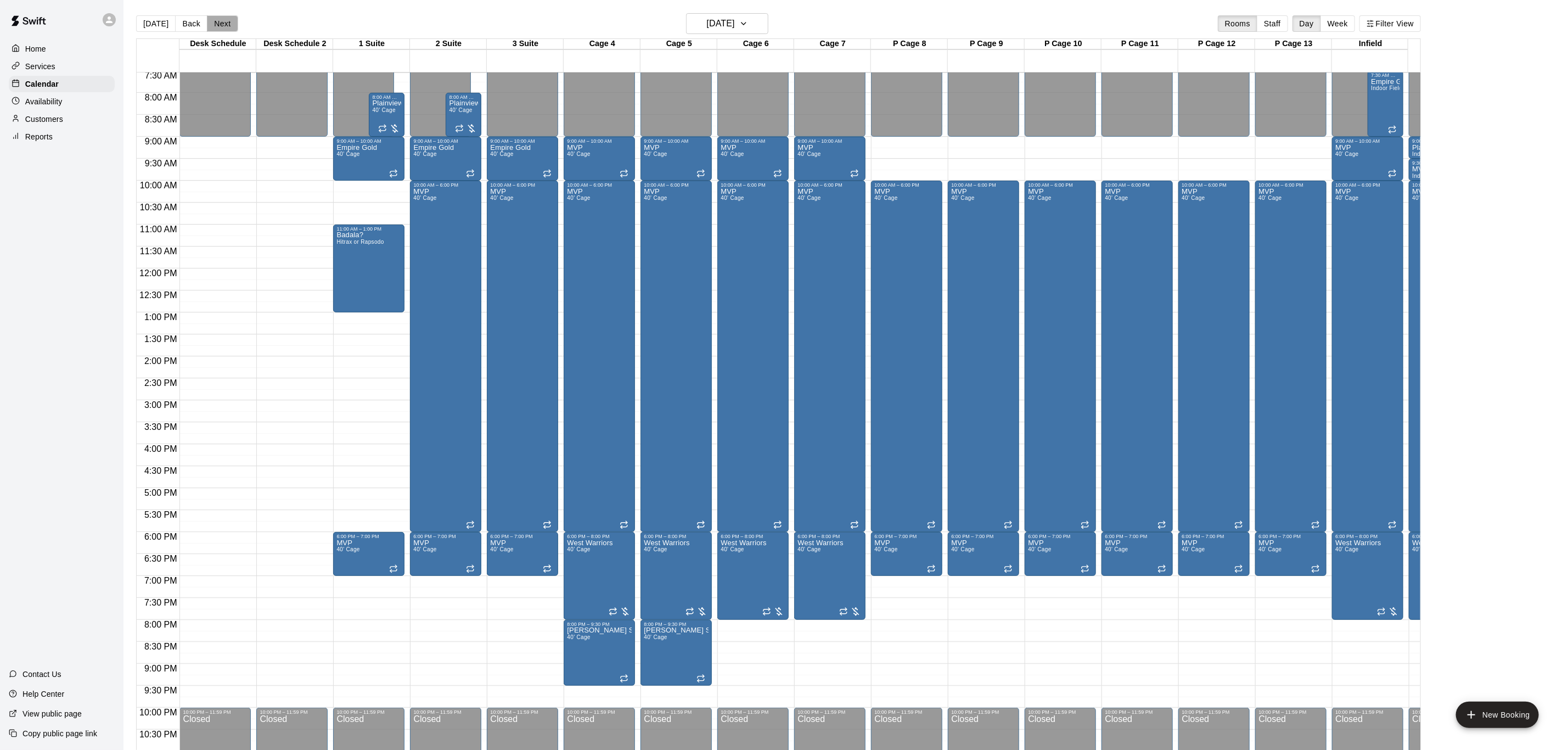
click at [214, 23] on button "Next" at bounding box center [221, 24] width 31 height 17
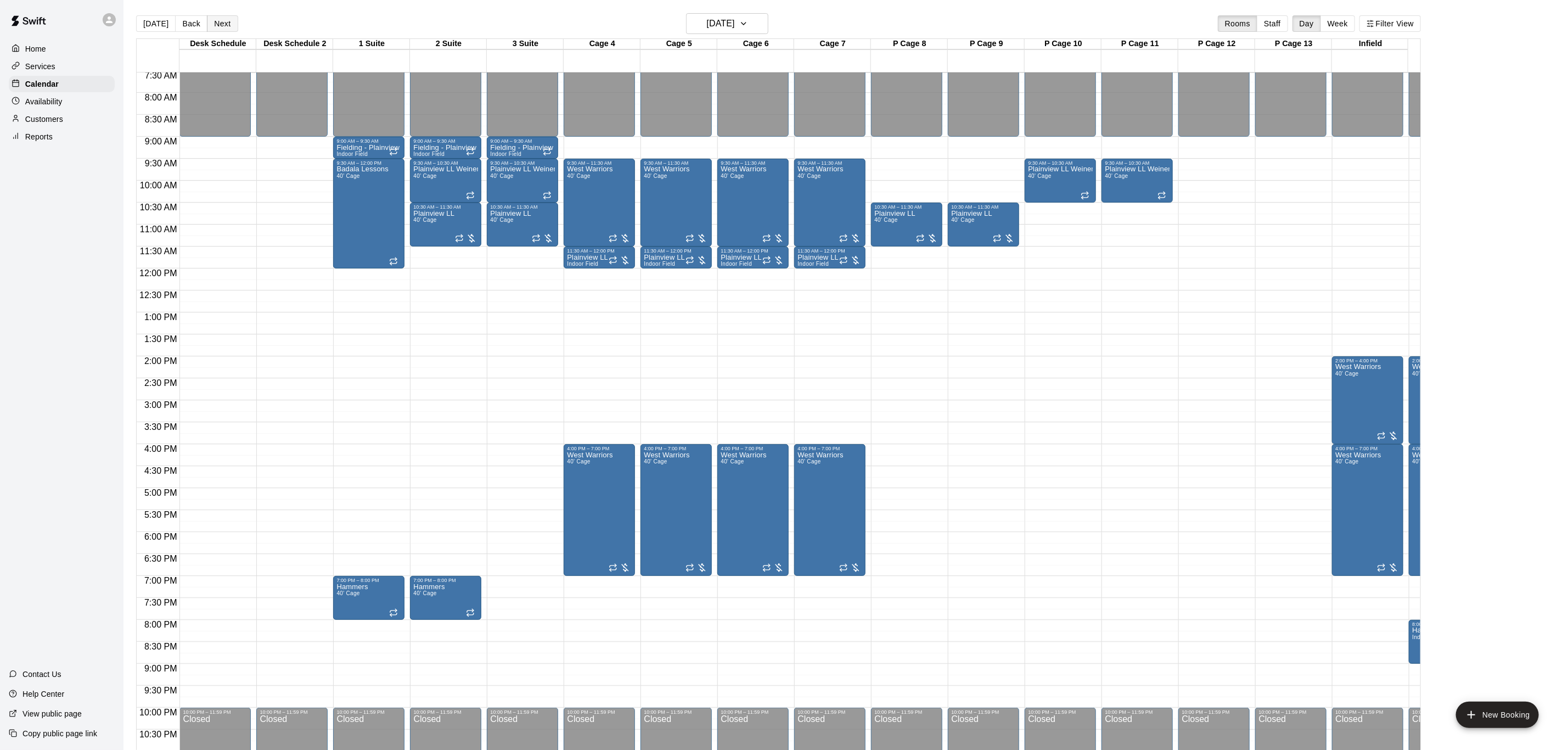
click at [213, 19] on button "Next" at bounding box center [221, 24] width 31 height 17
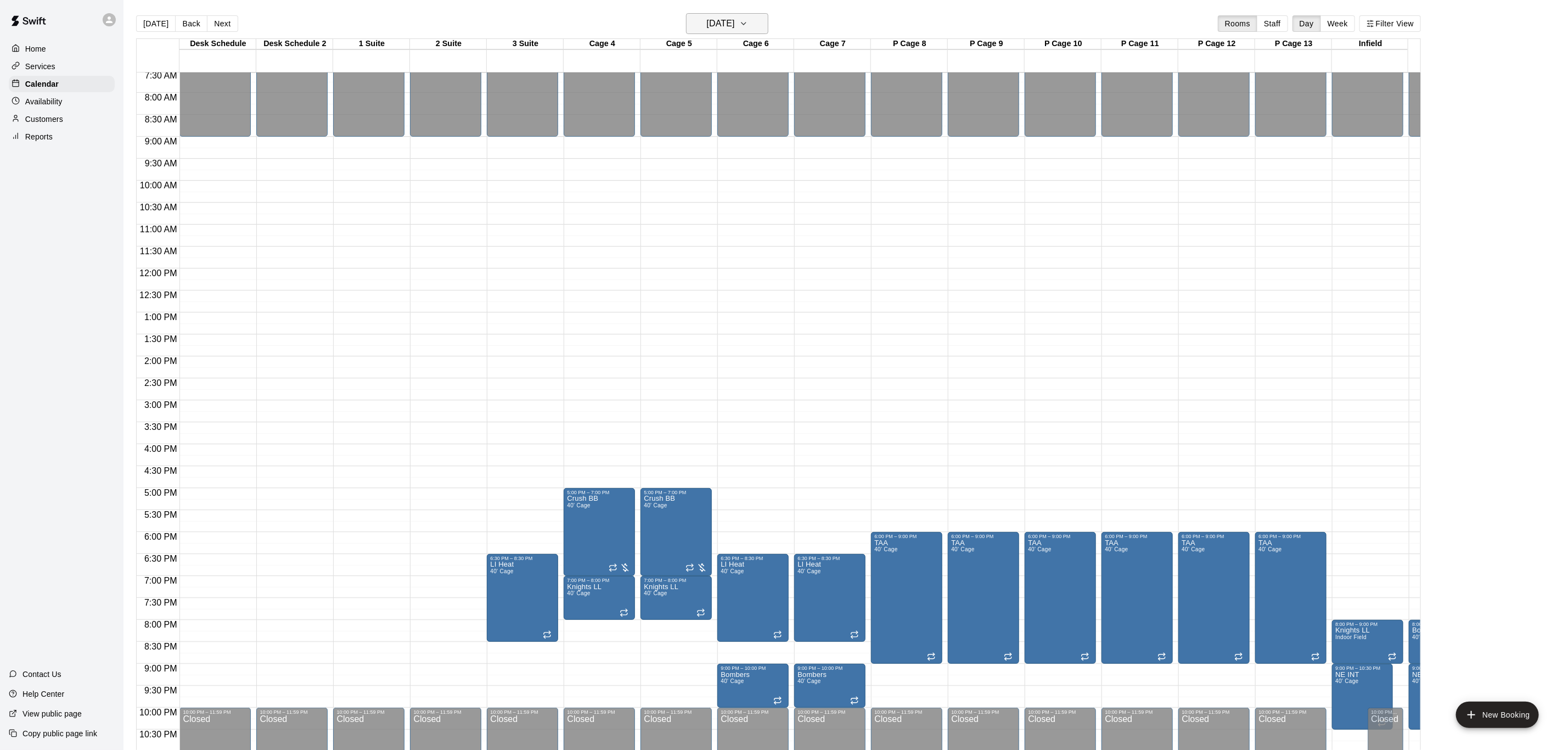
click at [735, 25] on h6 "[DATE]" at bounding box center [721, 23] width 28 height 16
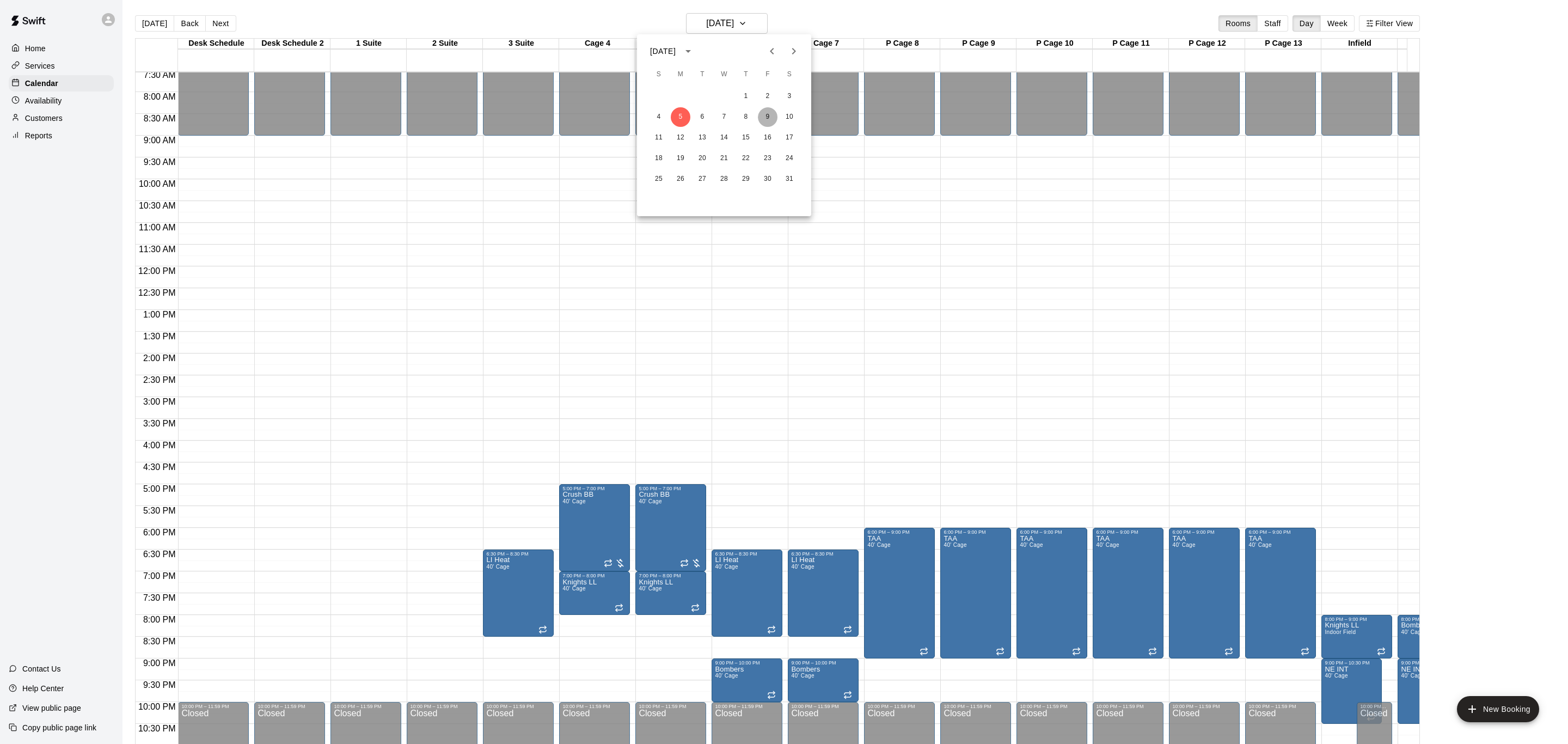
click at [771, 117] on button "9" at bounding box center [767, 117] width 19 height 19
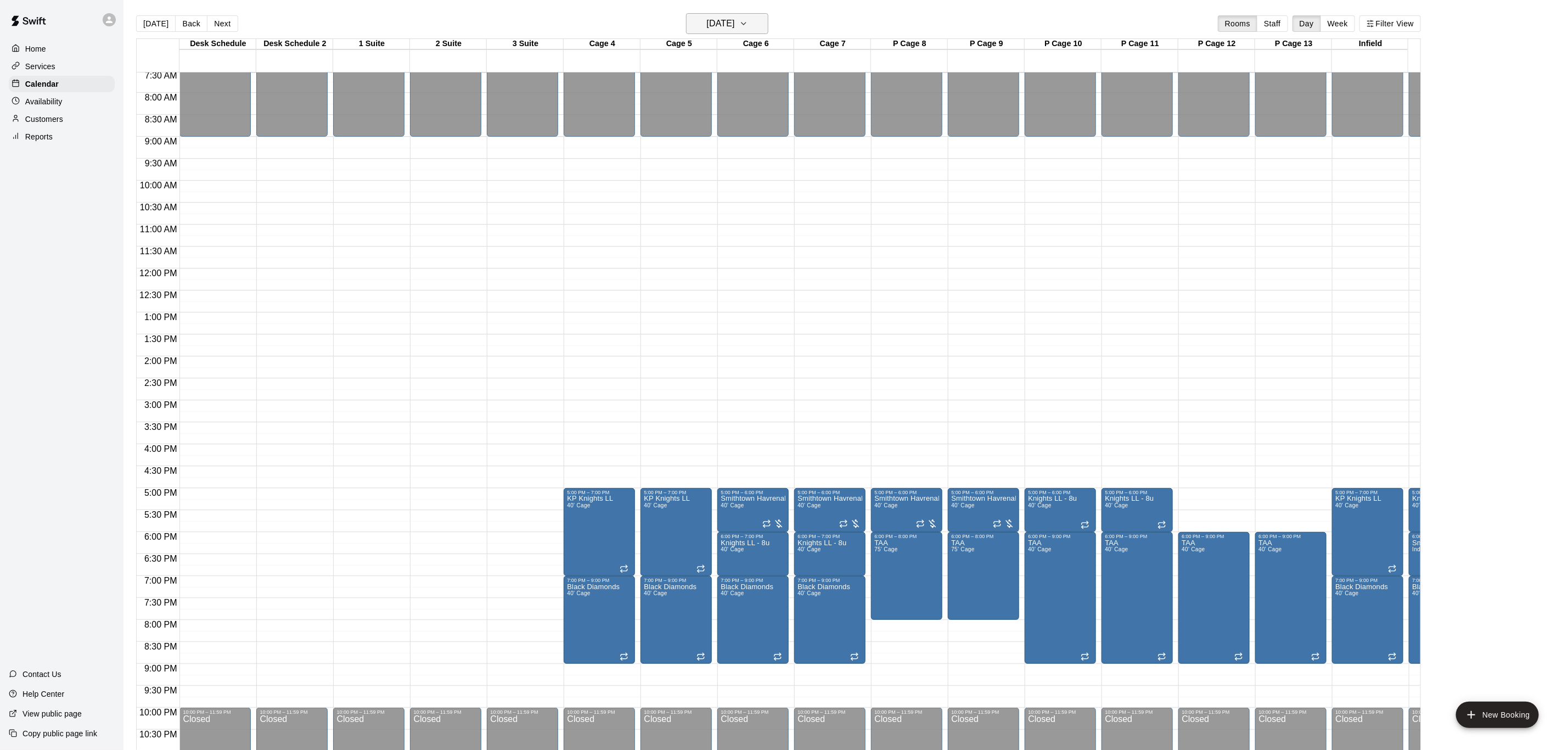
click at [714, 21] on h6 "[DATE]" at bounding box center [721, 23] width 28 height 16
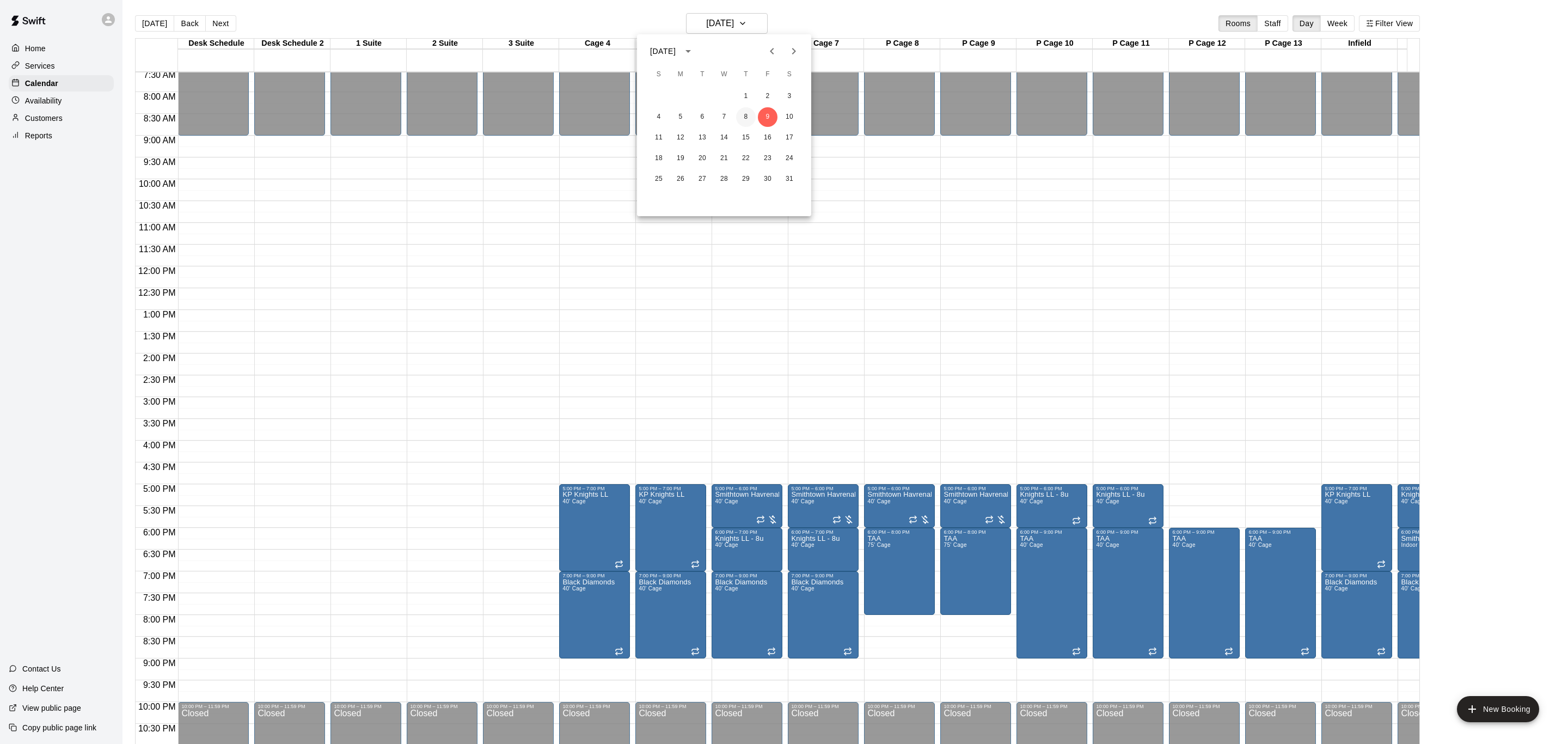
click at [750, 116] on button "8" at bounding box center [745, 117] width 19 height 19
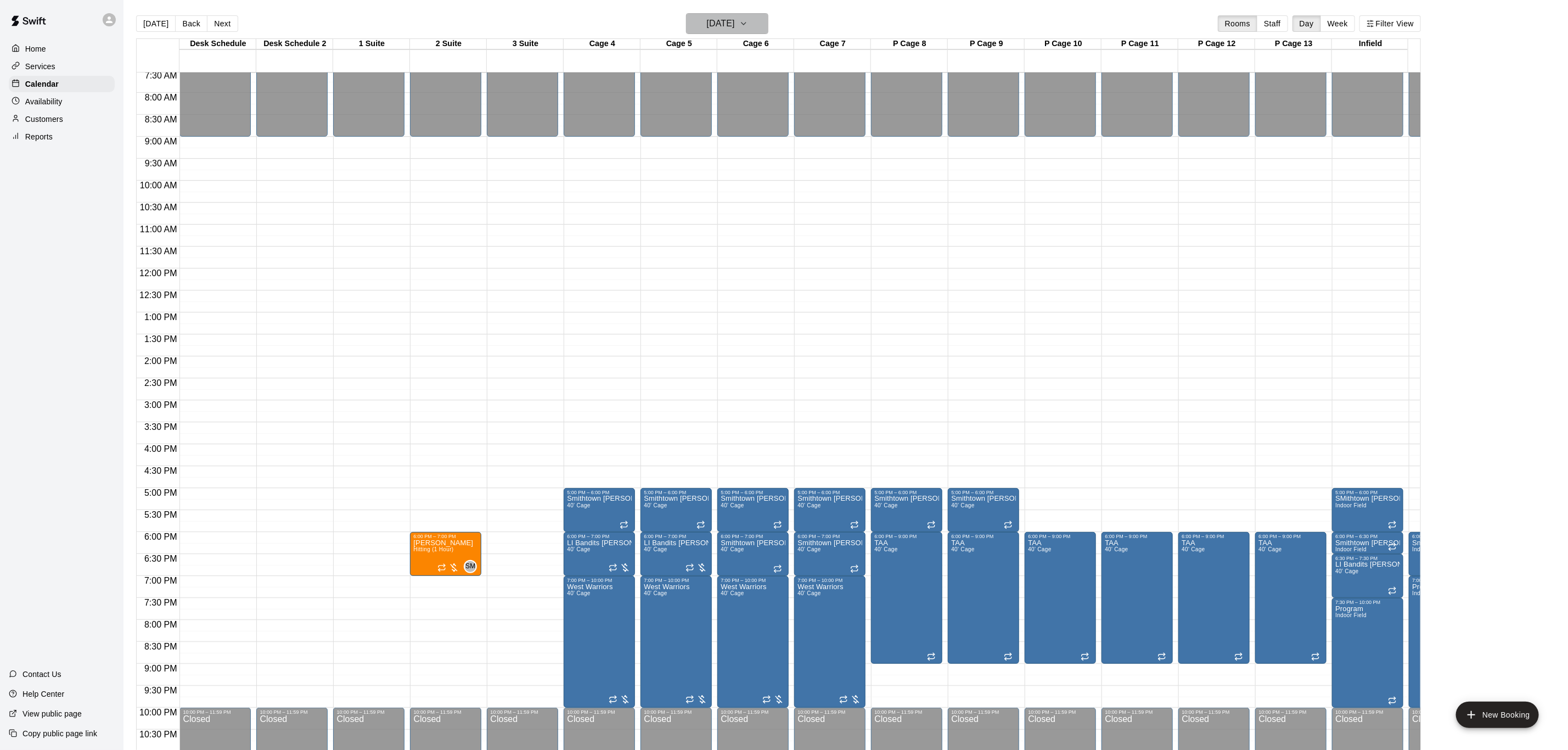
click at [710, 19] on h6 "[DATE]" at bounding box center [721, 23] width 28 height 16
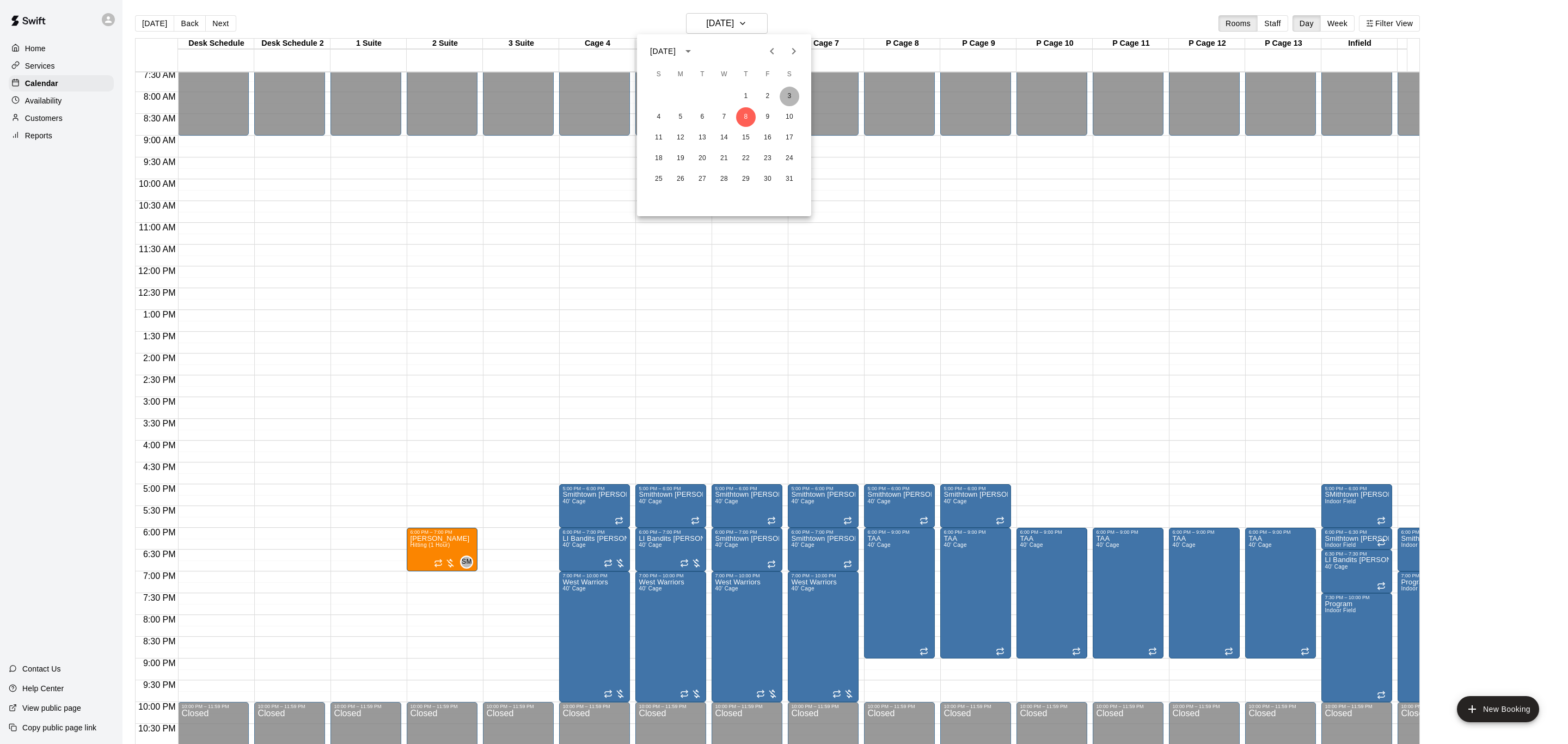
click at [791, 101] on button "3" at bounding box center [789, 96] width 19 height 19
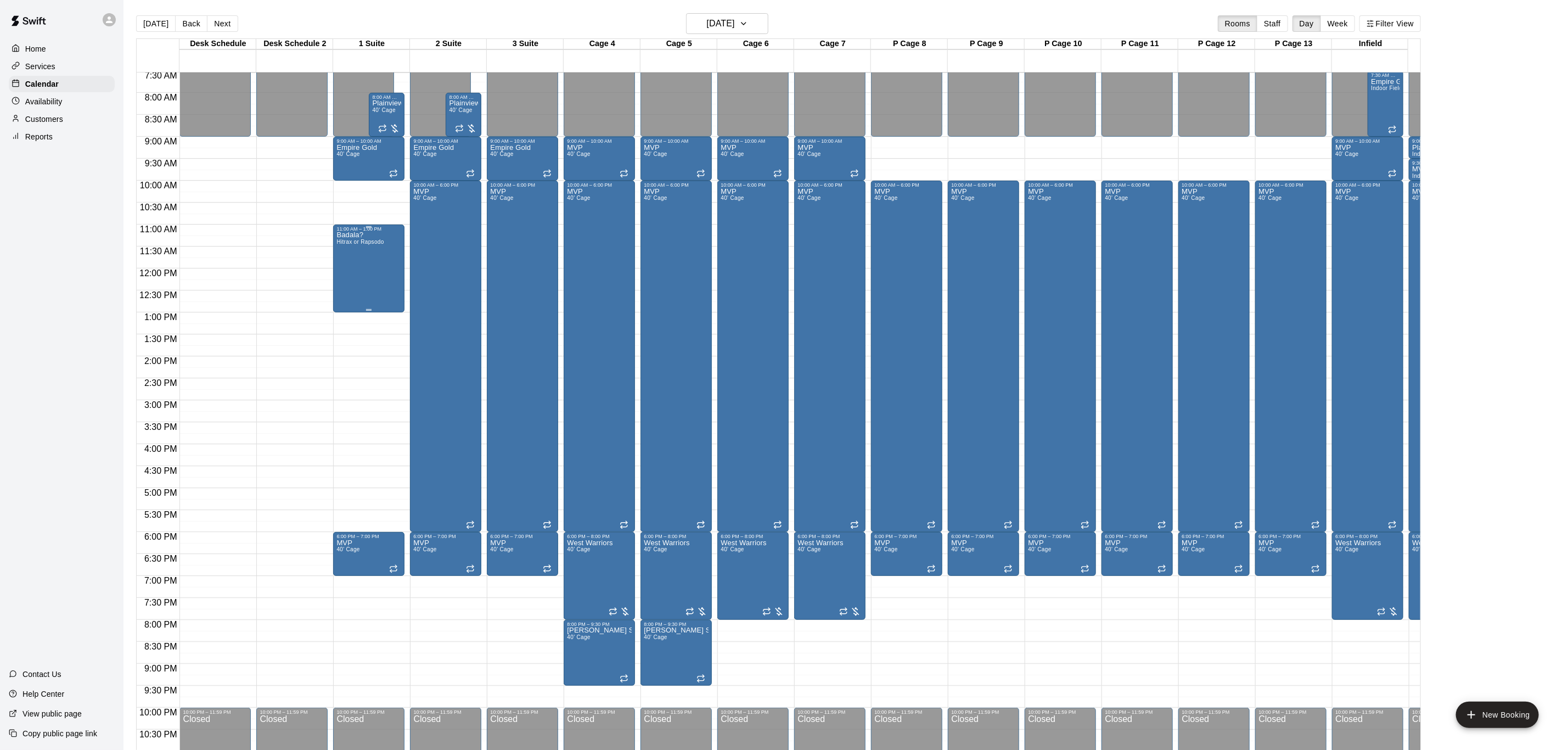
click at [379, 256] on div "Badala? Hitrax or Rapsodo" at bounding box center [360, 606] width 47 height 750
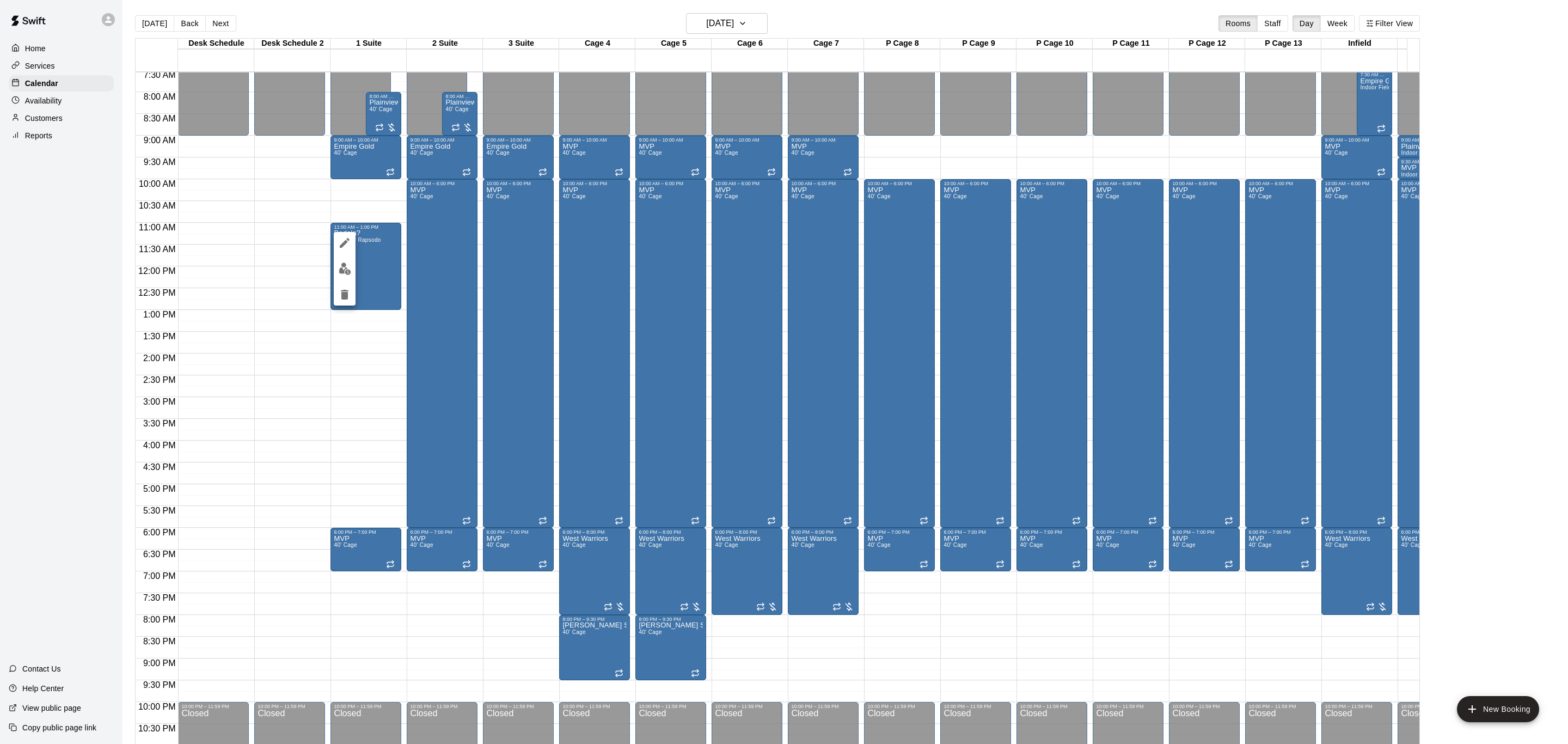
click at [353, 238] on button "edit" at bounding box center [345, 243] width 22 height 22
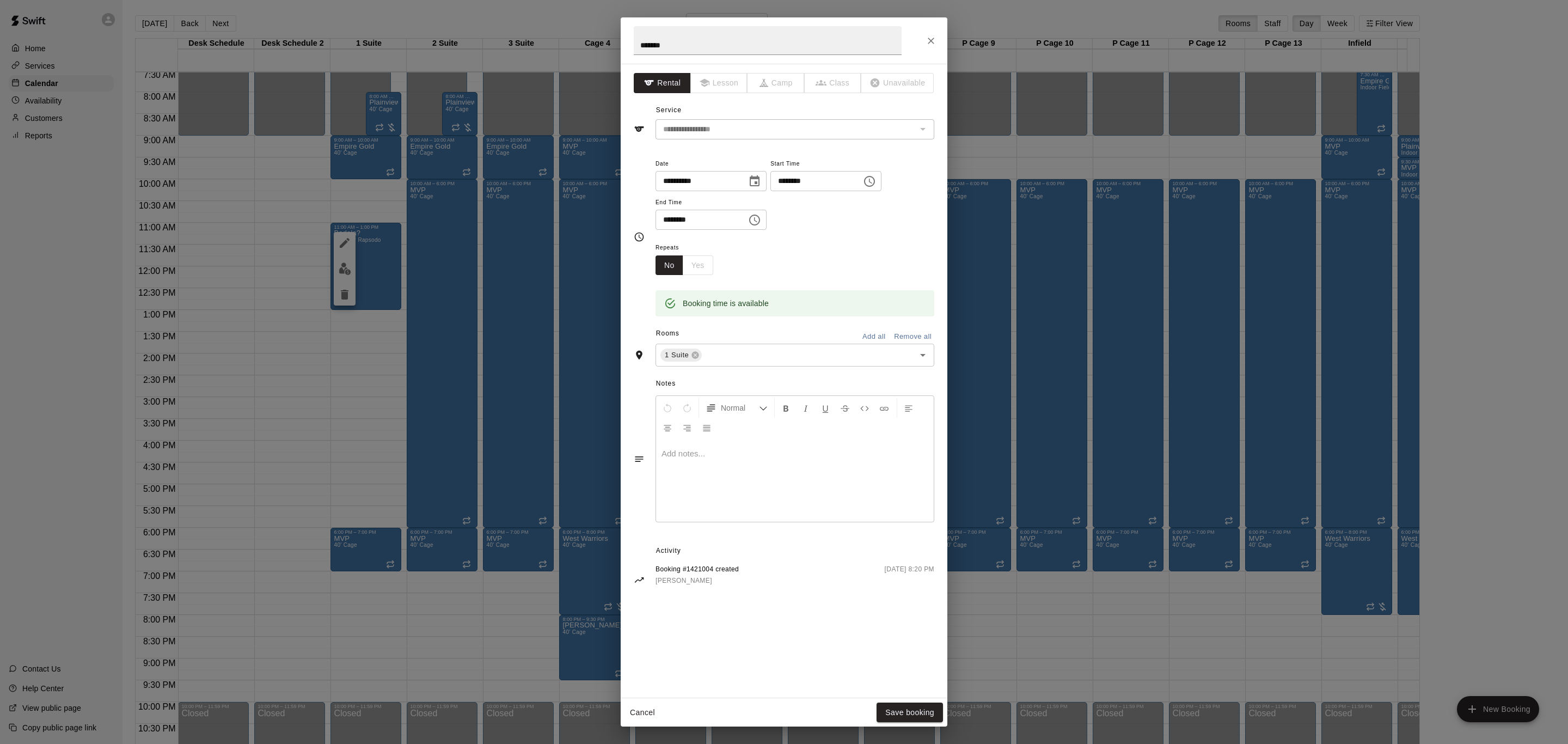
click at [689, 265] on div "No Yes" at bounding box center [684, 266] width 58 height 20
click at [934, 33] on button "Close" at bounding box center [930, 40] width 19 height 19
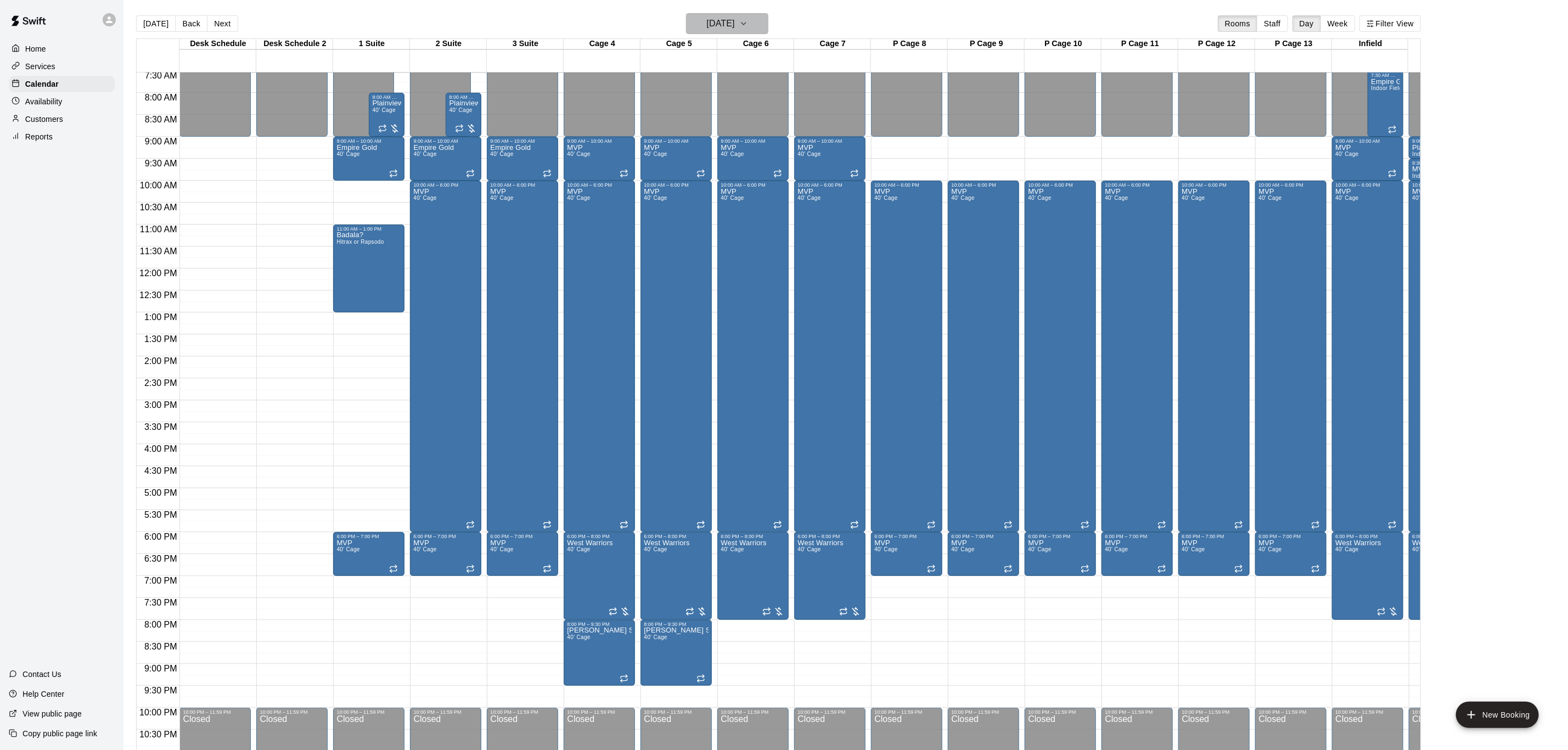
click at [750, 33] on button "[DATE]" at bounding box center [727, 23] width 82 height 21
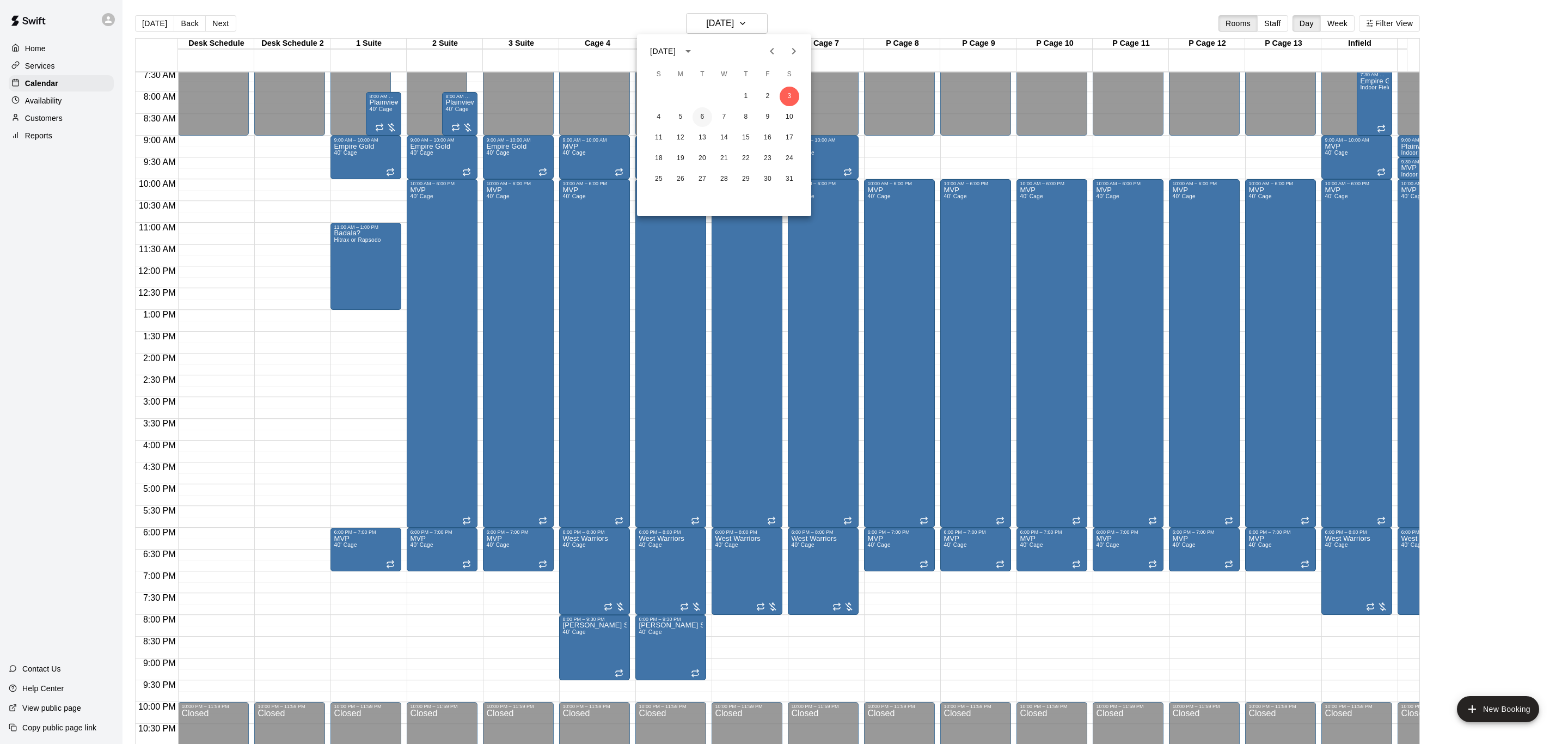
click at [710, 120] on button "6" at bounding box center [701, 117] width 19 height 19
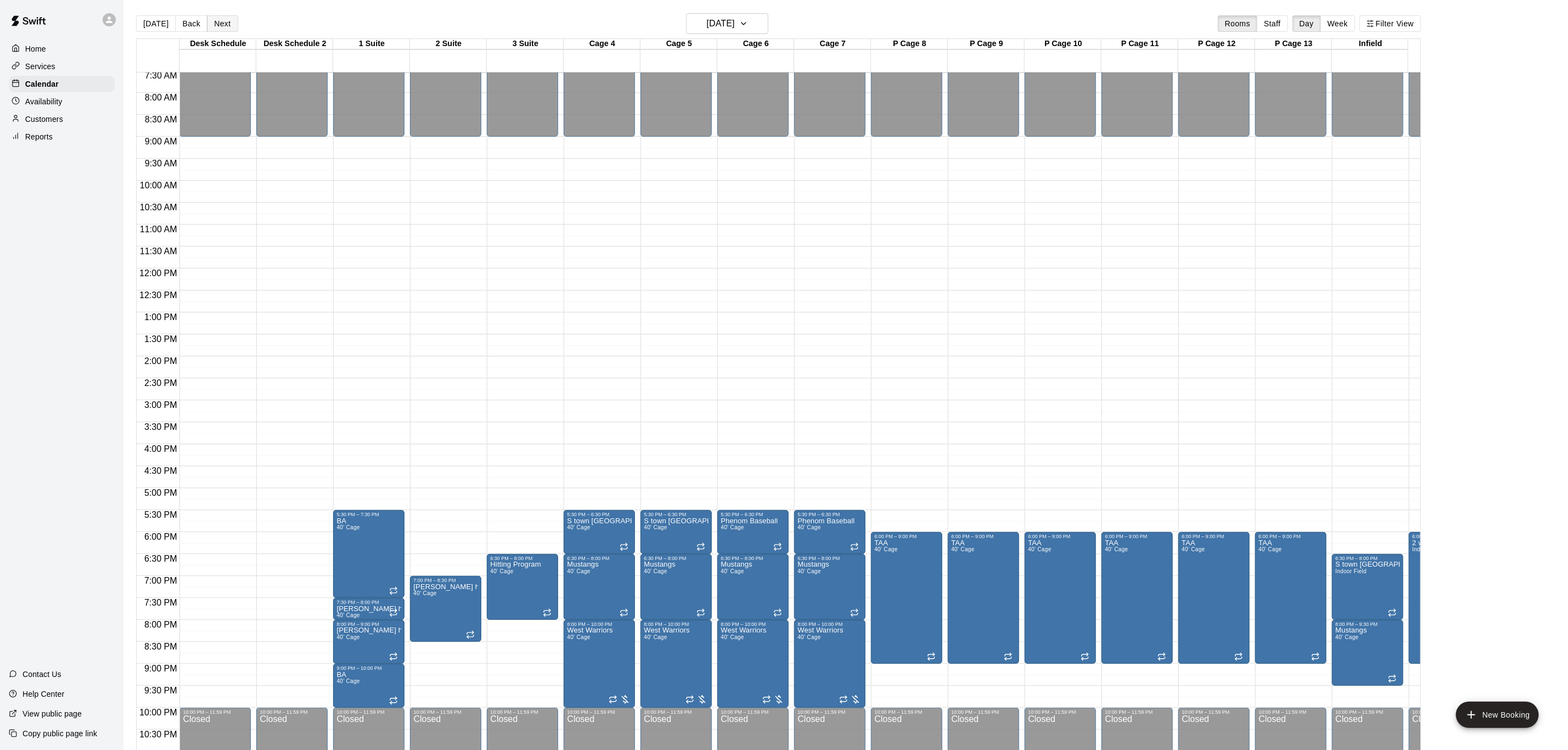
click at [216, 25] on button "Next" at bounding box center [221, 24] width 31 height 17
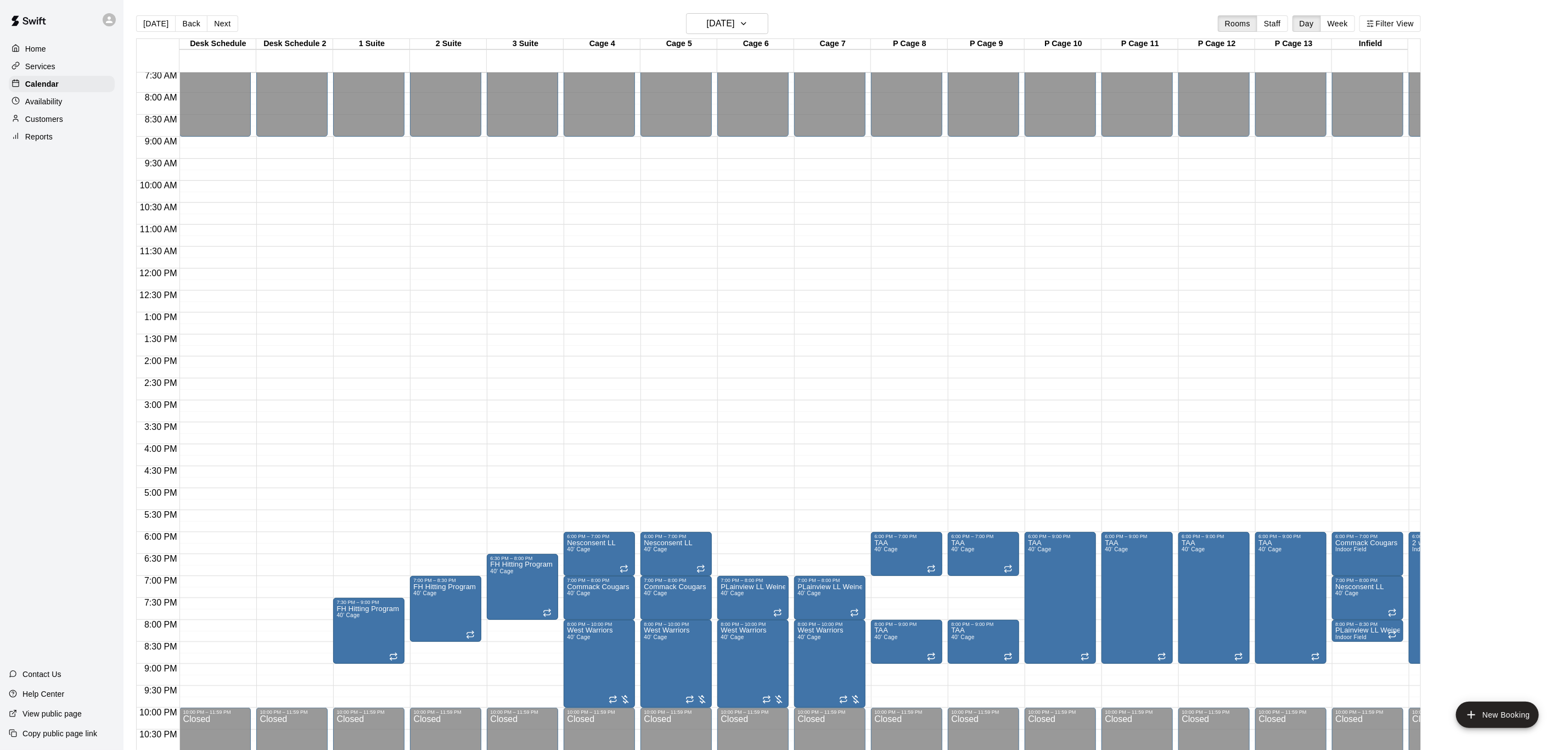
click at [748, 11] on main "[DATE] Back [DATE][DATE] Rooms Staff Day Week Filter View Desk Schedule 07 Wed …" at bounding box center [845, 384] width 1445 height 768
click at [748, 17] on icon "button" at bounding box center [743, 23] width 8 height 13
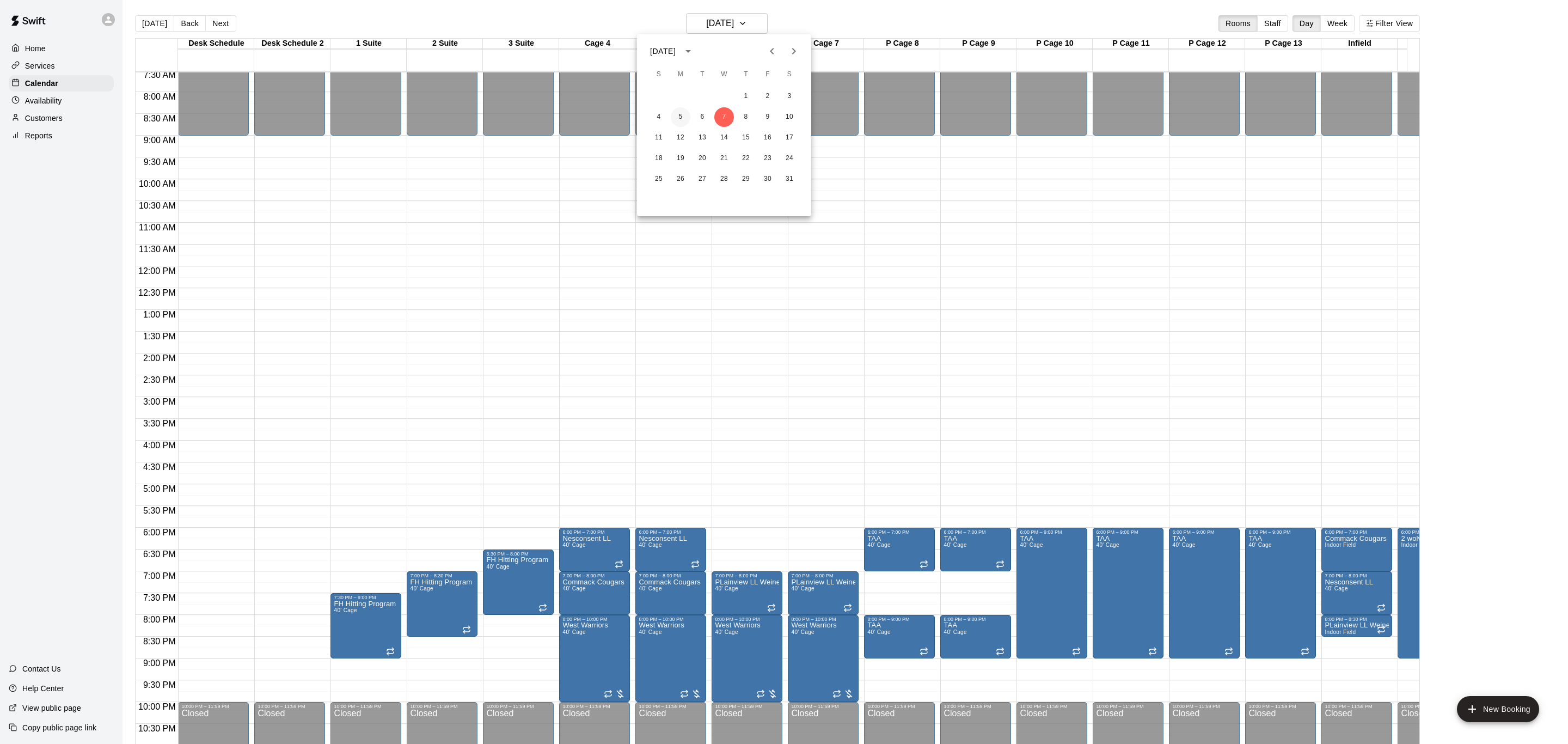
click at [685, 115] on button "5" at bounding box center [680, 117] width 19 height 19
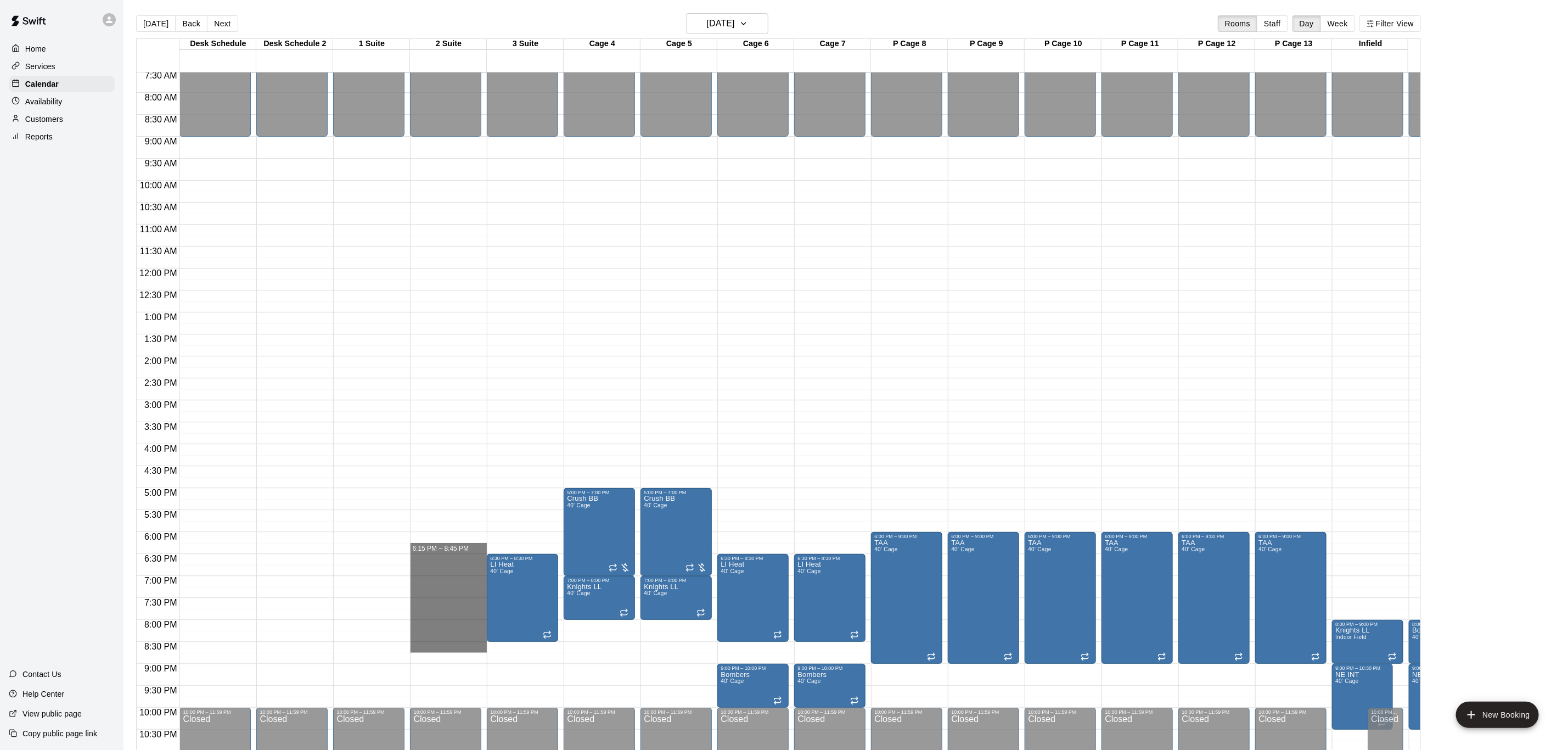
drag, startPoint x: 448, startPoint y: 537, endPoint x: 468, endPoint y: 643, distance: 107.9
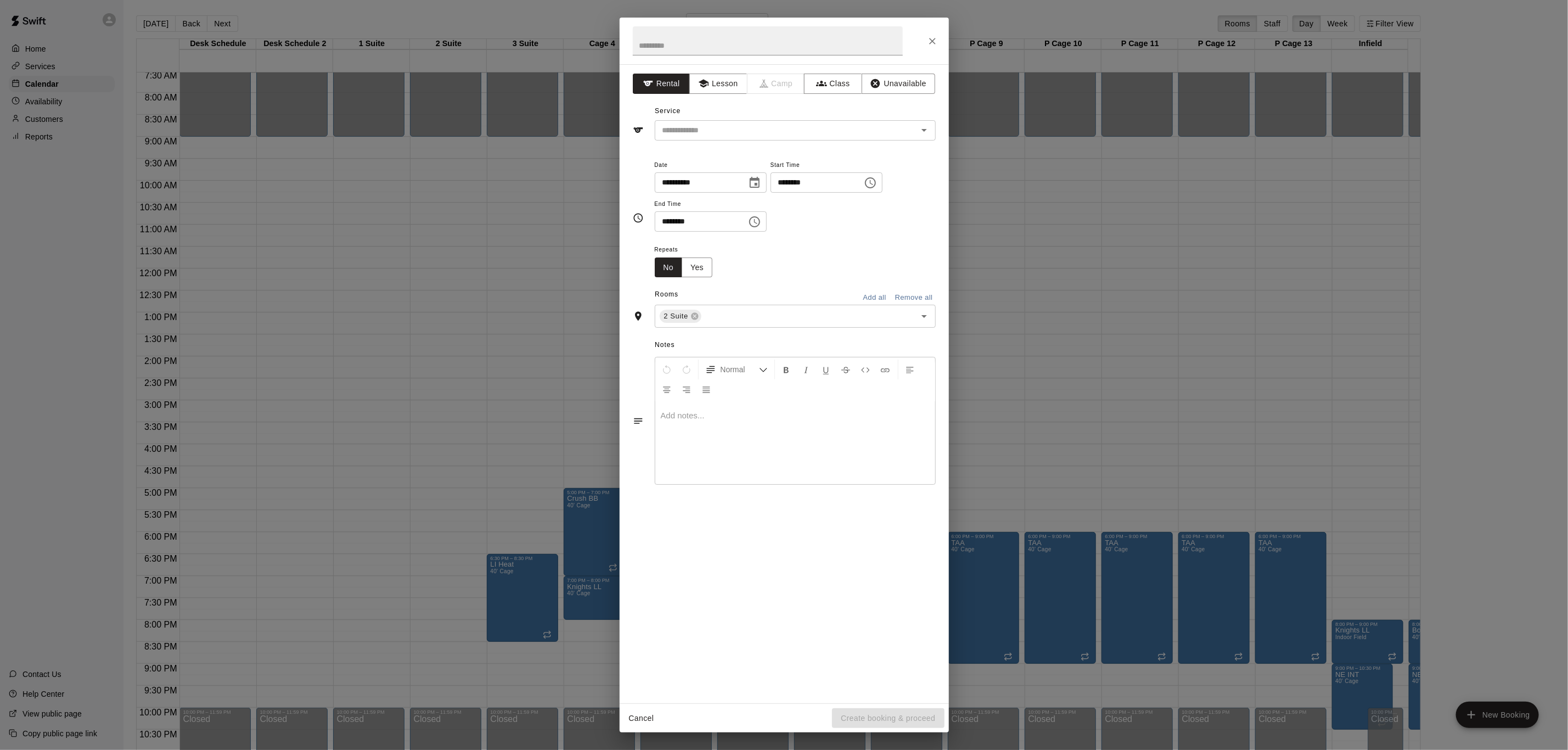
click at [468, 643] on div "**********" at bounding box center [784, 375] width 1568 height 750
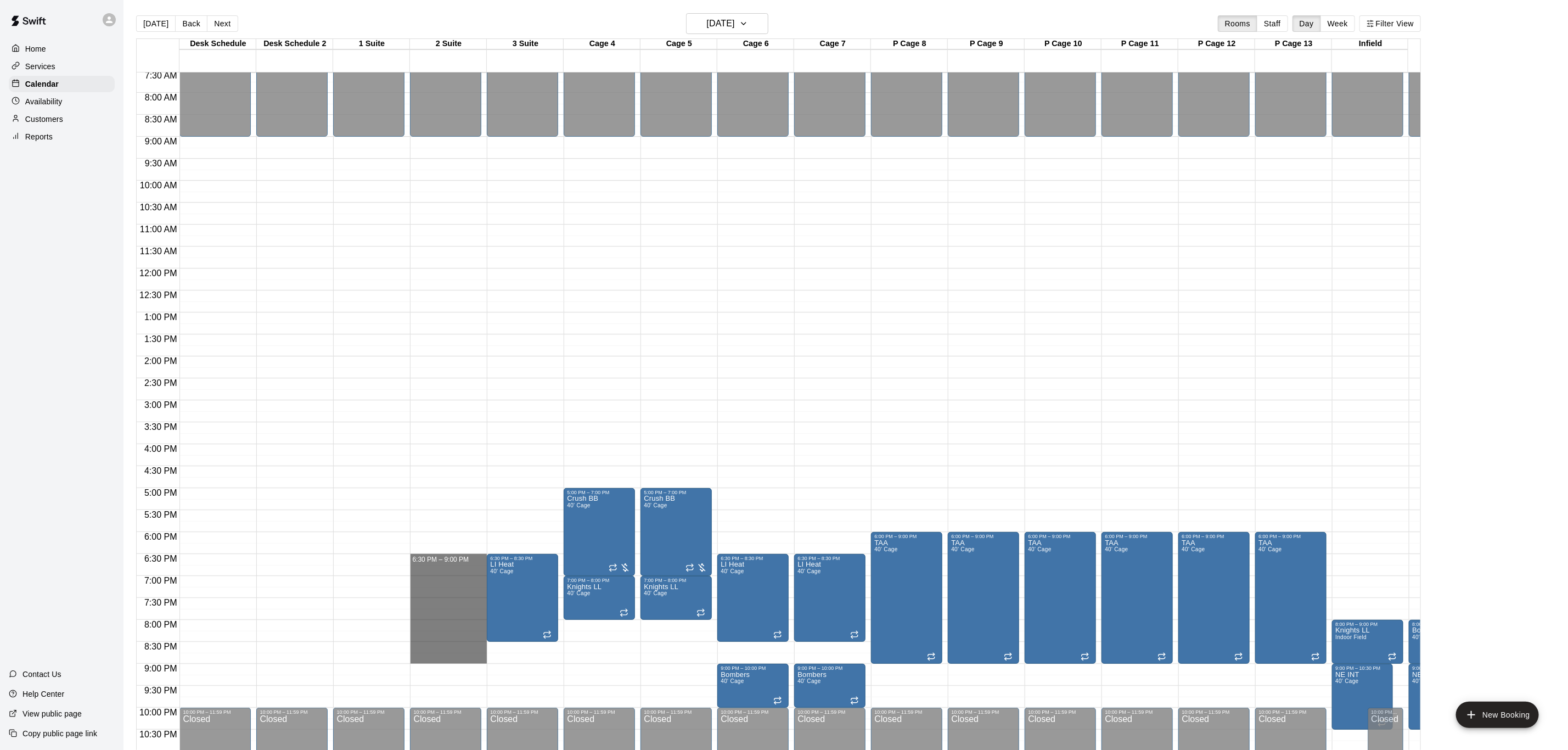
drag, startPoint x: 453, startPoint y: 558, endPoint x: 468, endPoint y: 658, distance: 101.1
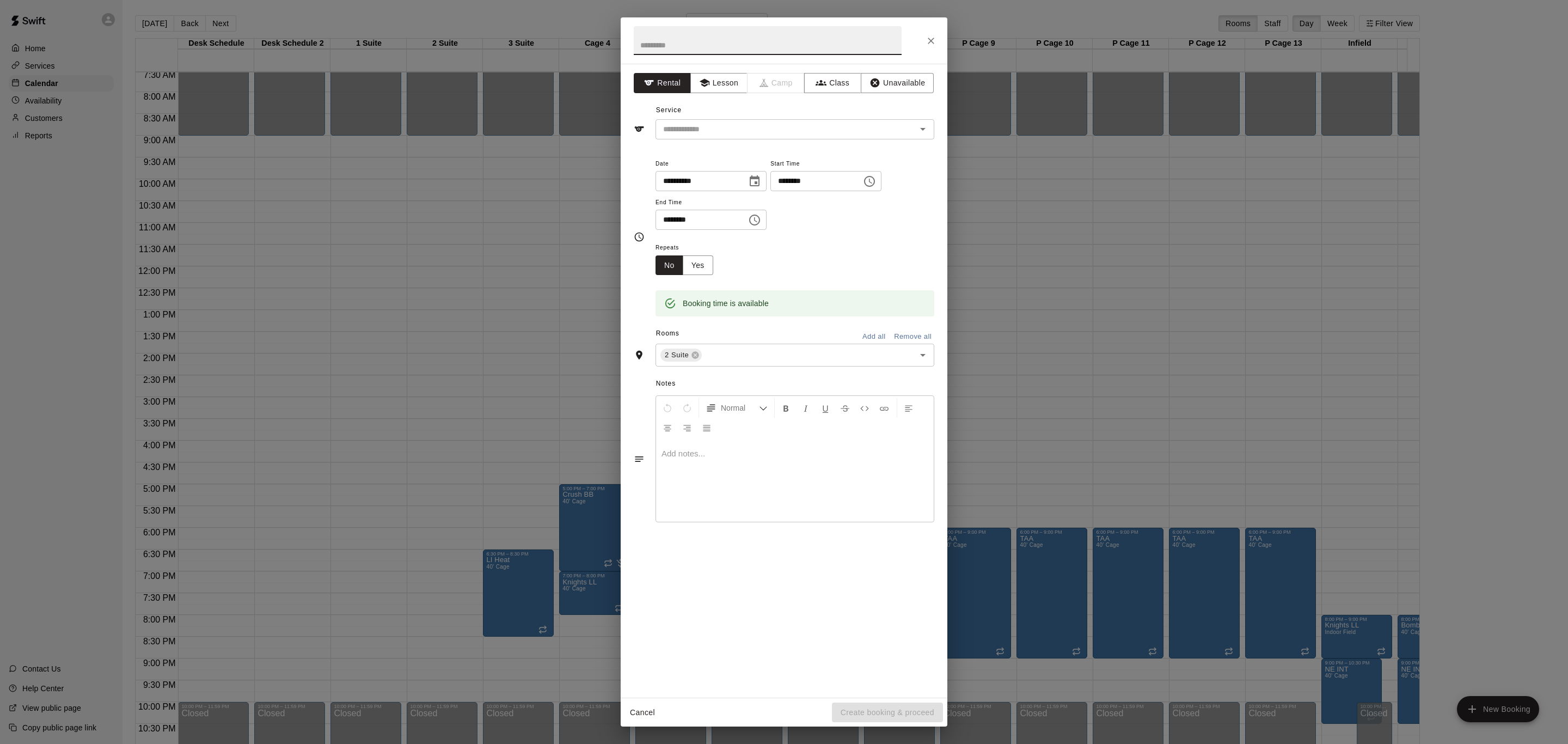
click at [812, 169] on span "Start Time" at bounding box center [825, 165] width 111 height 15
click at [815, 185] on input "********" at bounding box center [812, 181] width 84 height 20
type input "********"
click at [696, 40] on input "text" at bounding box center [767, 40] width 267 height 29
type input "*******"
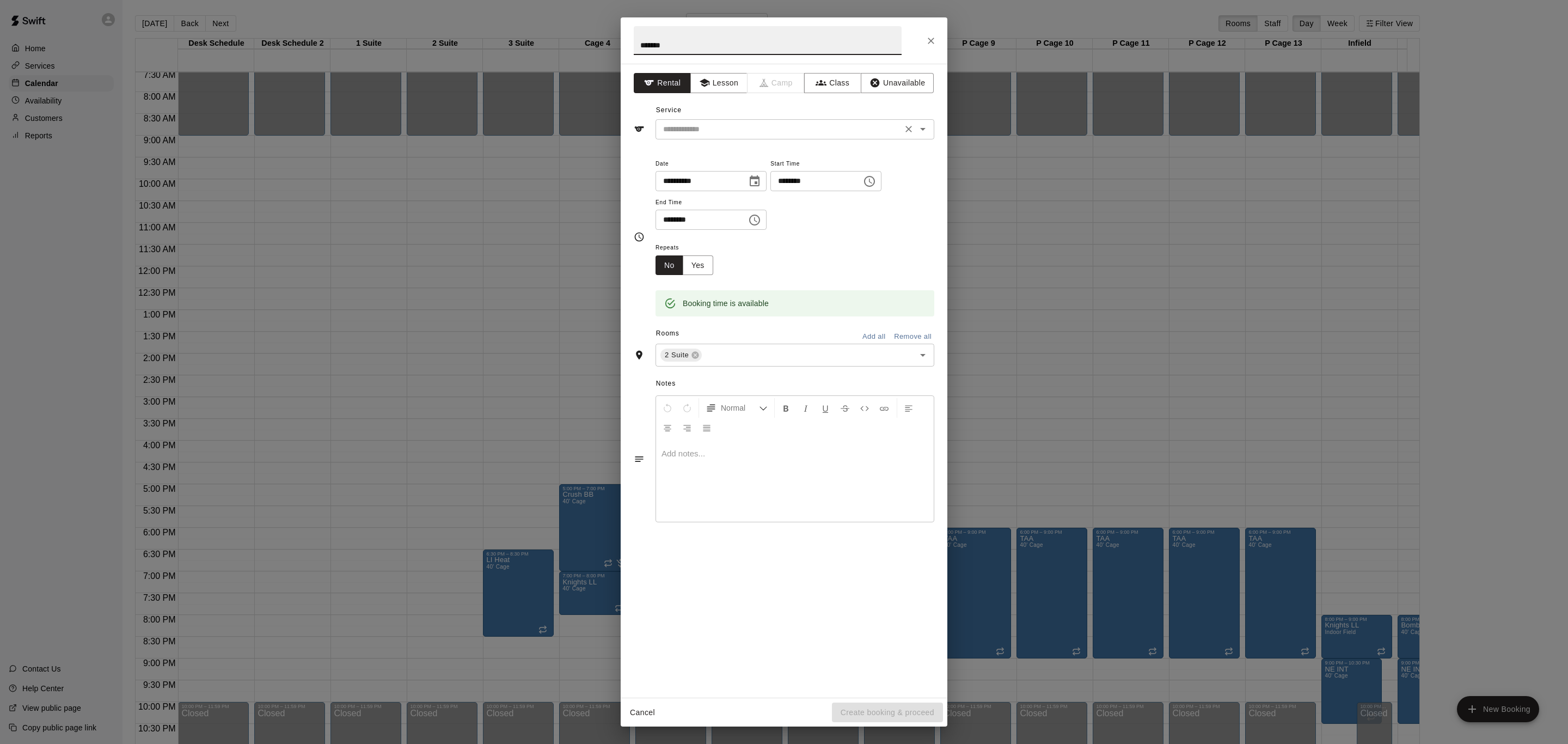
click at [732, 128] on input "text" at bounding box center [778, 129] width 240 height 14
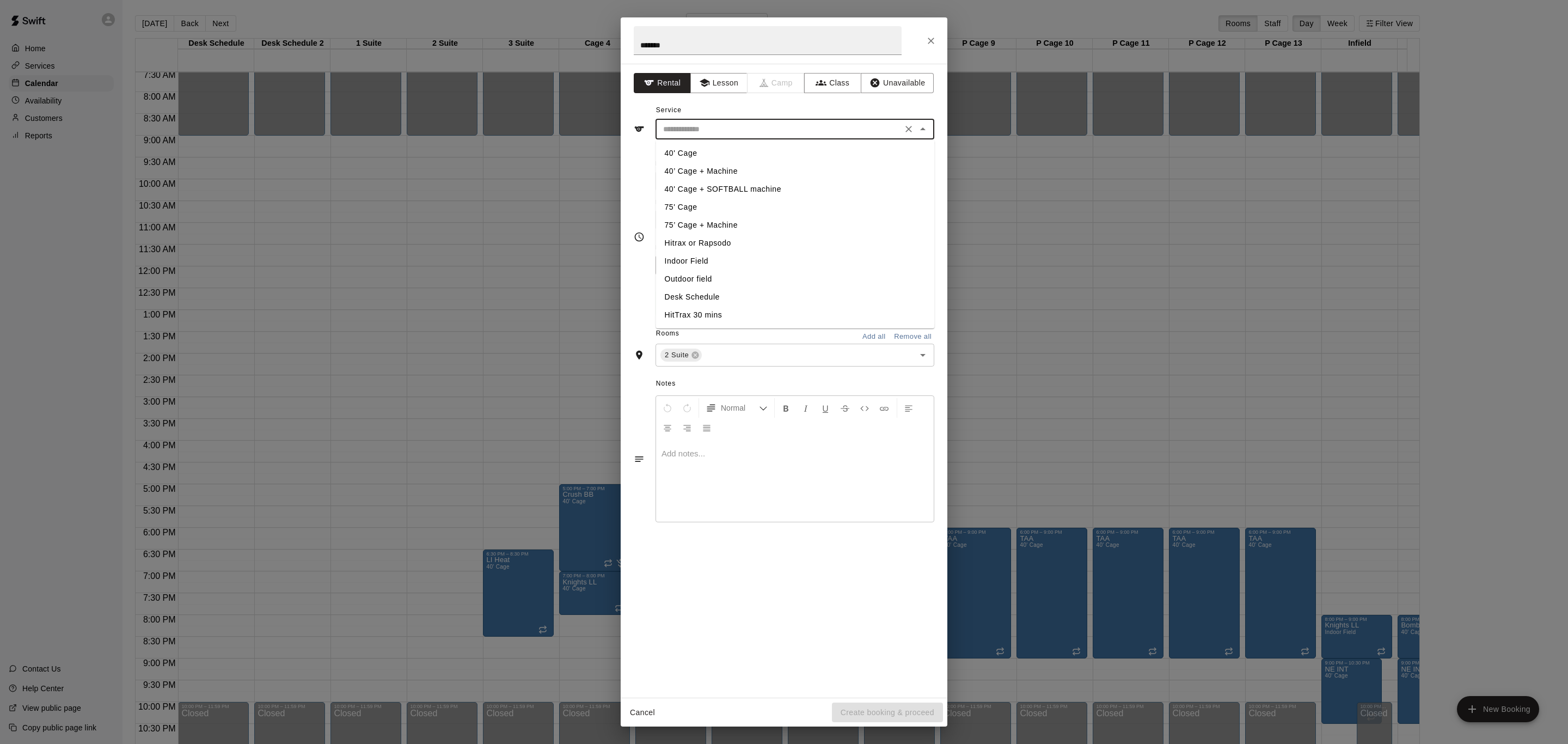
click at [710, 246] on li "Hitrax or Rapsodo" at bounding box center [795, 244] width 278 height 18
type input "**********"
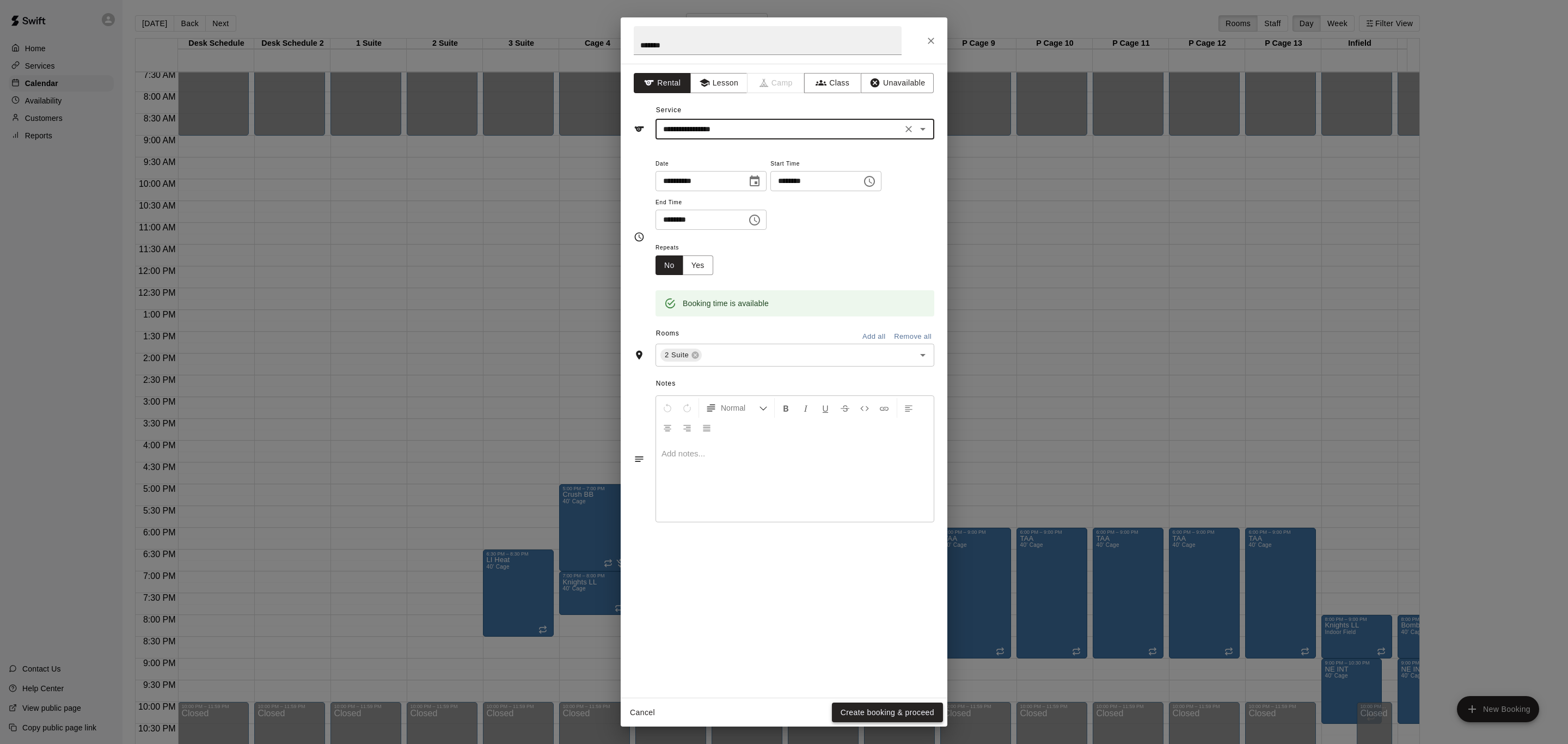
click at [915, 717] on button "Create booking & proceed" at bounding box center [887, 713] width 111 height 20
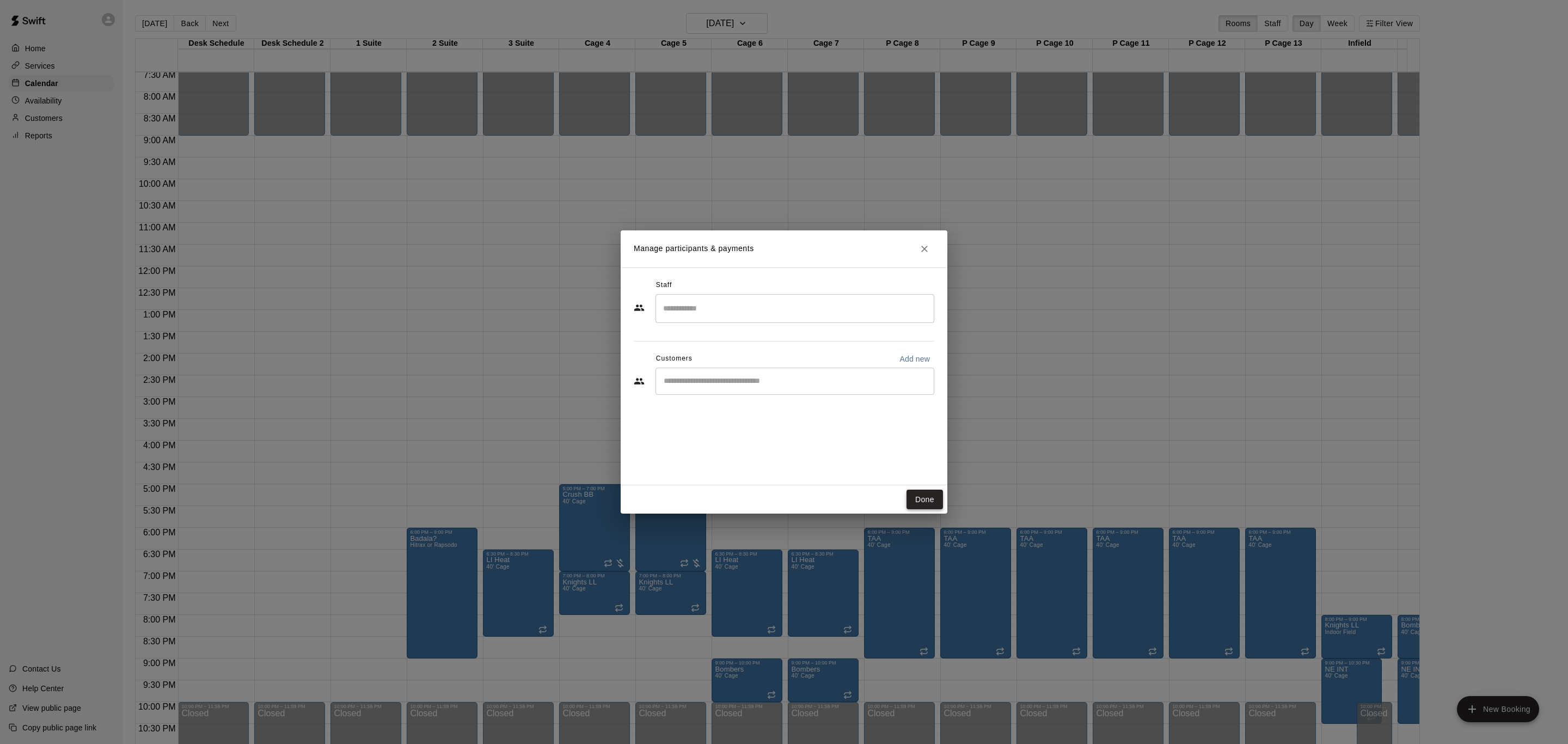
click at [918, 502] on button "Done" at bounding box center [925, 500] width 37 height 20
